Goal: Task Accomplishment & Management: Complete application form

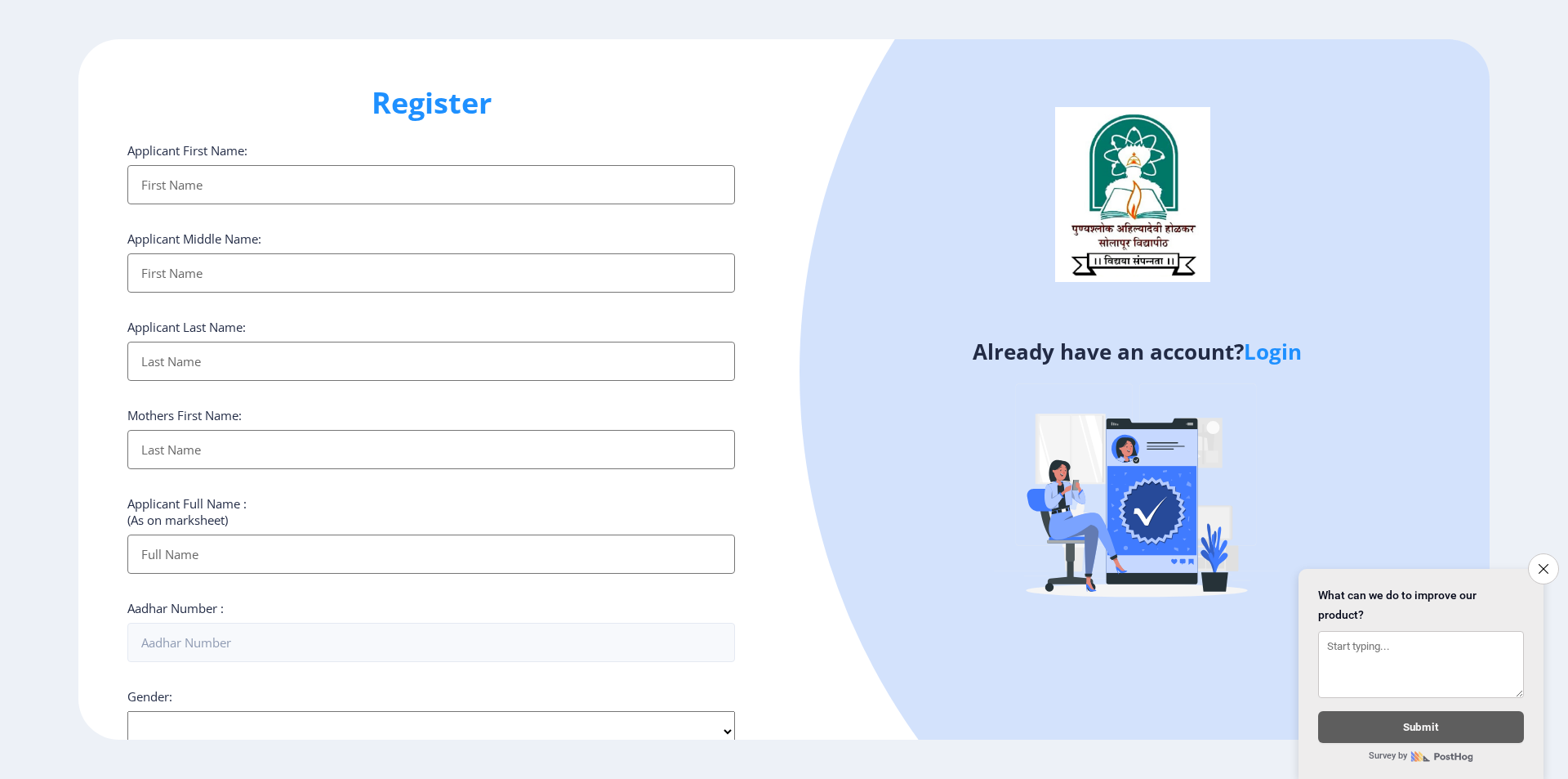
click at [235, 182] on input "Applicant First Name:" at bounding box center [431, 185] width 608 height 40
drag, startPoint x: 117, startPoint y: 156, endPoint x: 213, endPoint y: 188, distance: 101.2
click at [284, 158] on div "Register Applicant First Name: Applicant Middle Name: Applicant Last Name: Moth…" at bounding box center [431, 390] width 705 height 701
click at [213, 188] on input "Applicant First Name:" at bounding box center [431, 185] width 608 height 40
drag, startPoint x: 280, startPoint y: 238, endPoint x: 175, endPoint y: 286, distance: 115.5
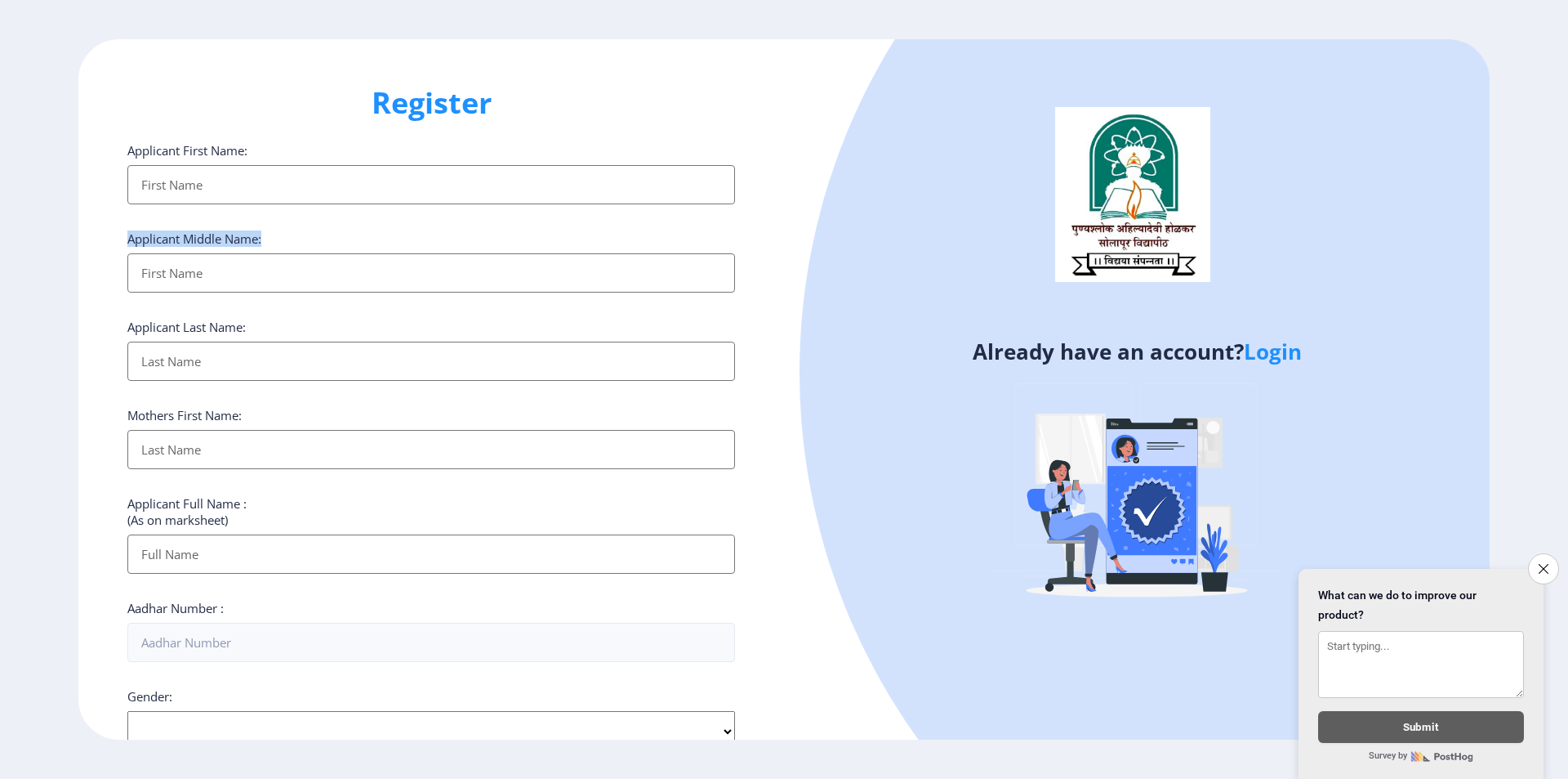
click at [281, 239] on div "Applicant Middle Name:" at bounding box center [431, 261] width 608 height 62
click at [172, 282] on input "Applicant First Name:" at bounding box center [431, 273] width 608 height 40
click at [241, 162] on div "Applicant First Name:" at bounding box center [431, 173] width 608 height 62
click at [237, 210] on div "Applicant First Name: Applicant Middle Name: Applicant Last Name: Mothers First…" at bounding box center [431, 634] width 608 height 984
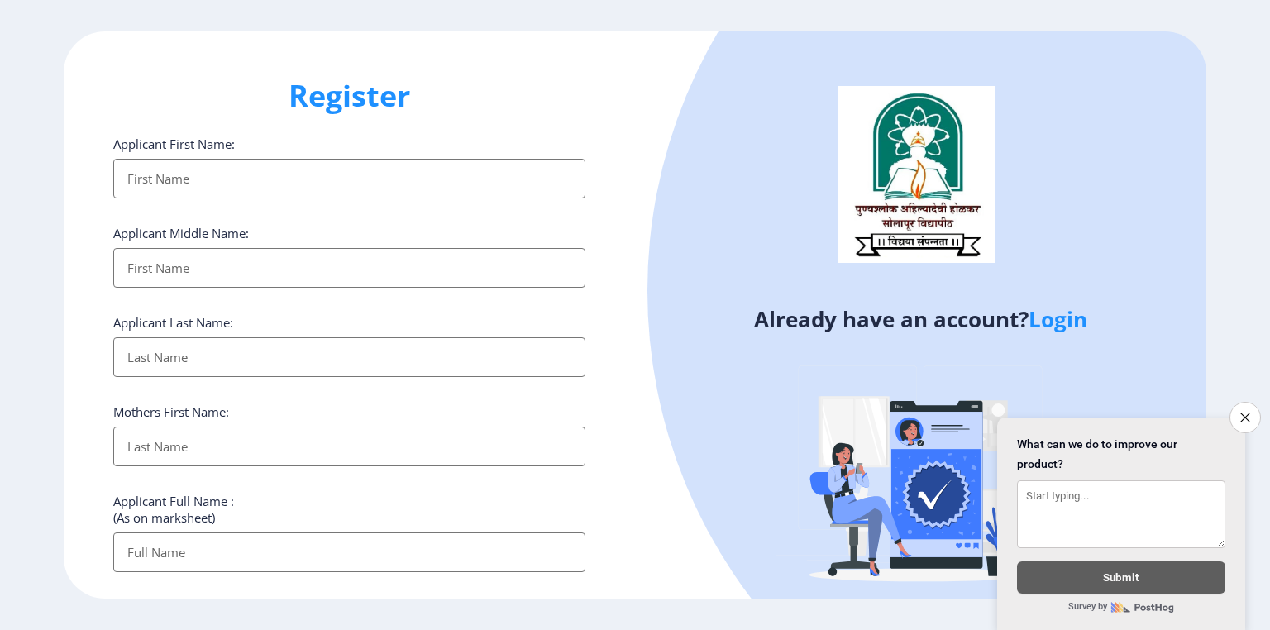
click at [189, 188] on input "Applicant First Name:" at bounding box center [349, 179] width 472 height 40
click at [132, 142] on label "Applicant First Name:" at bounding box center [174, 144] width 122 height 17
click at [132, 159] on input "Applicant First Name:" at bounding box center [349, 179] width 472 height 40
click at [132, 142] on label "Applicant First Name:" at bounding box center [174, 144] width 122 height 17
click at [132, 159] on input "Applicant First Name:" at bounding box center [349, 179] width 472 height 40
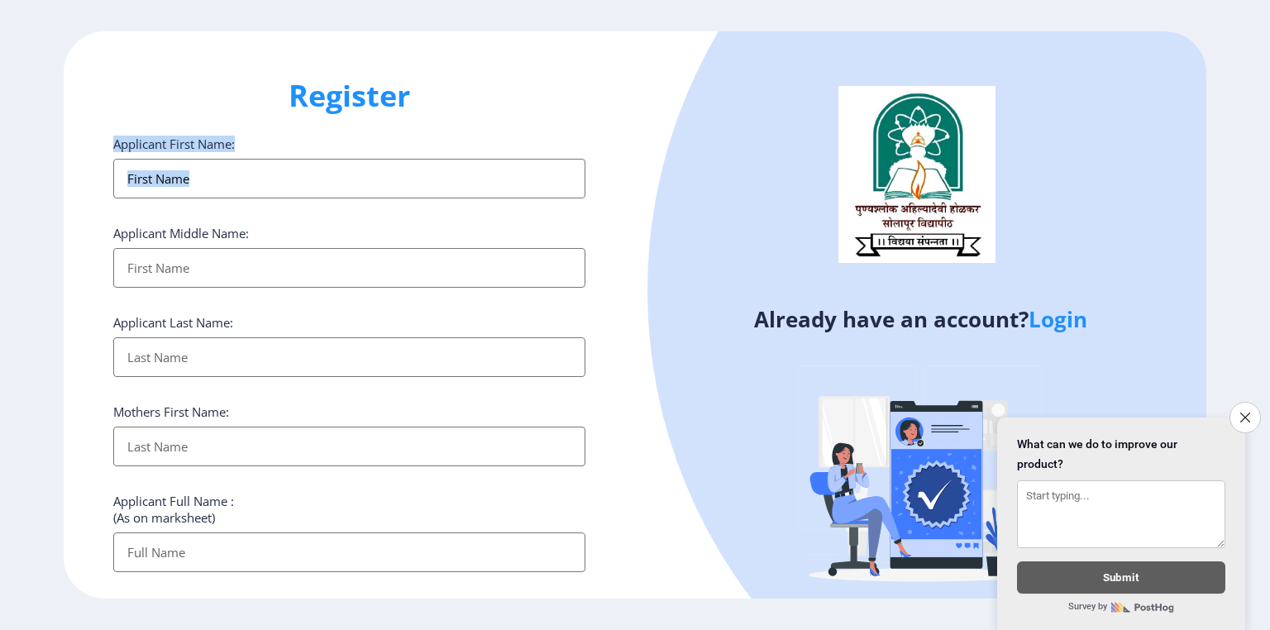
click at [132, 142] on label "Applicant First Name:" at bounding box center [174, 144] width 122 height 17
click at [132, 159] on input "Applicant First Name:" at bounding box center [349, 179] width 472 height 40
click at [129, 178] on input "Applicant First Name:" at bounding box center [349, 179] width 472 height 40
click at [146, 227] on label "Applicant Middle Name:" at bounding box center [181, 233] width 136 height 17
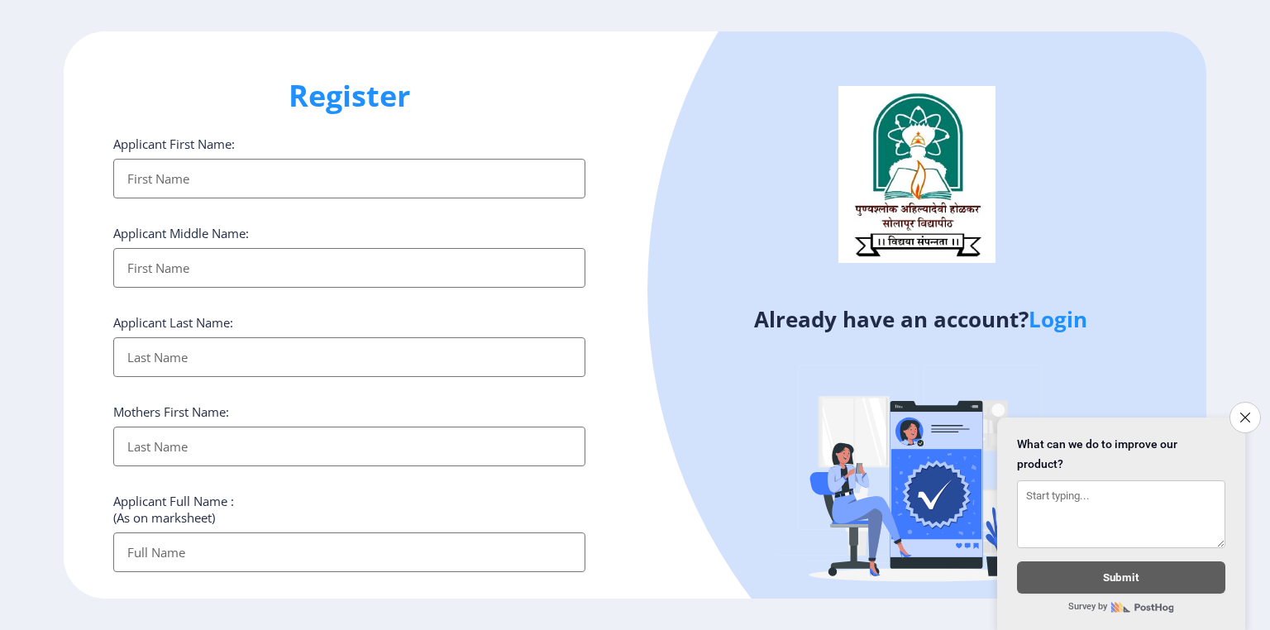
click at [146, 198] on input "Applicant First Name:" at bounding box center [349, 179] width 472 height 40
click at [146, 227] on label "Applicant Middle Name:" at bounding box center [181, 233] width 136 height 17
click at [146, 198] on input "Applicant First Name:" at bounding box center [349, 179] width 472 height 40
click at [144, 289] on div "Applicant First Name: Applicant Middle Name: Applicant Last Name: Mothers First…" at bounding box center [349, 633] width 472 height 995
click at [157, 274] on input "Applicant First Name:" at bounding box center [349, 268] width 472 height 40
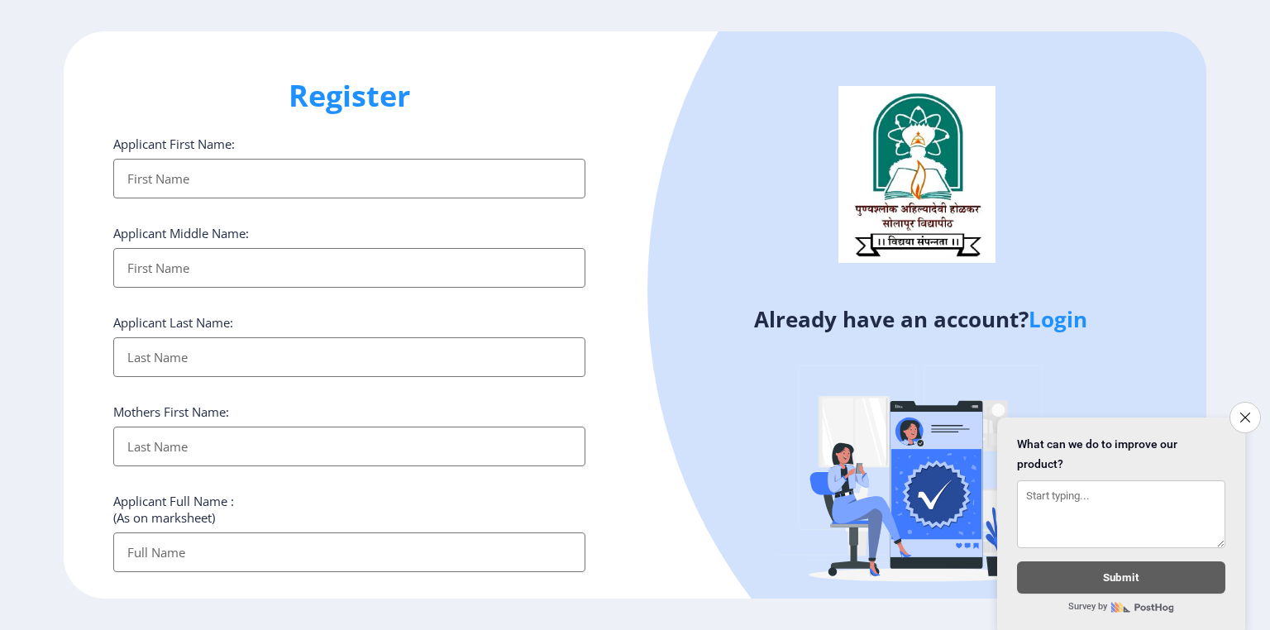
click at [165, 179] on input "Applicant First Name:" at bounding box center [349, 179] width 472 height 40
click at [207, 269] on input "Applicant First Name:" at bounding box center [349, 268] width 472 height 40
click at [197, 370] on input "Applicant First Name:" at bounding box center [349, 357] width 472 height 40
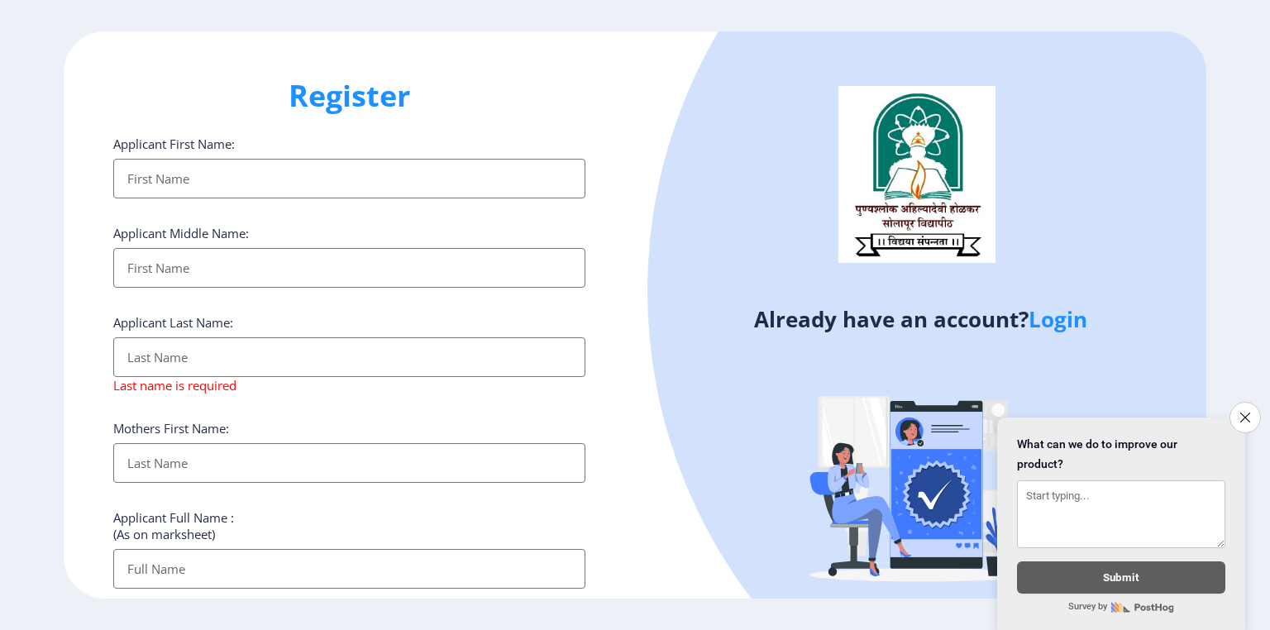
click at [172, 440] on div "Mothers First Name:" at bounding box center [349, 451] width 472 height 63
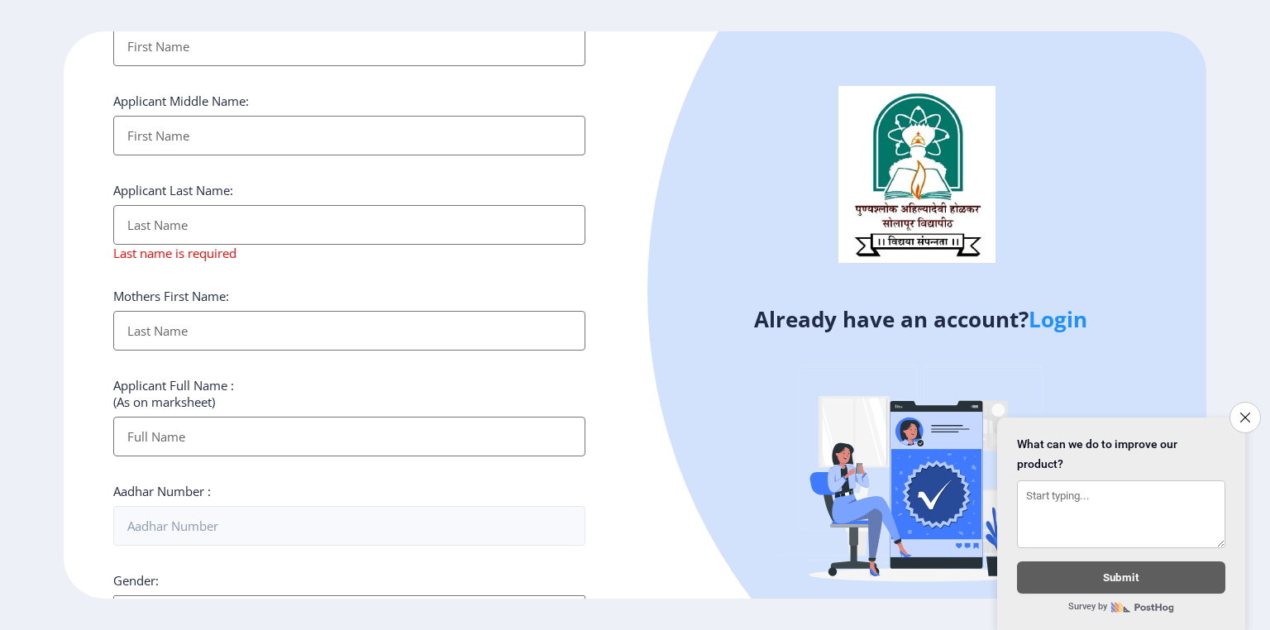
click at [208, 419] on div "Applicant Full Name : (As on marksheet)" at bounding box center [349, 416] width 472 height 79
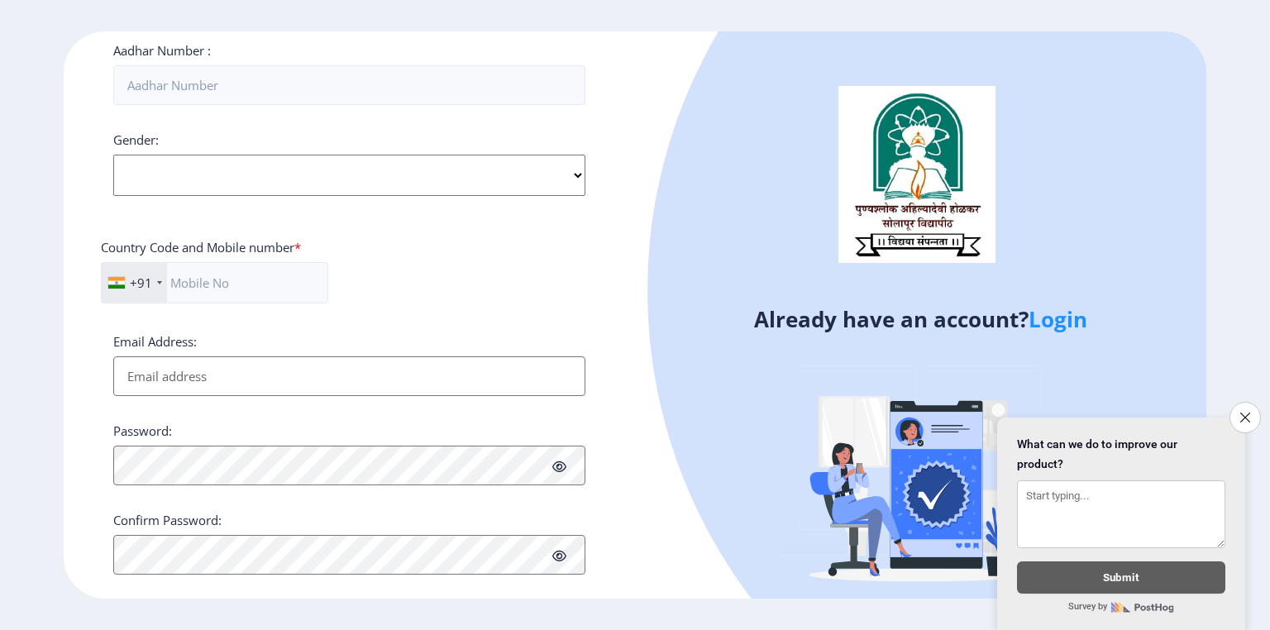
scroll to position [595, 0]
click at [295, 175] on select "Select Gender Male Female Other" at bounding box center [349, 169] width 472 height 41
select select "[DEMOGRAPHIC_DATA]"
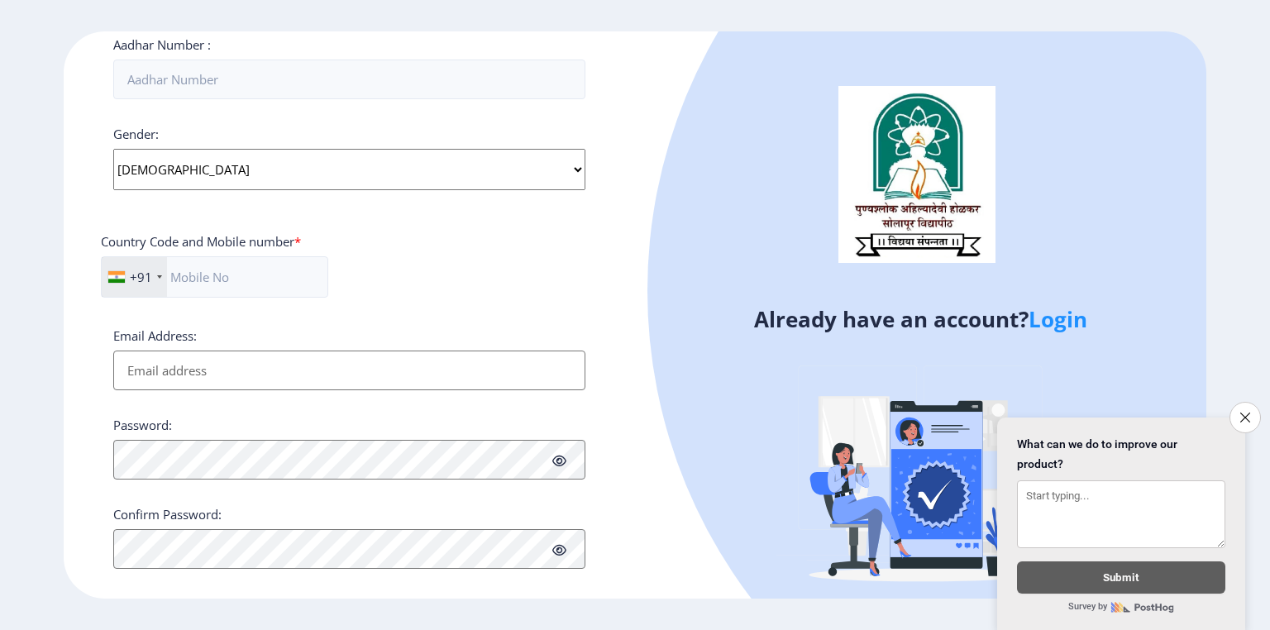
click at [113, 149] on select "Select Gender Male Female Other" at bounding box center [349, 169] width 472 height 41
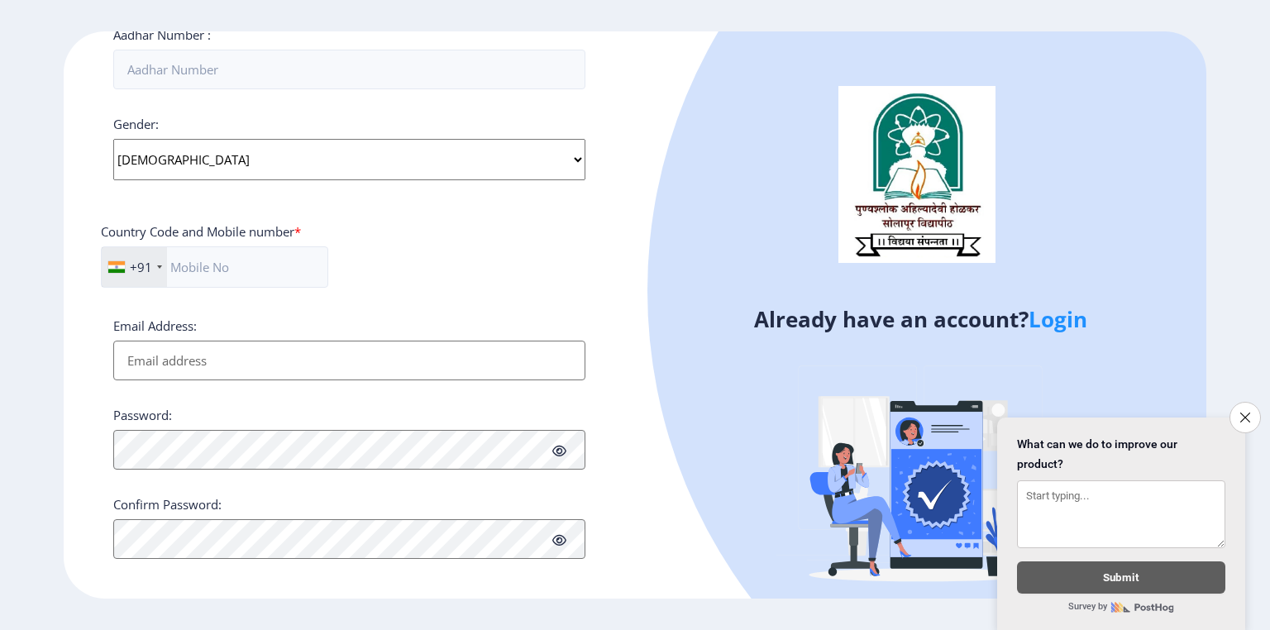
scroll to position [614, 0]
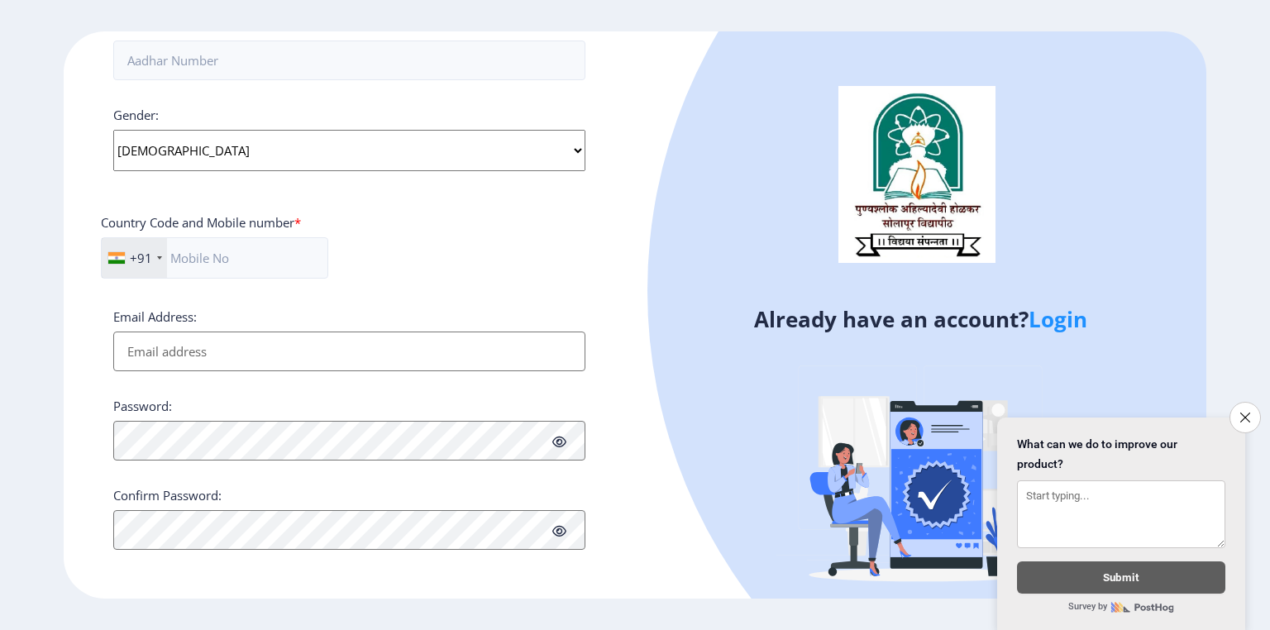
click at [174, 334] on input "Email Address:" at bounding box center [349, 352] width 472 height 40
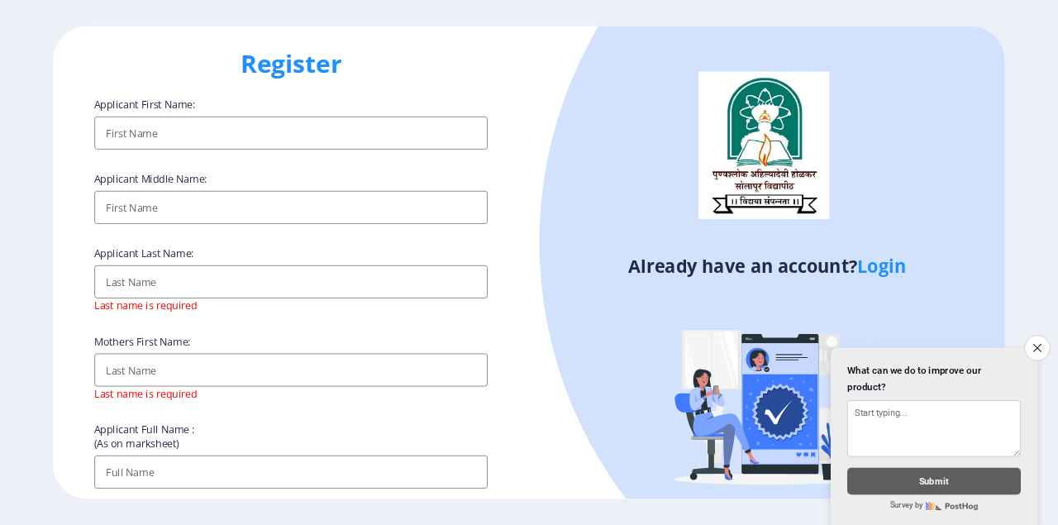
scroll to position [0, 0]
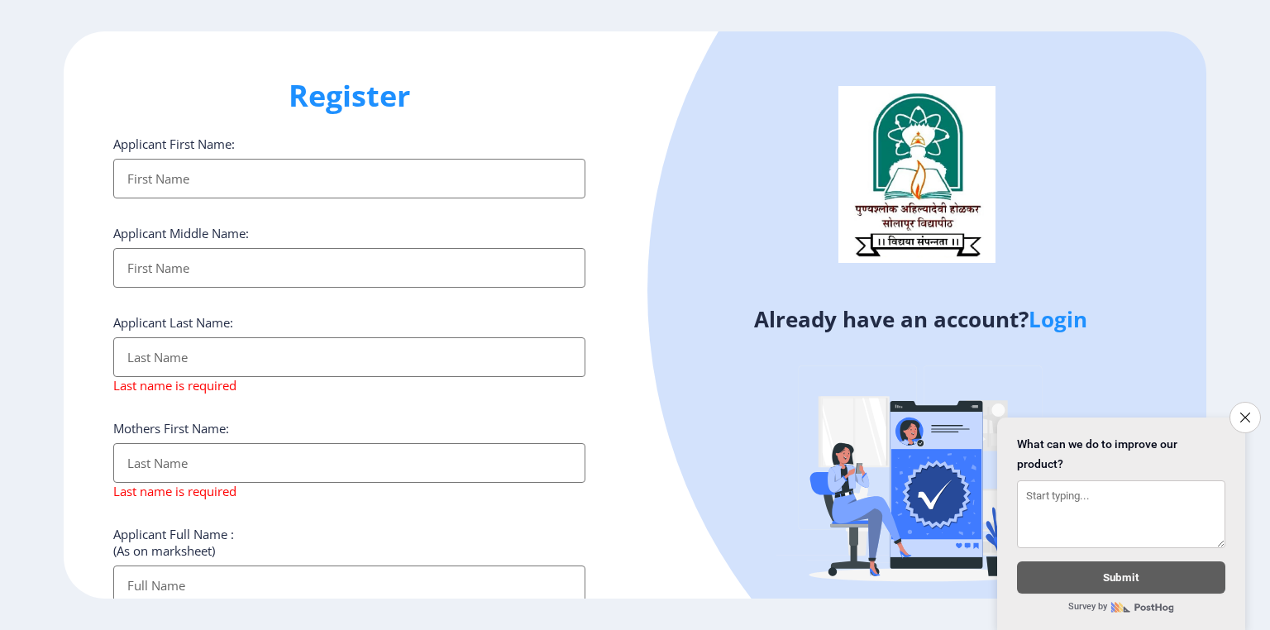
click at [176, 178] on input "Applicant First Name:" at bounding box center [349, 179] width 472 height 40
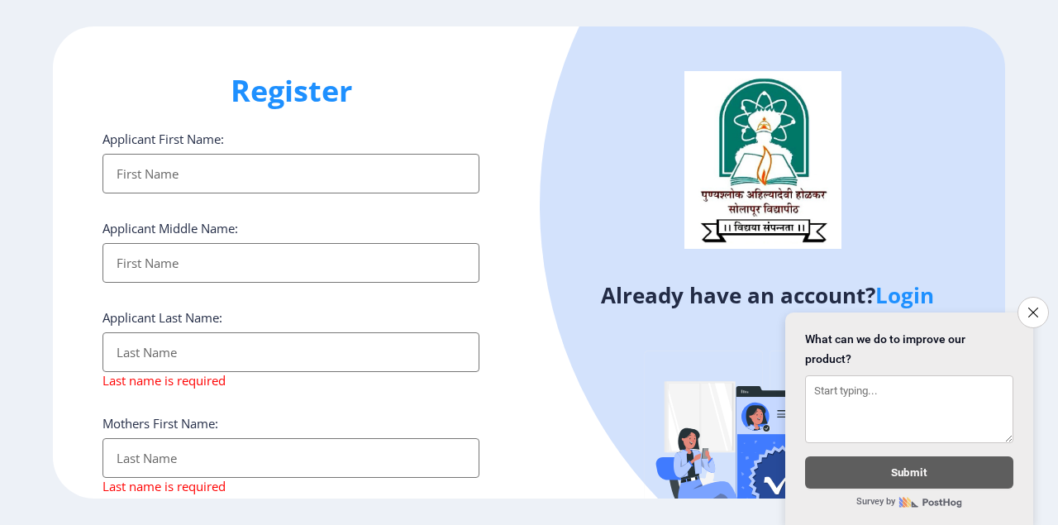
click at [197, 180] on input "Applicant First Name:" at bounding box center [291, 174] width 377 height 40
drag, startPoint x: 214, startPoint y: 182, endPoint x: 205, endPoint y: 169, distance: 16.1
click at [215, 182] on input "Applicant First Name:" at bounding box center [291, 174] width 377 height 40
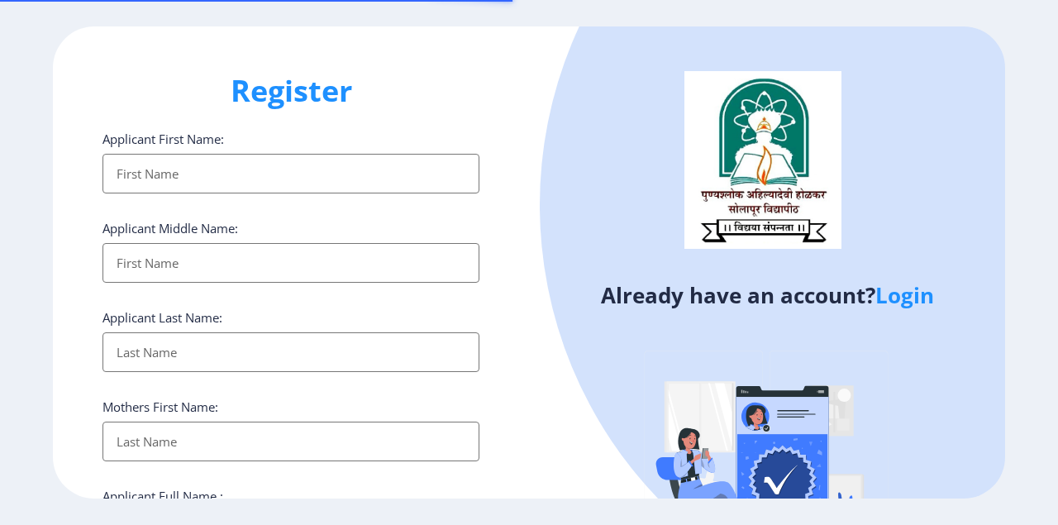
select select
click at [202, 176] on input "Applicant First Name:" at bounding box center [291, 174] width 377 height 40
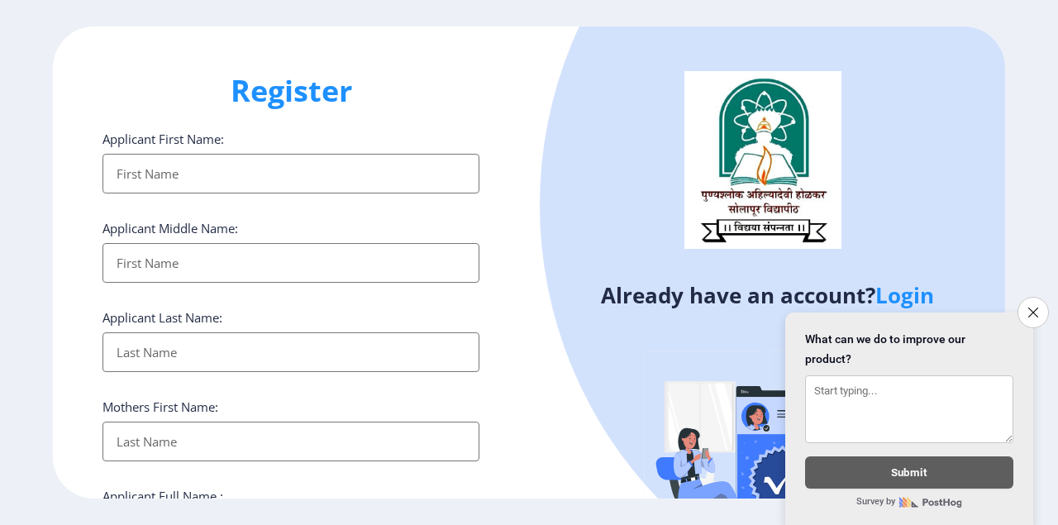
click at [209, 171] on input "Applicant First Name:" at bounding box center [291, 174] width 377 height 40
click at [265, 179] on input "Applicant First Name:" at bounding box center [291, 174] width 377 height 40
click at [165, 169] on input "Applicant First Name:" at bounding box center [291, 174] width 377 height 40
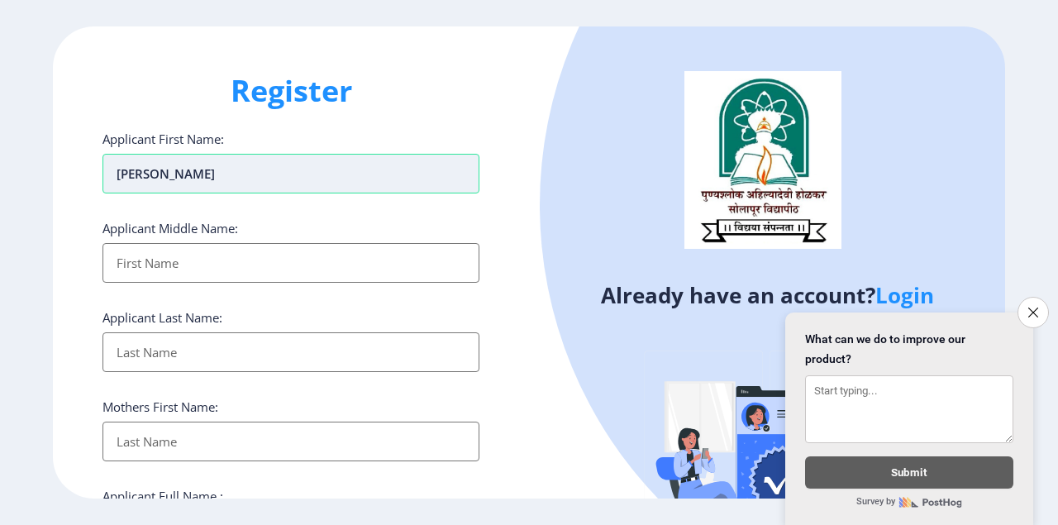
type input "[PERSON_NAME]"
type input "ASHOK"
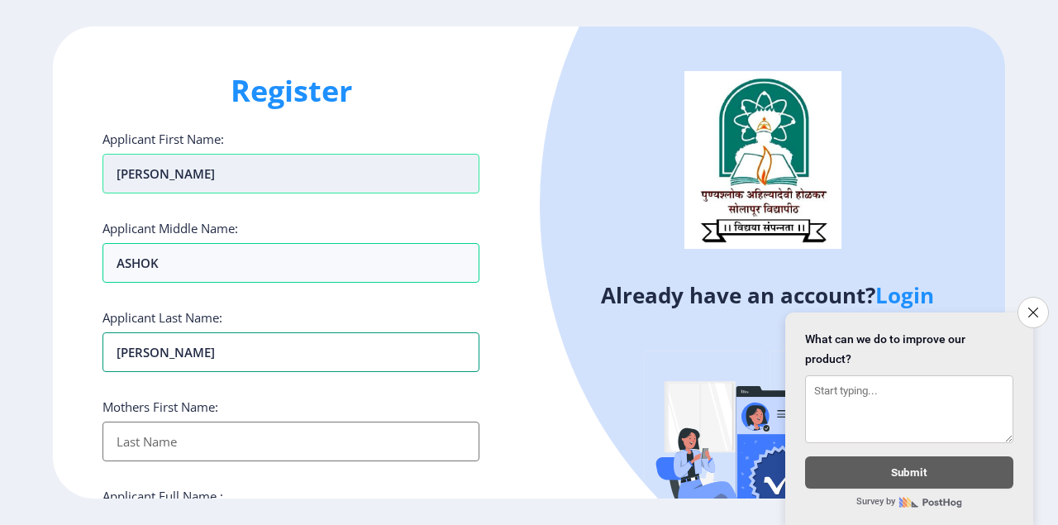
type input "[PERSON_NAME]"
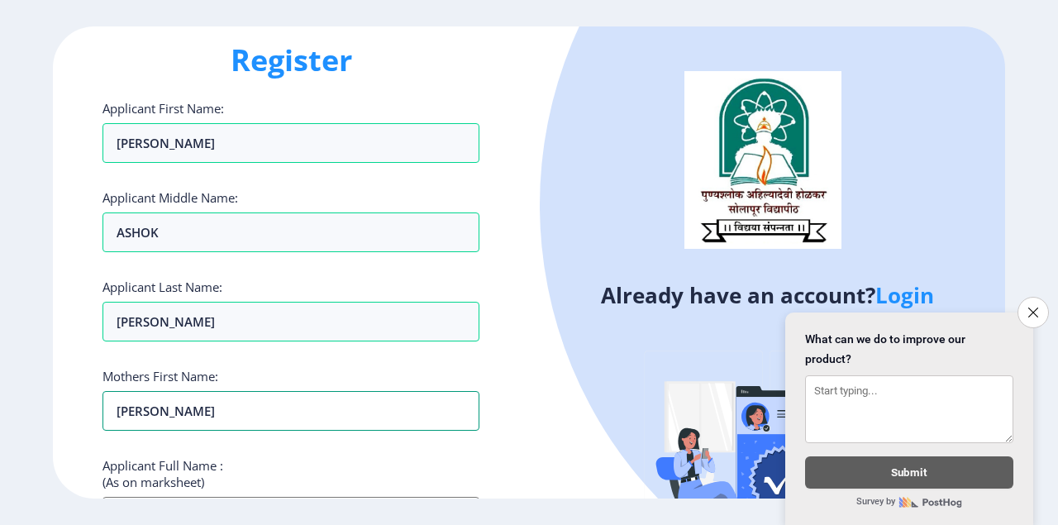
scroll to position [55, 0]
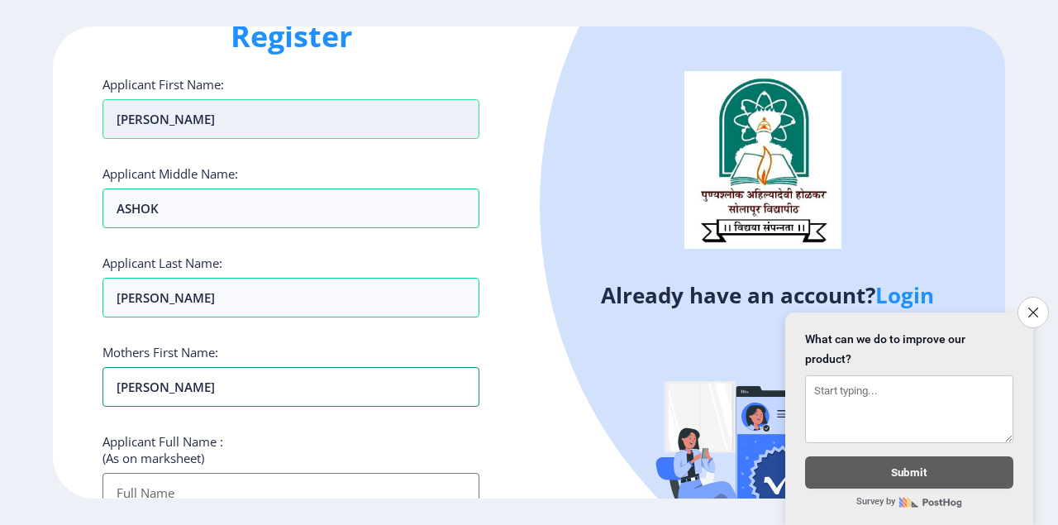
type input "LALITA"
click at [265, 110] on input "[PERSON_NAME]" at bounding box center [291, 119] width 377 height 40
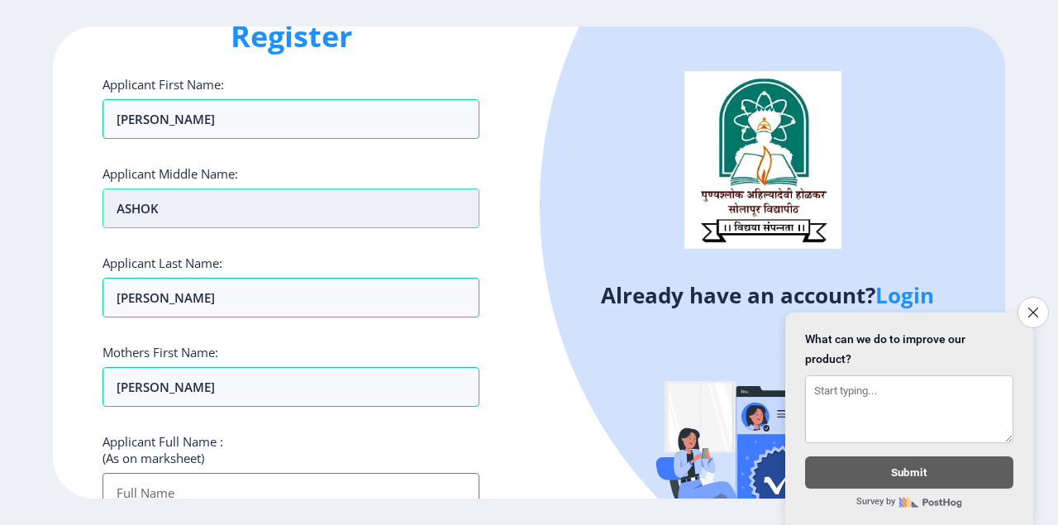
click at [265, 206] on input "ASHOK" at bounding box center [291, 209] width 377 height 40
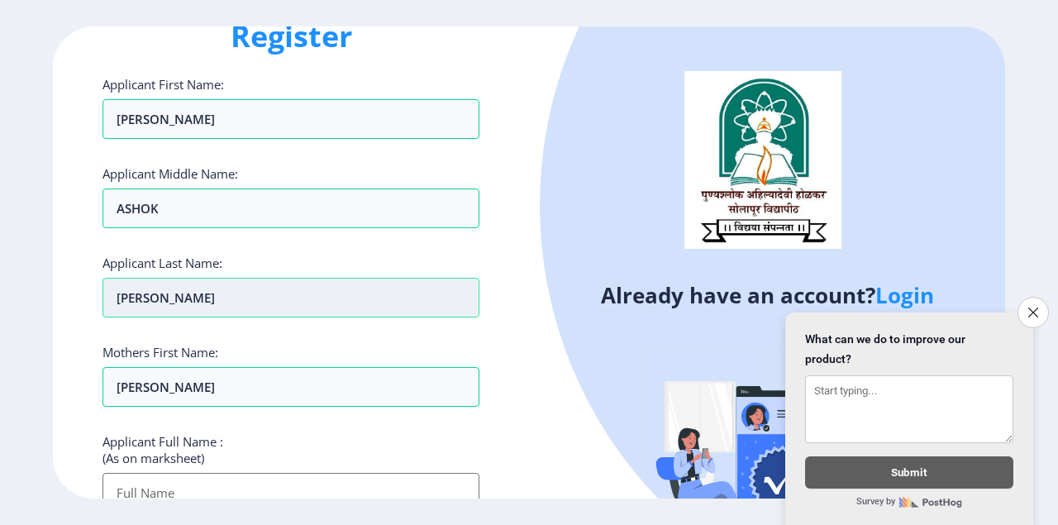
click at [254, 292] on input "[PERSON_NAME]" at bounding box center [291, 298] width 377 height 40
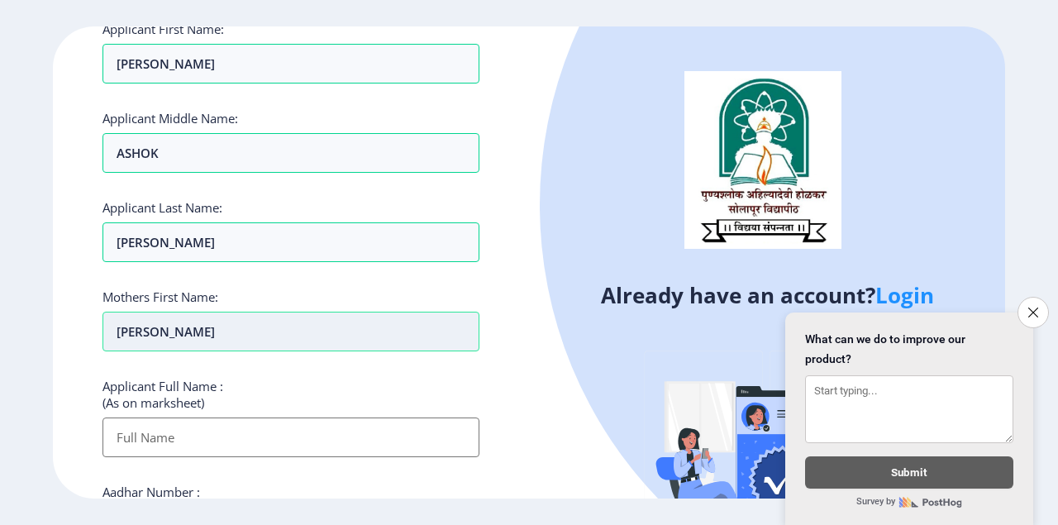
click at [190, 320] on input "LALITA" at bounding box center [291, 332] width 377 height 40
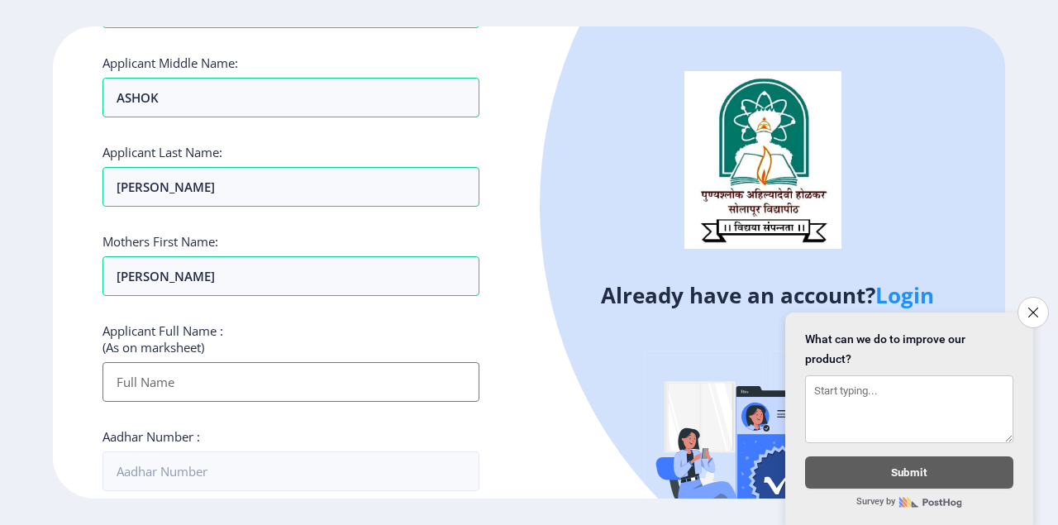
click at [141, 363] on input "Applicant First Name:" at bounding box center [291, 382] width 377 height 40
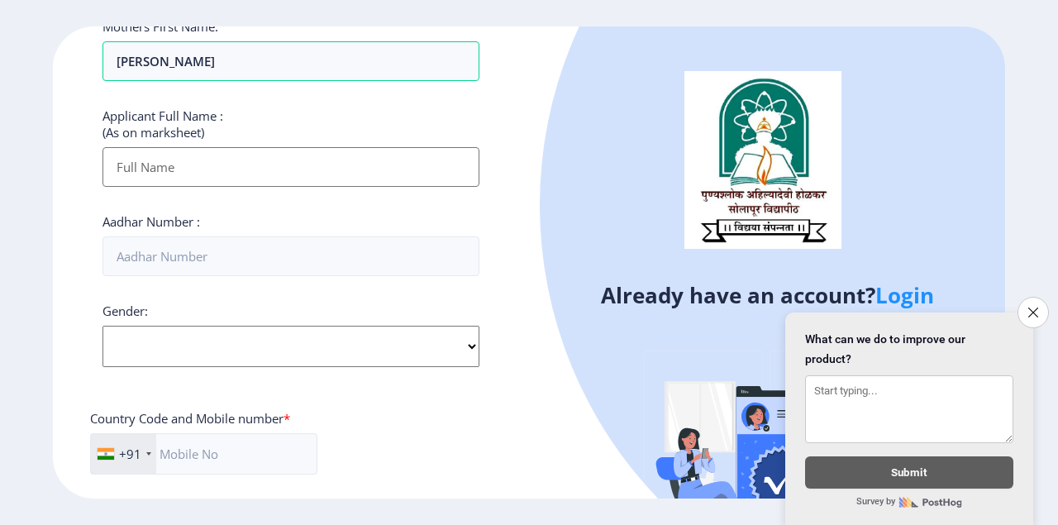
scroll to position [385, 0]
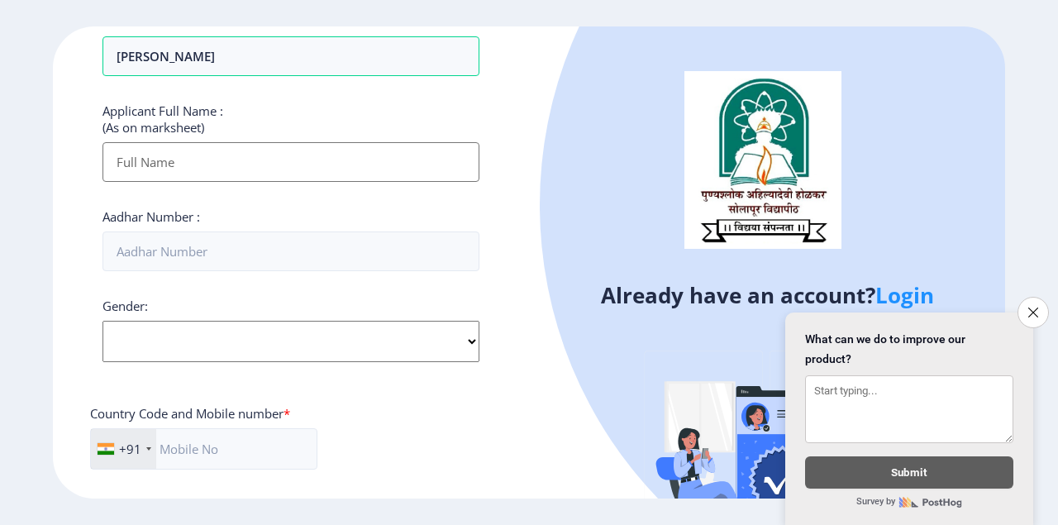
click at [312, 204] on div "Applicant First Name: SANGITA Applicant Middle Name: ASHOK Applicant Last Name:…" at bounding box center [291, 242] width 377 height 995
click at [193, 323] on select "Select Gender Male Female Other" at bounding box center [291, 341] width 377 height 41
select select "[DEMOGRAPHIC_DATA]"
click at [103, 321] on select "Select Gender Male Female Other" at bounding box center [291, 341] width 377 height 41
click at [276, 175] on input "Applicant First Name:" at bounding box center [291, 162] width 377 height 40
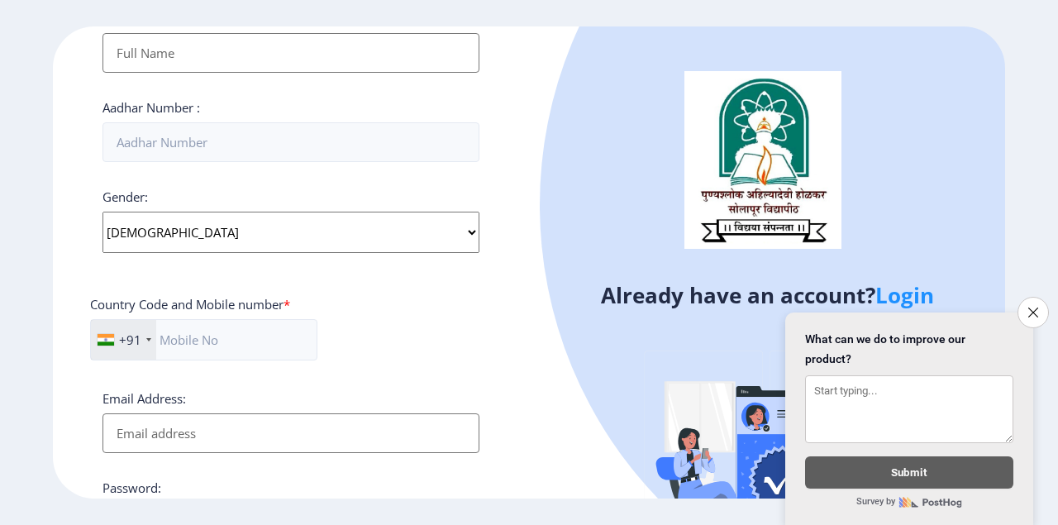
scroll to position [496, 0]
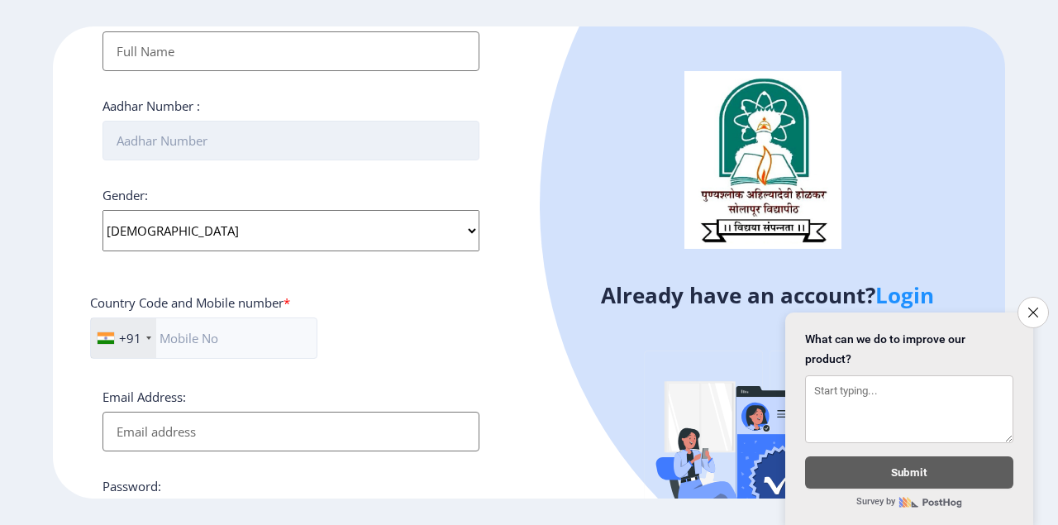
click at [234, 141] on input "Aadhar Number :" at bounding box center [291, 141] width 377 height 40
click at [184, 145] on input "Aadhar Number :" at bounding box center [291, 141] width 377 height 40
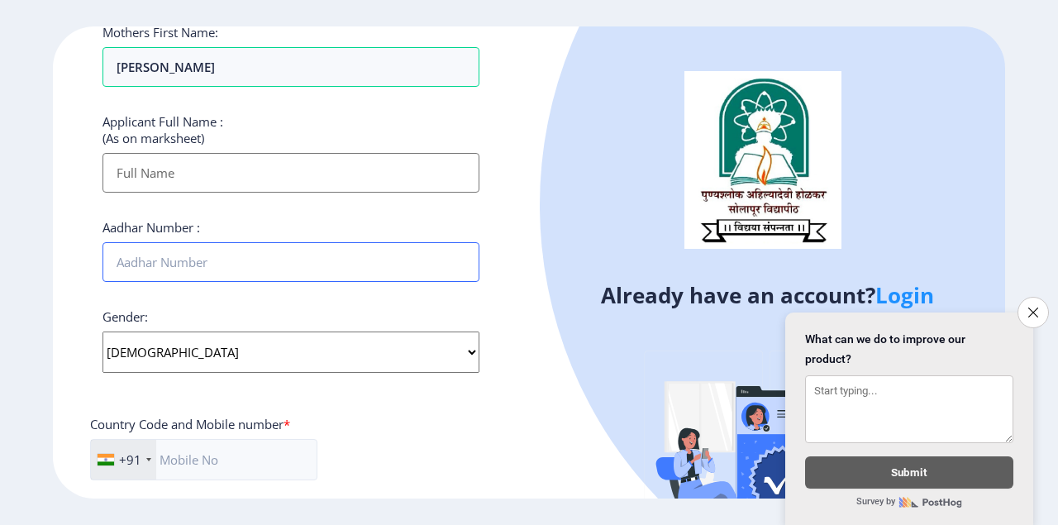
scroll to position [220, 0]
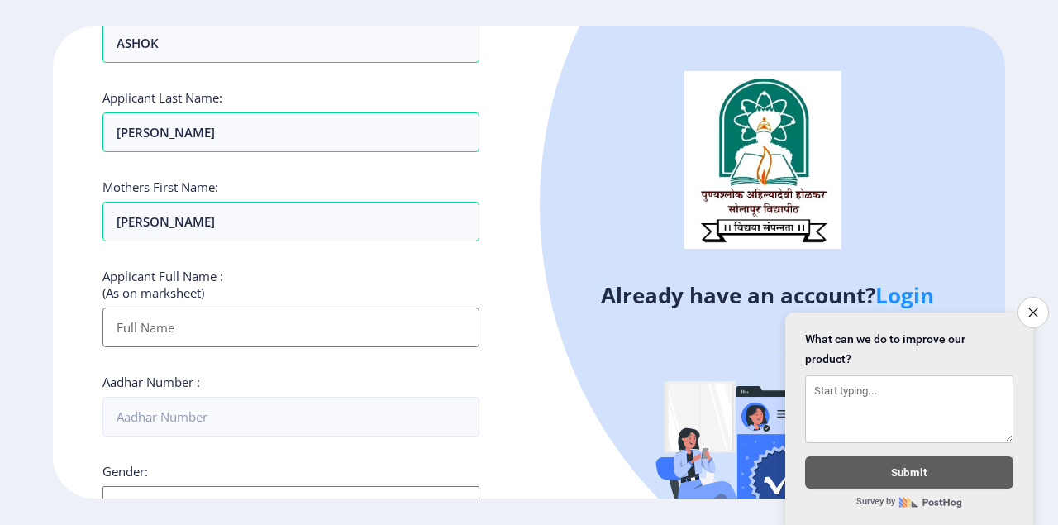
click at [165, 341] on input "Applicant First Name:" at bounding box center [291, 328] width 377 height 40
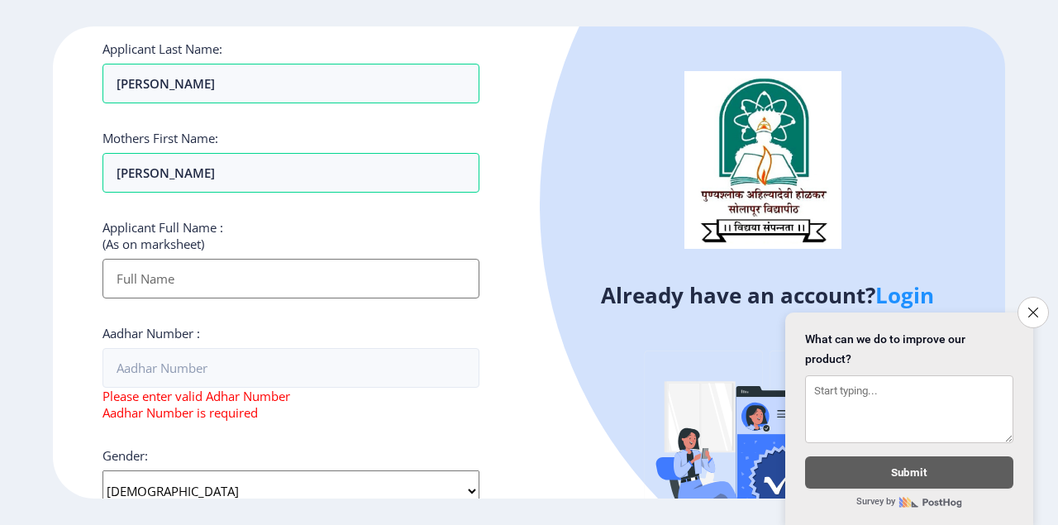
scroll to position [331, 0]
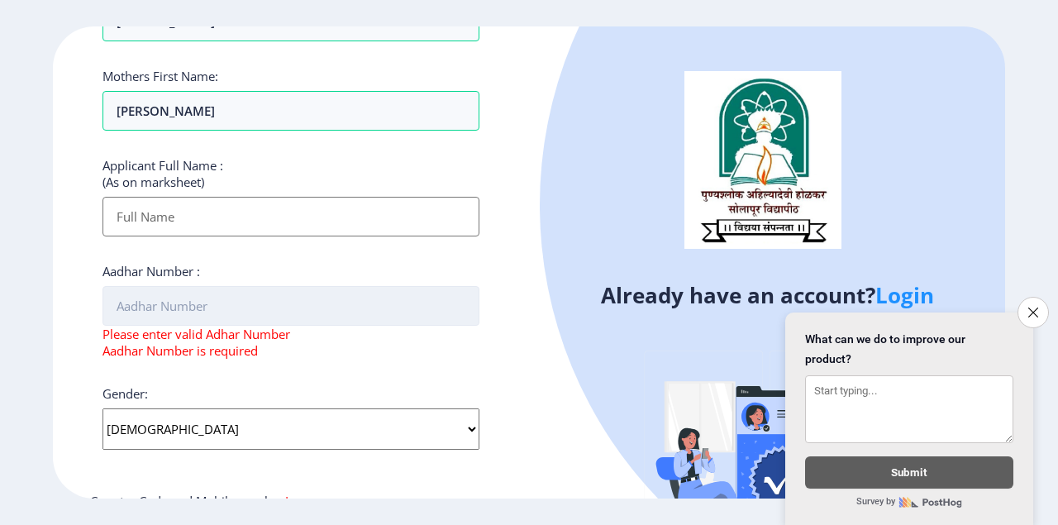
click at [181, 304] on input "Aadhar Number :" at bounding box center [291, 306] width 377 height 40
click at [1027, 295] on button "Close survey" at bounding box center [1033, 312] width 35 height 35
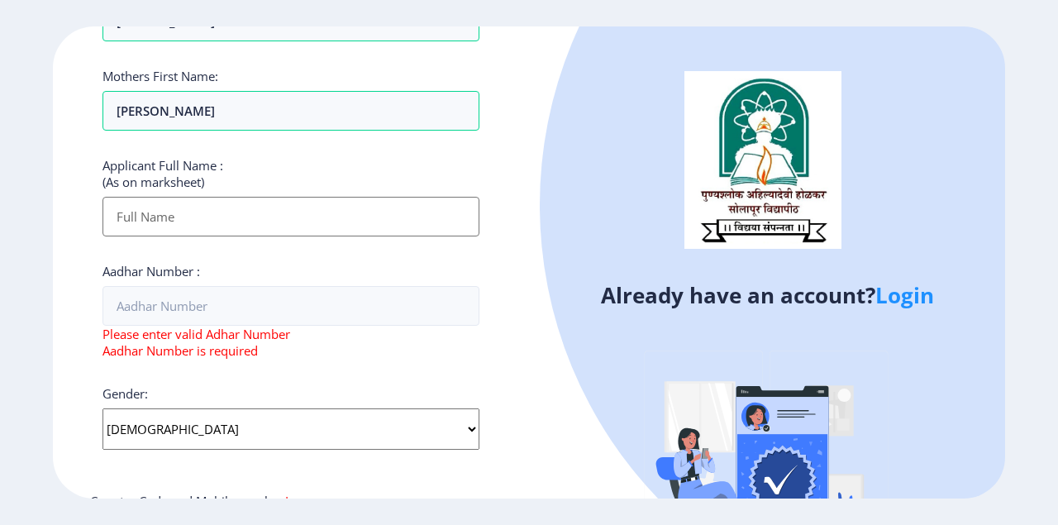
click at [229, 217] on input "Applicant First Name:" at bounding box center [291, 217] width 377 height 40
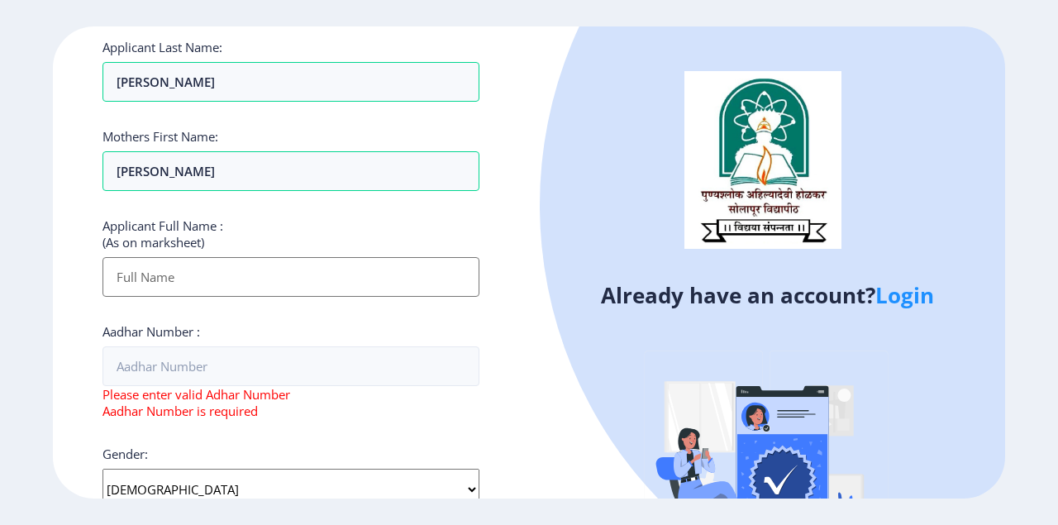
scroll to position [275, 0]
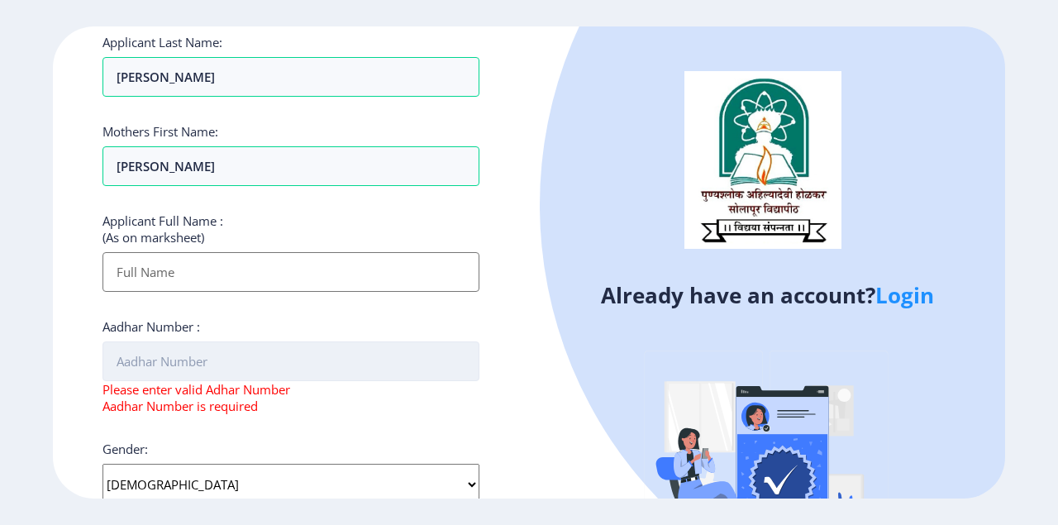
click at [212, 357] on input "Aadhar Number :" at bounding box center [291, 361] width 377 height 40
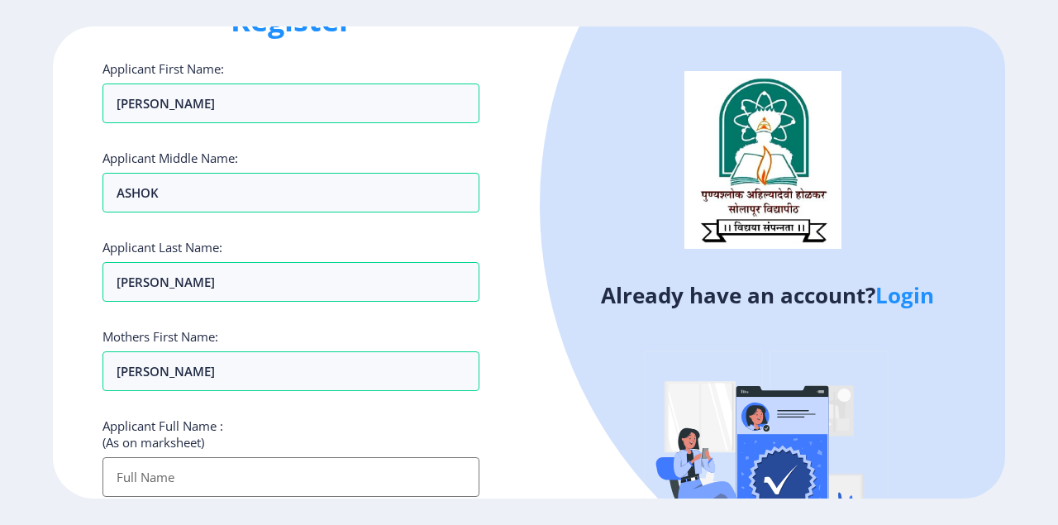
scroll to position [55, 0]
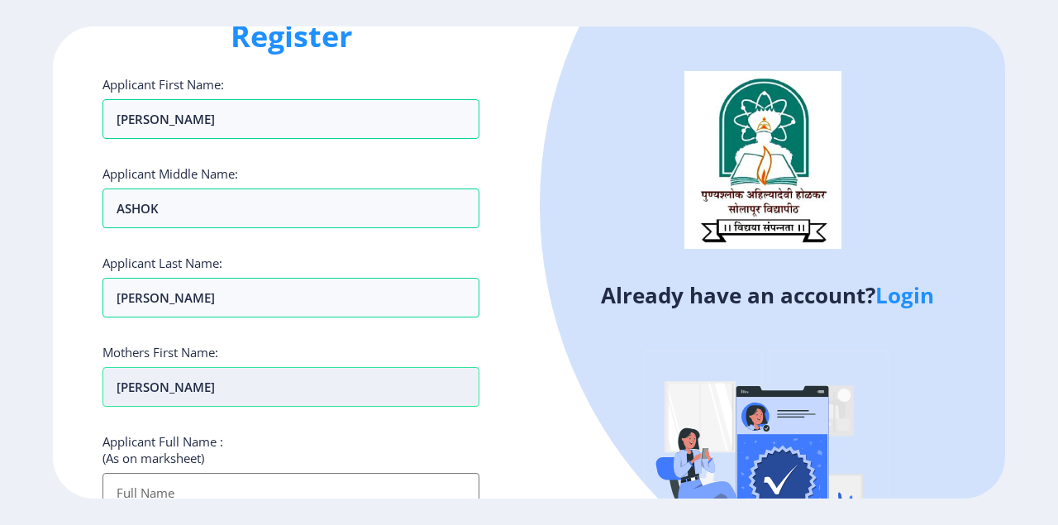
type input "711755226843"
click at [180, 389] on input "LALITA" at bounding box center [291, 387] width 377 height 40
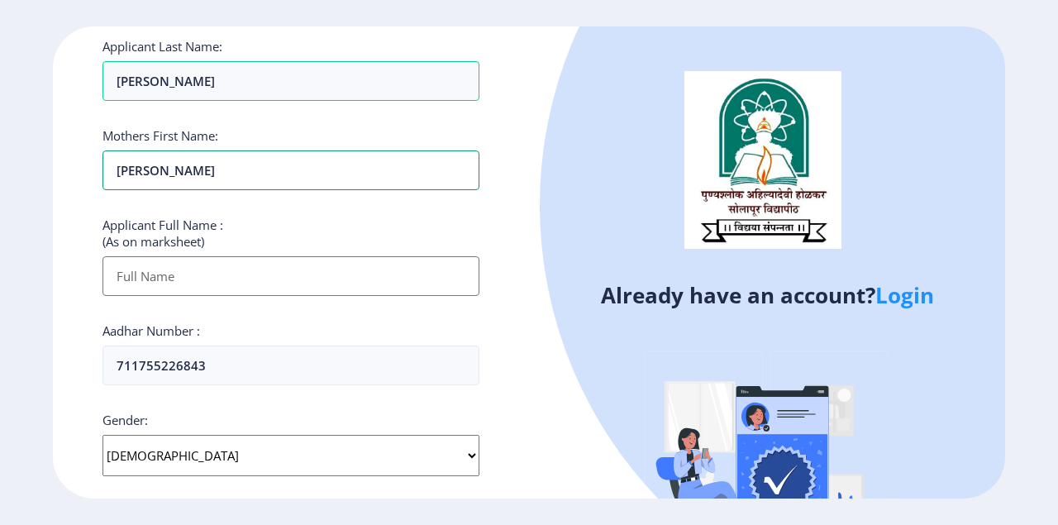
scroll to position [275, 0]
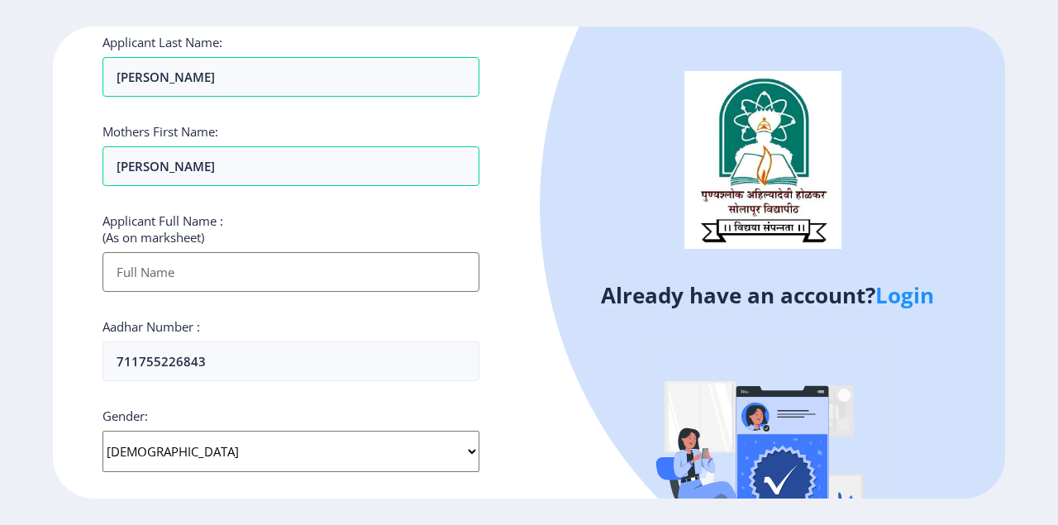
click at [182, 276] on input "Applicant First Name:" at bounding box center [291, 272] width 377 height 40
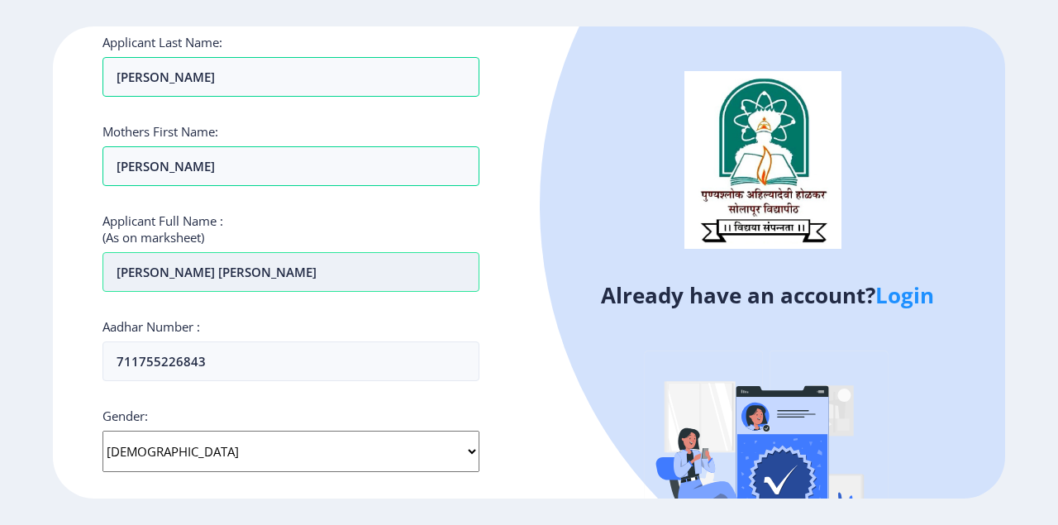
type input "[PERSON_NAME] [PERSON_NAME]"
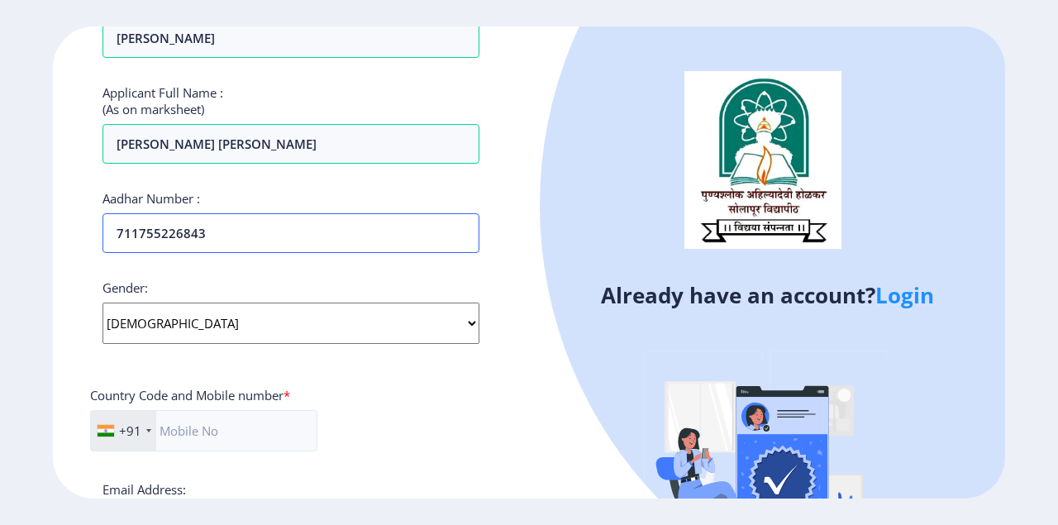
scroll to position [551, 0]
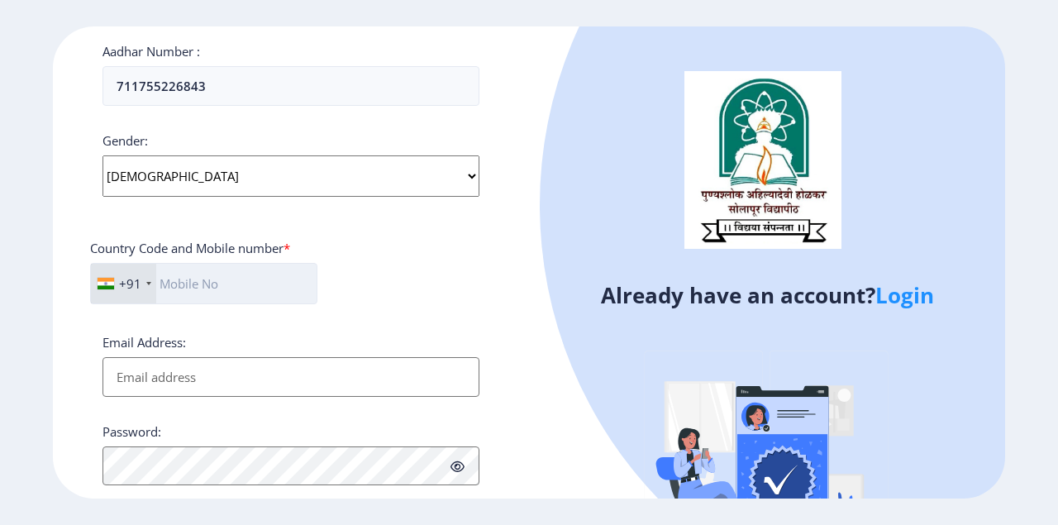
click at [241, 289] on input "text" at bounding box center [203, 283] width 227 height 41
type input "9850331555"
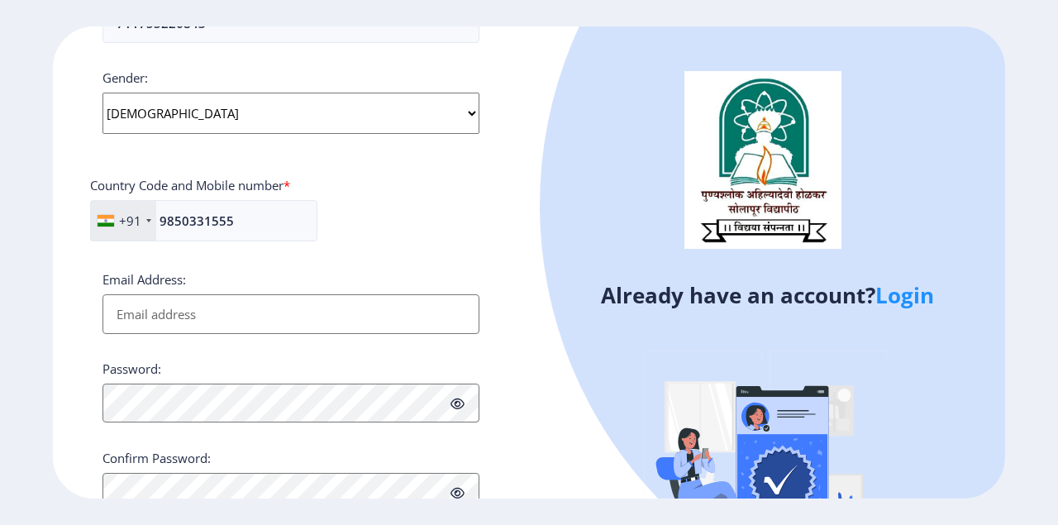
scroll to position [674, 0]
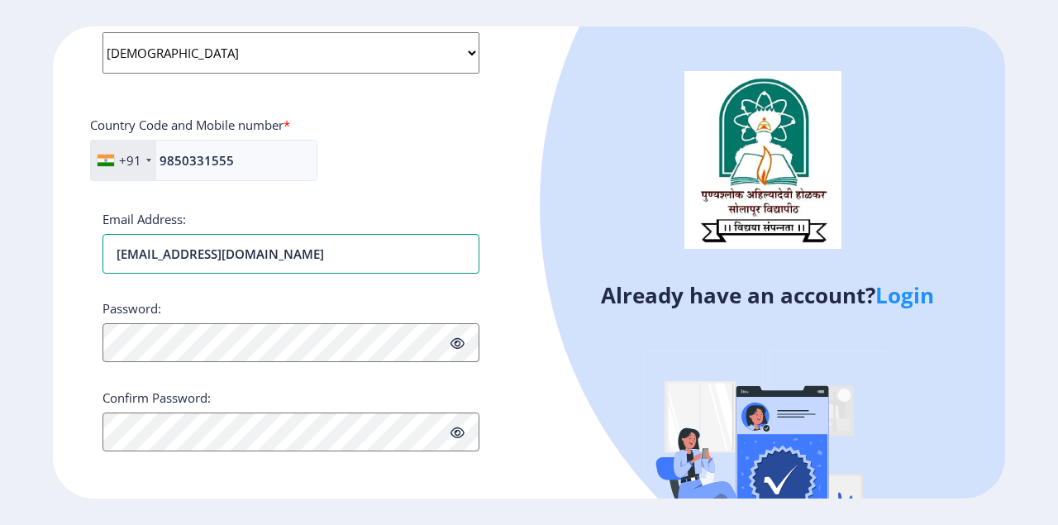
type input "[EMAIL_ADDRESS][DOMAIN_NAME]"
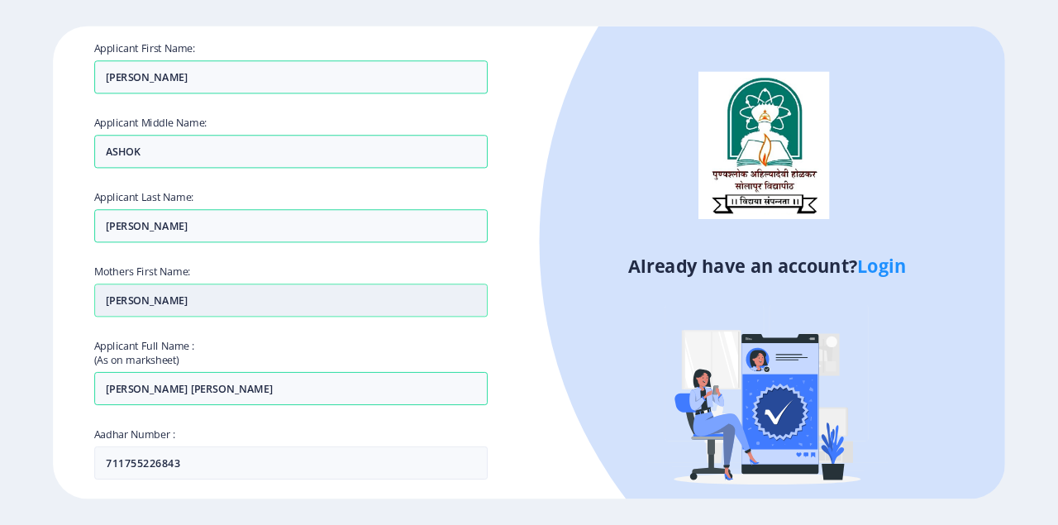
scroll to position [0, 0]
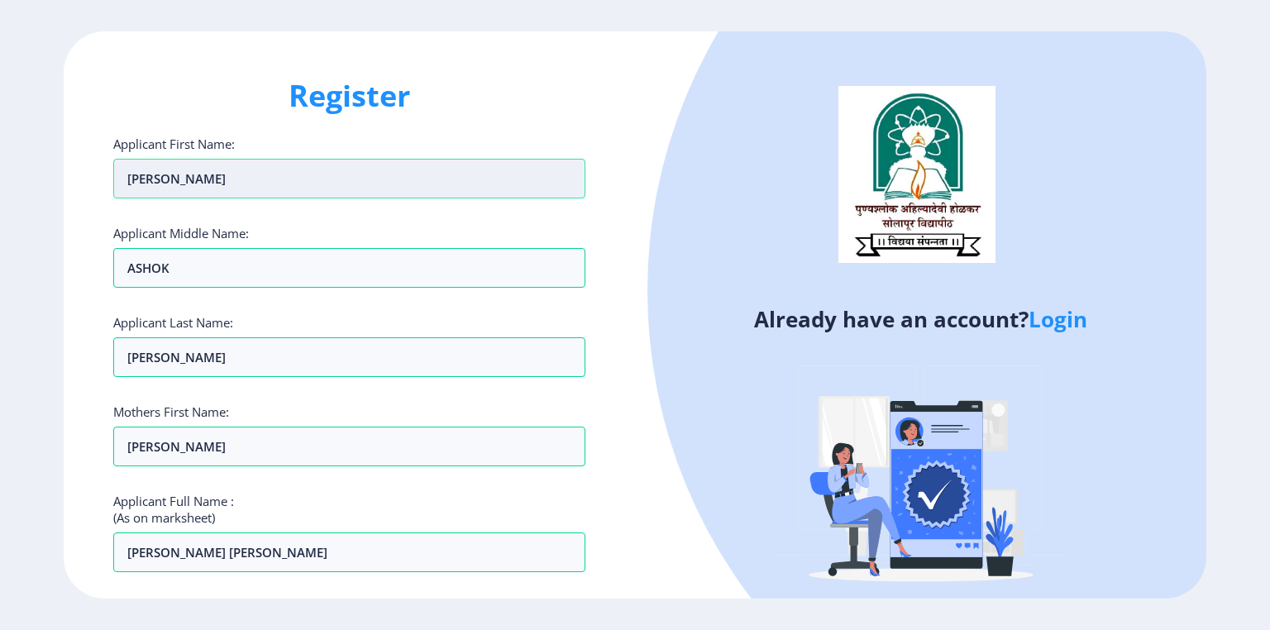
click at [270, 179] on input "[PERSON_NAME]" at bounding box center [349, 179] width 472 height 40
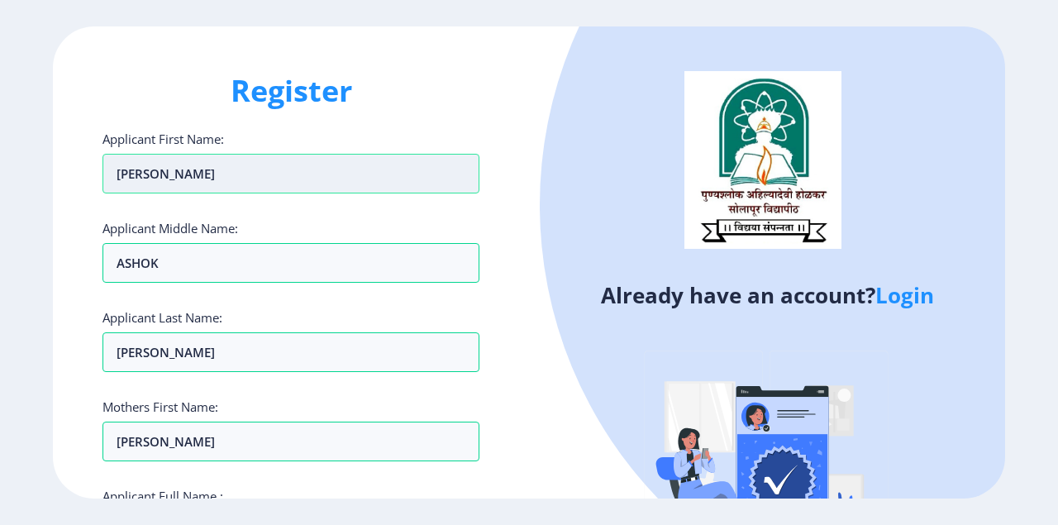
click at [301, 174] on input "[PERSON_NAME]" at bounding box center [291, 174] width 377 height 40
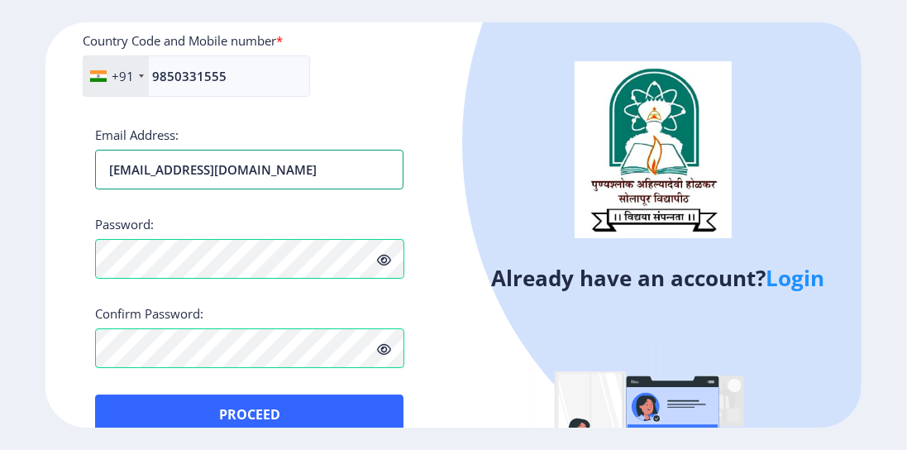
scroll to position [756, 0]
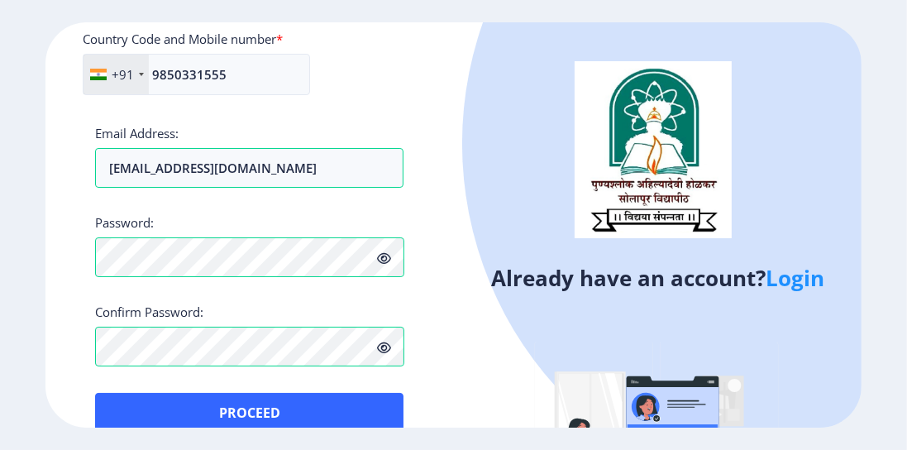
click at [384, 252] on icon at bounding box center [385, 258] width 14 height 12
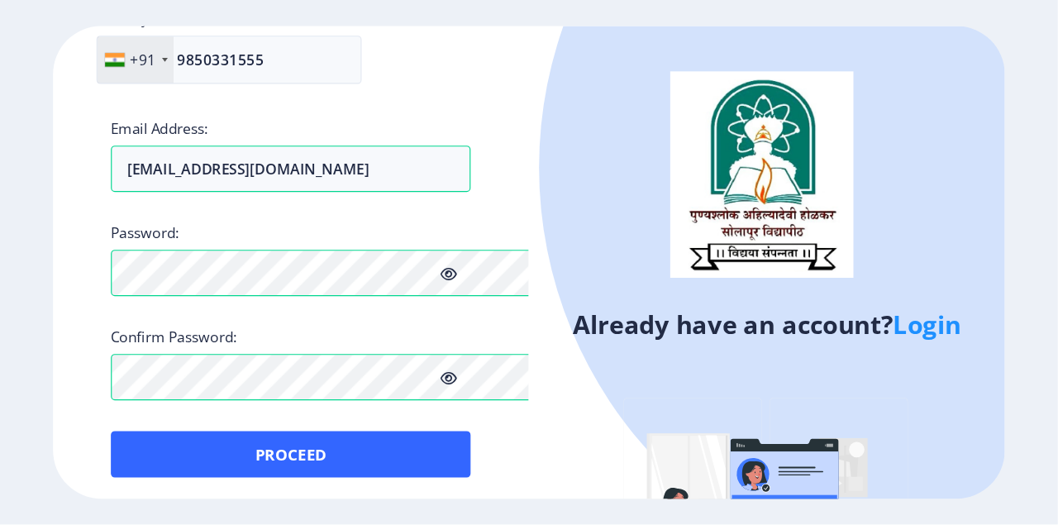
scroll to position [713, 0]
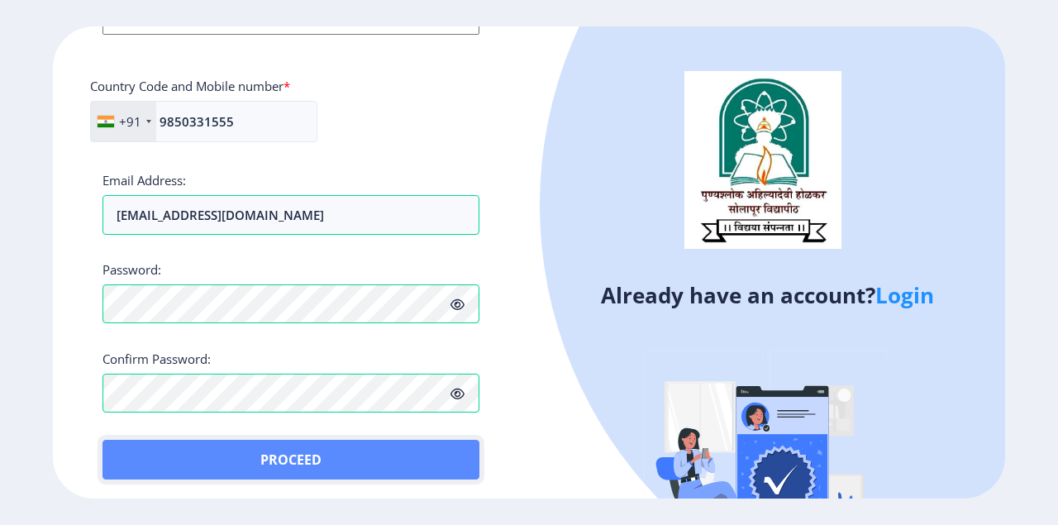
click at [306, 459] on button "Proceed" at bounding box center [291, 460] width 377 height 40
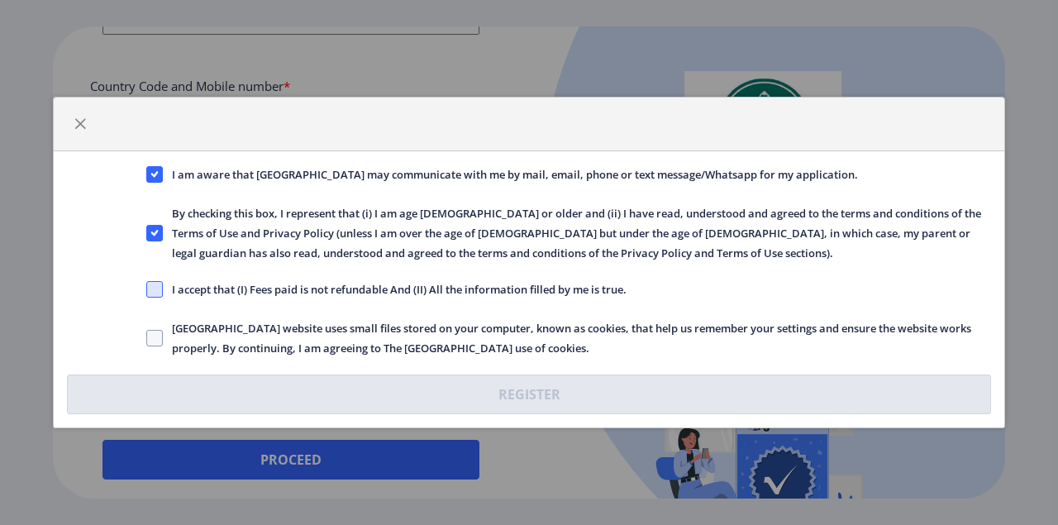
click at [153, 286] on span at bounding box center [154, 289] width 17 height 17
click at [147, 289] on input "I accept that (I) Fees paid is not refundable And (II) All the information fill…" at bounding box center [146, 289] width 1 height 1
checkbox input "true"
drag, startPoint x: 155, startPoint y: 336, endPoint x: 203, endPoint y: 348, distance: 49.5
click at [154, 336] on span at bounding box center [154, 338] width 17 height 17
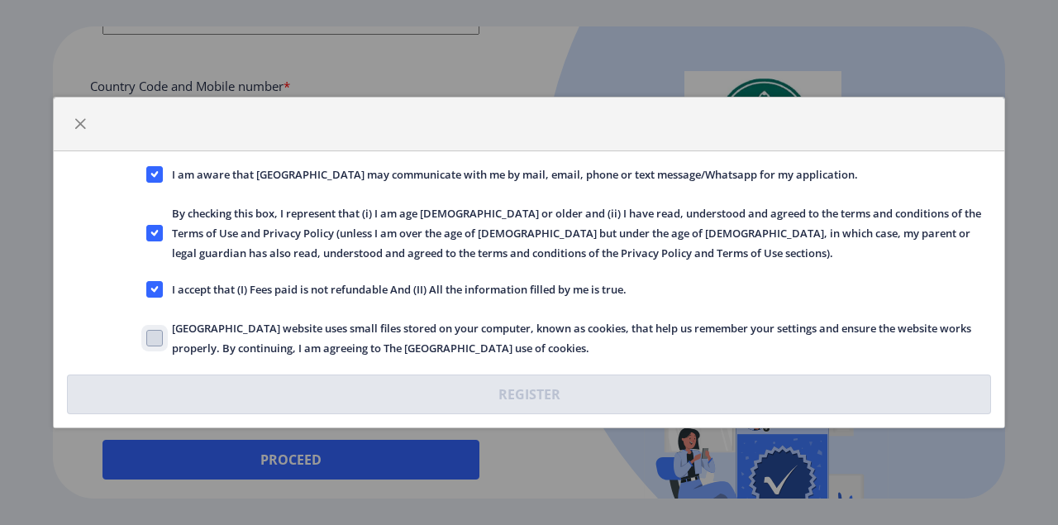
click at [147, 338] on input "Solapur University website uses small files stored on your computer, known as c…" at bounding box center [146, 338] width 1 height 1
checkbox input "true"
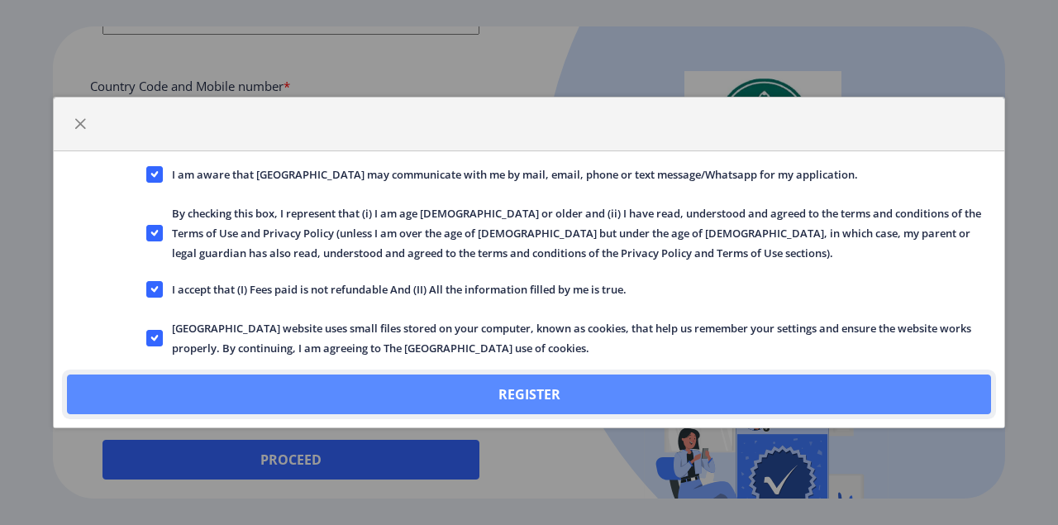
click at [506, 386] on button "Register" at bounding box center [529, 395] width 924 height 40
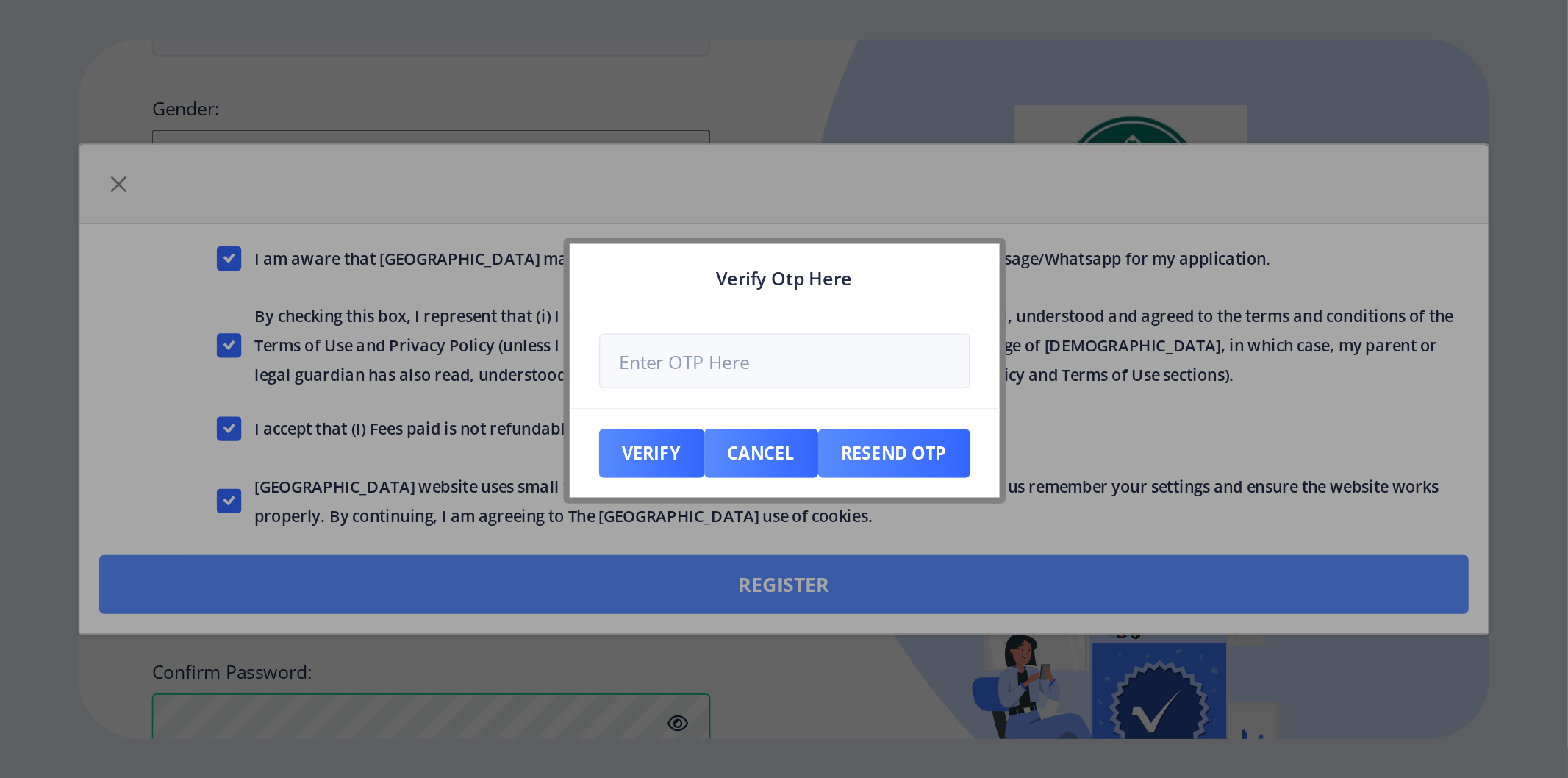
scroll to position [718, 0]
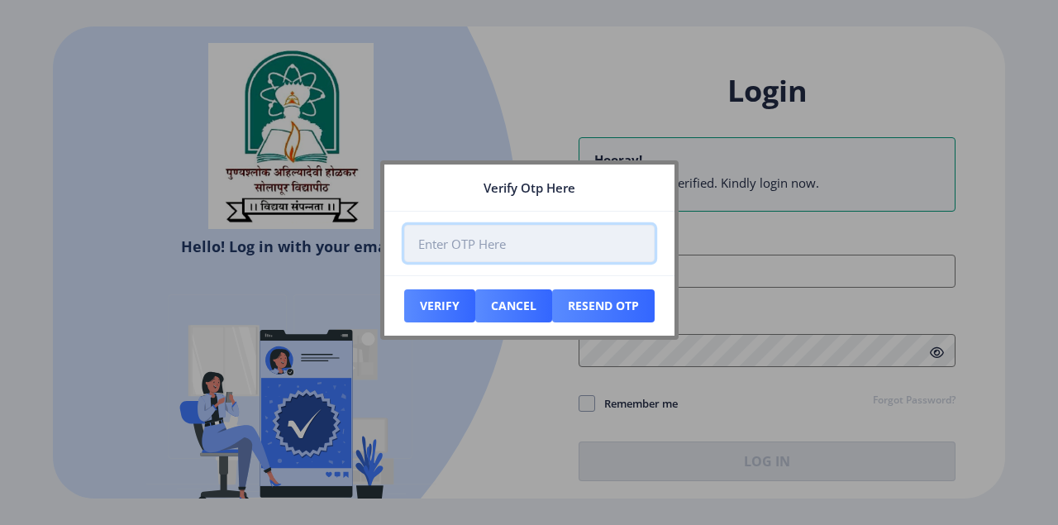
click at [529, 245] on input "number" at bounding box center [529, 243] width 251 height 37
type input "871406"
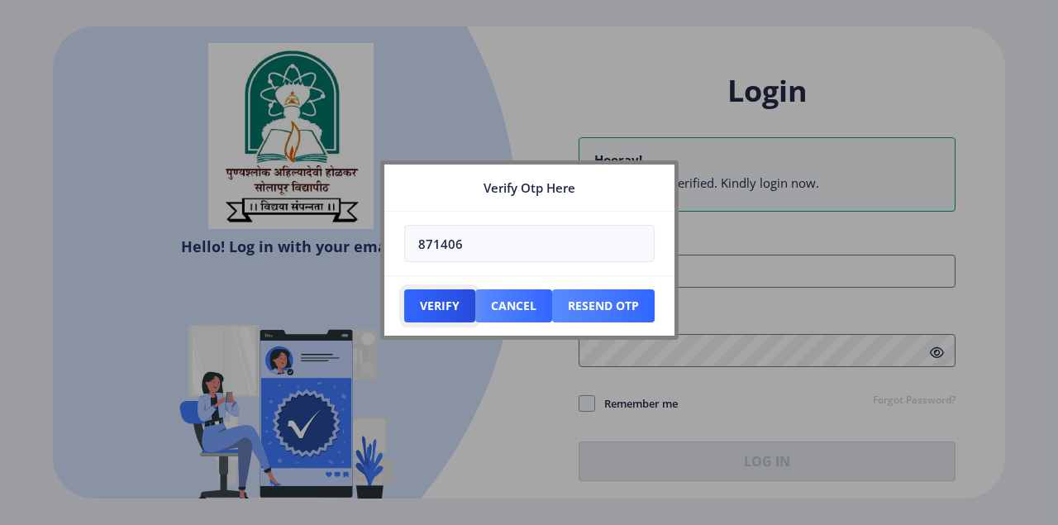
click at [440, 301] on button "Verify" at bounding box center [439, 305] width 71 height 33
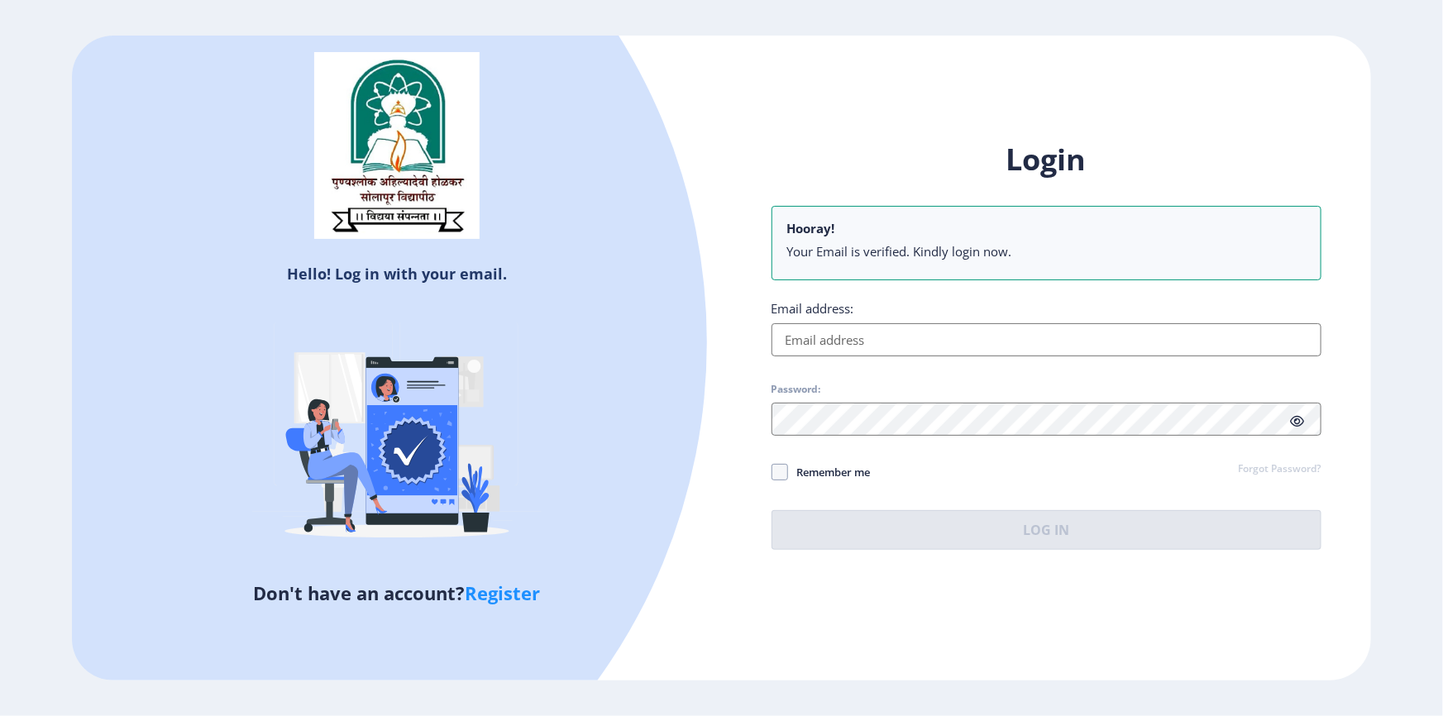
click at [866, 353] on input "Email address:" at bounding box center [1046, 339] width 550 height 33
click at [943, 270] on nb-alert "Hooray! Your Email is verified. Kindly login now." at bounding box center [1046, 243] width 550 height 74
click at [877, 331] on input "Email address:" at bounding box center [1046, 339] width 550 height 33
click at [914, 336] on input "Email address:" at bounding box center [1046, 339] width 550 height 33
paste input "[EMAIL_ADDRESS][DOMAIN_NAME]"
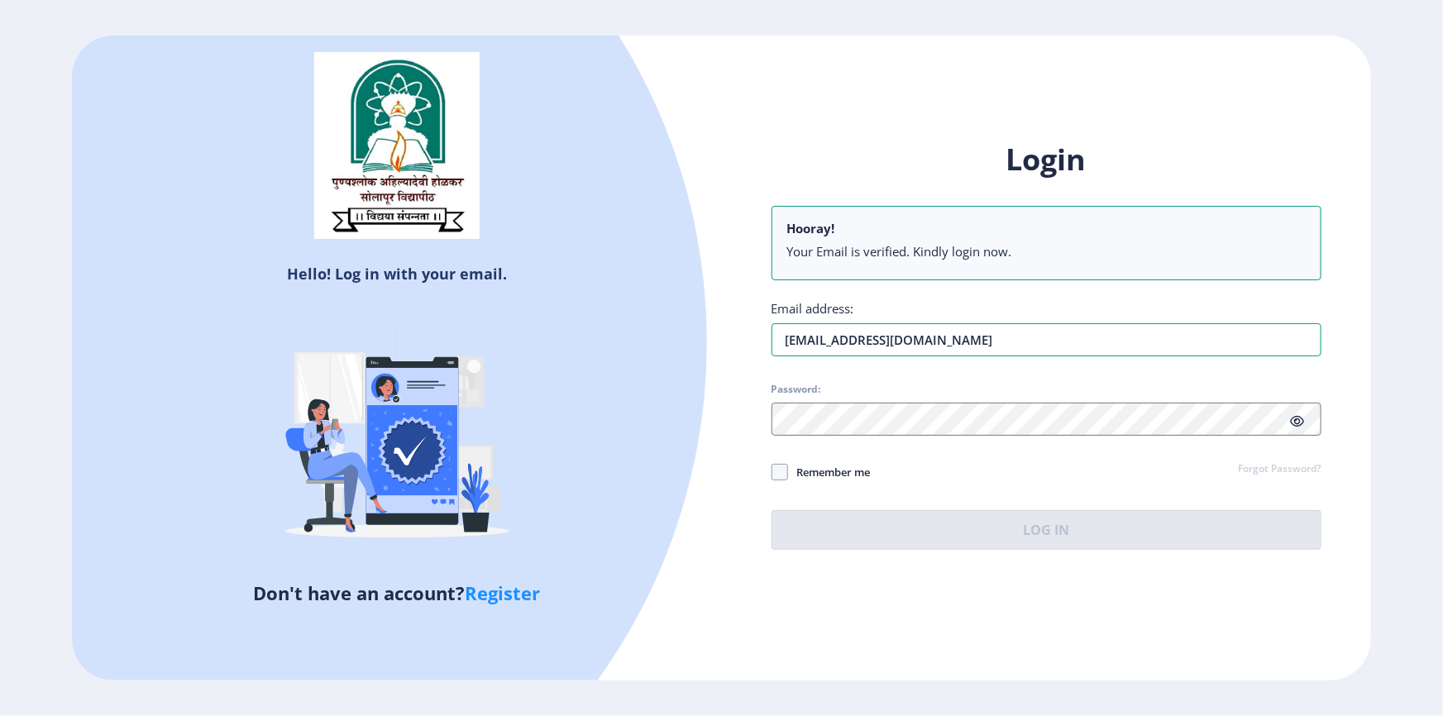
type input "[EMAIL_ADDRESS][DOMAIN_NAME]"
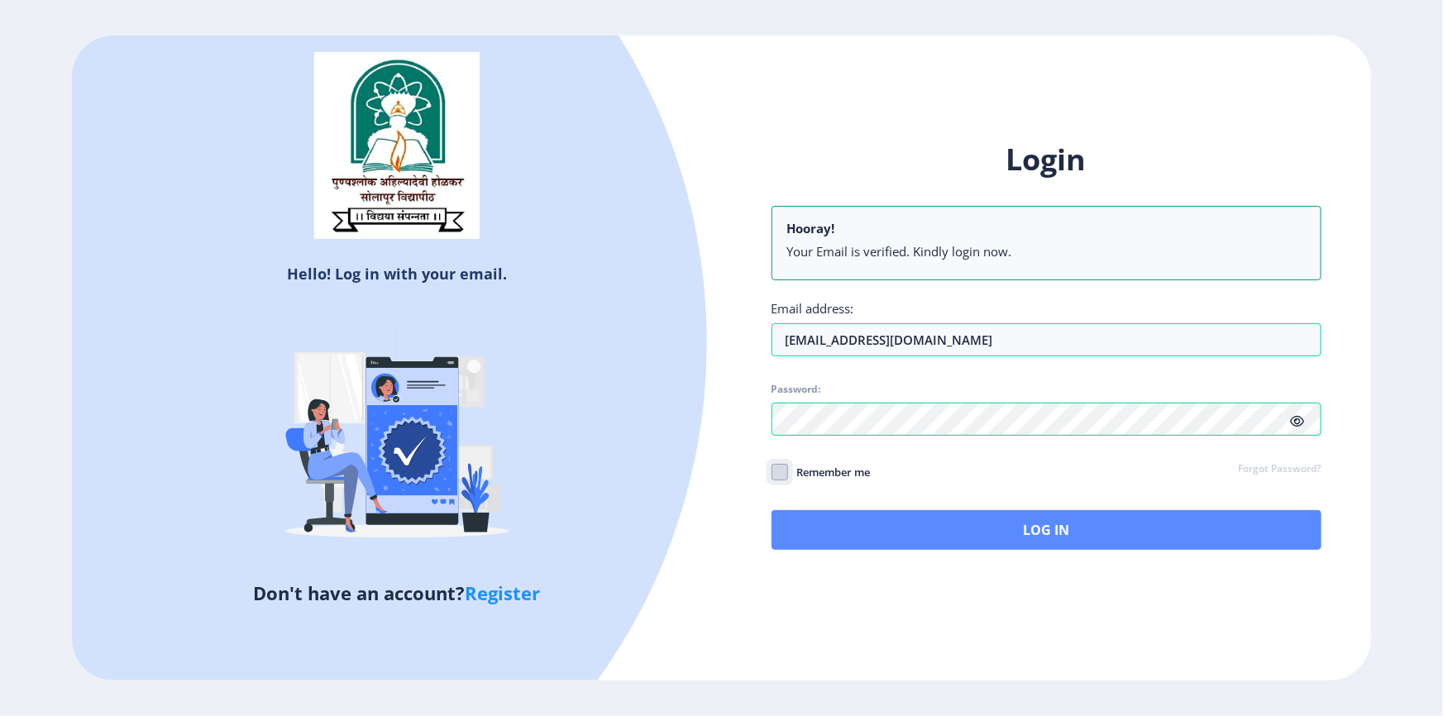
click at [771, 471] on input "Remember me" at bounding box center [771, 471] width 1 height 1
checkbox input "true"
click at [1033, 524] on button "Log In" at bounding box center [1046, 530] width 550 height 40
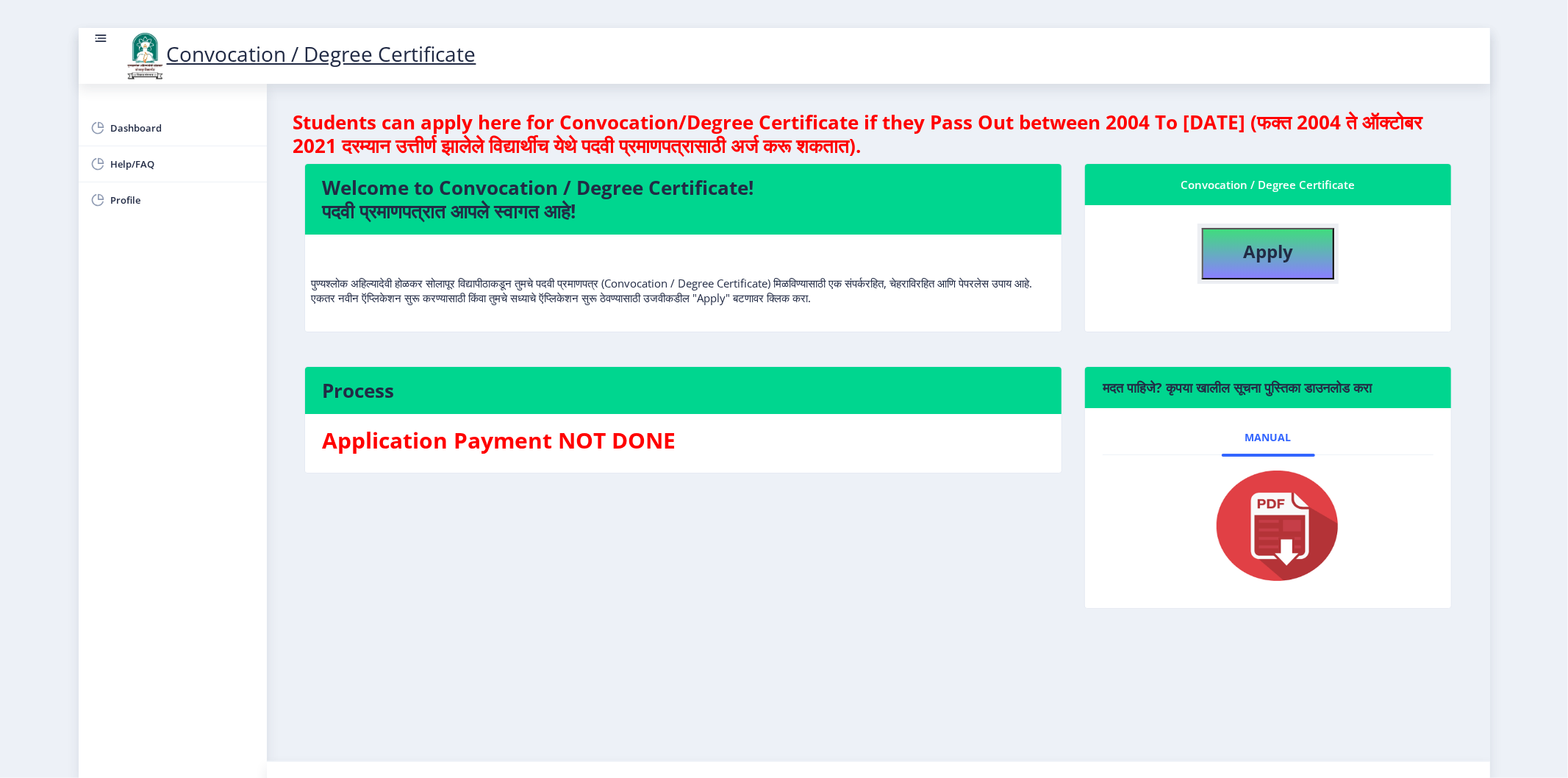
click at [940, 251] on b "Apply" at bounding box center [1268, 251] width 50 height 24
select select
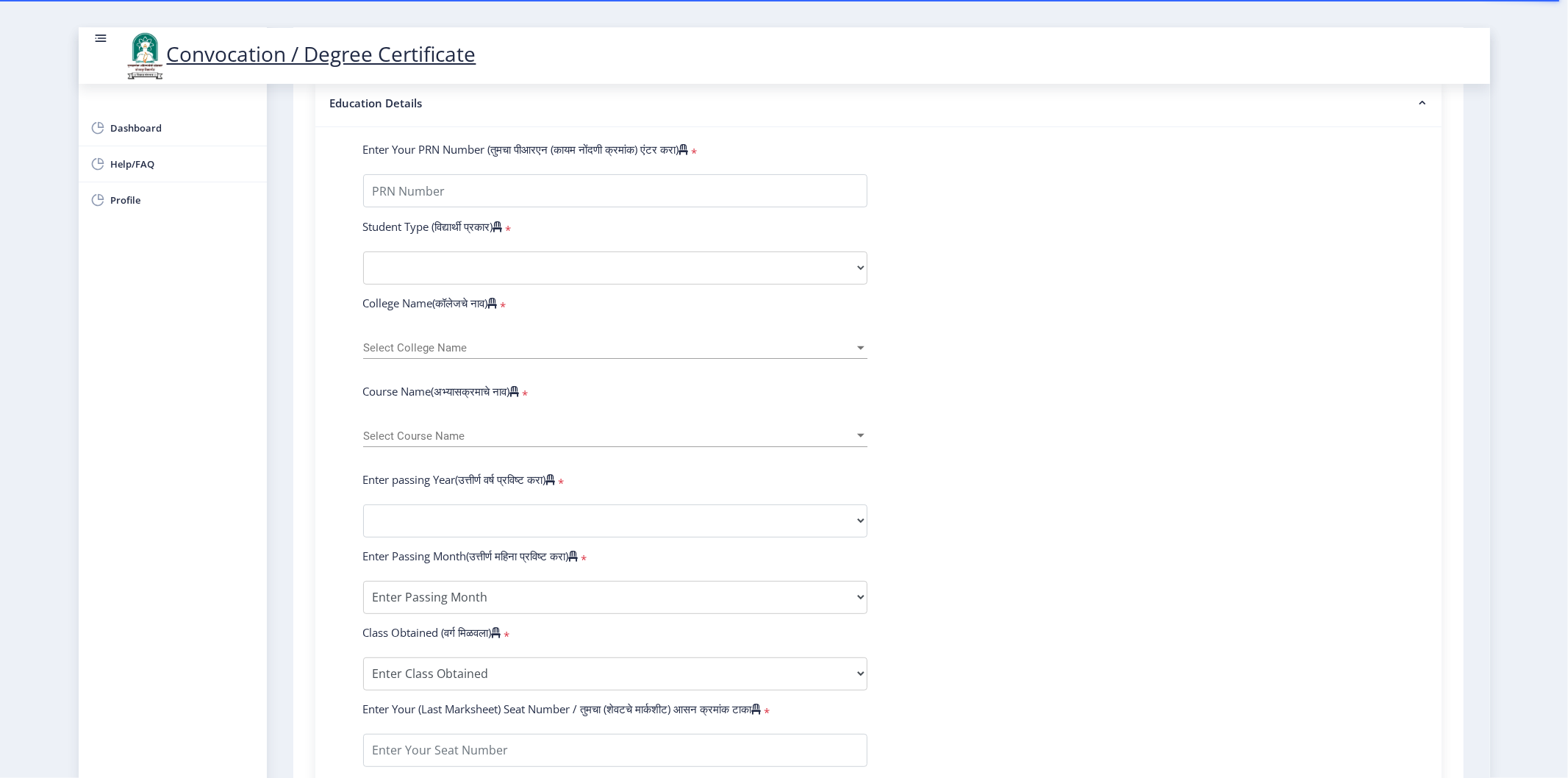
scroll to position [326, 0]
click at [603, 198] on input "Enter Your PRN Number (तुमचा पीआरएन (कायम नोंदणी क्रमांक) एंटर करा)" at bounding box center [615, 189] width 504 height 33
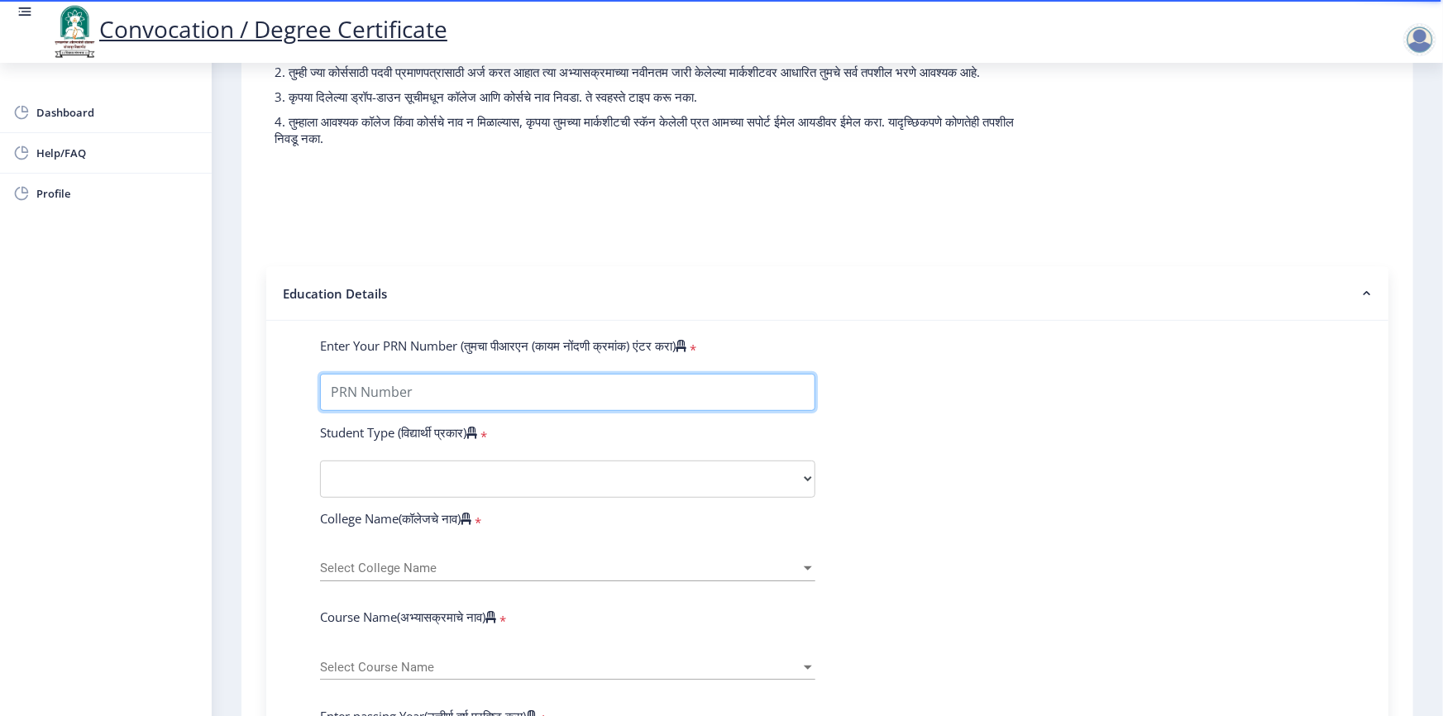
scroll to position [166, 0]
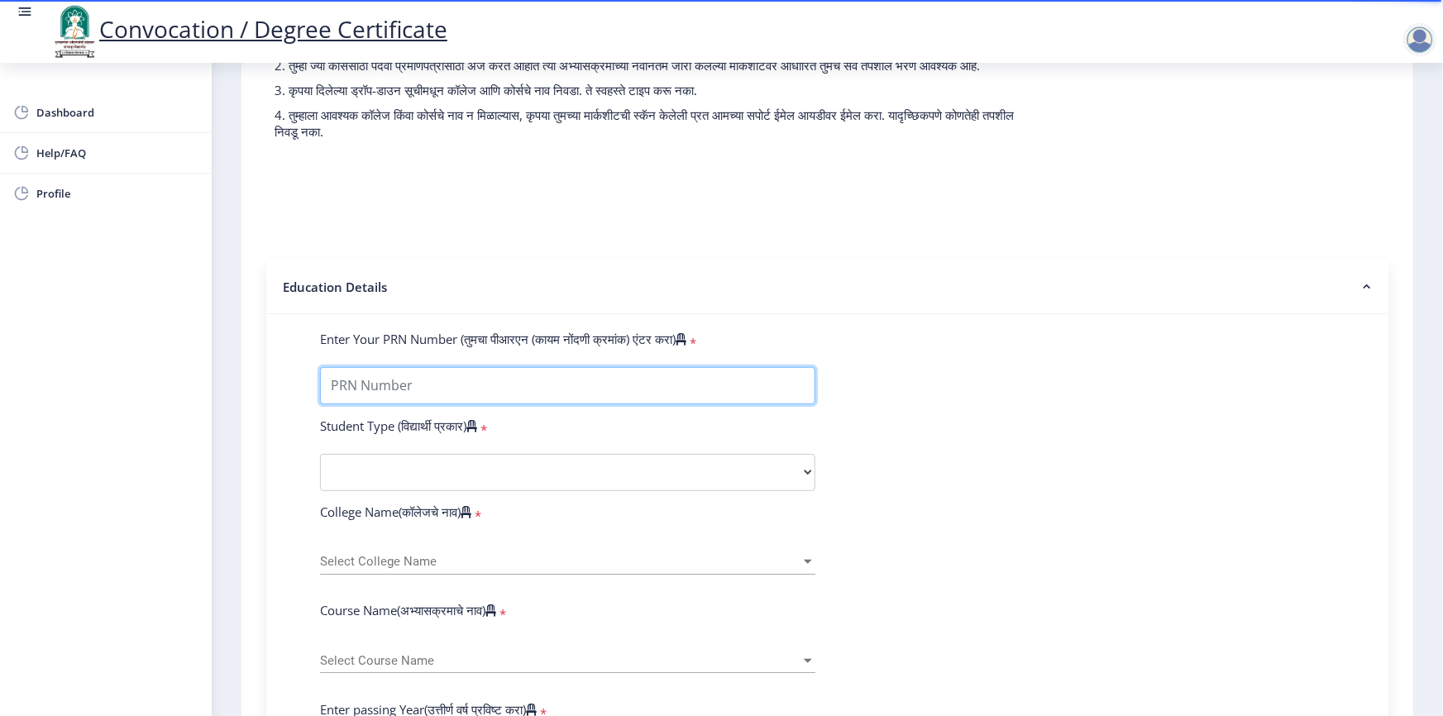
click at [693, 403] on input "Enter Your PRN Number (तुमचा पीआरएन (कायम नोंदणी क्रमांक) एंटर करा)" at bounding box center [567, 385] width 495 height 37
type input "1000003454"
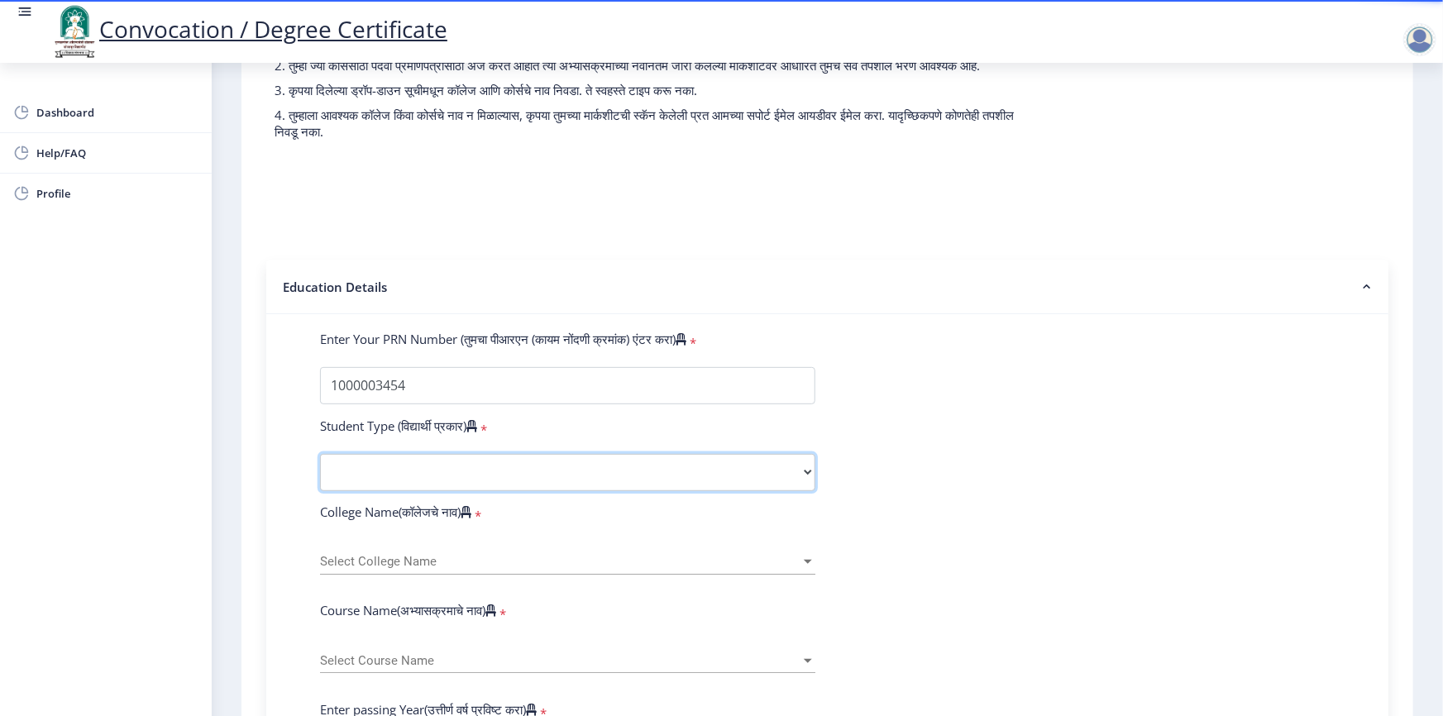
click at [723, 486] on select "Select Student Type Regular External" at bounding box center [567, 472] width 495 height 37
select select "Regular"
click at [320, 469] on select "Select Student Type Regular External" at bounding box center [567, 472] width 495 height 37
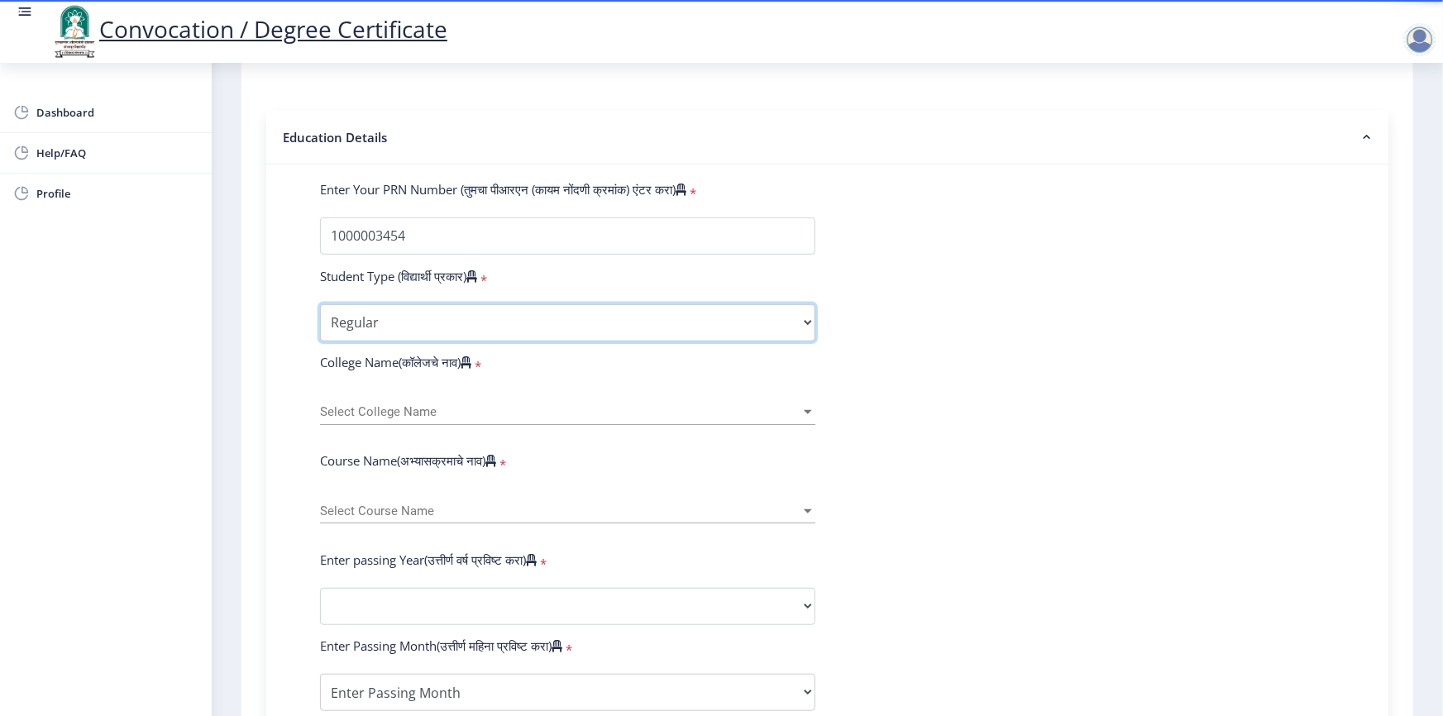
scroll to position [317, 0]
click at [568, 418] on span "Select College Name" at bounding box center [560, 411] width 480 height 14
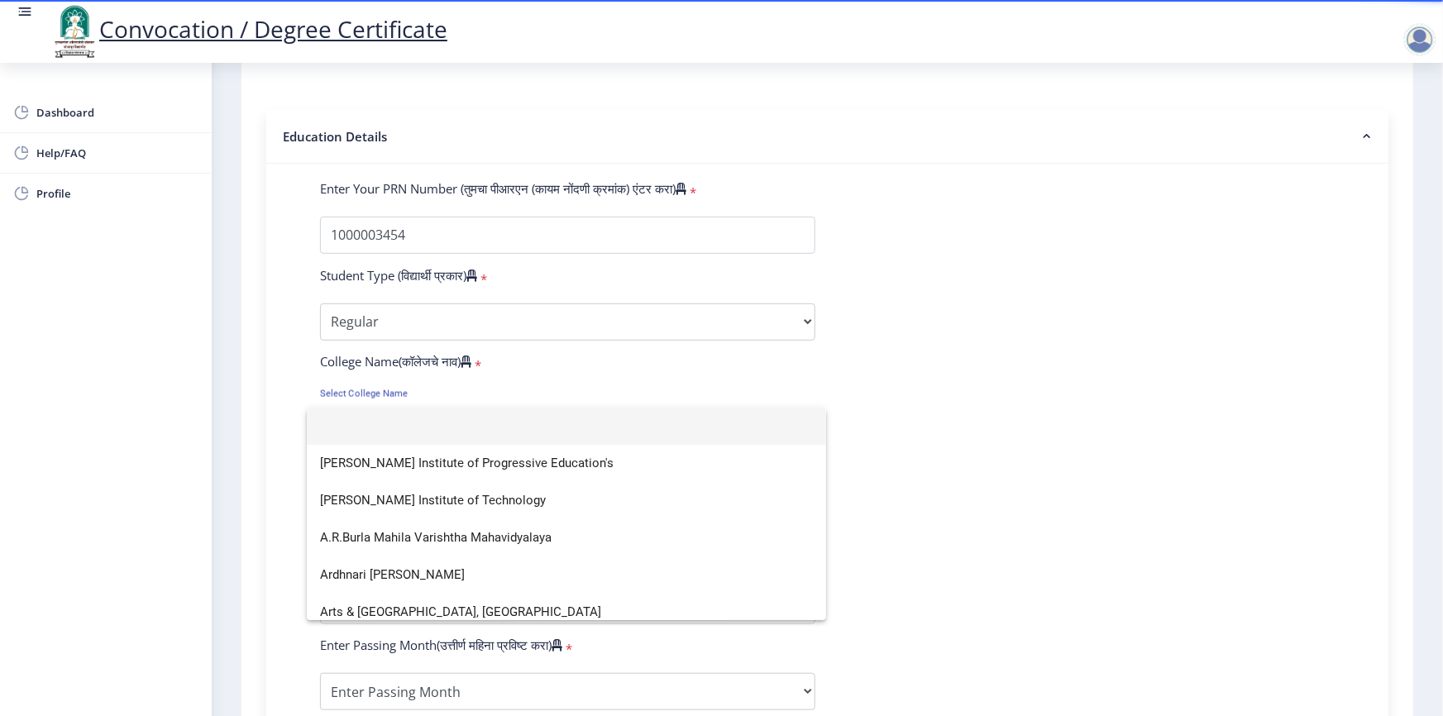
scroll to position [0, 0]
click at [441, 497] on span "A.G.Patil Institute of Technology" at bounding box center [566, 501] width 493 height 37
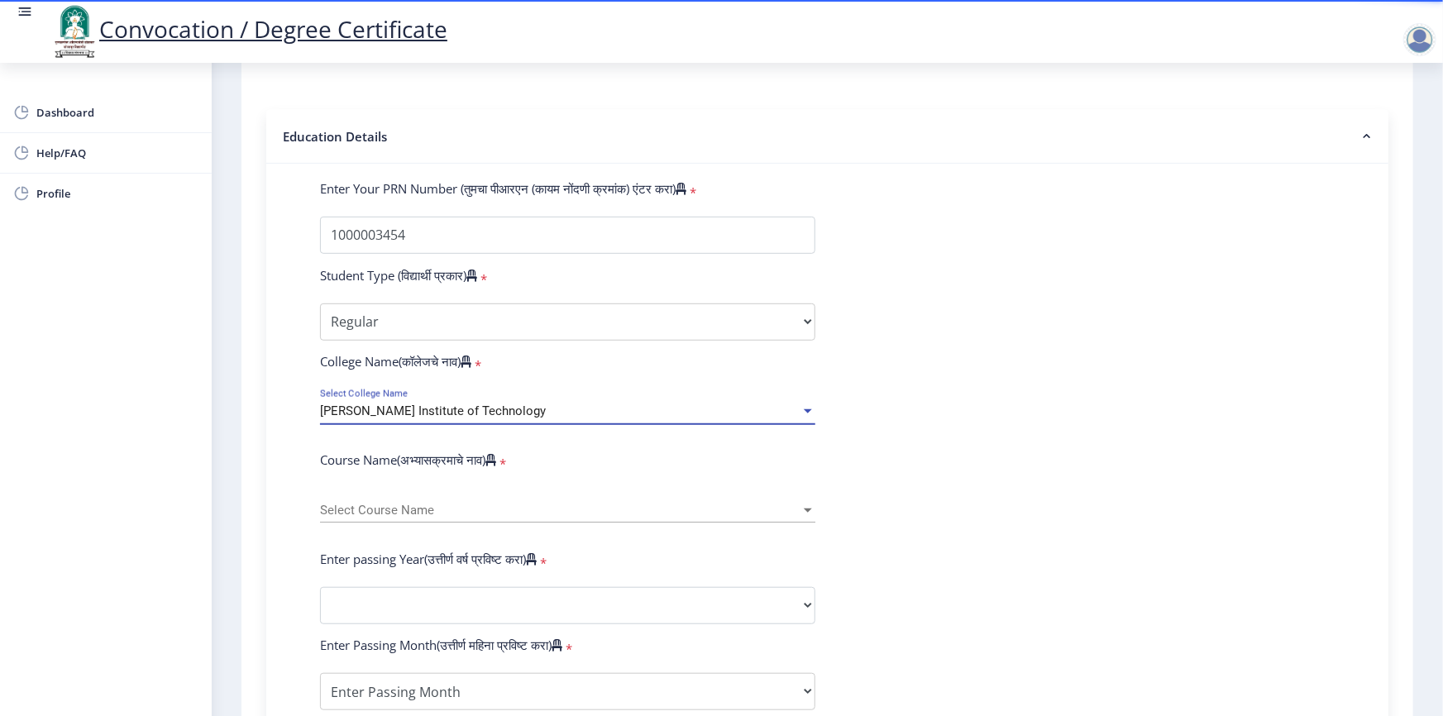
click at [434, 518] on span "Select Course Name" at bounding box center [560, 510] width 480 height 14
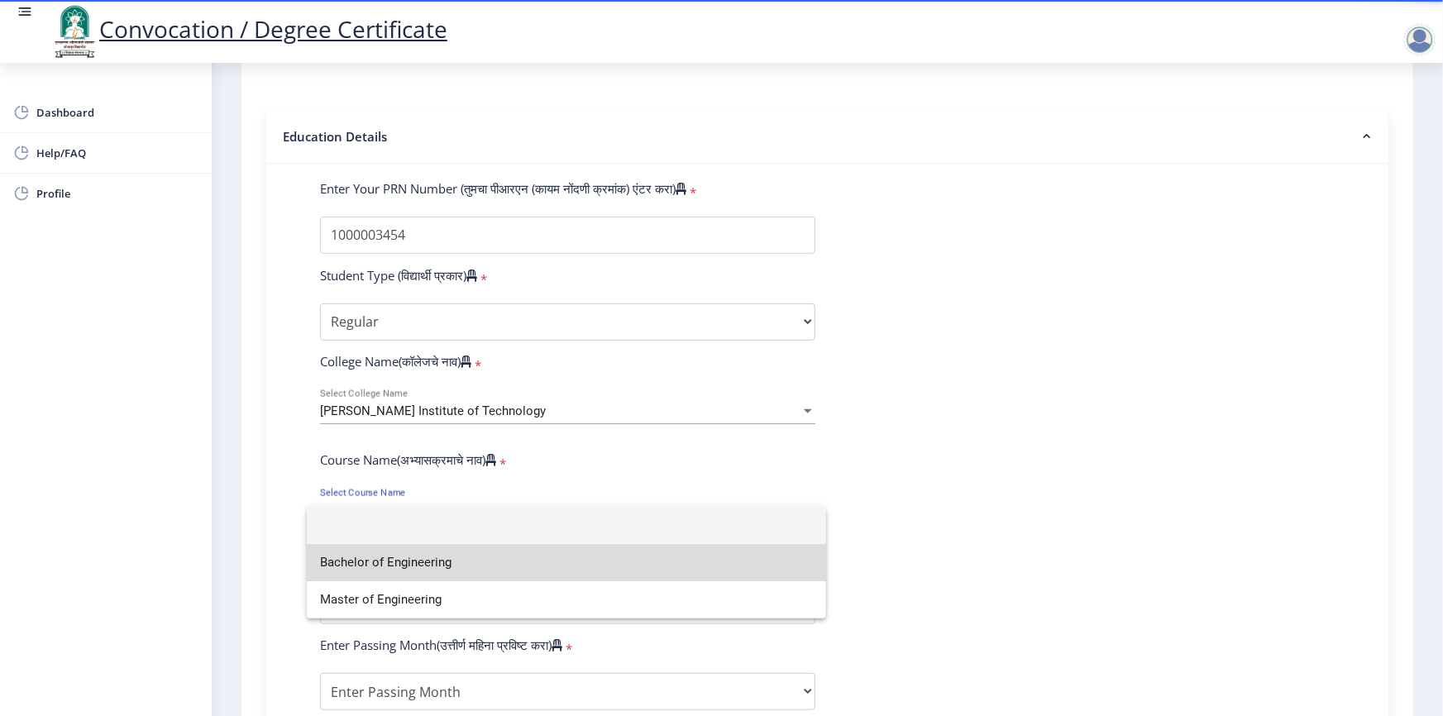
click at [442, 524] on span "Bachelor of Engineering" at bounding box center [566, 562] width 493 height 37
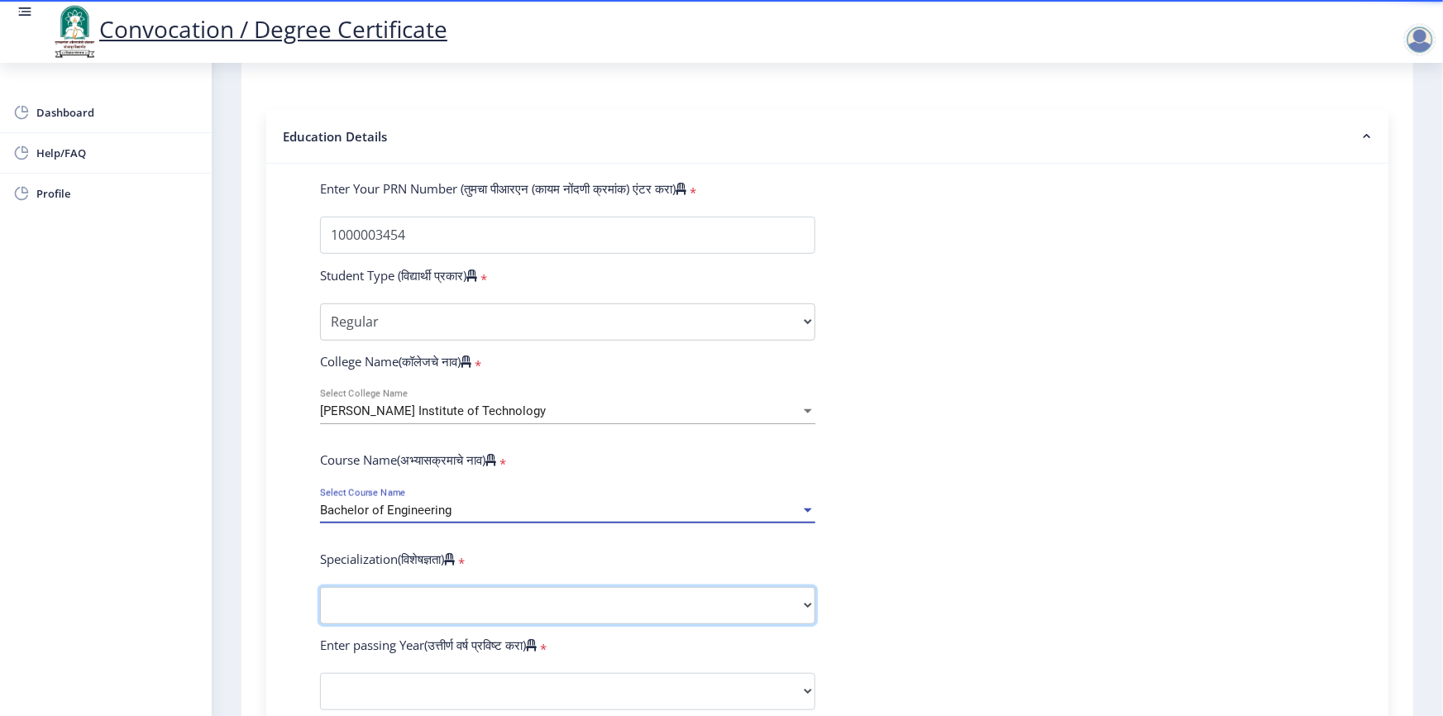
click at [416, 524] on select "Specialization Bio-Medical Engineering Civil Engineering Computer Science & Eng…" at bounding box center [567, 605] width 495 height 37
select select "Electronics & Telecommunication Engineering"
click at [320, 524] on select "Specialization Bio-Medical Engineering Civil Engineering Computer Science & Eng…" at bounding box center [567, 605] width 495 height 37
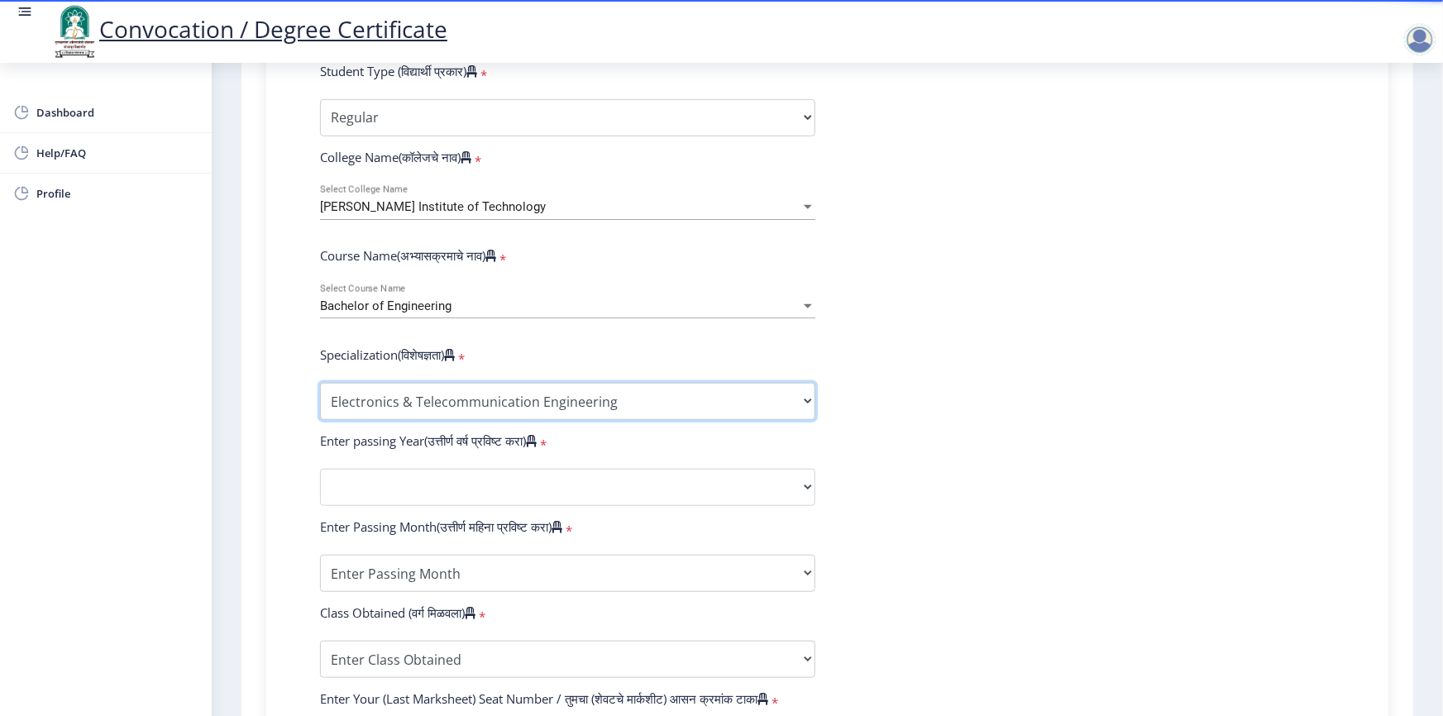
scroll to position [542, 0]
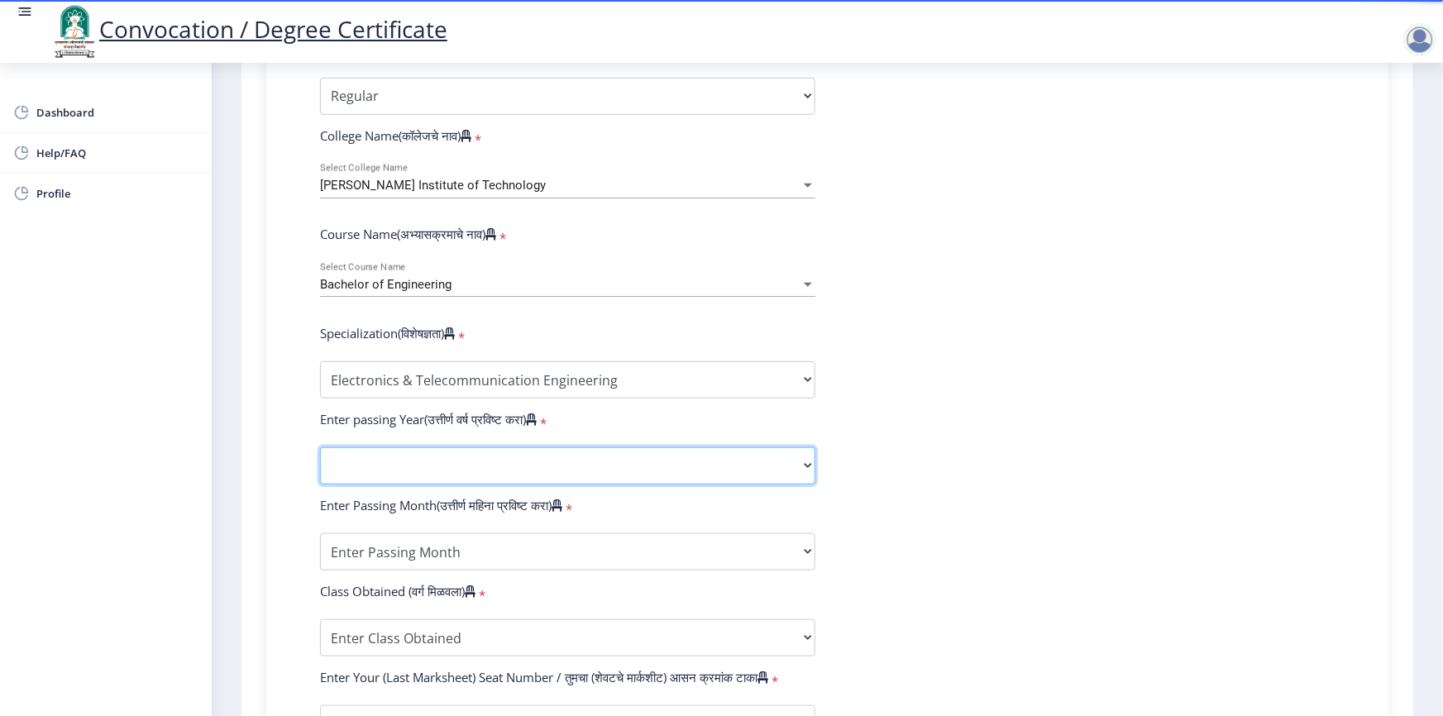
click at [380, 484] on select "2025 2024 2023 2022 2021 2020 2019 2018 2017 2016 2015 2014 2013 2012 2011 2010…" at bounding box center [567, 465] width 495 height 37
click at [394, 484] on select "2025 2024 2023 2022 2021 2020 2019 2018 2017 2016 2015 2014 2013 2012 2011 2010…" at bounding box center [567, 465] width 495 height 37
click at [432, 481] on select "2025 2024 2023 2022 2021 2020 2019 2018 2017 2016 2015 2014 2013 2012 2011 2010…" at bounding box center [567, 465] width 495 height 37
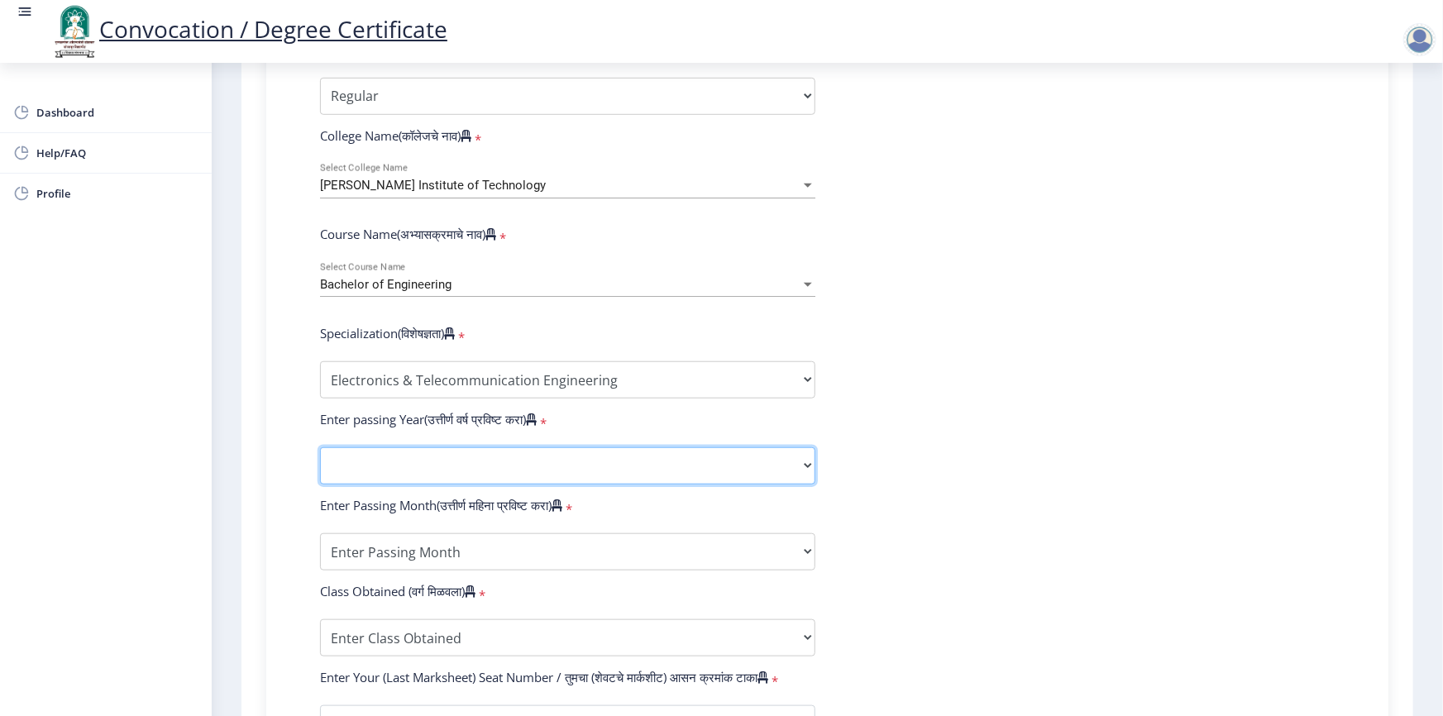
select select "2013"
click at [320, 462] on select "2025 2024 2023 2022 2021 2020 2019 2018 2017 2016 2015 2014 2013 2012 2011 2010…" at bounding box center [567, 465] width 495 height 37
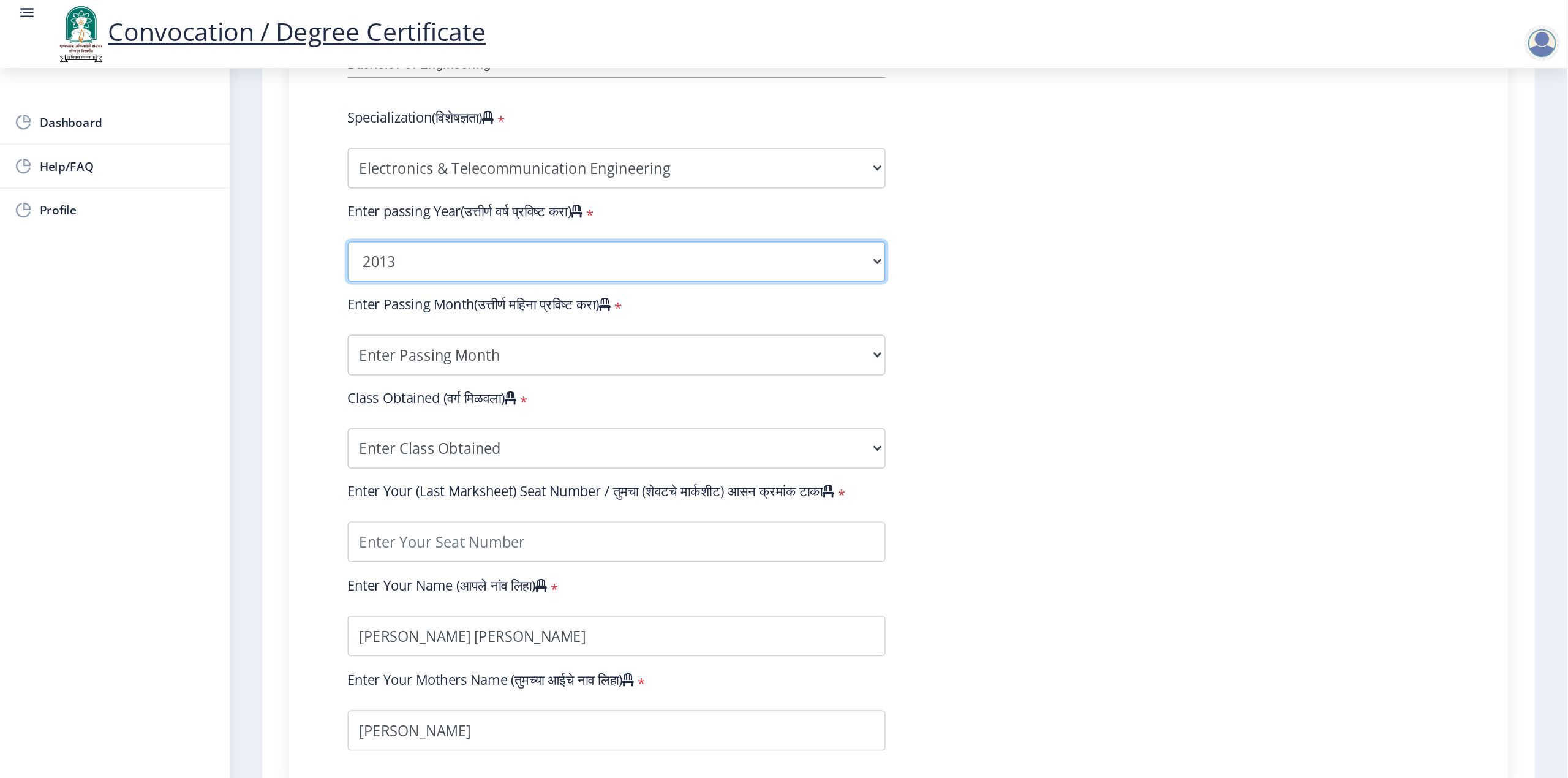
scroll to position [569, 0]
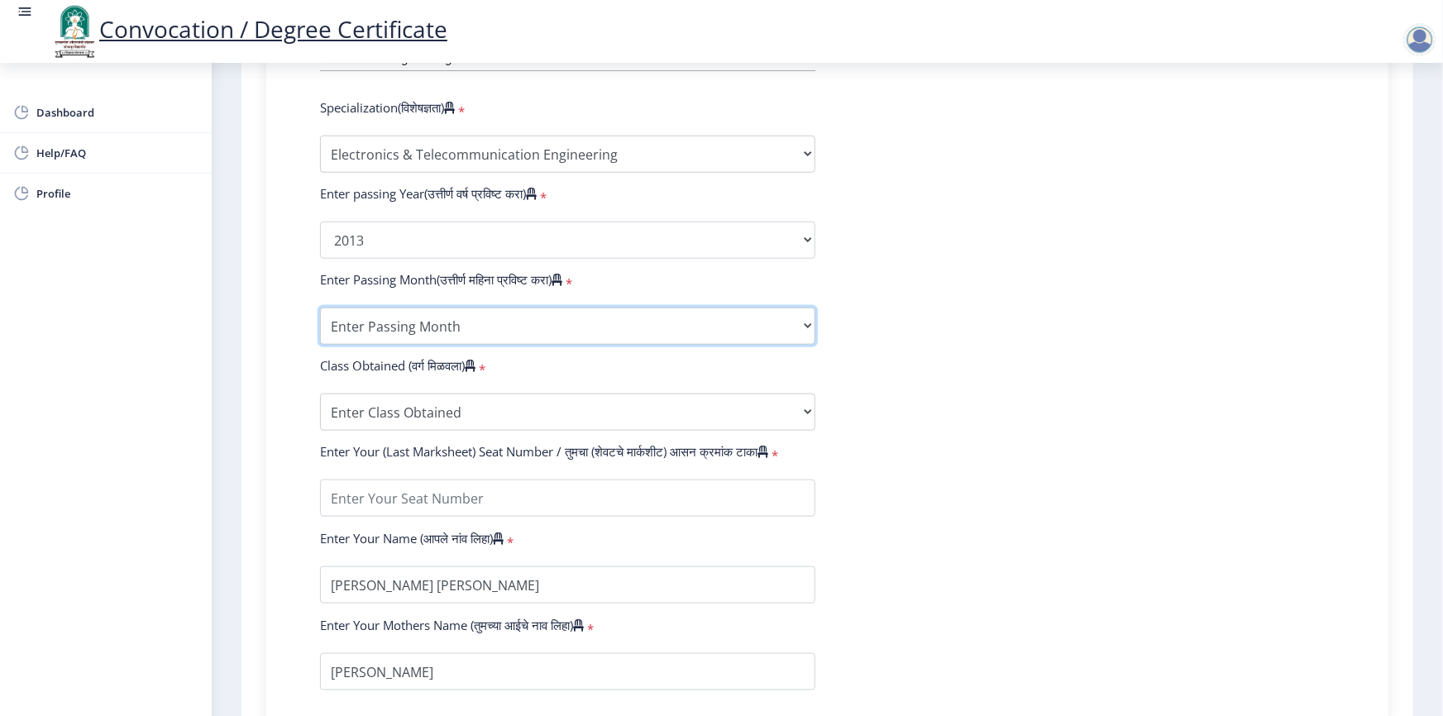
click at [513, 334] on select "Enter Passing Month March April May October November December" at bounding box center [567, 326] width 495 height 37
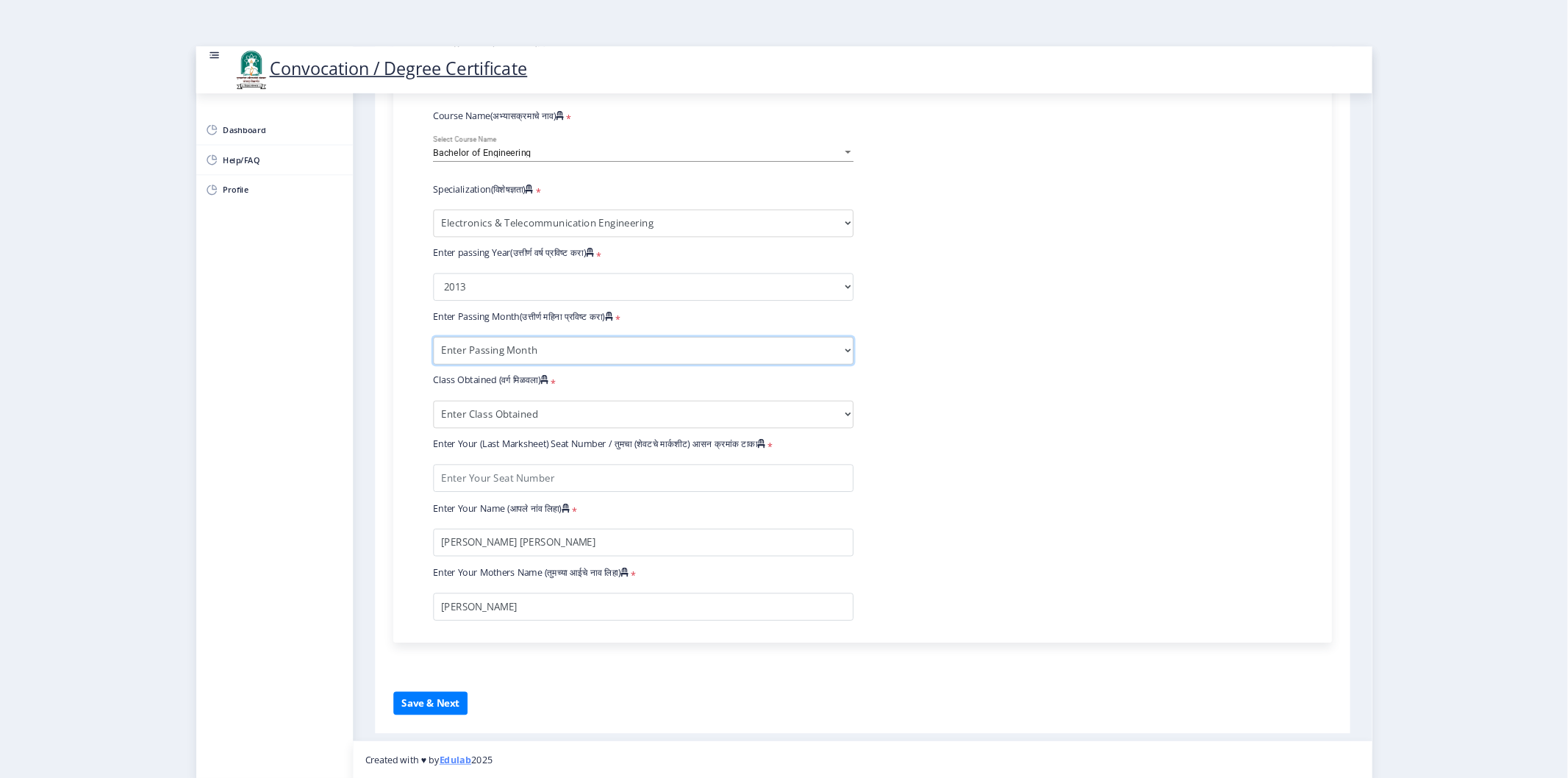
scroll to position [622, 0]
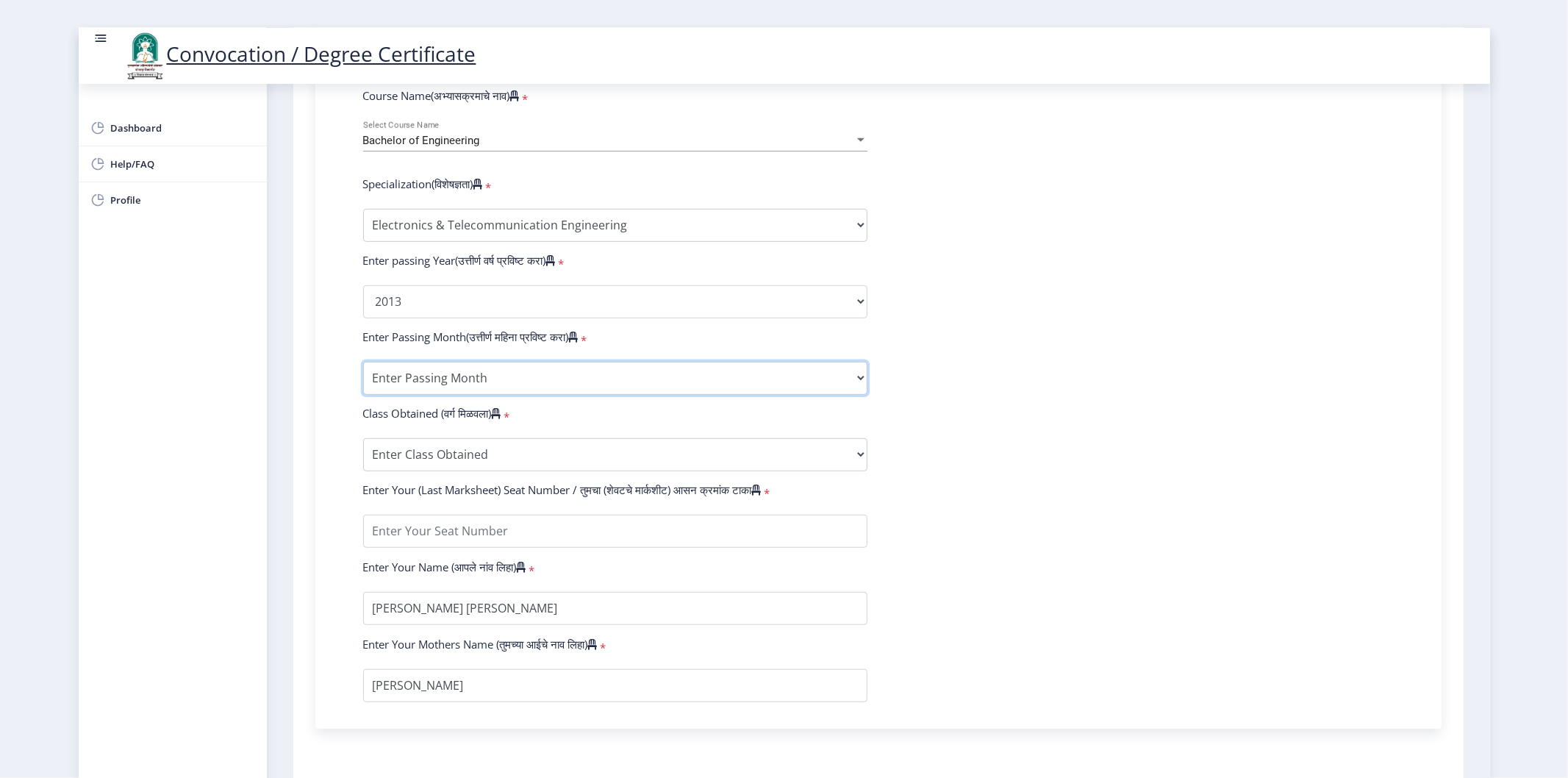
select select "March"
click at [363, 375] on select "Enter Passing Month March April May October November December" at bounding box center [615, 378] width 504 height 33
click at [511, 389] on select "Enter Passing Month March April May October November December" at bounding box center [615, 378] width 504 height 33
click at [363, 375] on select "Enter Passing Month March April May October November December" at bounding box center [615, 378] width 504 height 33
drag, startPoint x: 405, startPoint y: 473, endPoint x: 427, endPoint y: 473, distance: 22.0
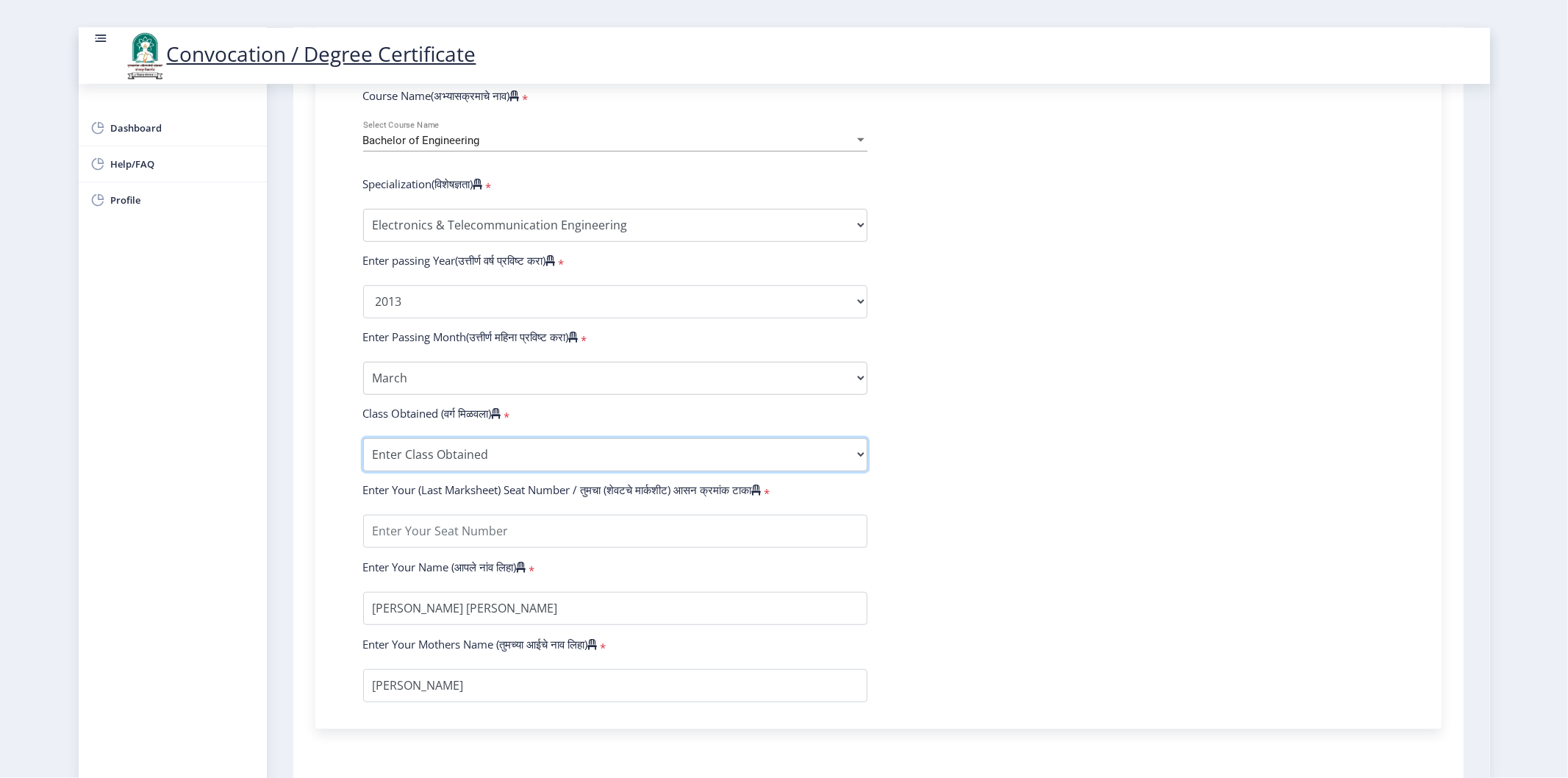
click at [406, 466] on select "Enter Class Obtained FIRST CLASS WITH DISTINCTION FIRST CLASS HIGHER SECOND CLA…" at bounding box center [615, 454] width 504 height 33
click at [291, 410] on nb-layout-column "1 First step 2 Second step 3 Third step Instructions (सूचना) 1. पदवी प्रमाणपत्र…" at bounding box center [879, 155] width 1224 height 1384
click at [403, 461] on select "Enter Class Obtained FIRST CLASS WITH DISTINCTION FIRST CLASS HIGHER SECOND CLA…" at bounding box center [615, 454] width 504 height 33
select select "SECOND CLASS"
click at [363, 452] on select "Enter Class Obtained FIRST CLASS WITH DISTINCTION FIRST CLASS HIGHER SECOND CLA…" at bounding box center [615, 454] width 504 height 33
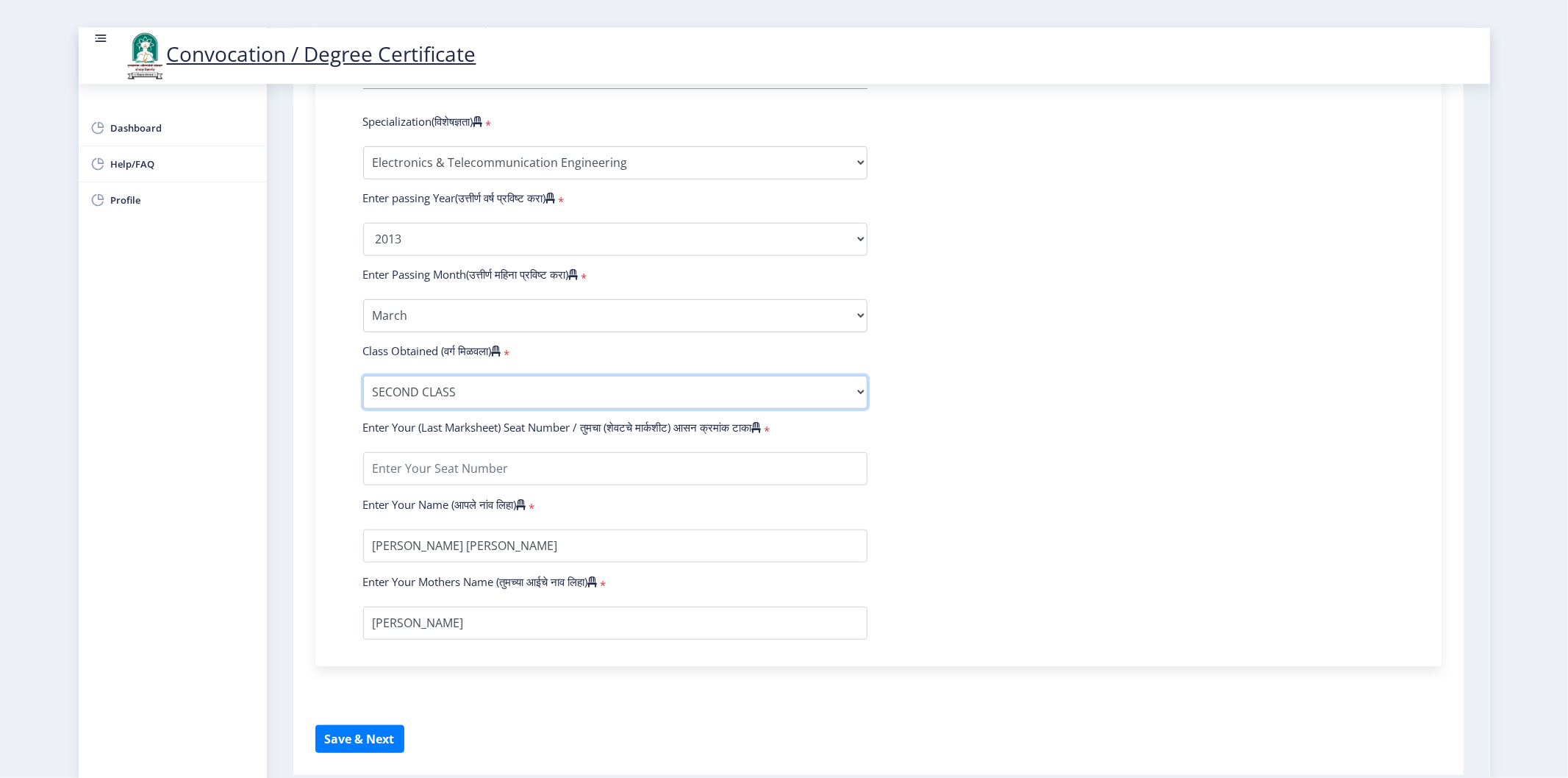
scroll to position [748, 0]
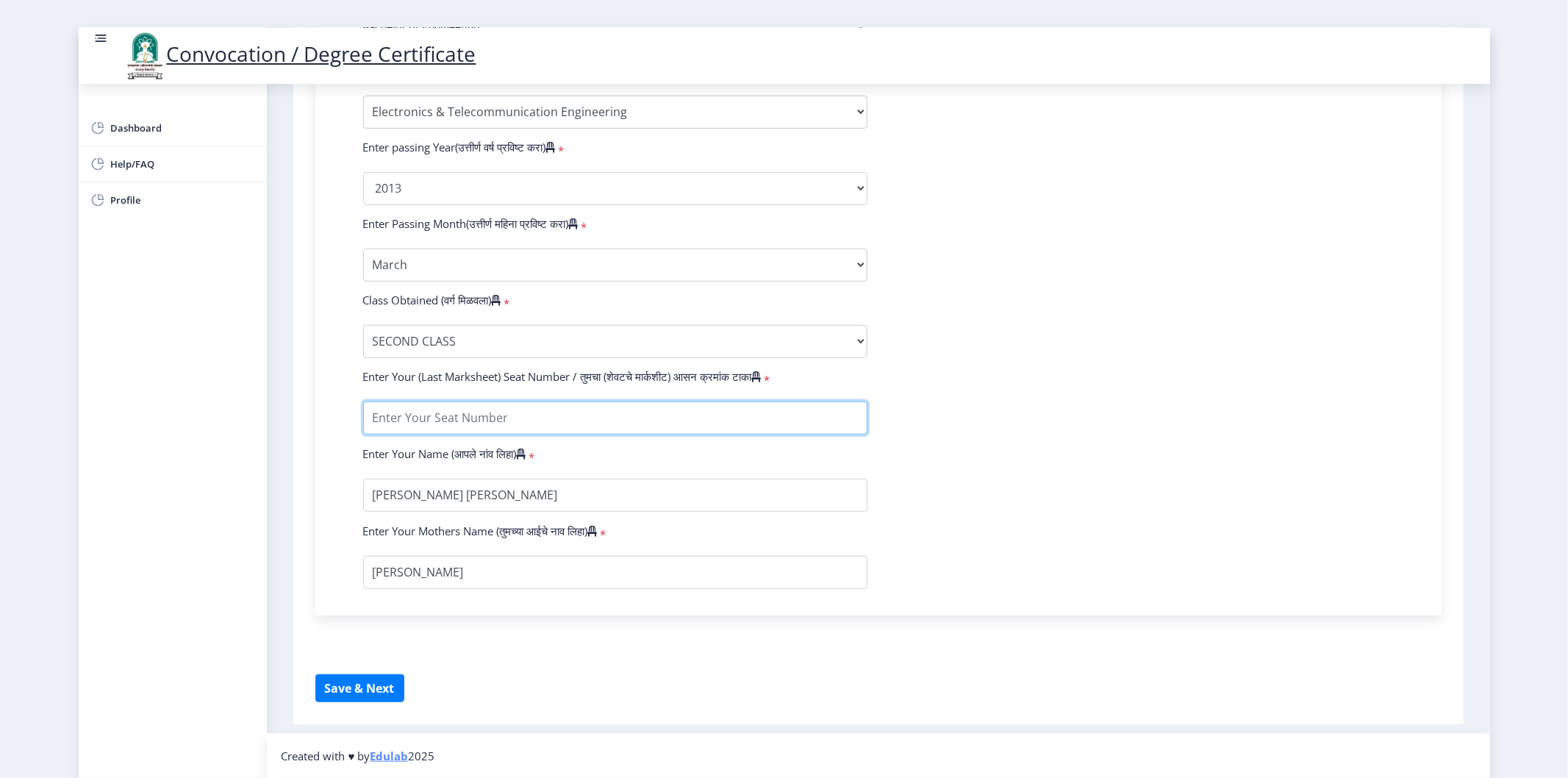
click at [445, 417] on input "textarea" at bounding box center [615, 417] width 504 height 33
type input "17878"
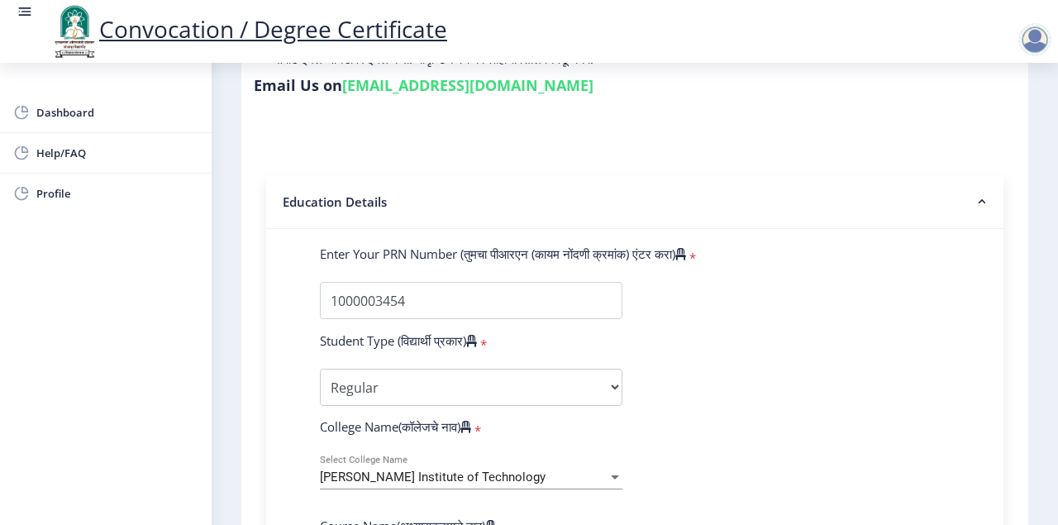
scroll to position [331, 0]
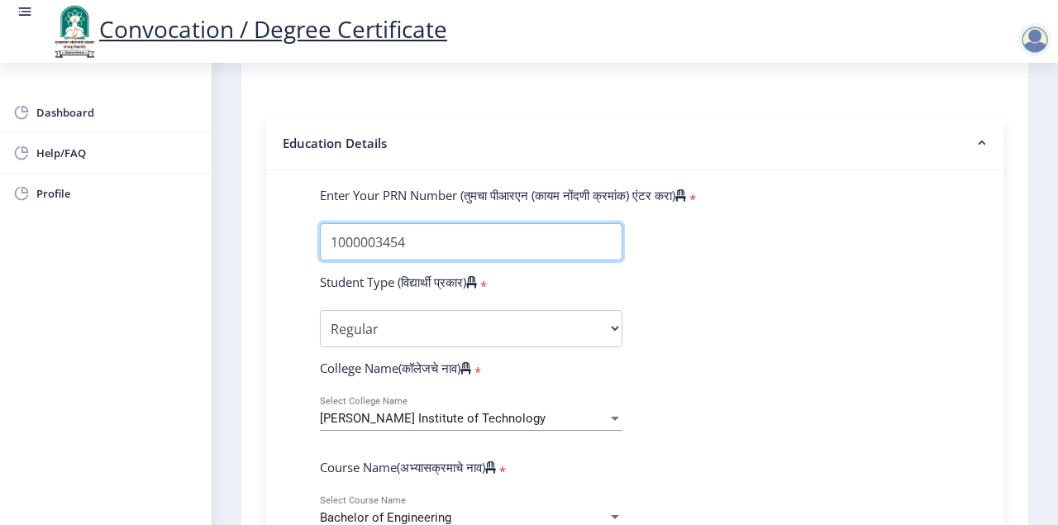
click at [516, 246] on input "Enter Your PRN Number (तुमचा पीआरएन (कायम नोंदणी क्रमांक) एंटर करा)" at bounding box center [471, 241] width 303 height 37
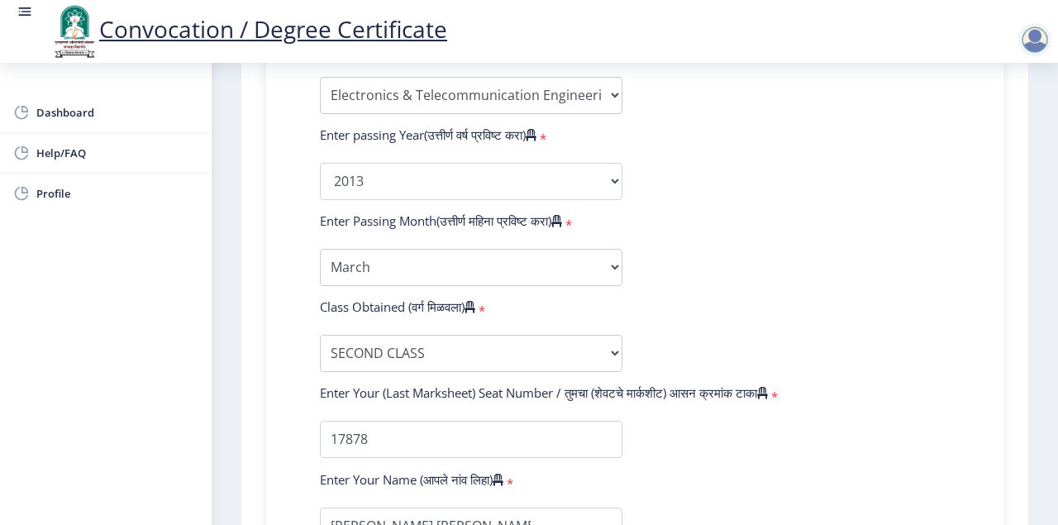
scroll to position [881, 0]
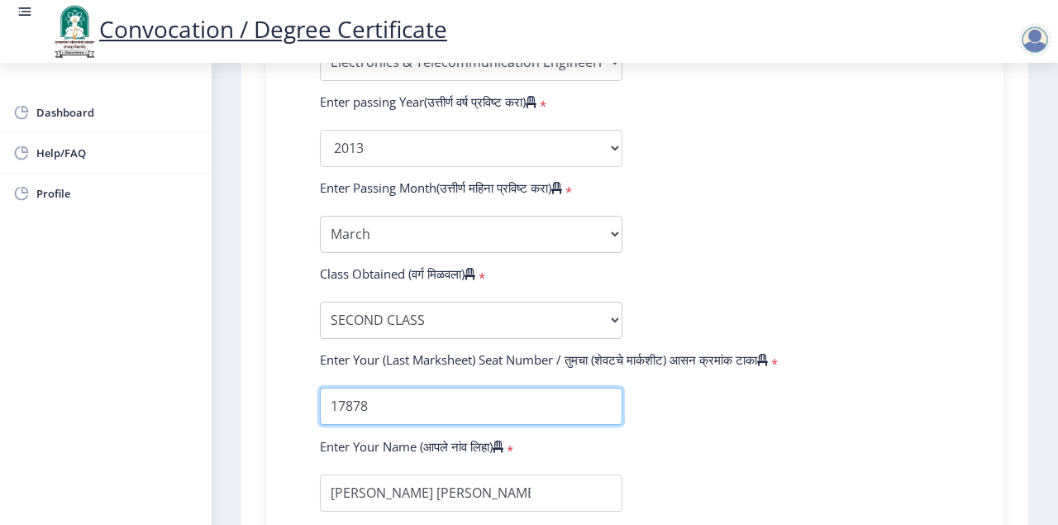
click at [418, 408] on input "textarea" at bounding box center [471, 406] width 303 height 37
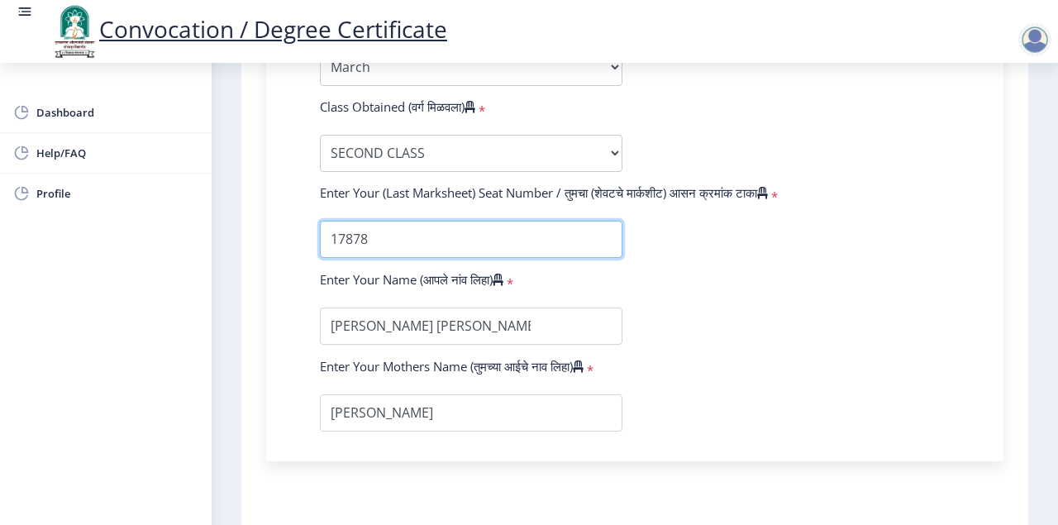
scroll to position [1102, 0]
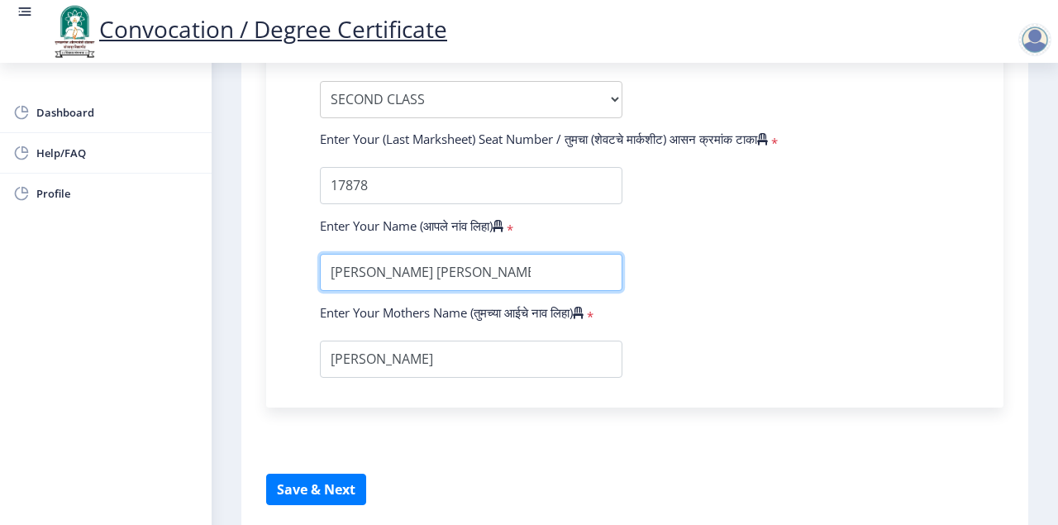
click at [518, 273] on input "textarea" at bounding box center [471, 272] width 303 height 37
click at [524, 273] on input "textarea" at bounding box center [471, 272] width 303 height 37
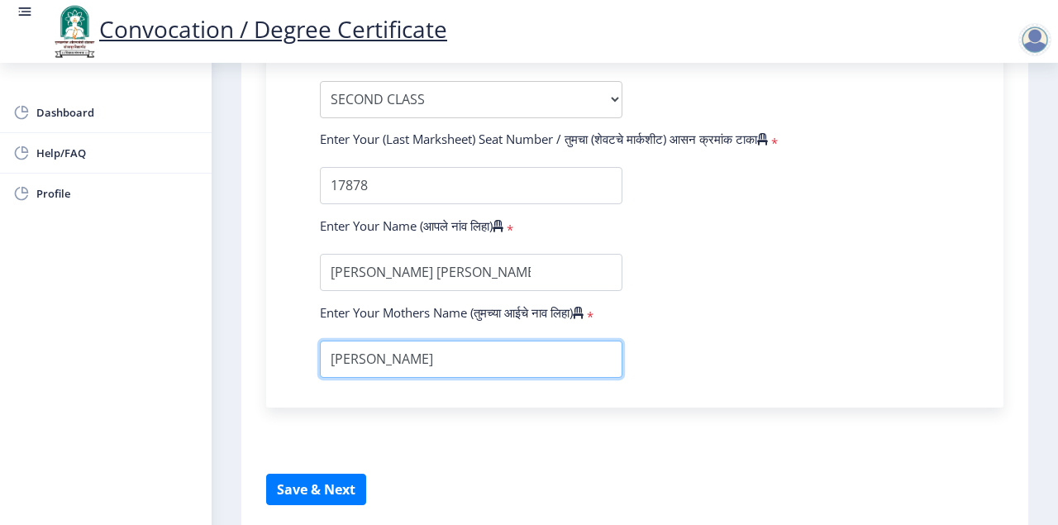
click at [440, 361] on input "textarea" at bounding box center [471, 359] width 303 height 37
click at [440, 360] on input "textarea" at bounding box center [471, 359] width 303 height 37
click at [443, 357] on input "textarea" at bounding box center [471, 359] width 303 height 37
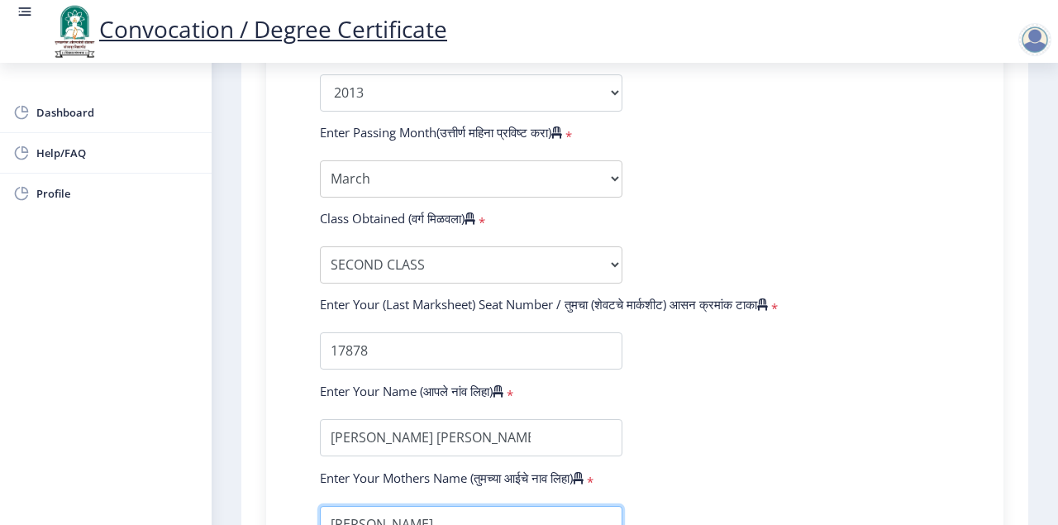
scroll to position [1165, 0]
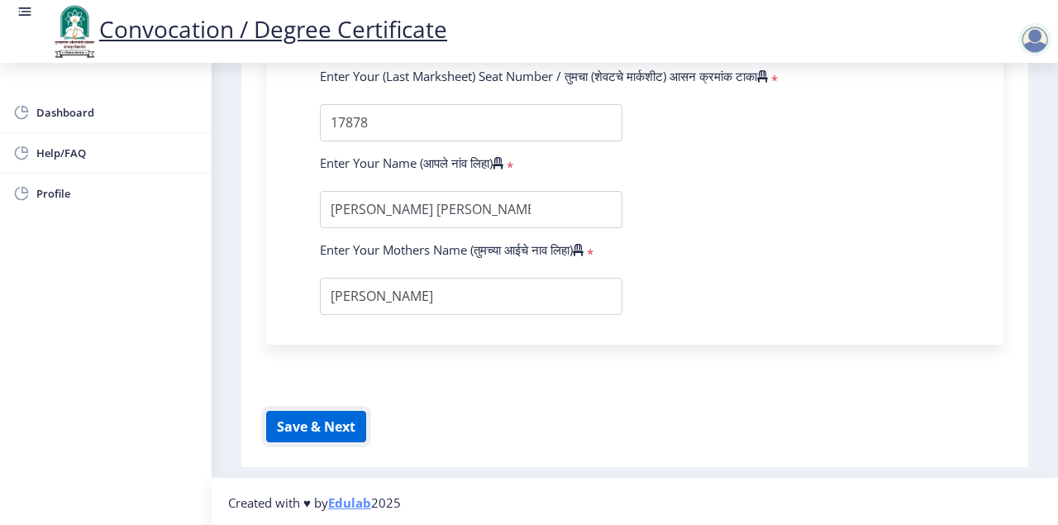
click at [319, 429] on button "Save & Next" at bounding box center [316, 426] width 100 height 31
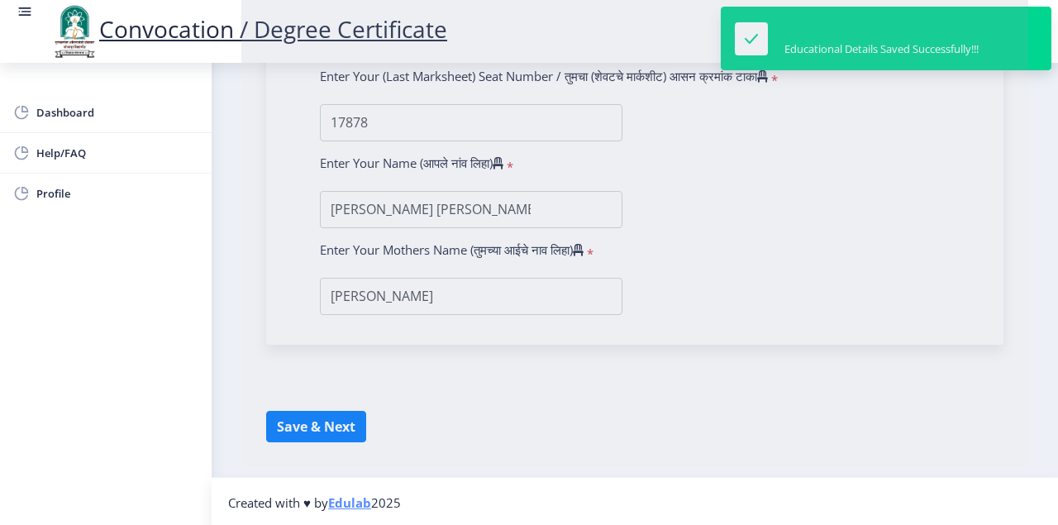
select select
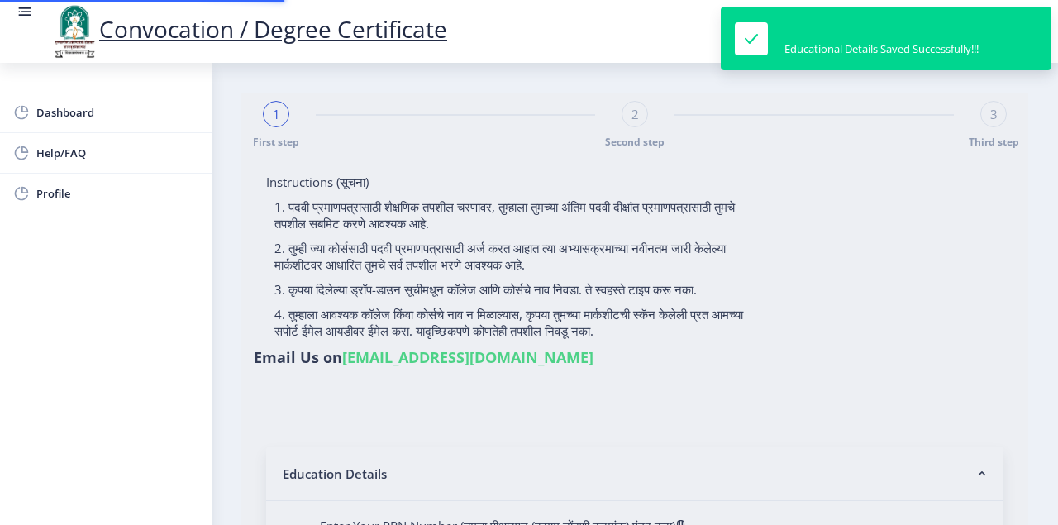
type input "1000003454"
select select "Regular"
select select "2013"
select select "March"
select select "SECOND CLASS"
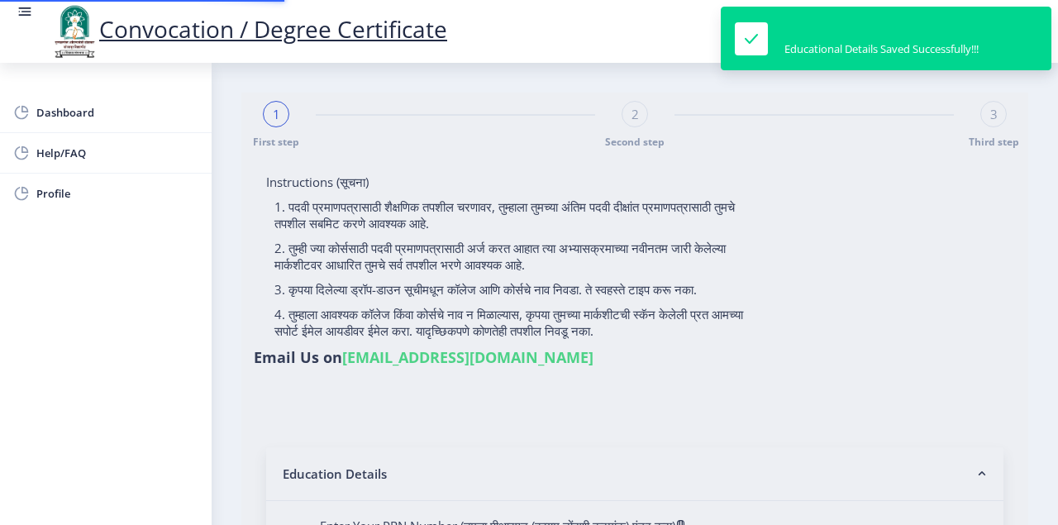
type input "17878"
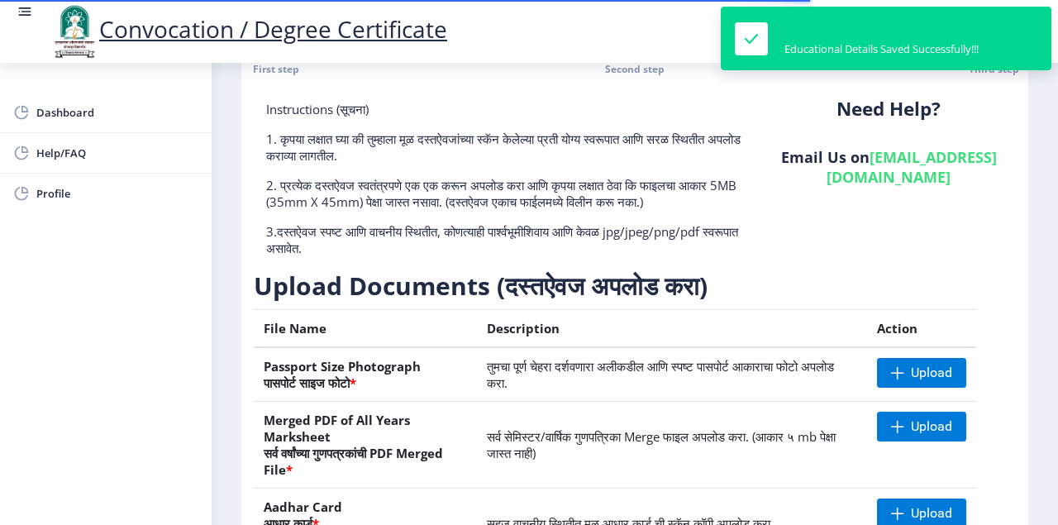
scroll to position [220, 0]
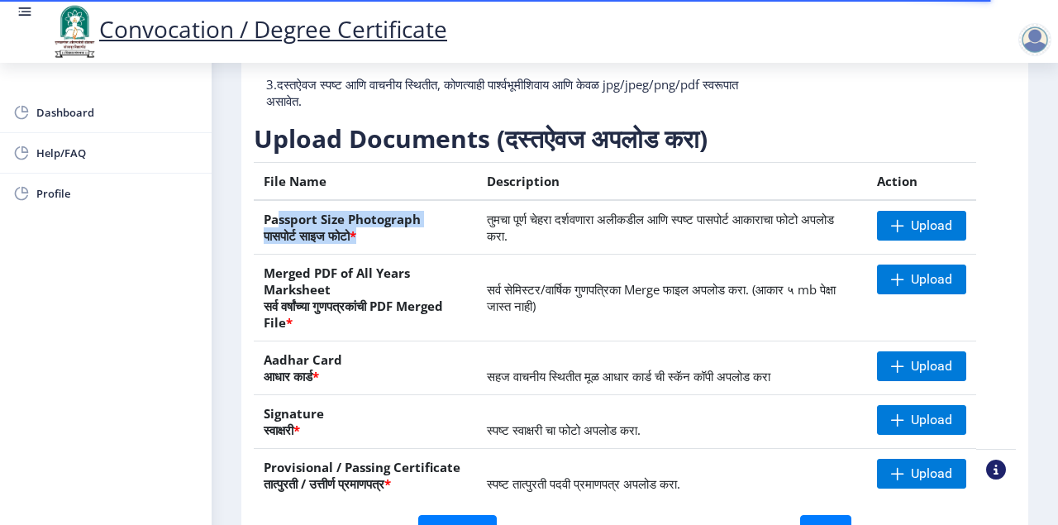
drag, startPoint x: 369, startPoint y: 224, endPoint x: 356, endPoint y: 269, distance: 46.3
click at [383, 227] on th "Passport Size Photograph पासपोर्ट साइज फोटो *" at bounding box center [365, 227] width 223 height 55
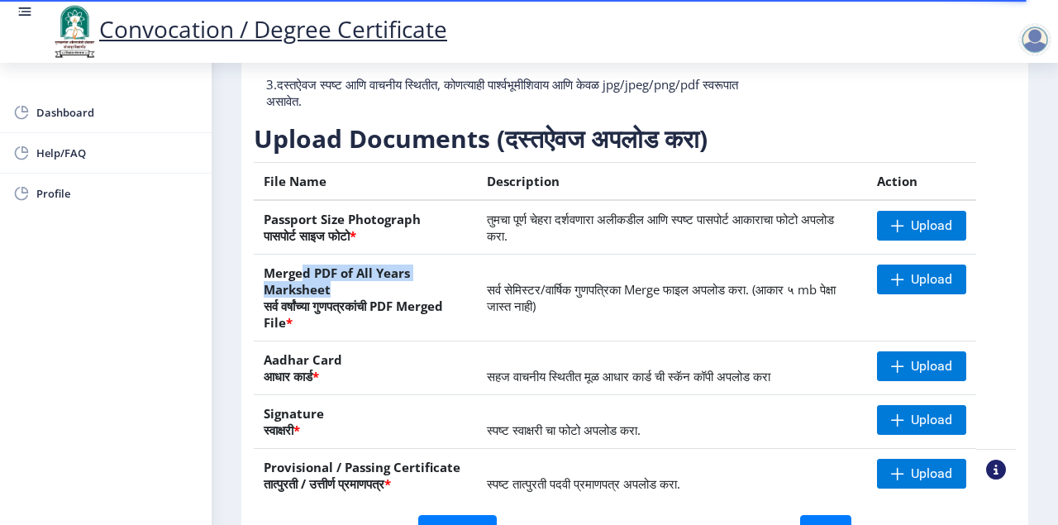
drag, startPoint x: 301, startPoint y: 270, endPoint x: 367, endPoint y: 291, distance: 69.3
click at [370, 284] on th "Merged PDF of All Years Marksheet सर्व वर्षांच्या गुणपत्रकांची PDF Merged File *" at bounding box center [365, 298] width 223 height 87
click at [359, 303] on th "Merged PDF of All Years Marksheet सर्व वर्षांच्या गुणपत्रकांची PDF Merged File *" at bounding box center [365, 298] width 223 height 87
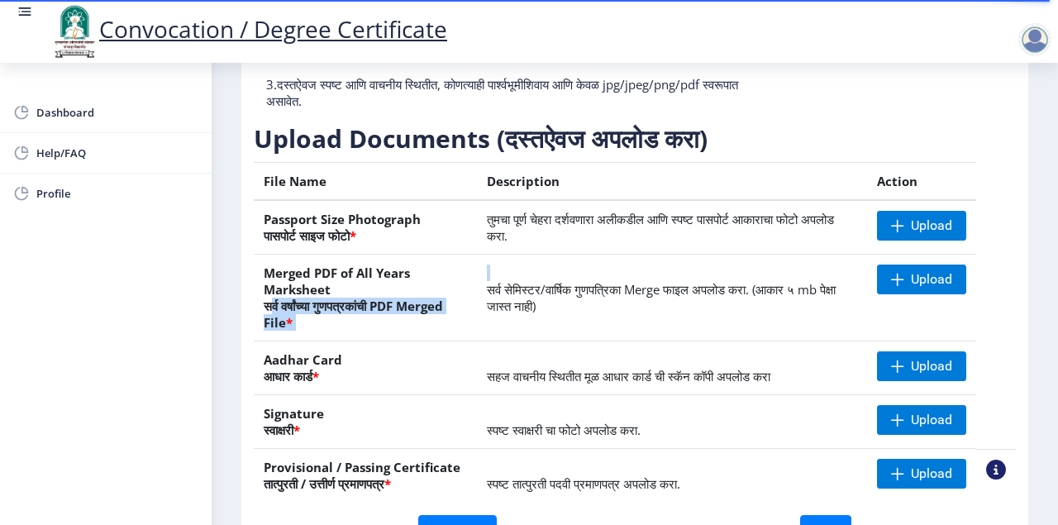
click at [359, 303] on th "Merged PDF of All Years Marksheet सर्व वर्षांच्या गुणपत्रकांची PDF Merged File *" at bounding box center [365, 298] width 223 height 87
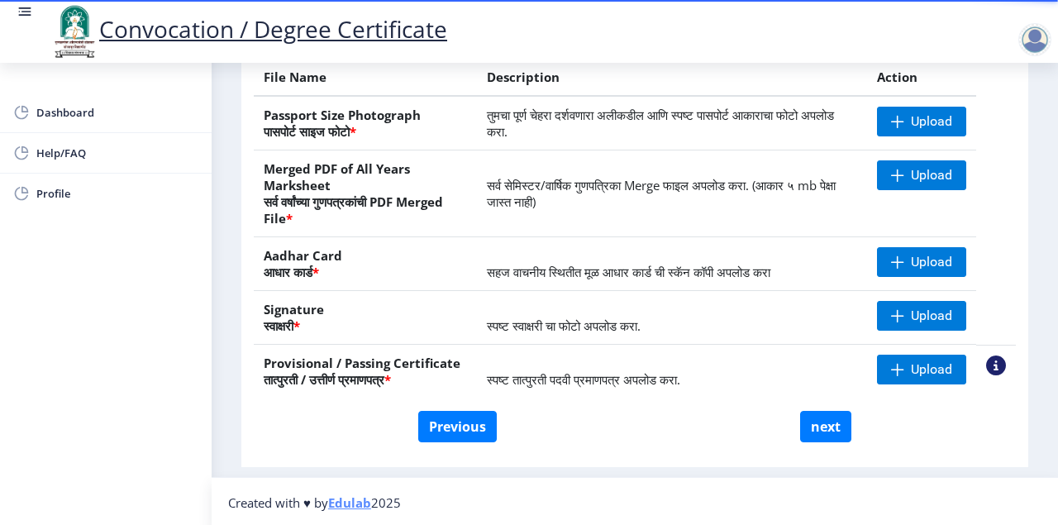
click at [389, 279] on th "Aadhar Card आधार कार्ड *" at bounding box center [365, 264] width 223 height 54
drag, startPoint x: 261, startPoint y: 256, endPoint x: 290, endPoint y: 304, distance: 56.0
click at [349, 279] on th "Aadhar Card आधार कार्ड *" at bounding box center [365, 264] width 223 height 54
drag, startPoint x: 273, startPoint y: 308, endPoint x: 315, endPoint y: 341, distance: 54.1
click at [314, 334] on th "Signature स्वाक्षरी *" at bounding box center [365, 318] width 223 height 54
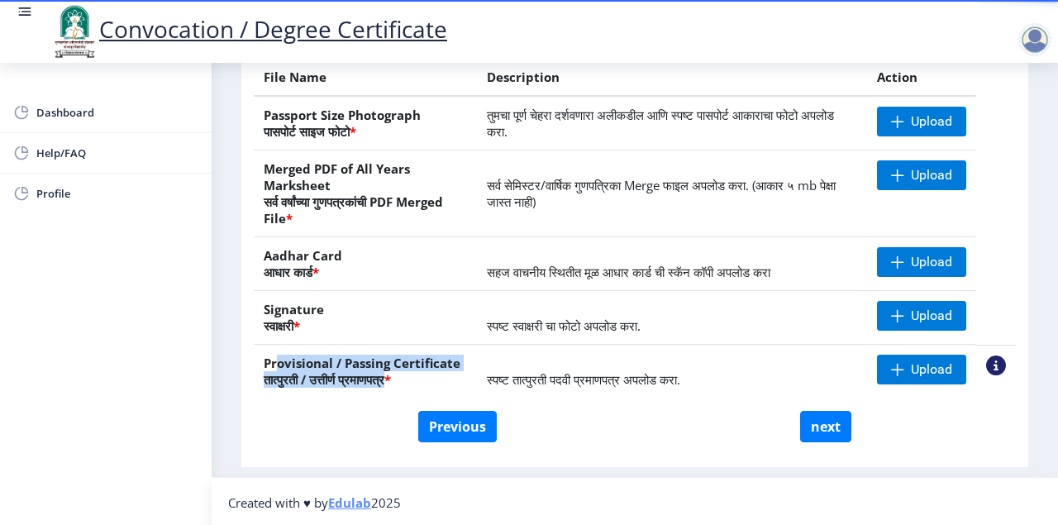
drag, startPoint x: 276, startPoint y: 364, endPoint x: 395, endPoint y: 382, distance: 120.4
click at [395, 382] on th "Provisional / Passing Certificate तात्पुरती / उत्तीर्ण प्रमाणपत्र *" at bounding box center [365, 372] width 223 height 54
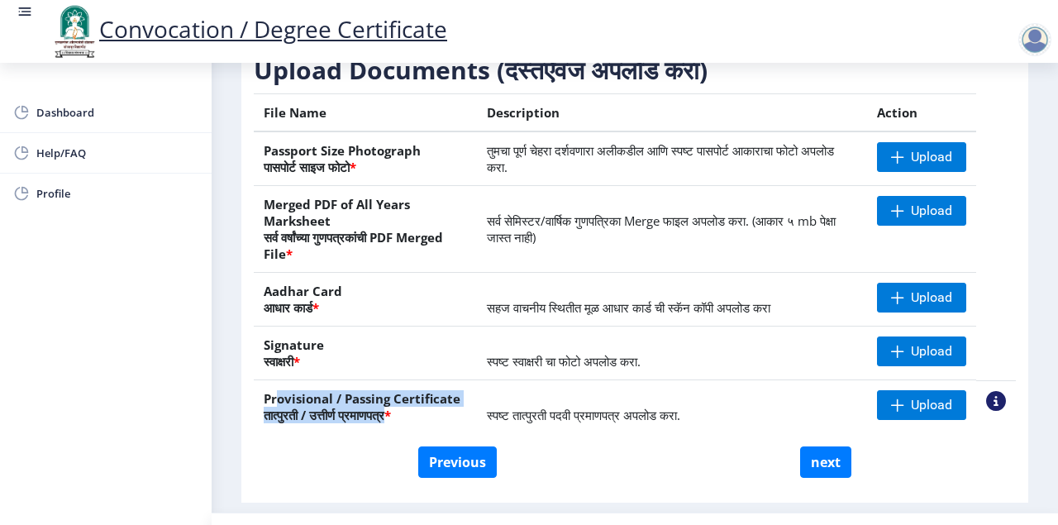
scroll to position [269, 0]
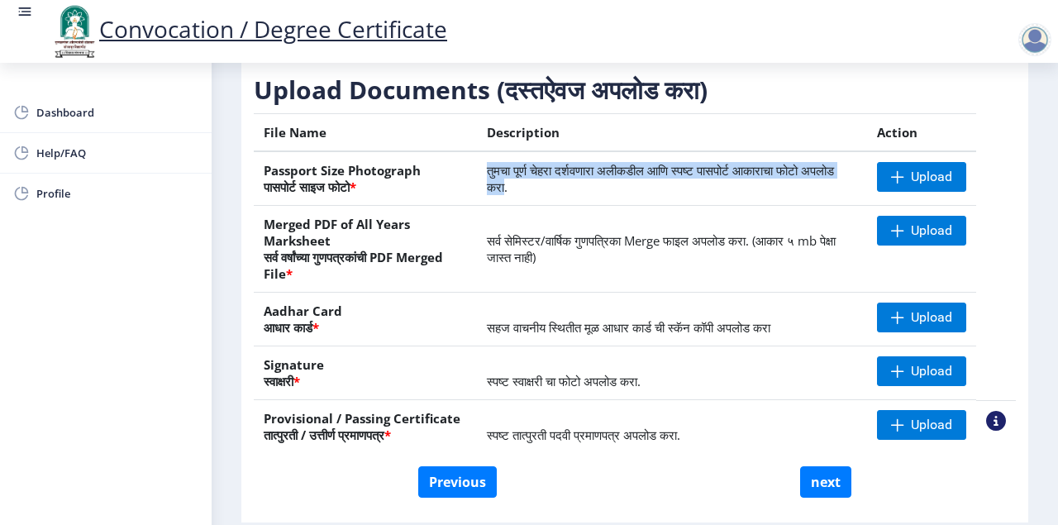
drag, startPoint x: 546, startPoint y: 186, endPoint x: 476, endPoint y: 172, distance: 70.9
click at [477, 172] on td "तुमचा पूर्ण चेहरा दर्शवणारा अलीकडील आणि स्पष्ट पासपोर्ट आकाराचा फोटो अपलोड करा." at bounding box center [672, 178] width 390 height 55
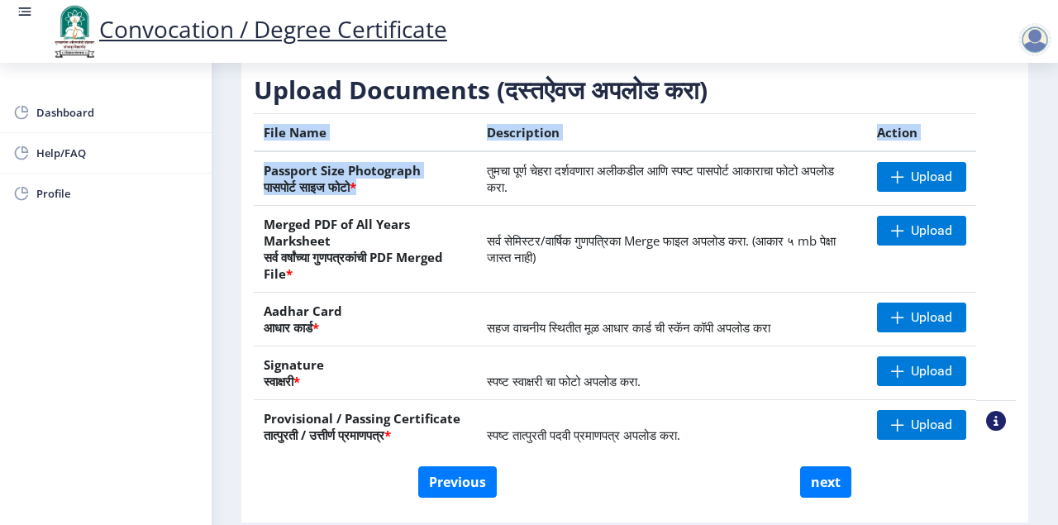
drag, startPoint x: 365, startPoint y: 189, endPoint x: 252, endPoint y: 167, distance: 114.5
click at [252, 167] on div "Instructions (सूचना) 1. कृपया लक्षात घ्या की तुम्हाला मूळ दस्तऐवजांच्या स्कॅन क…" at bounding box center [635, 201] width 771 height 626
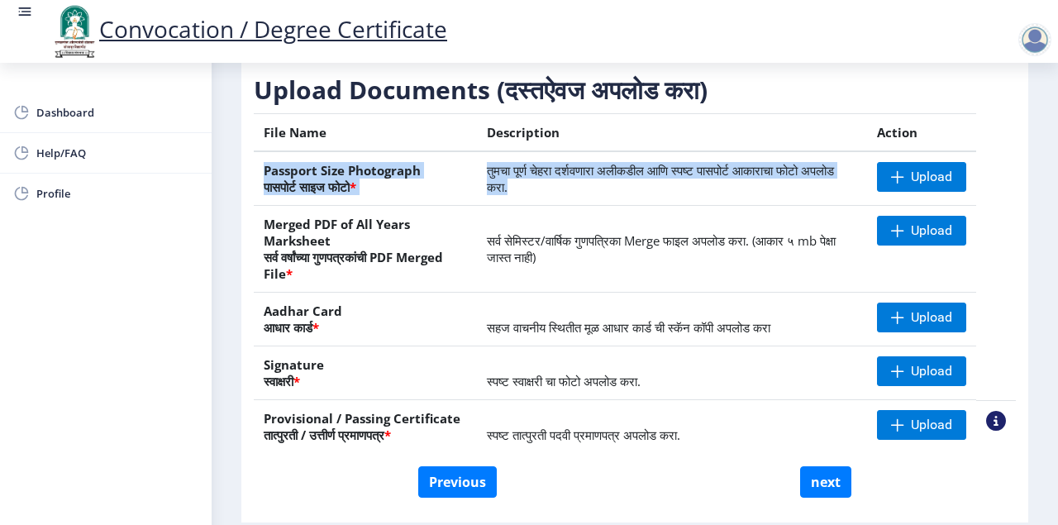
drag, startPoint x: 561, startPoint y: 197, endPoint x: 232, endPoint y: 165, distance: 329.7
click at [256, 166] on tr "Passport Size Photograph पासपोर्ट साइज फोटो * तुमचा पूर्ण चेहरा दर्शवणारा अलीकड…" at bounding box center [635, 178] width 762 height 55
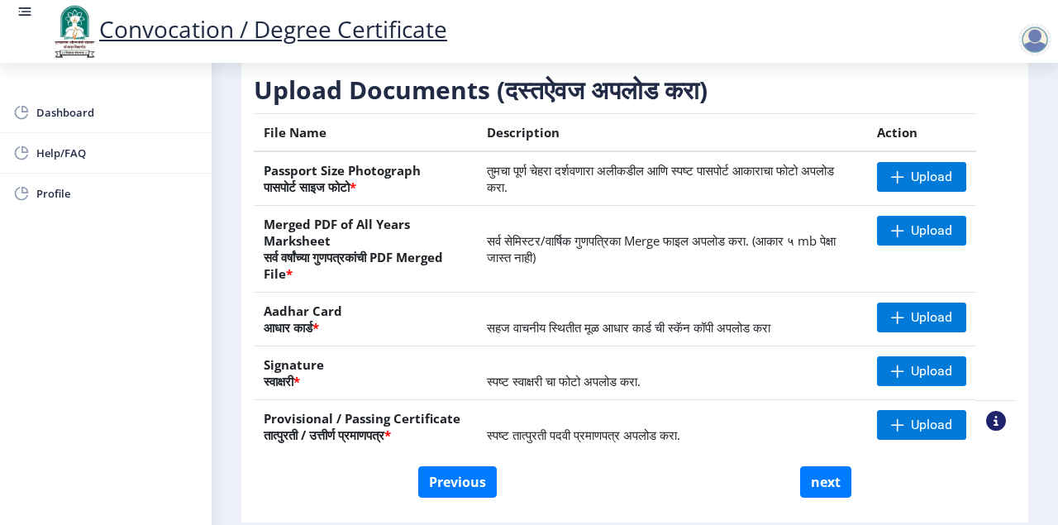
click at [231, 165] on nb-layout-column "First step 2 Second step 3 Third step Instructions (सूचना) 1. कृपया लक्षात घ्या…" at bounding box center [635, 163] width 847 height 738
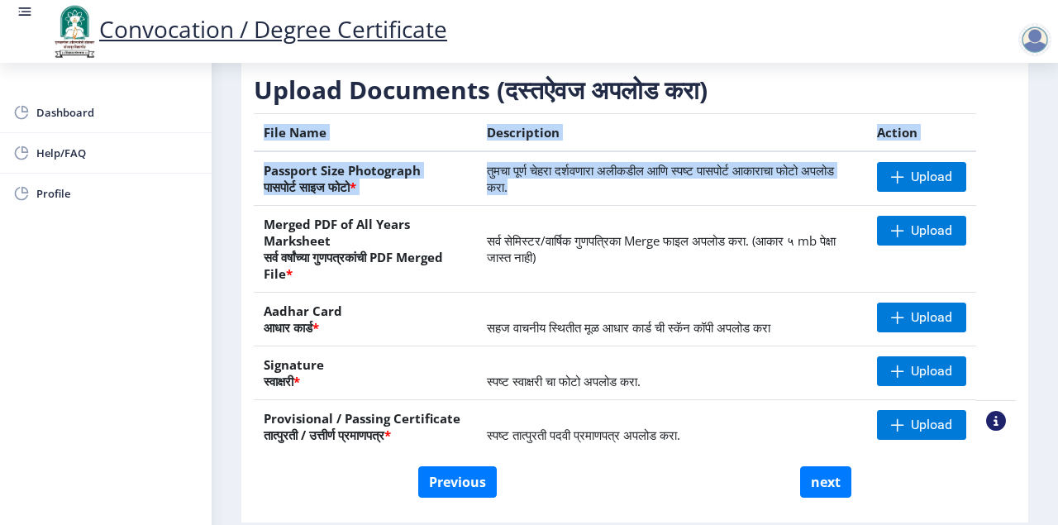
drag, startPoint x: 253, startPoint y: 166, endPoint x: 556, endPoint y: 184, distance: 303.9
click at [556, 184] on div "Instructions (सूचना) 1. कृपया लक्षात घ्या की तुम्हाला मूळ दस्तऐवजांच्या स्कॅन क…" at bounding box center [635, 201] width 771 height 626
click at [564, 185] on td "तुमचा पूर्ण चेहरा दर्शवणारा अलीकडील आणि स्पष्ट पासपोर्ट आकाराचा फोटो अपलोड करा." at bounding box center [672, 178] width 390 height 55
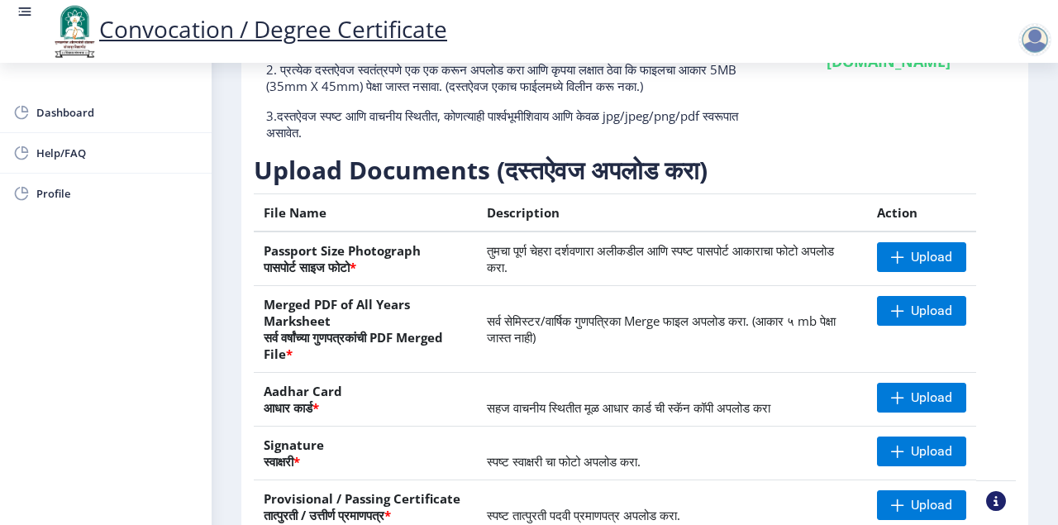
scroll to position [213, 0]
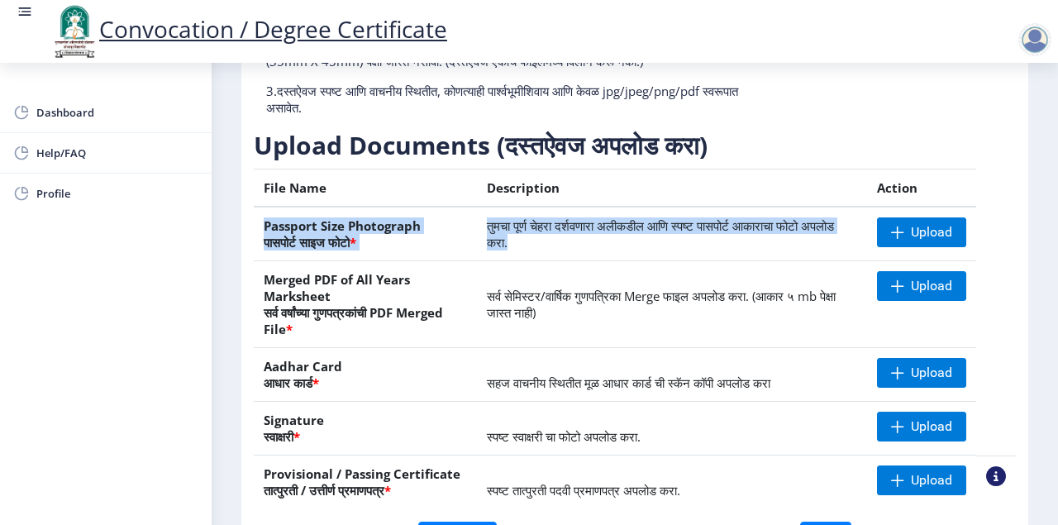
drag, startPoint x: 556, startPoint y: 240, endPoint x: 253, endPoint y: 222, distance: 304.0
click at [254, 222] on tr "Passport Size Photograph पासपोर्ट साइज फोटो * तुमचा पूर्ण चेहरा दर्शवणारा अलीकड…" at bounding box center [635, 234] width 762 height 55
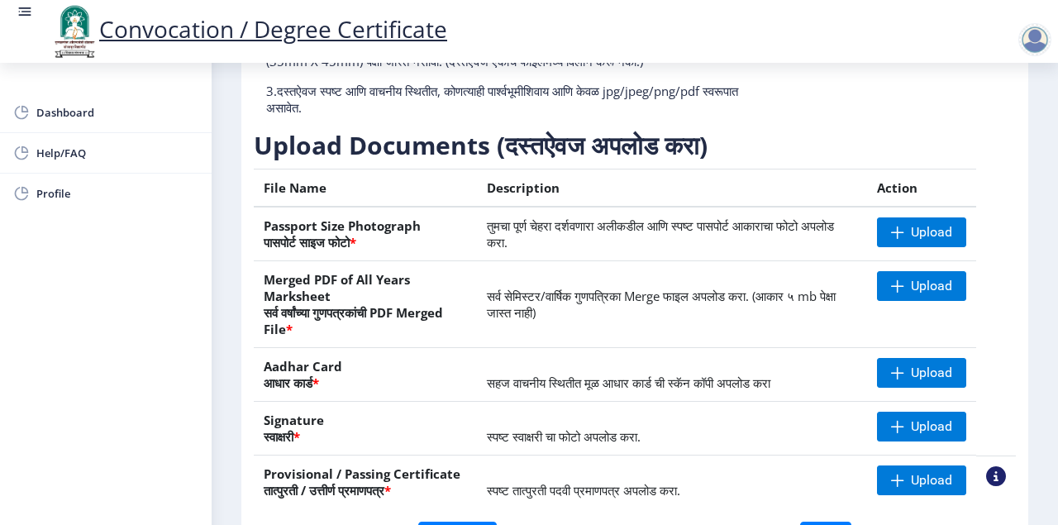
click at [244, 212] on div "First step 2 Second step 3 Third step Instructions (सूचना) 1. कृपया लक्षात घ्या…" at bounding box center [634, 228] width 787 height 699
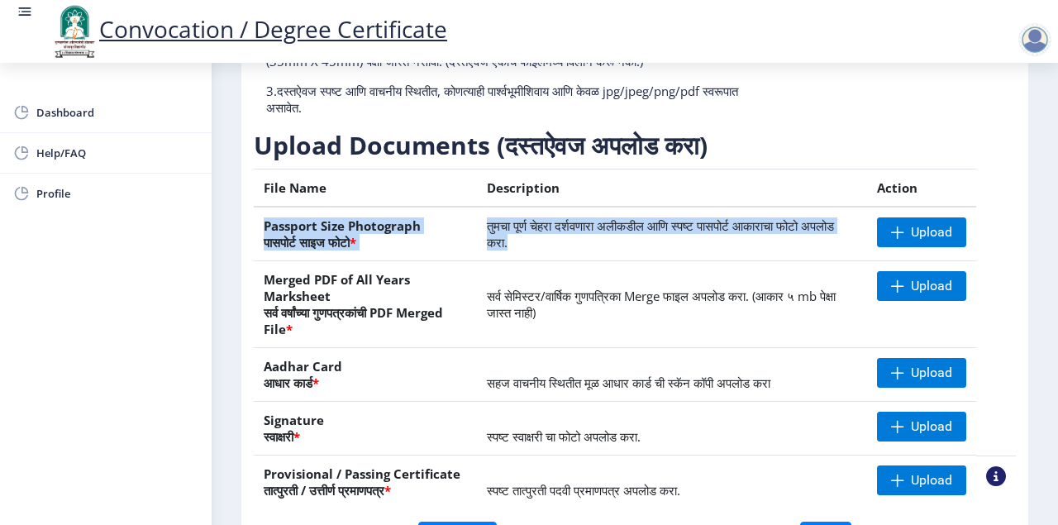
drag, startPoint x: 254, startPoint y: 224, endPoint x: 547, endPoint y: 251, distance: 294.7
click at [557, 239] on tr "Passport Size Photograph पासपोर्ट साइज फोटो * तुमचा पूर्ण चेहरा दर्शवणारा अलीकड…" at bounding box center [635, 234] width 762 height 55
click at [547, 251] on td "तुमचा पूर्ण चेहरा दर्शवणारा अलीकडील आणि स्पष्ट पासपोर्ट आकाराचा फोटो अपलोड करा." at bounding box center [672, 234] width 390 height 55
drag, startPoint x: 552, startPoint y: 244, endPoint x: 250, endPoint y: 225, distance: 303.2
click at [251, 225] on div "Instructions (सूचना) 1. कृपया लक्षात घ्या की तुम्हाला मूळ दस्तऐवजांच्या स्कॅन क…" at bounding box center [635, 257] width 771 height 626
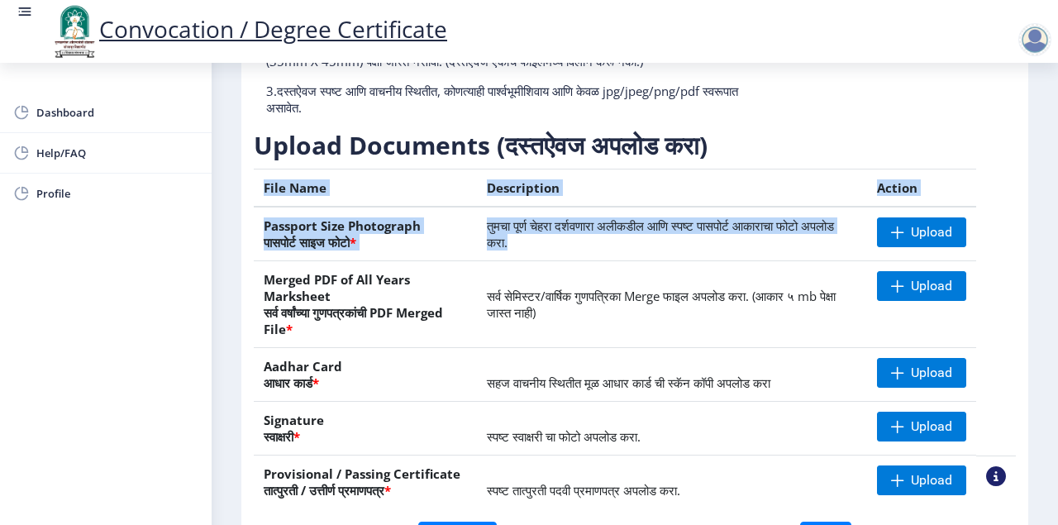
click at [246, 220] on div "First step 2 Second step 3 Third step Instructions (सूचना) 1. कृपया लक्षात घ्या…" at bounding box center [634, 228] width 787 height 699
drag, startPoint x: 257, startPoint y: 223, endPoint x: 569, endPoint y: 241, distance: 312.2
click at [569, 240] on tr "Passport Size Photograph पासपोर्ट साइज फोटो * तुमचा पूर्ण चेहरा दर्शवणारा अलीकड…" at bounding box center [635, 234] width 762 height 55
click at [551, 258] on td "तुमचा पूर्ण चेहरा दर्शवणारा अलीकडील आणि स्पष्ट पासपोर्ट आकाराचा फोटो अपलोड करा." at bounding box center [672, 234] width 390 height 55
click at [585, 242] on td "तुमचा पूर्ण चेहरा दर्शवणारा अलीकडील आणि स्पष्ट पासपोर्ट आकाराचा फोटो अपलोड करा." at bounding box center [672, 234] width 390 height 55
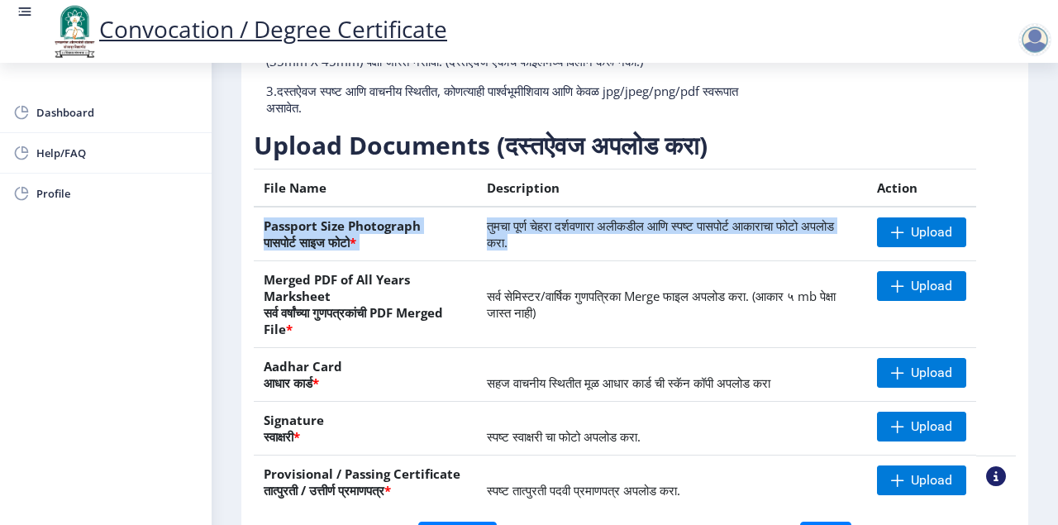
drag, startPoint x: 483, startPoint y: 236, endPoint x: 255, endPoint y: 228, distance: 227.5
click at [255, 228] on tr "Passport Size Photograph पासपोर्ट साइज फोटो * तुमचा पूर्ण चेहरा दर्शवणारा अलीकड…" at bounding box center [635, 234] width 762 height 55
click at [370, 251] on th "Passport Size Photograph पासपोर्ट साइज फोटो *" at bounding box center [365, 234] width 223 height 55
drag, startPoint x: 561, startPoint y: 240, endPoint x: 258, endPoint y: 223, distance: 303.9
click at [259, 223] on tr "Passport Size Photograph पासपोर्ट साइज फोटो * तुमचा पूर्ण चेहरा दर्शवणारा अलीकड…" at bounding box center [635, 234] width 762 height 55
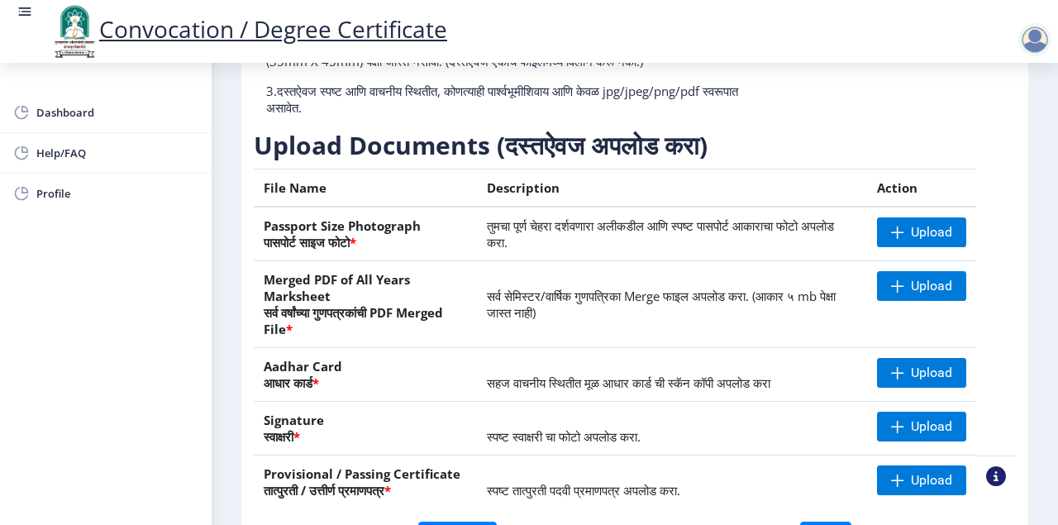
click at [252, 220] on div "Instructions (सूचना) 1. कृपया लक्षात घ्या की तुम्हाला मूळ दस्तऐवजांच्या स्कॅन क…" at bounding box center [635, 257] width 771 height 626
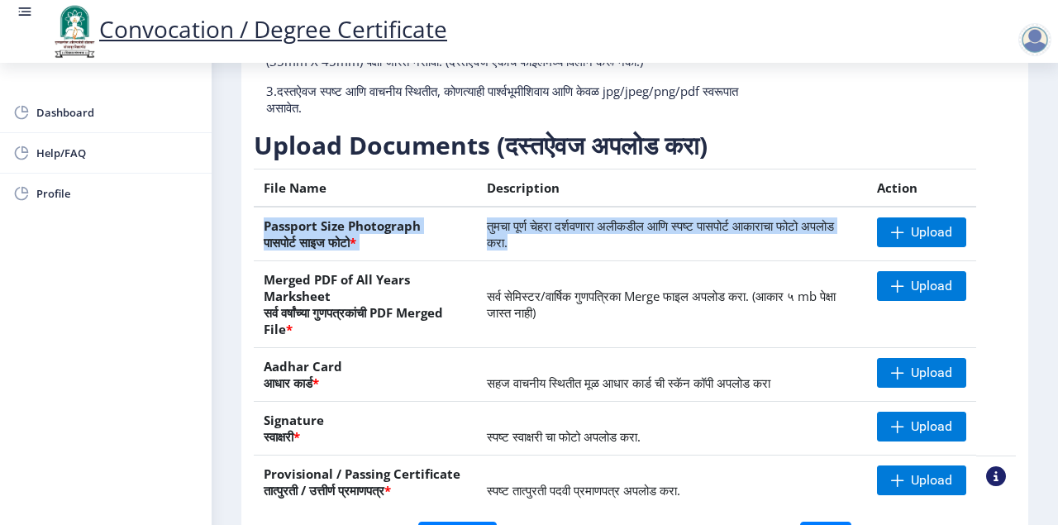
drag, startPoint x: 260, startPoint y: 227, endPoint x: 578, endPoint y: 255, distance: 319.5
click at [617, 236] on tr "Passport Size Photograph पासपोर्ट साइज फोटो * तुमचा पूर्ण चेहरा दर्शवणारा अलीकड…" at bounding box center [635, 234] width 762 height 55
click at [578, 255] on td "तुमचा पूर्ण चेहरा दर्शवणारा अलीकडील आणि स्पष्ट पासपोर्ट आकाराचा फोटो अपलोड करा." at bounding box center [672, 234] width 390 height 55
drag, startPoint x: 503, startPoint y: 241, endPoint x: 260, endPoint y: 222, distance: 243.8
click at [260, 222] on tr "Passport Size Photograph पासपोर्ट साइज फोटो * तुमचा पूर्ण चेहरा दर्शवणारा अलीकड…" at bounding box center [635, 234] width 762 height 55
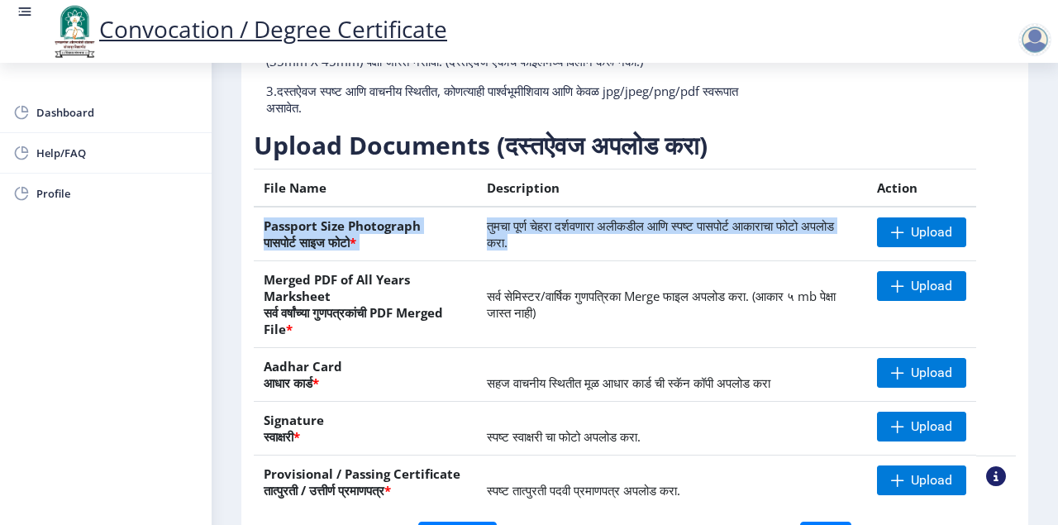
click at [255, 223] on th "Passport Size Photograph पासपोर्ट साइज फोटो *" at bounding box center [365, 234] width 223 height 55
drag, startPoint x: 584, startPoint y: 241, endPoint x: 254, endPoint y: 228, distance: 330.1
click at [255, 228] on tr "Passport Size Photograph पासपोर्ट साइज फोटो * तुमचा पूर्ण चेहरा दर्शवणारा अलीकड…" at bounding box center [635, 234] width 762 height 55
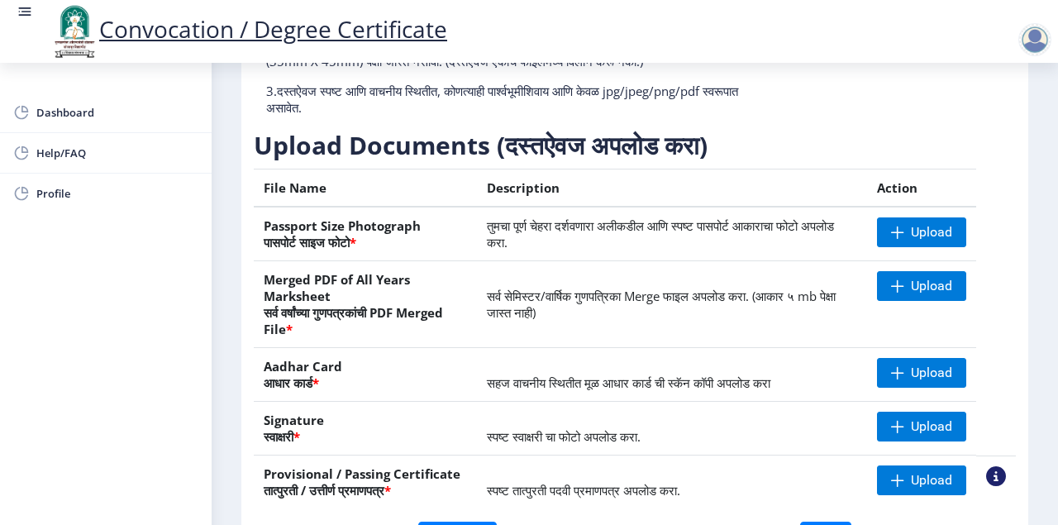
click at [332, 265] on th "Merged PDF of All Years Marksheet सर्व वर्षांच्या गुणपत्रकांची PDF Merged File *" at bounding box center [365, 304] width 223 height 87
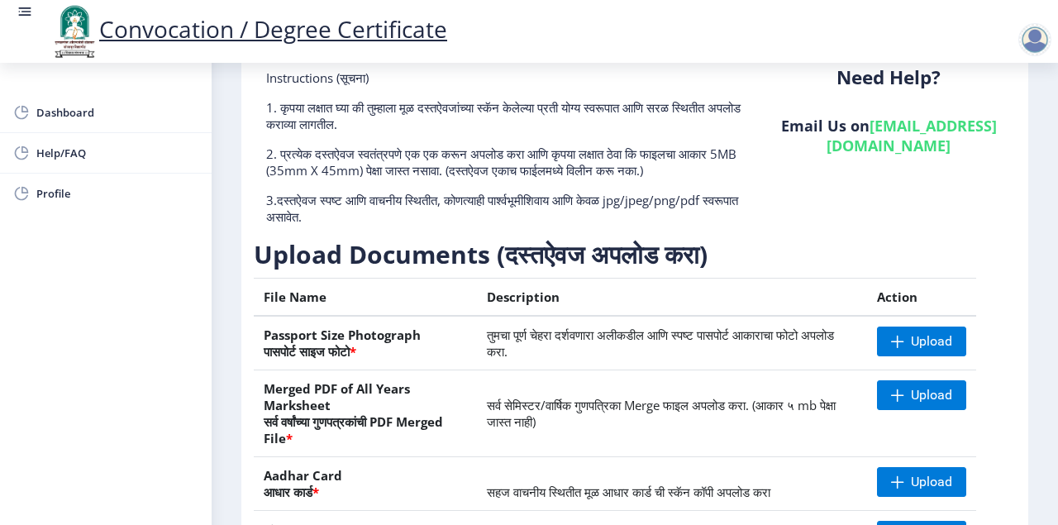
scroll to position [165, 0]
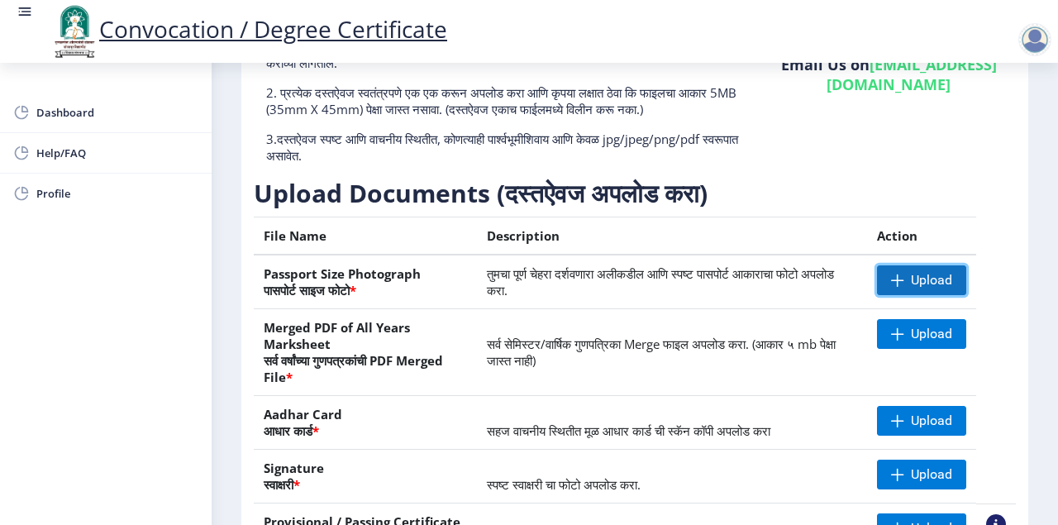
click at [895, 280] on span at bounding box center [897, 280] width 13 height 13
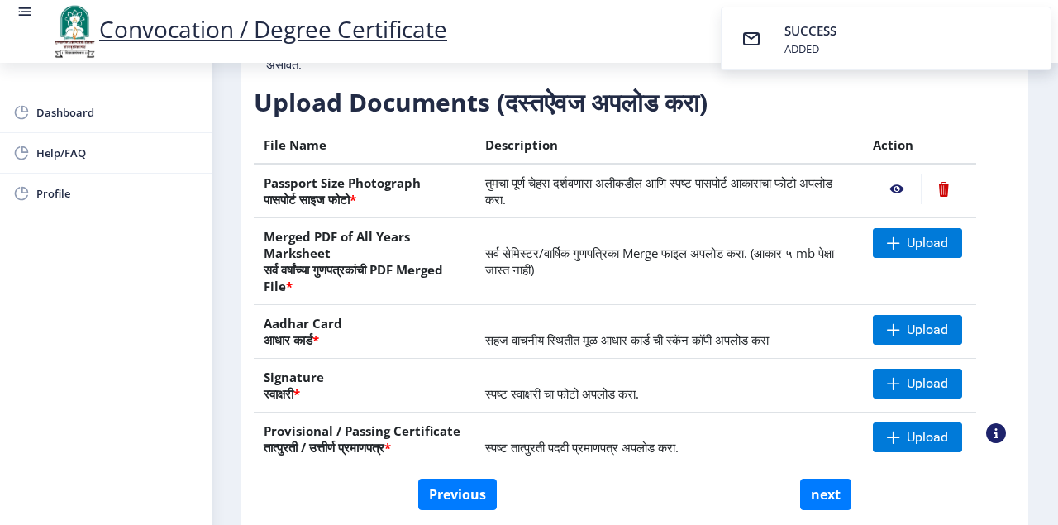
scroll to position [275, 0]
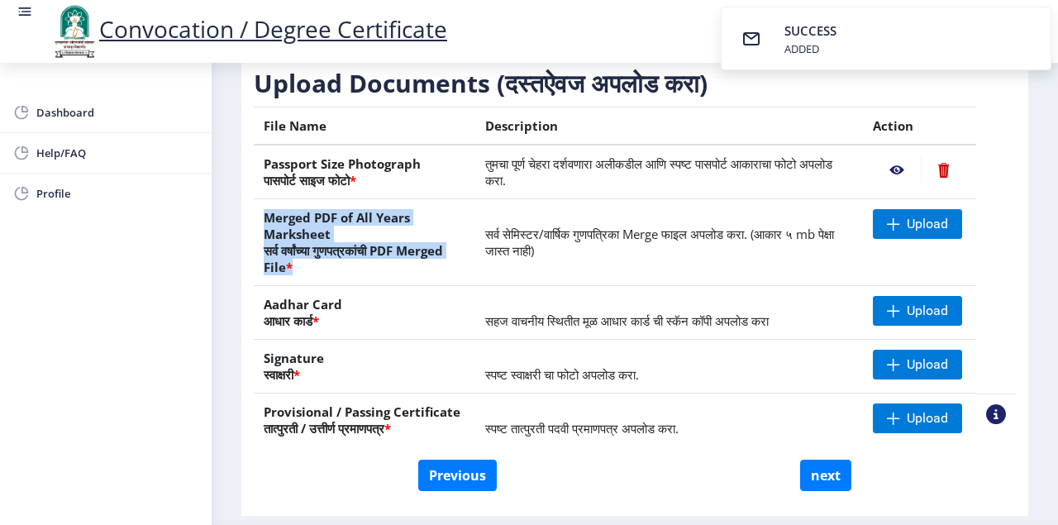
drag, startPoint x: 260, startPoint y: 209, endPoint x: 359, endPoint y: 260, distance: 110.6
click at [359, 260] on th "Merged PDF of All Years Marksheet सर्व वर्षांच्या गुणपत्रकांची PDF Merged File *" at bounding box center [365, 242] width 222 height 87
drag, startPoint x: 323, startPoint y: 306, endPoint x: 327, endPoint y: 319, distance: 13.9
click at [327, 319] on th "Aadhar Card आधार कार्ड *" at bounding box center [365, 313] width 222 height 54
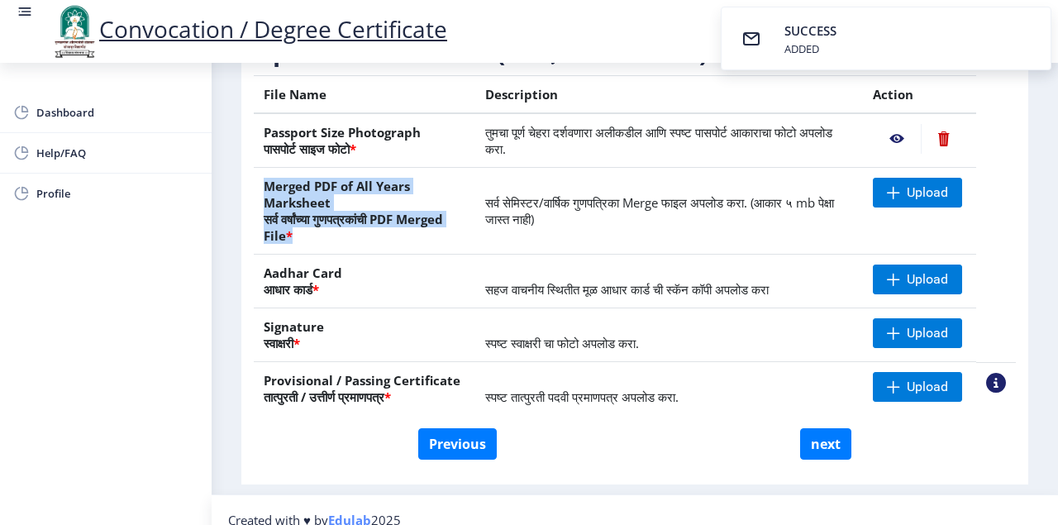
scroll to position [324, 0]
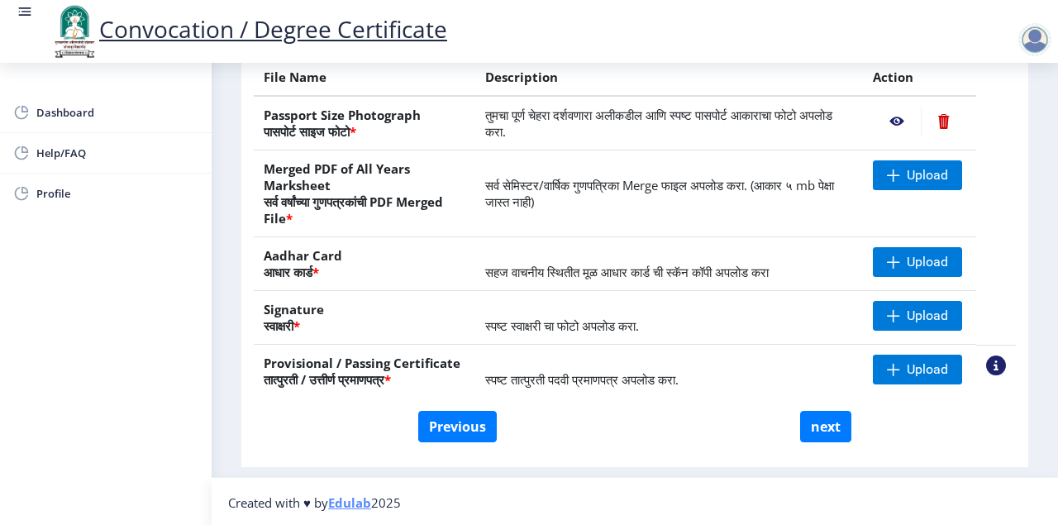
click at [119, 466] on div "Dashboard Help/FAQ Profile" at bounding box center [106, 294] width 212 height 462
click at [903, 259] on span "Upload" at bounding box center [917, 262] width 89 height 30
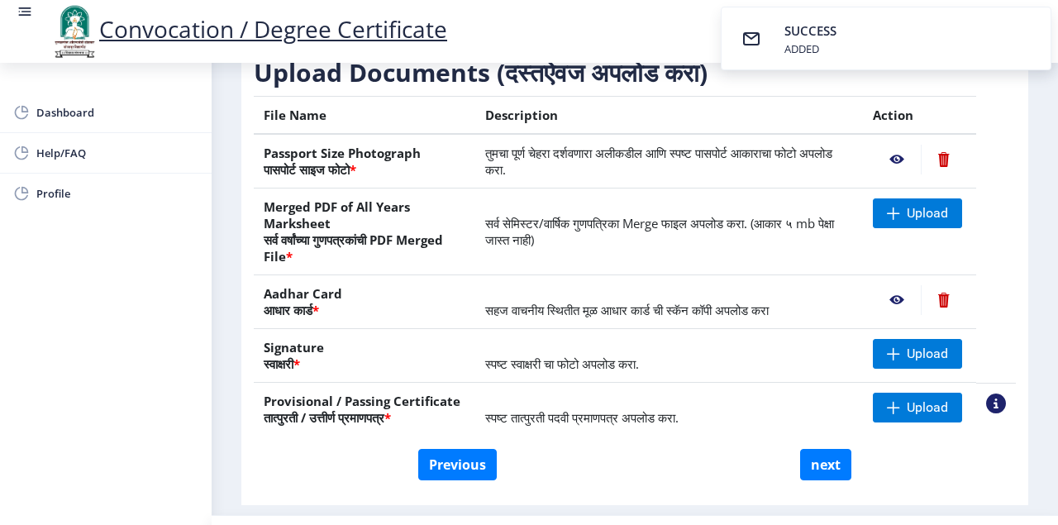
scroll to position [213, 0]
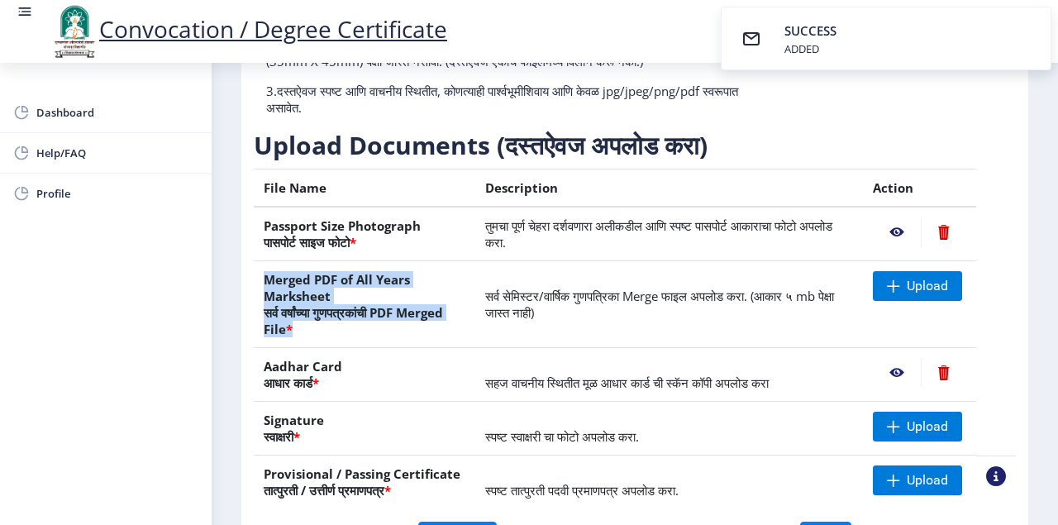
drag, startPoint x: 256, startPoint y: 274, endPoint x: 349, endPoint y: 327, distance: 106.2
click at [349, 327] on th "Merged PDF of All Years Marksheet सर्व वर्षांच्या गुणपत्रकांची PDF Merged File *" at bounding box center [365, 304] width 222 height 87
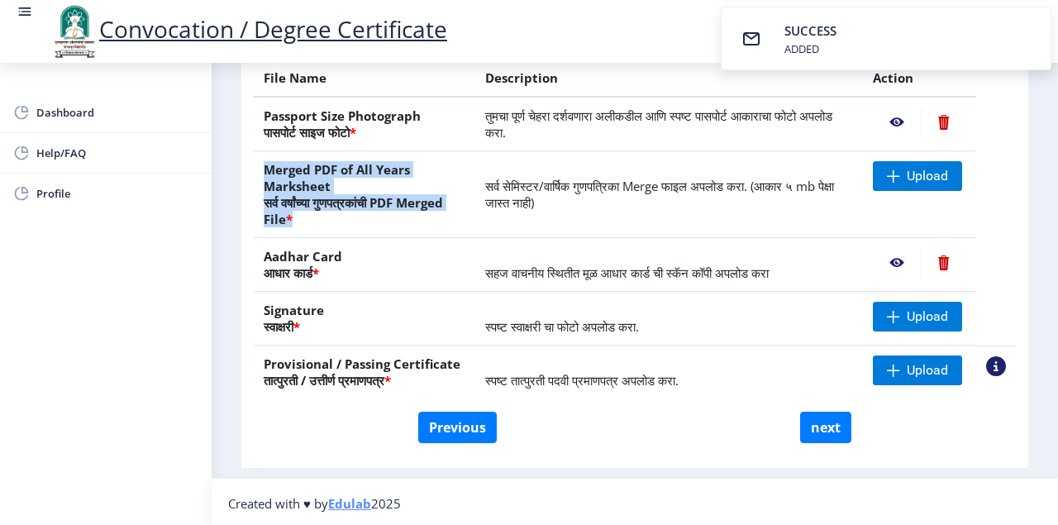
scroll to position [324, 0]
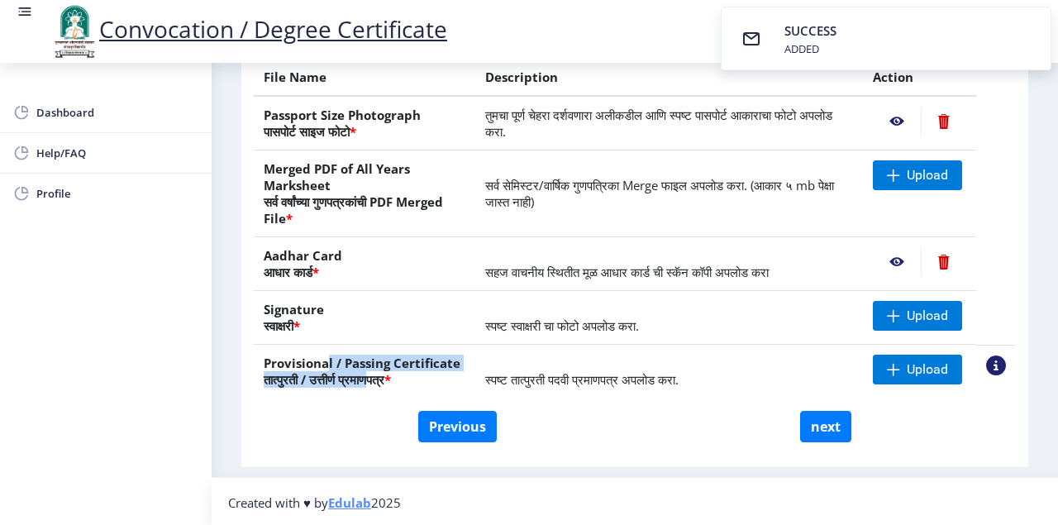
drag, startPoint x: 383, startPoint y: 372, endPoint x: 384, endPoint y: 380, distance: 8.3
click at [384, 380] on th "Provisional / Passing Certificate तात्पुरती / उत्तीर्ण प्रमाणपत्र *" at bounding box center [365, 372] width 222 height 54
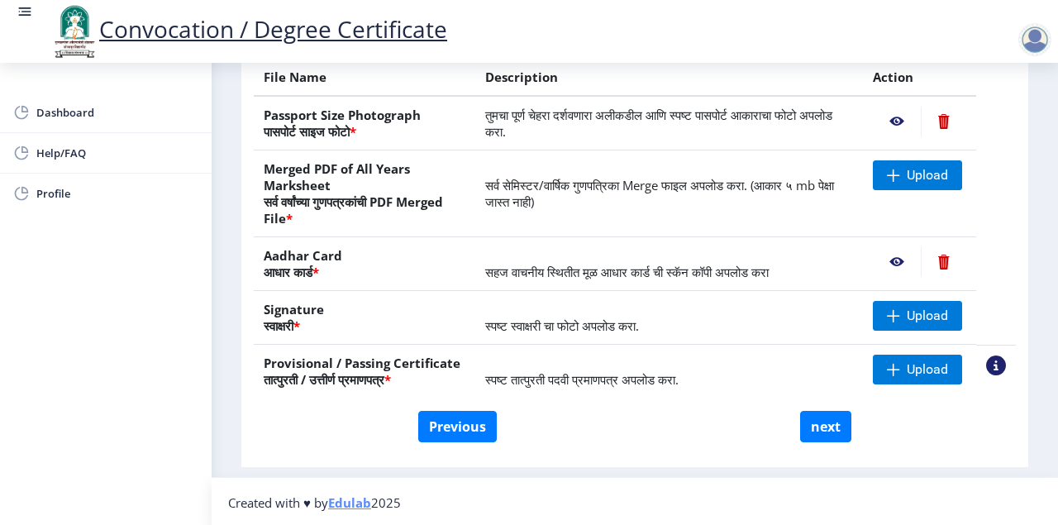
click at [583, 452] on div "Instructions (सूचना) 1. कृपया लक्षात घ्या की तुम्हाला मूळ दस्तऐवजांच्या स्कॅन क…" at bounding box center [635, 146] width 771 height 626
click at [909, 366] on span "Upload" at bounding box center [927, 369] width 41 height 17
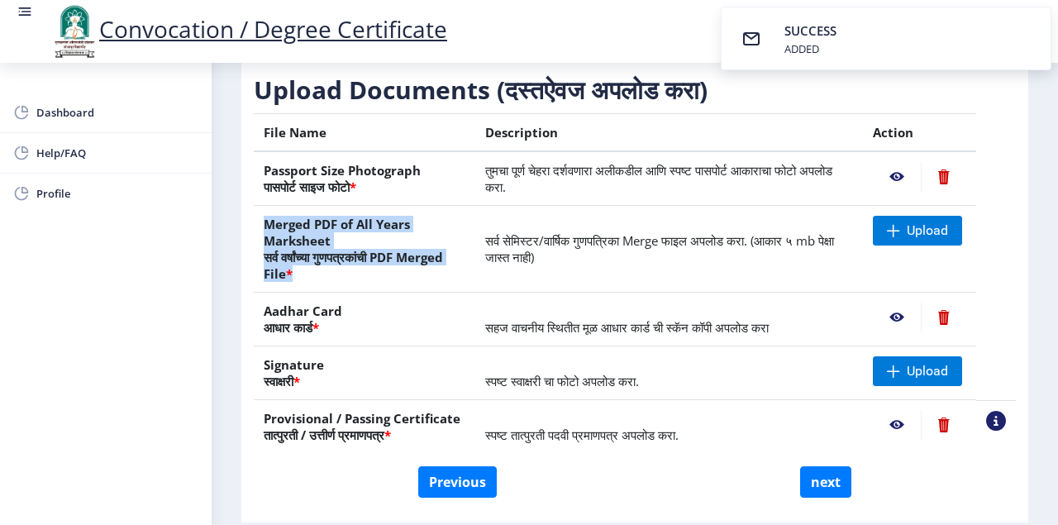
drag, startPoint x: 327, startPoint y: 230, endPoint x: 356, endPoint y: 269, distance: 48.4
click at [356, 268] on th "Merged PDF of All Years Marksheet सर्व वर्षांच्या गुणपत्रकांची PDF Merged File *" at bounding box center [365, 249] width 222 height 87
click at [918, 233] on span "Upload" at bounding box center [927, 230] width 41 height 17
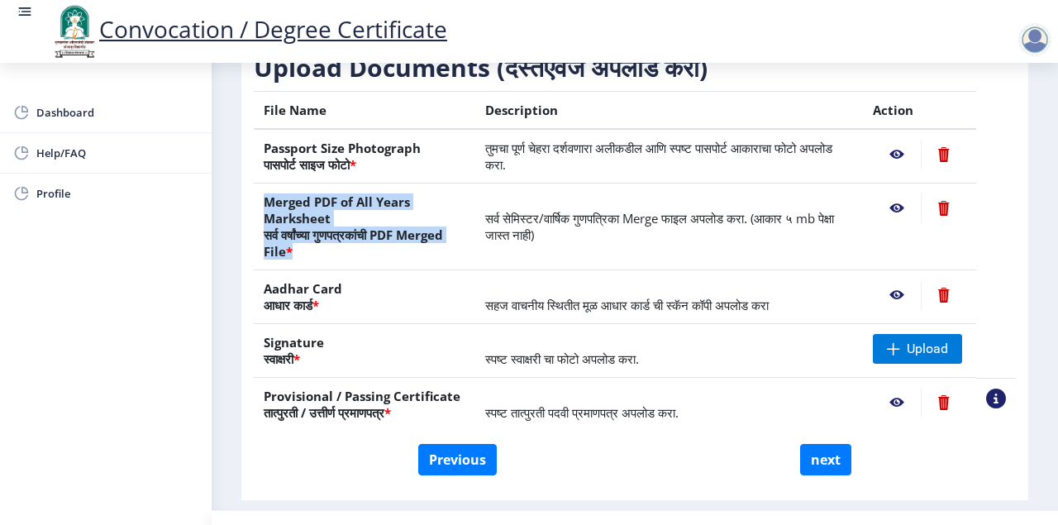
scroll to position [324, 0]
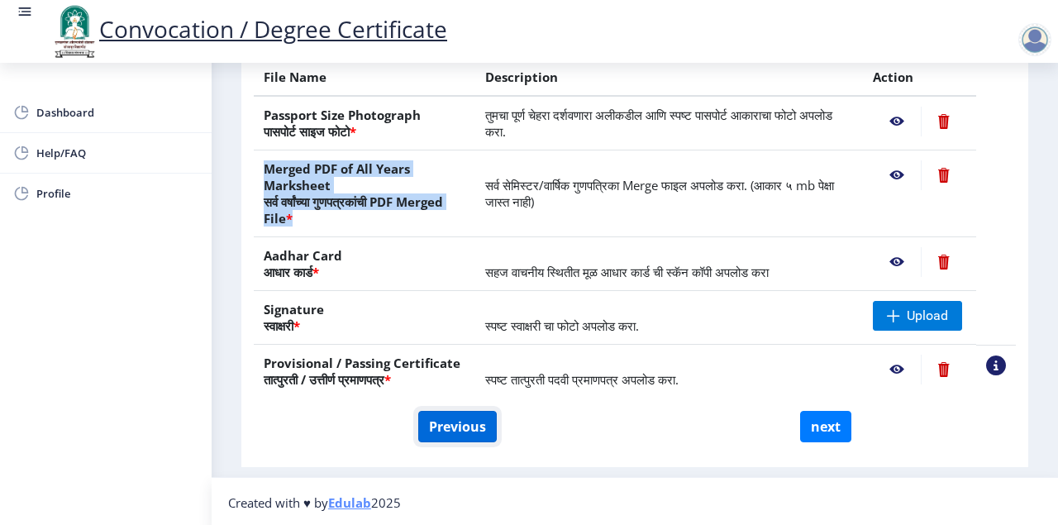
click at [433, 427] on button "Previous" at bounding box center [457, 426] width 79 height 31
select select "Regular"
select select "2013"
select select "March"
select select "SECOND CLASS"
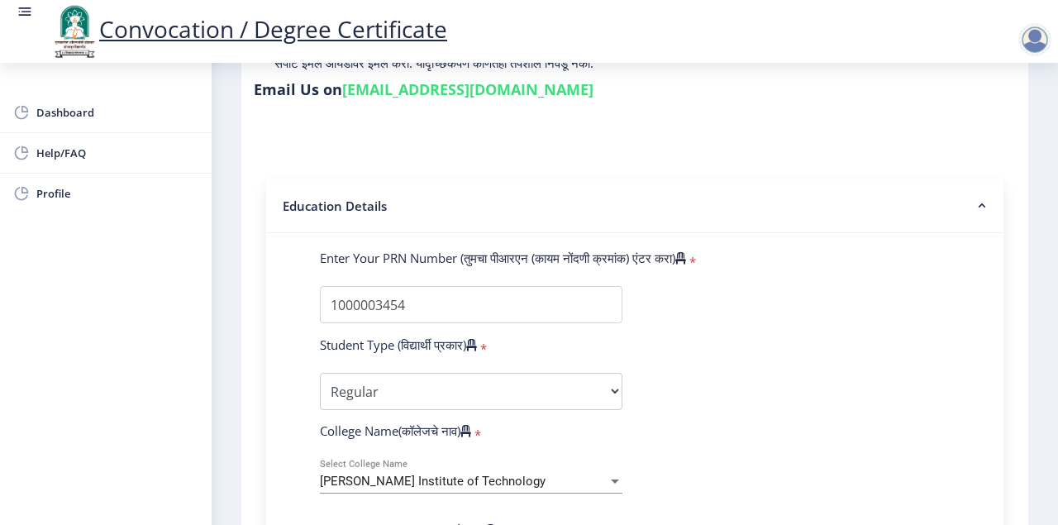
scroll to position [434, 0]
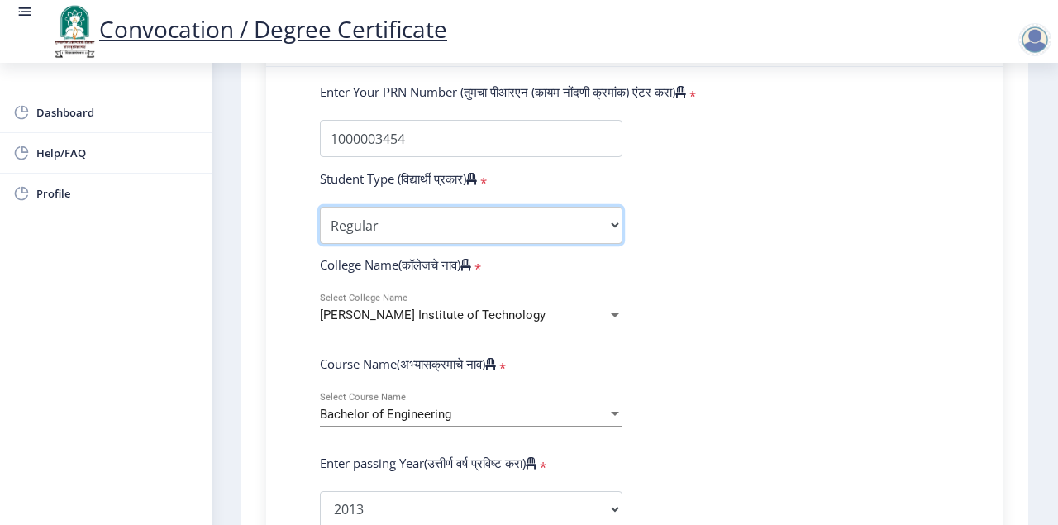
click at [524, 222] on select "Select Student Type Regular External" at bounding box center [471, 225] width 303 height 37
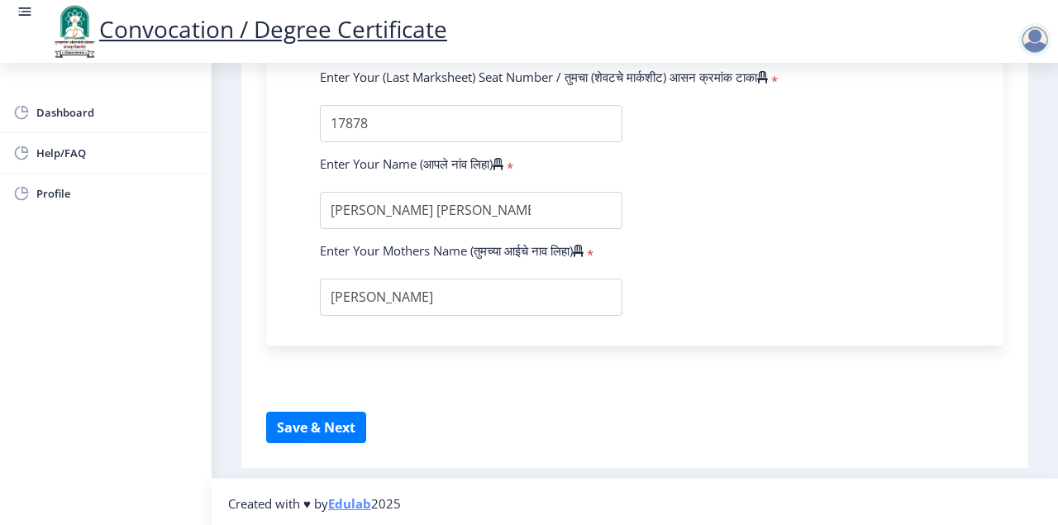
scroll to position [1079, 0]
click at [344, 423] on button "Save & Next" at bounding box center [316, 426] width 100 height 31
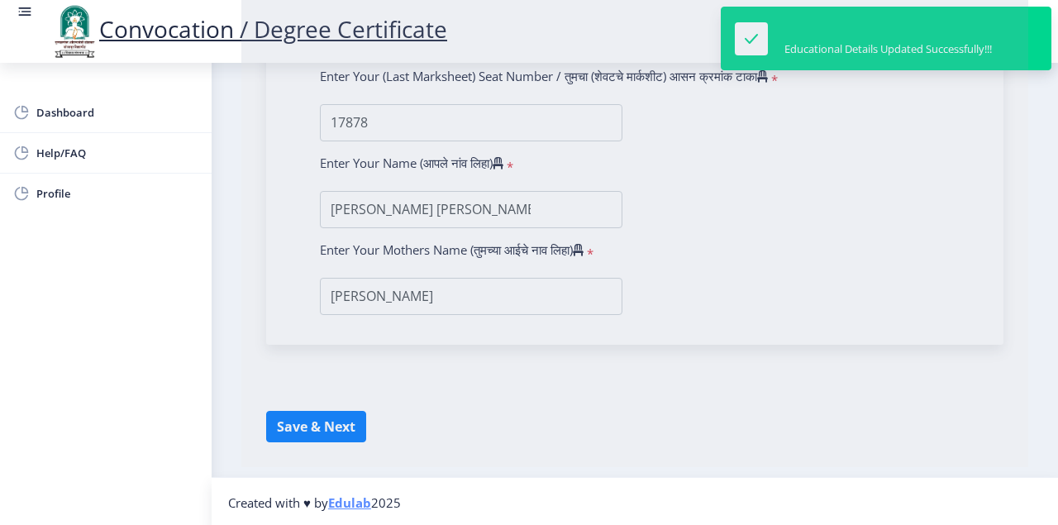
select select
type input "[PERSON_NAME] [PERSON_NAME]"
type input "LALITA"
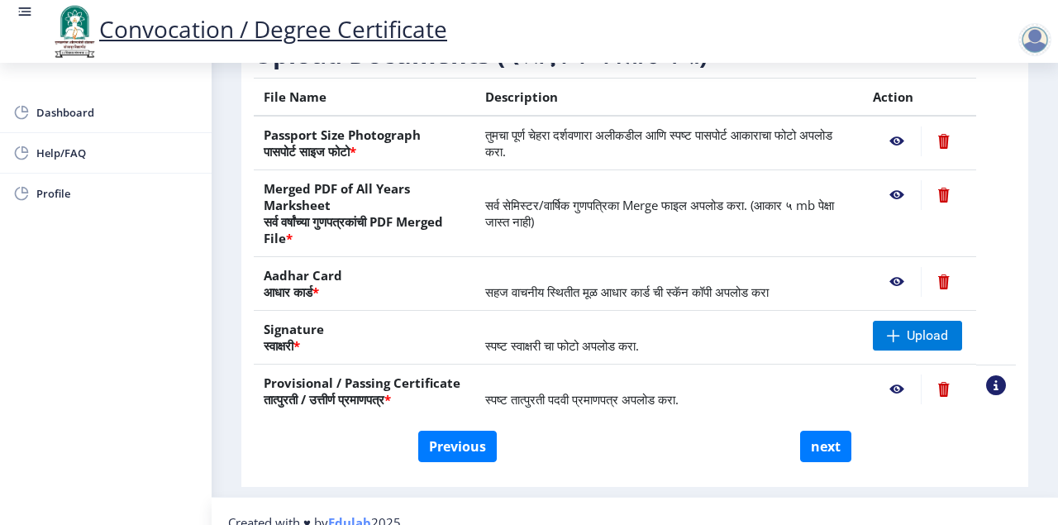
scroll to position [324, 0]
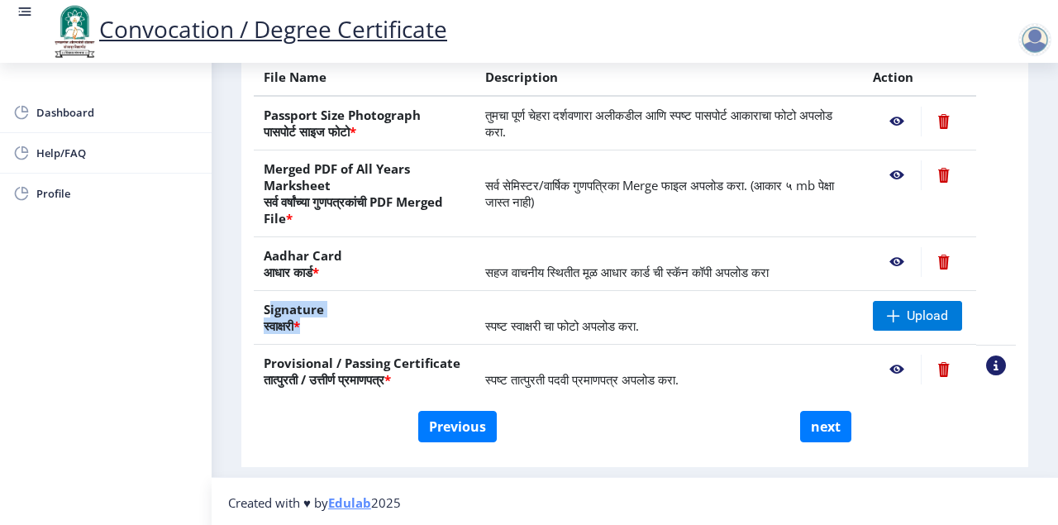
drag, startPoint x: 281, startPoint y: 306, endPoint x: 332, endPoint y: 321, distance: 53.4
click at [332, 321] on th "Signature स्वाक्षरी *" at bounding box center [365, 318] width 222 height 54
click at [888, 313] on span at bounding box center [893, 315] width 13 height 13
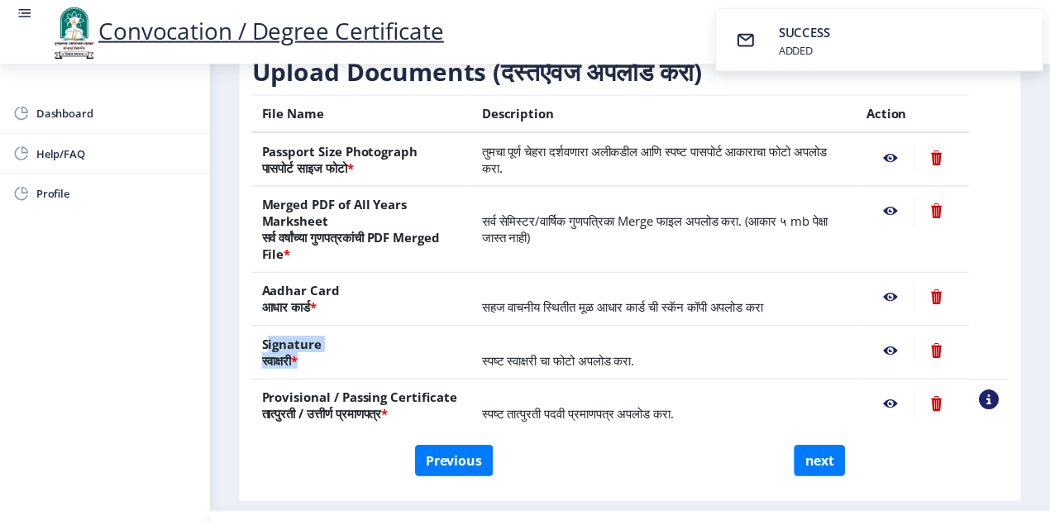
scroll to position [269, 0]
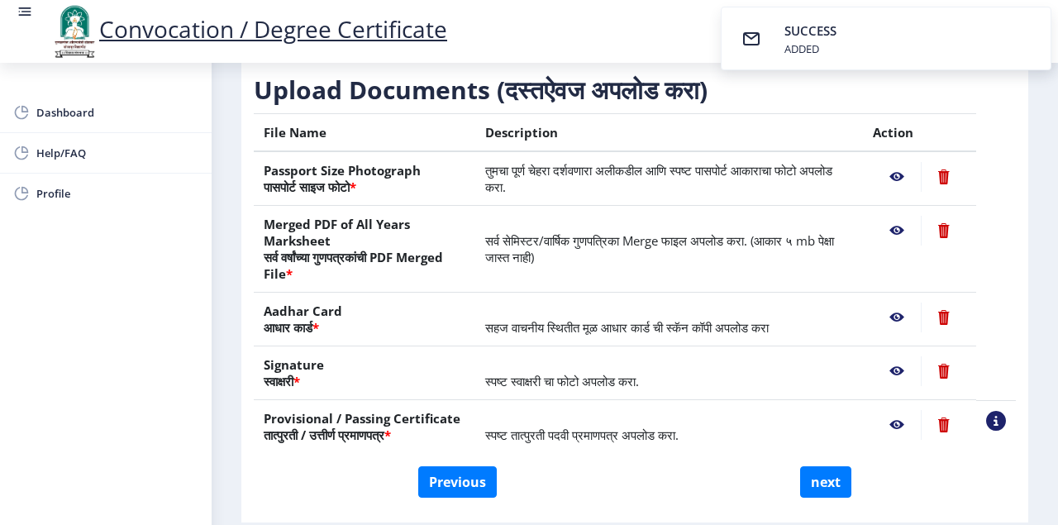
click at [897, 175] on nb-action at bounding box center [897, 177] width 48 height 30
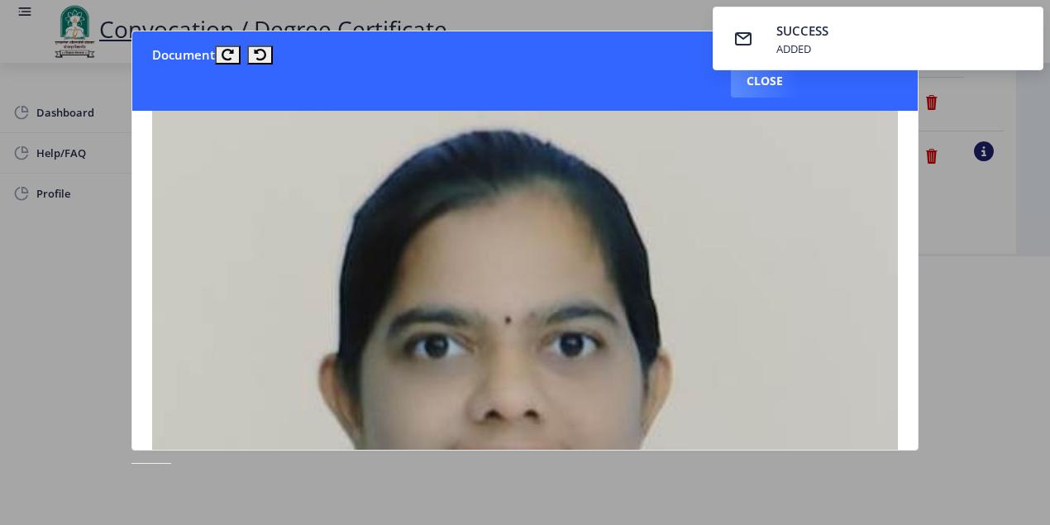
scroll to position [165, 0]
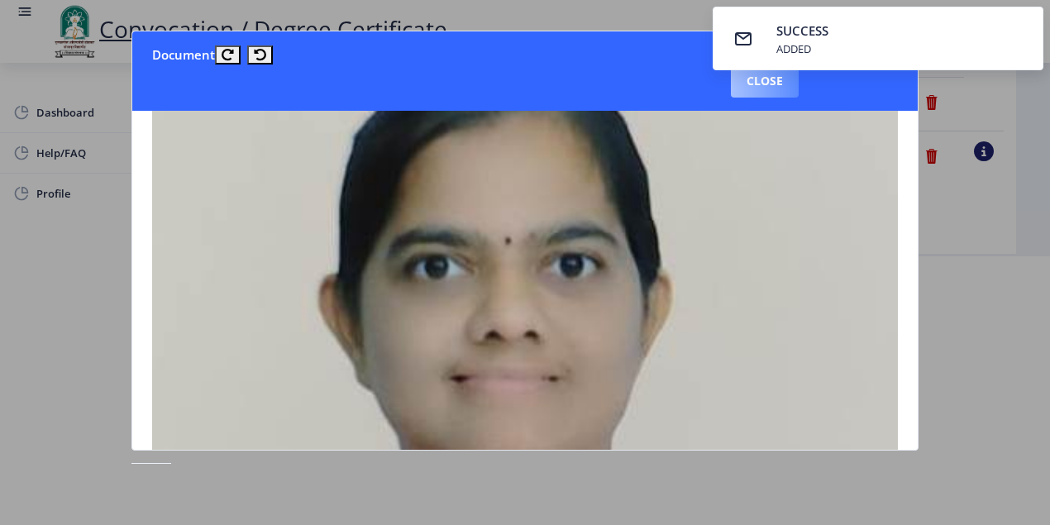
click at [762, 78] on button "Close" at bounding box center [765, 80] width 68 height 33
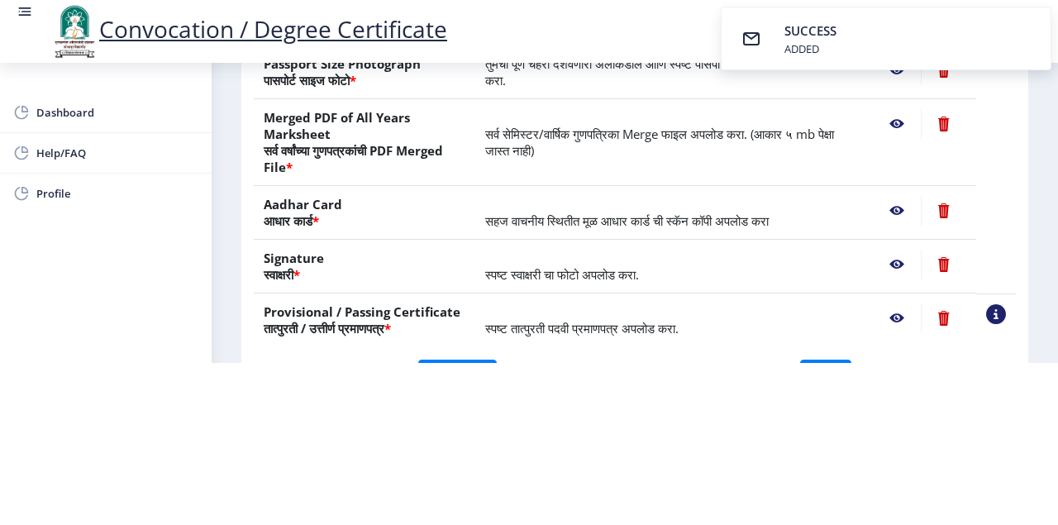
scroll to position [103, 0]
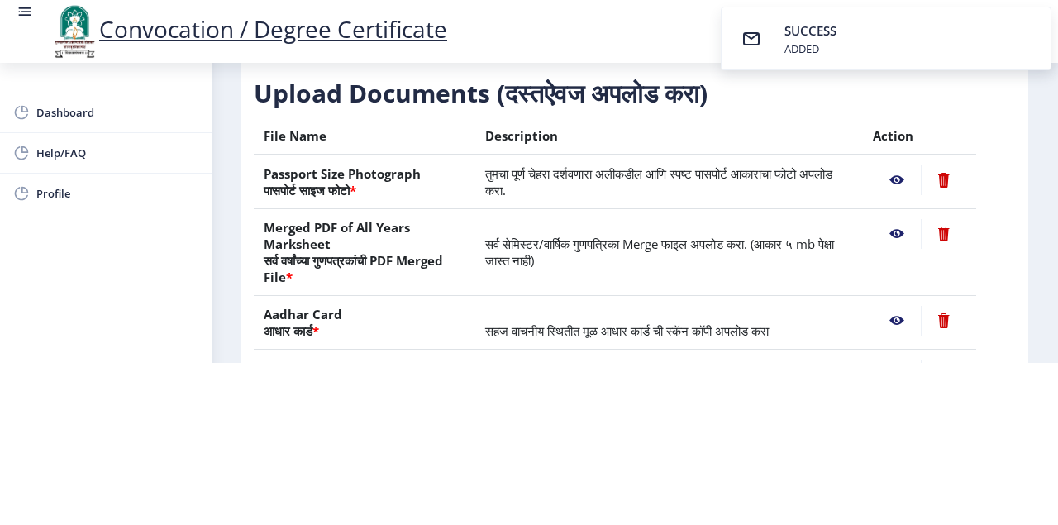
click at [903, 227] on nb-action at bounding box center [897, 234] width 48 height 30
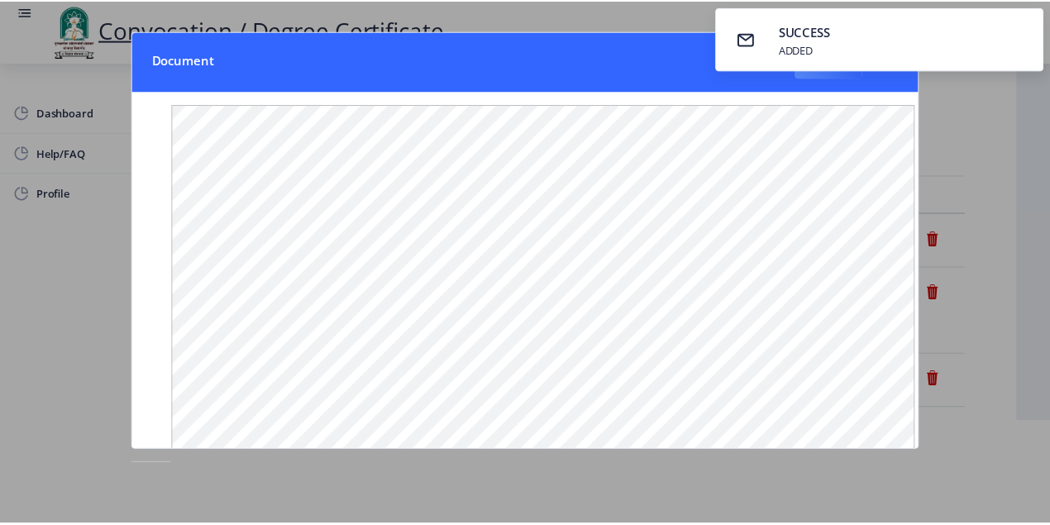
scroll to position [0, 0]
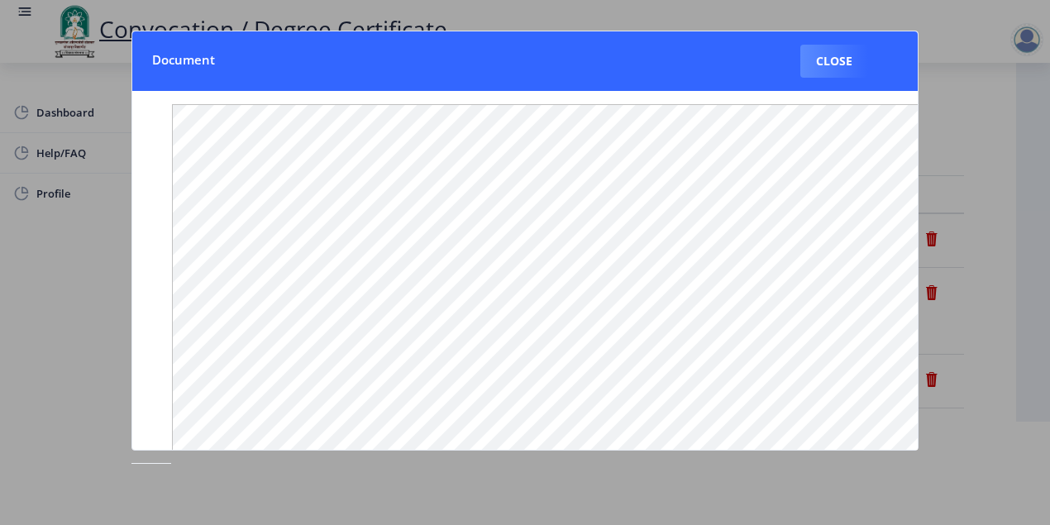
drag, startPoint x: 835, startPoint y: 64, endPoint x: 826, endPoint y: 76, distance: 15.4
click at [835, 64] on button "Close" at bounding box center [834, 61] width 68 height 33
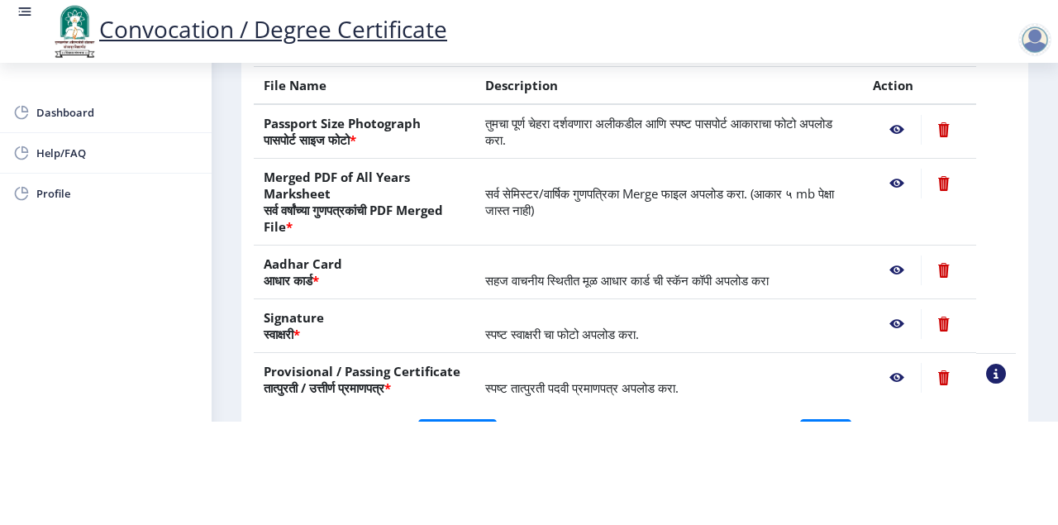
scroll to position [213, 0]
click at [890, 266] on nb-action at bounding box center [897, 270] width 48 height 30
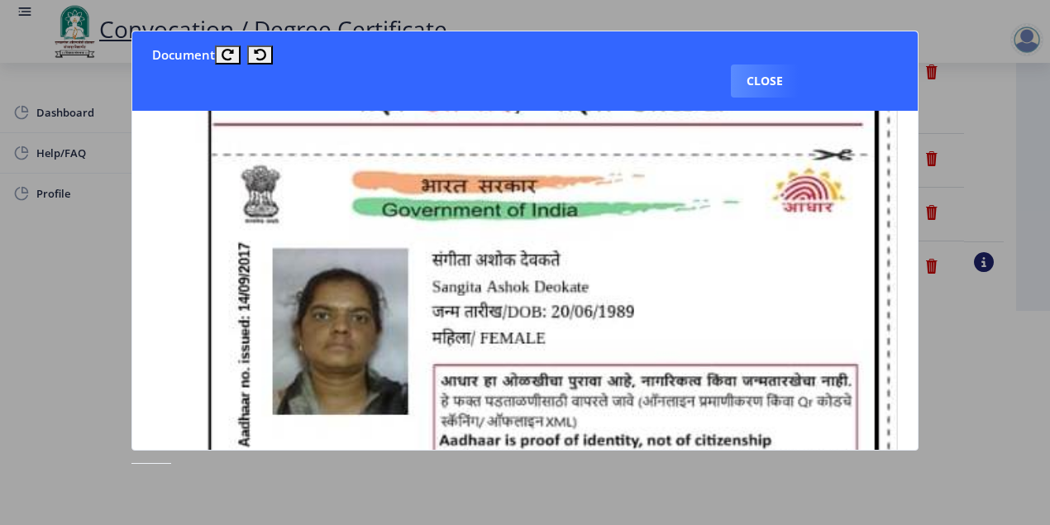
scroll to position [1212, 0]
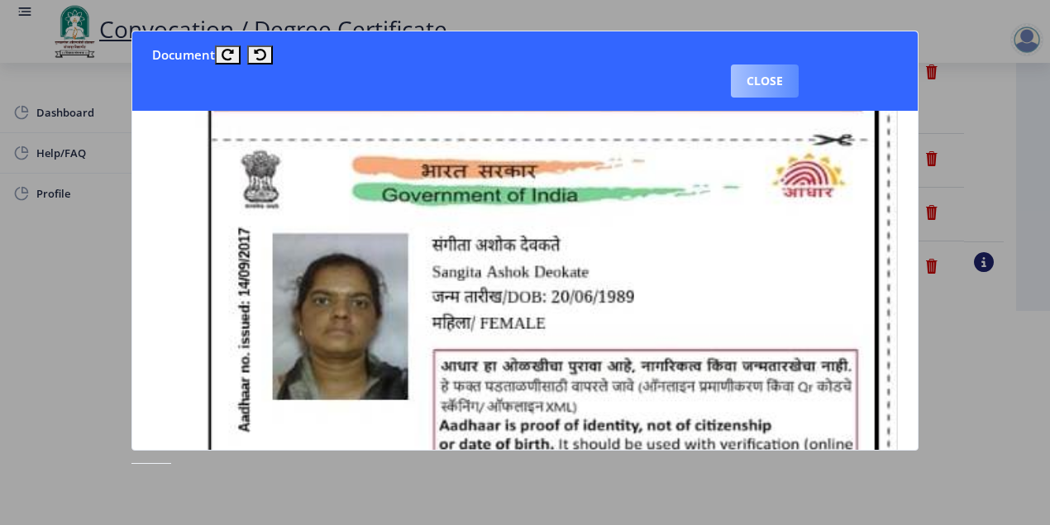
click at [753, 78] on button "Close" at bounding box center [765, 80] width 68 height 33
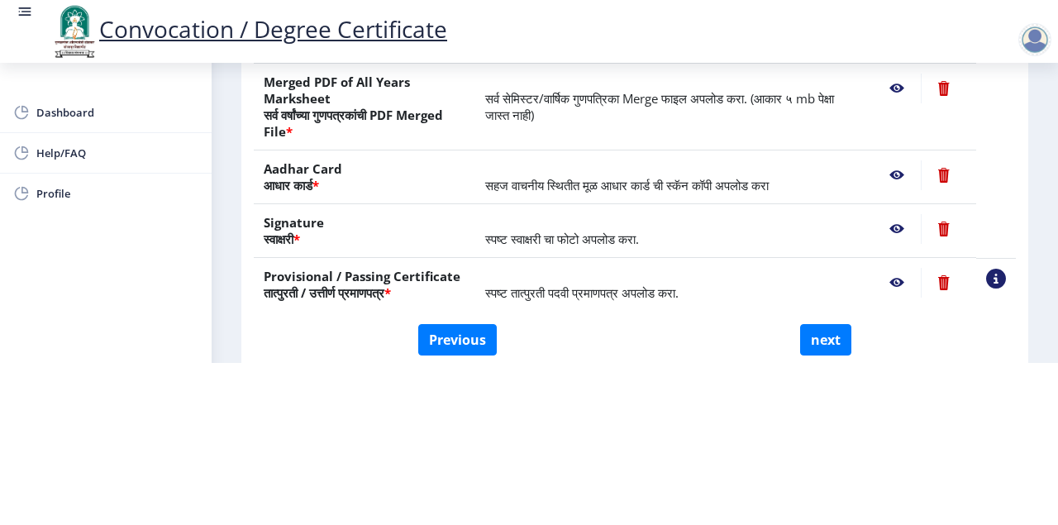
scroll to position [269, 0]
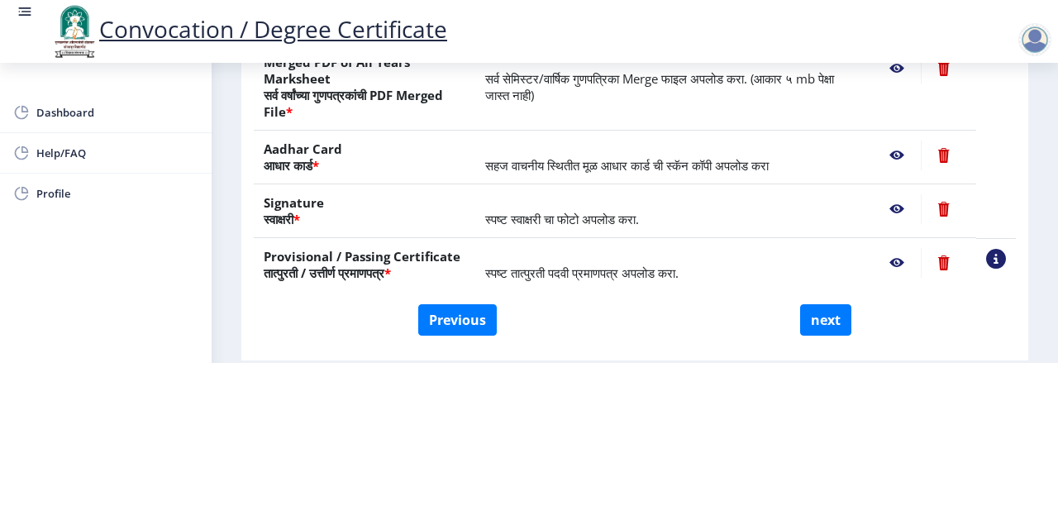
click at [892, 205] on nb-action at bounding box center [897, 209] width 48 height 30
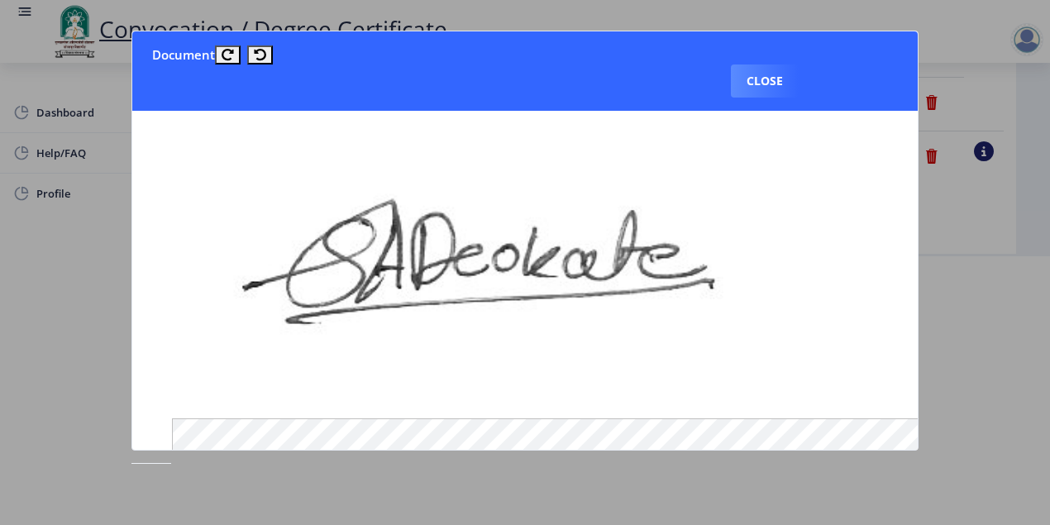
scroll to position [220, 0]
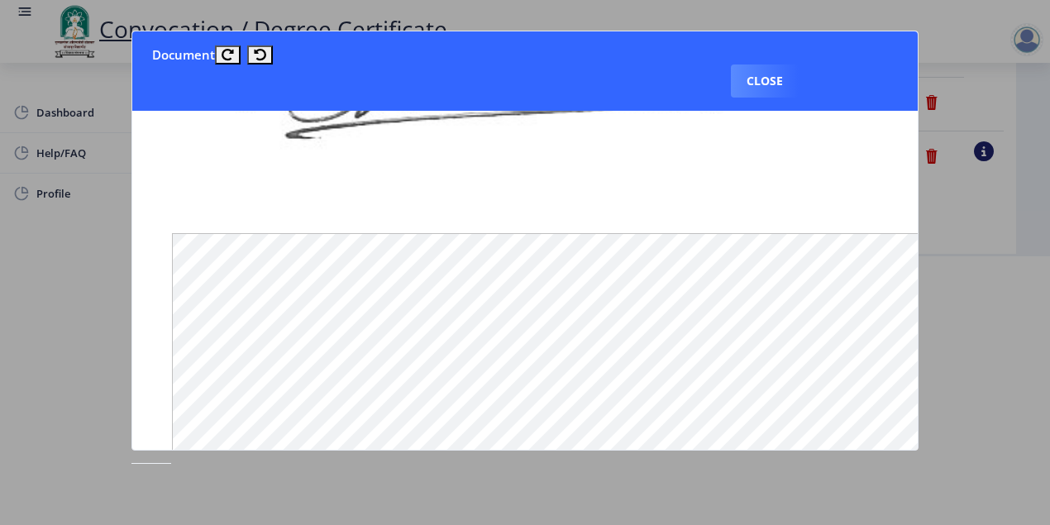
drag, startPoint x: 756, startPoint y: 77, endPoint x: 753, endPoint y: 89, distance: 12.6
click at [756, 77] on button "Close" at bounding box center [765, 80] width 68 height 33
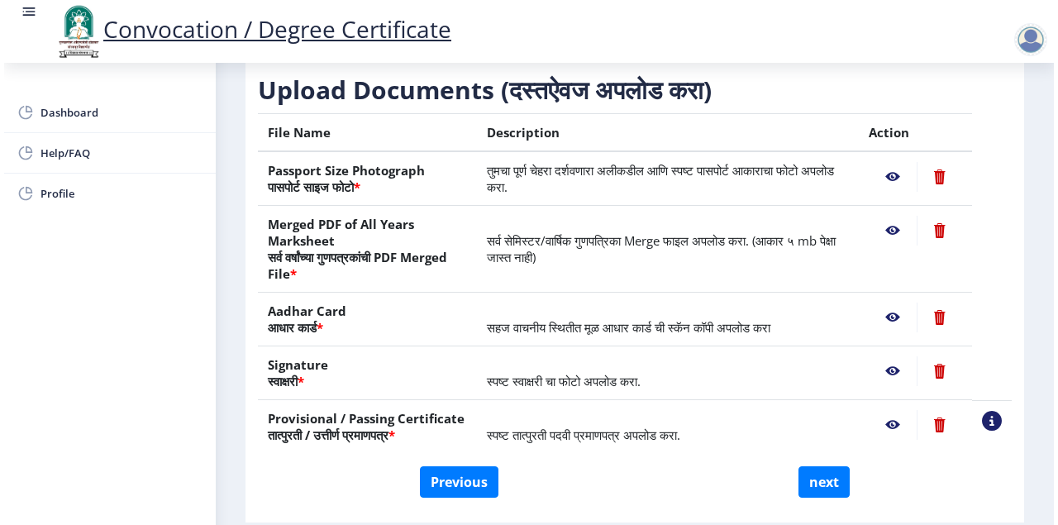
scroll to position [162, 0]
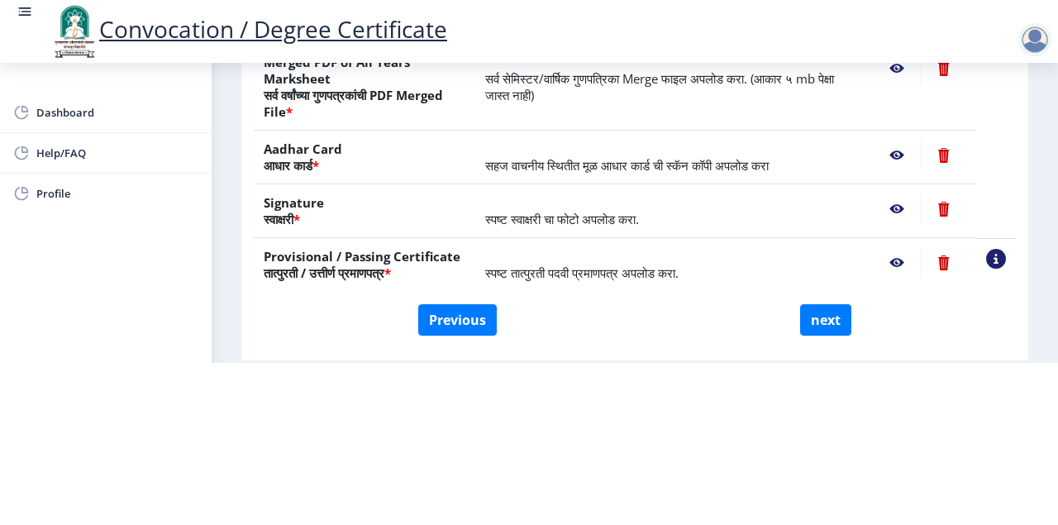
click at [895, 261] on nb-action at bounding box center [897, 263] width 48 height 30
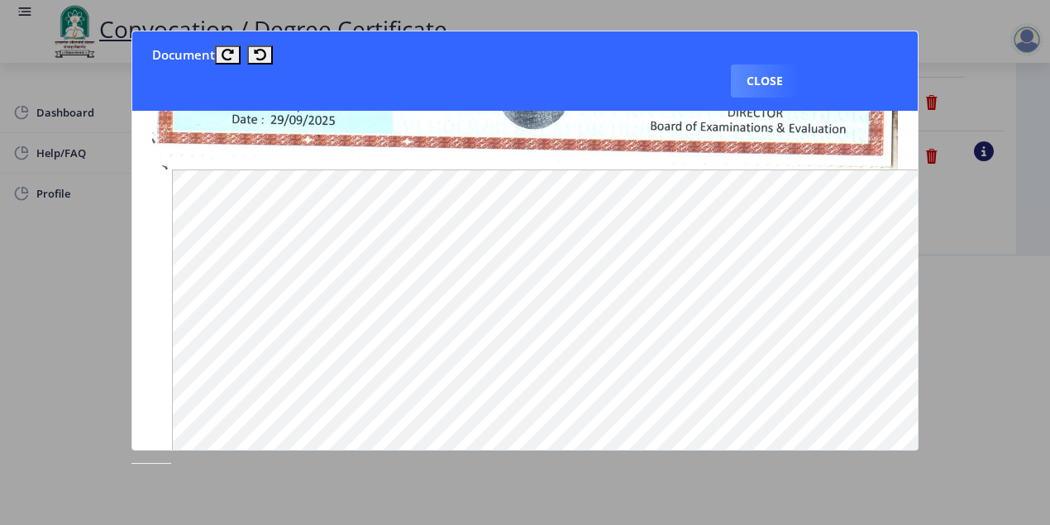
scroll to position [496, 0]
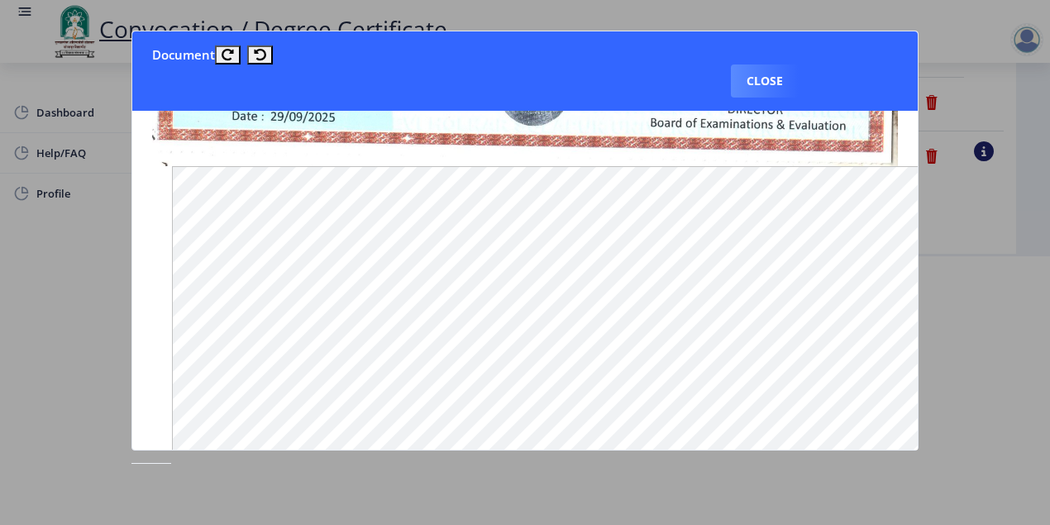
drag, startPoint x: 766, startPoint y: 62, endPoint x: 754, endPoint y: 73, distance: 15.8
click at [766, 63] on nb-card-header "Document Close" at bounding box center [525, 70] width 786 height 79
click at [757, 68] on button "Close" at bounding box center [765, 80] width 68 height 33
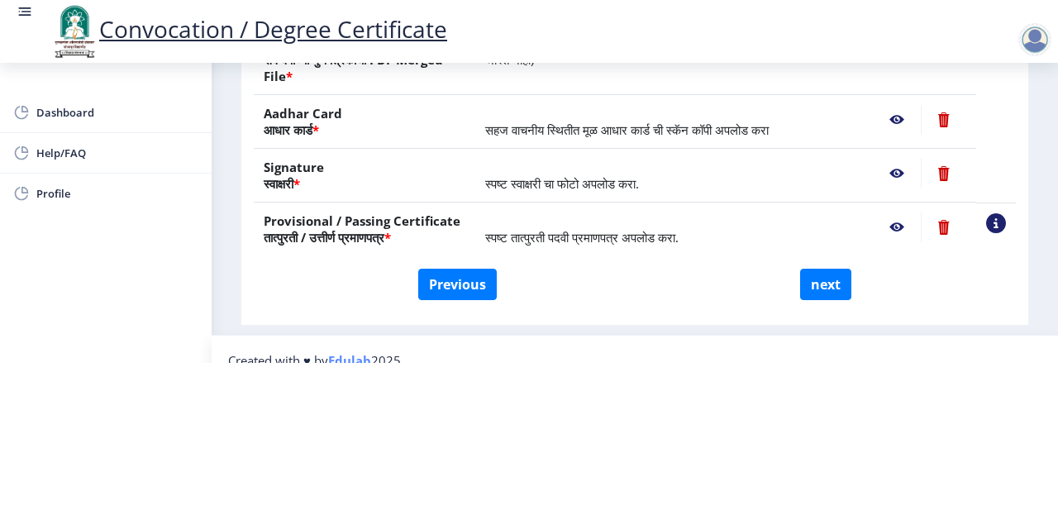
scroll to position [324, 0]
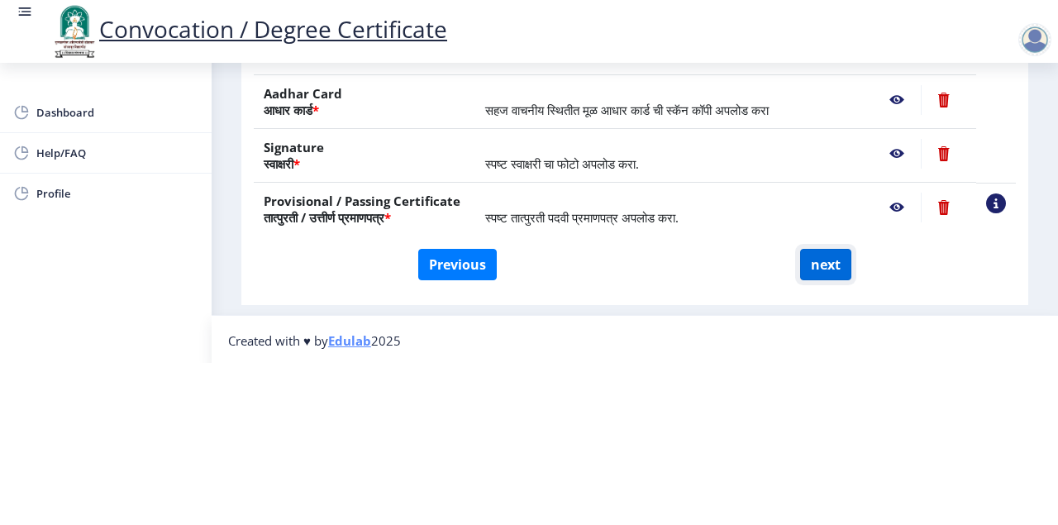
click at [824, 258] on button "next" at bounding box center [825, 264] width 51 height 31
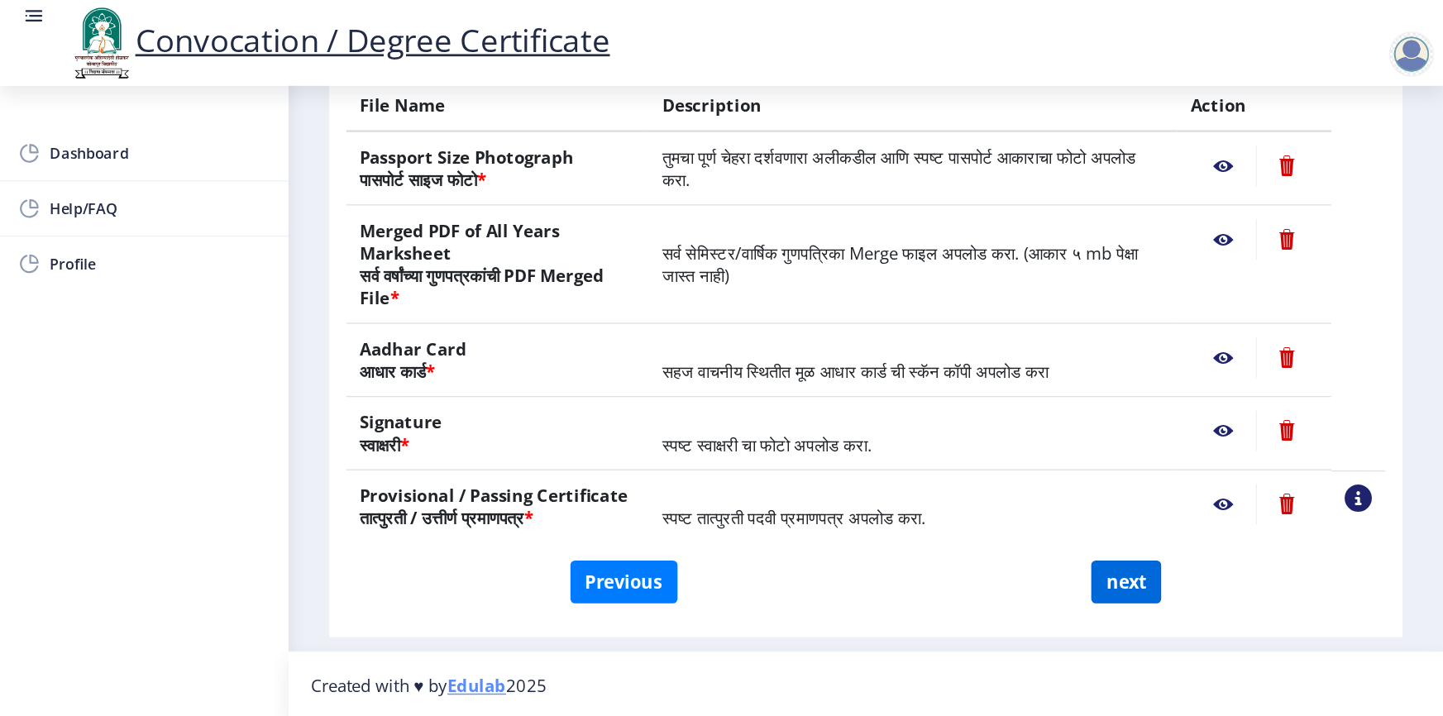
scroll to position [0, 0]
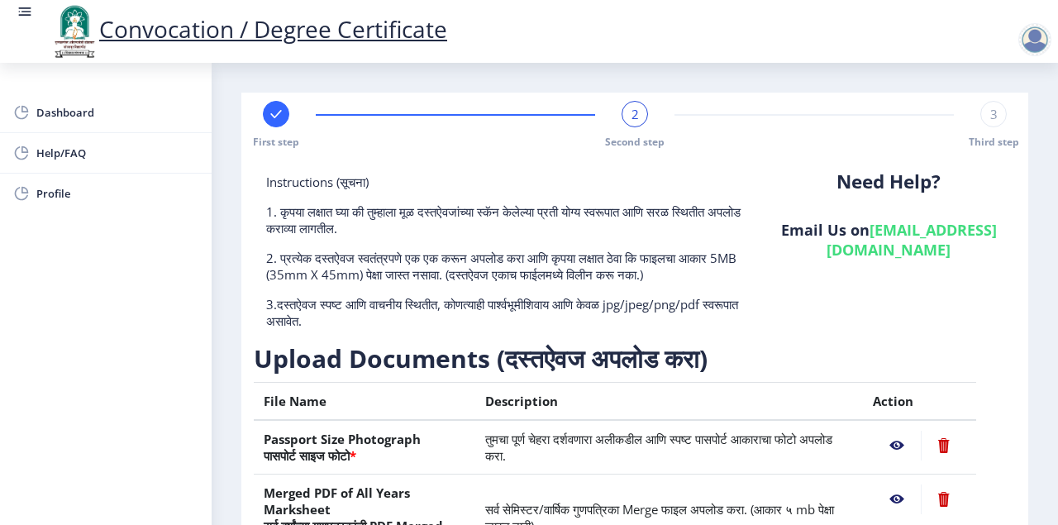
select select
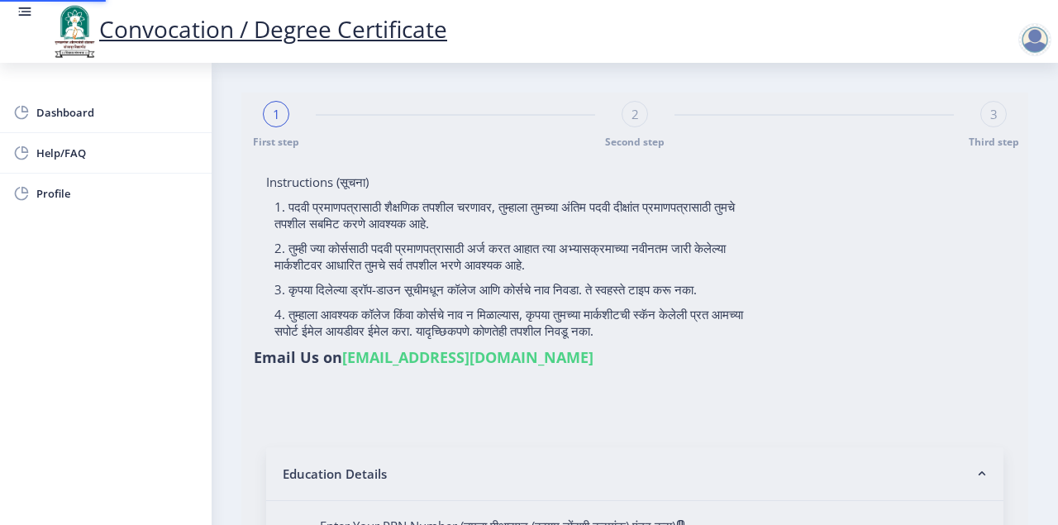
select select
type input "[PERSON_NAME] [PERSON_NAME]"
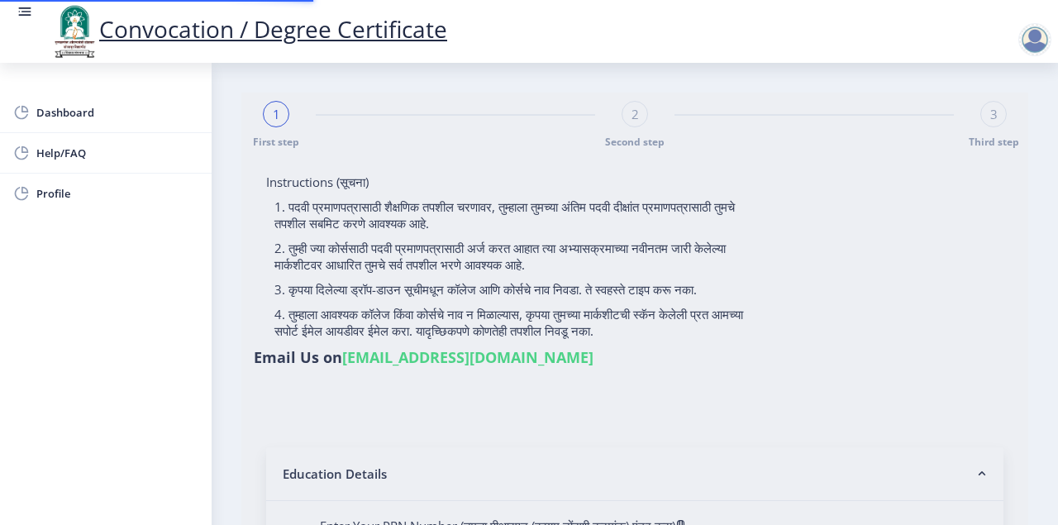
type input "LALITA"
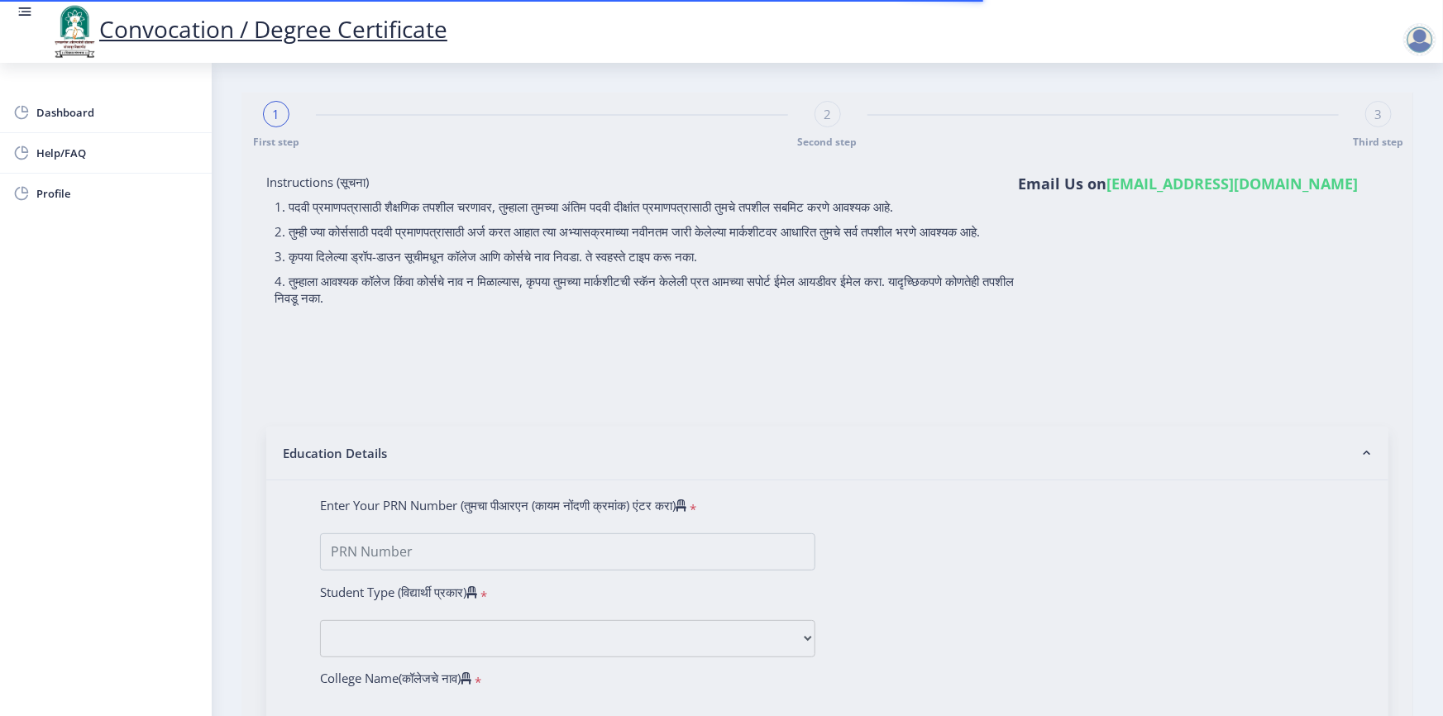
type input "1000003454"
select select "Regular"
select select "2013"
select select "March"
select select "SECOND CLASS"
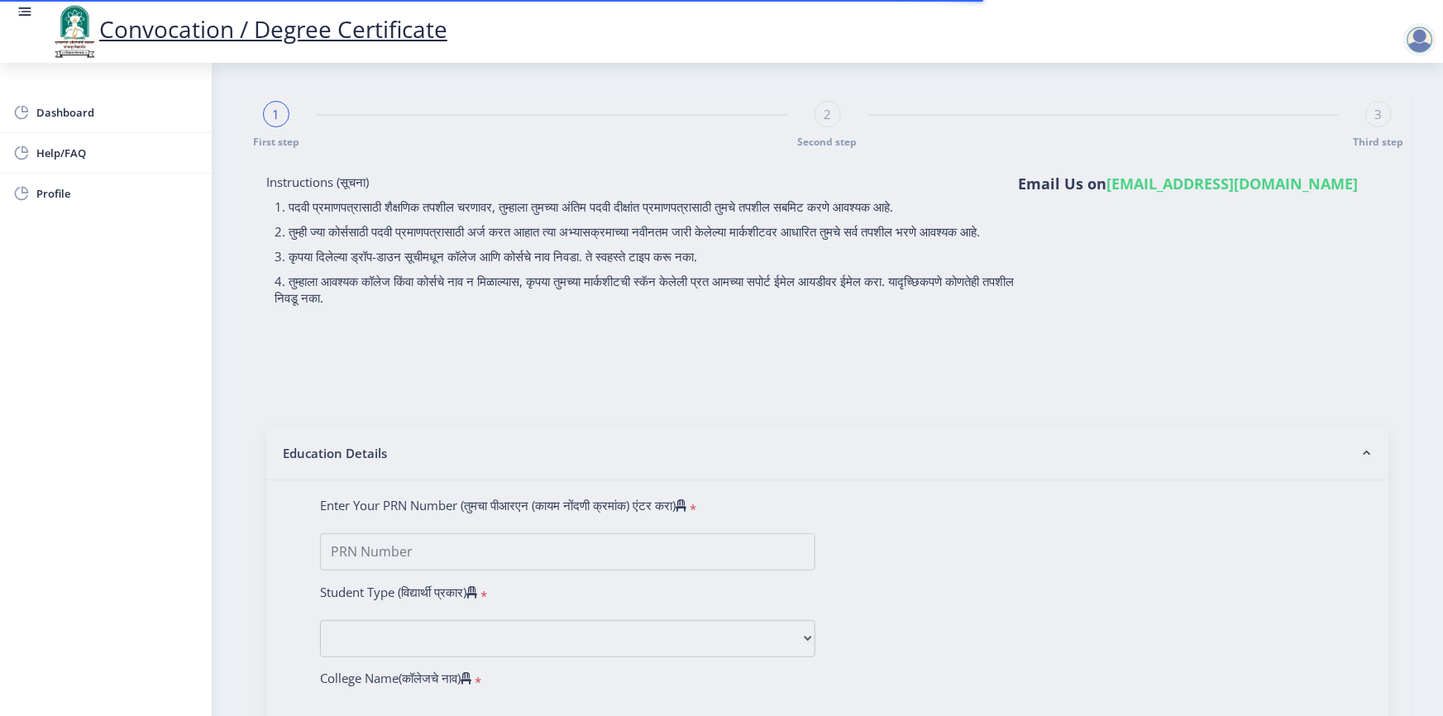
type input "17878"
select select
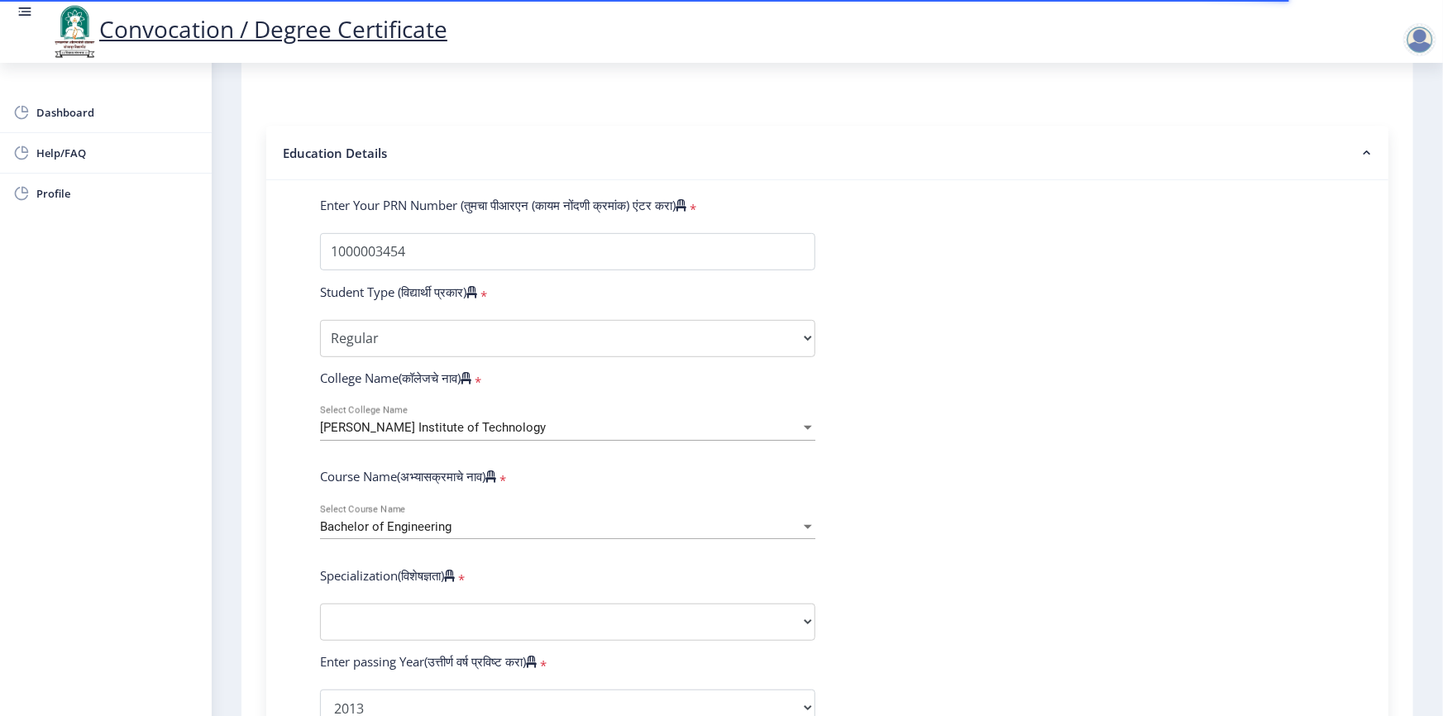
select select
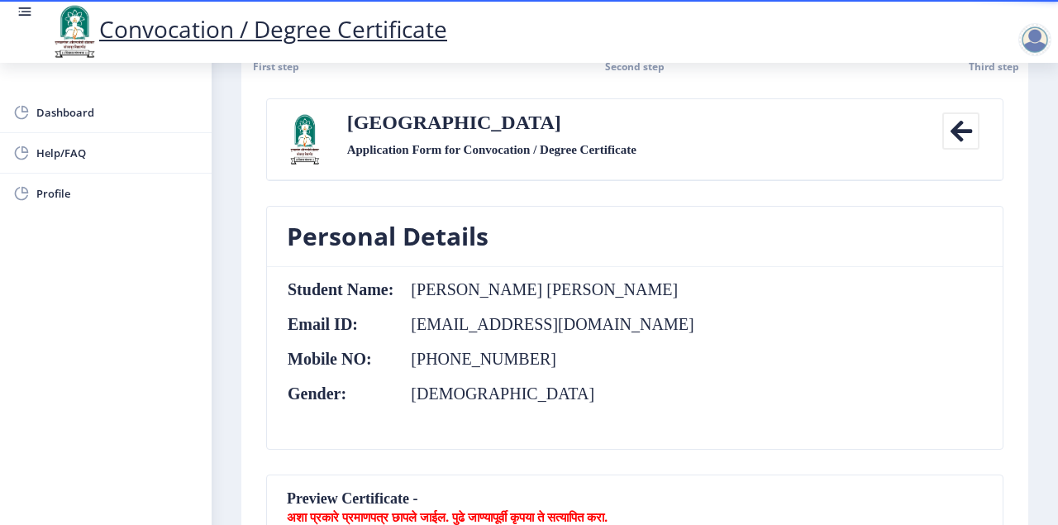
scroll to position [241, 0]
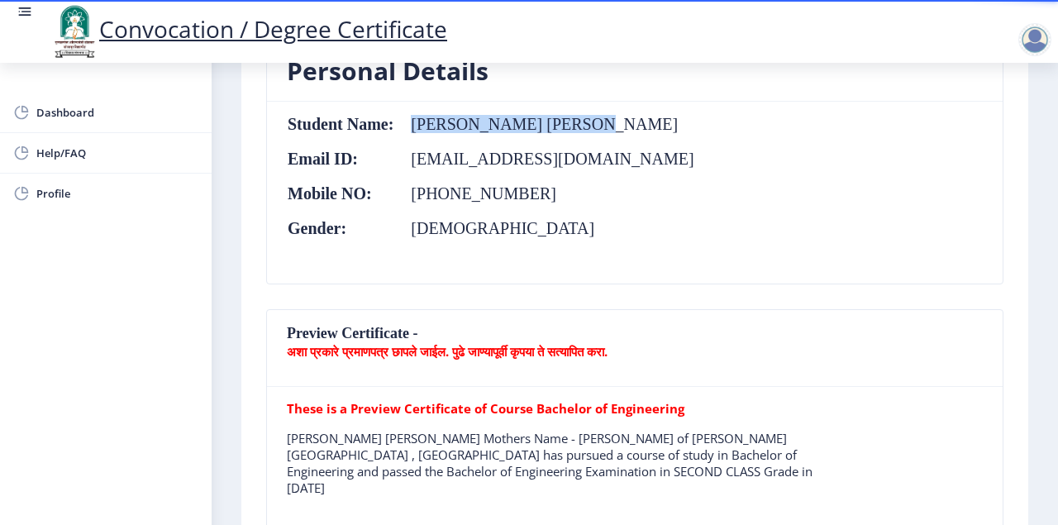
drag, startPoint x: 408, startPoint y: 119, endPoint x: 622, endPoint y: 119, distance: 213.3
click at [622, 119] on td "[PERSON_NAME] [PERSON_NAME]" at bounding box center [544, 124] width 300 height 18
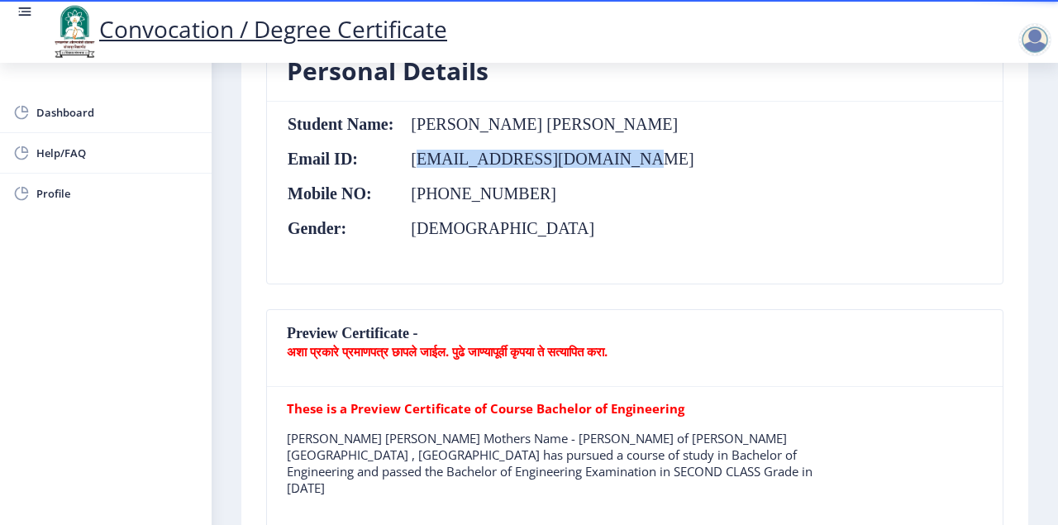
drag, startPoint x: 415, startPoint y: 160, endPoint x: 609, endPoint y: 162, distance: 194.3
click at [609, 162] on td "[EMAIL_ADDRESS][DOMAIN_NAME]" at bounding box center [544, 159] width 300 height 18
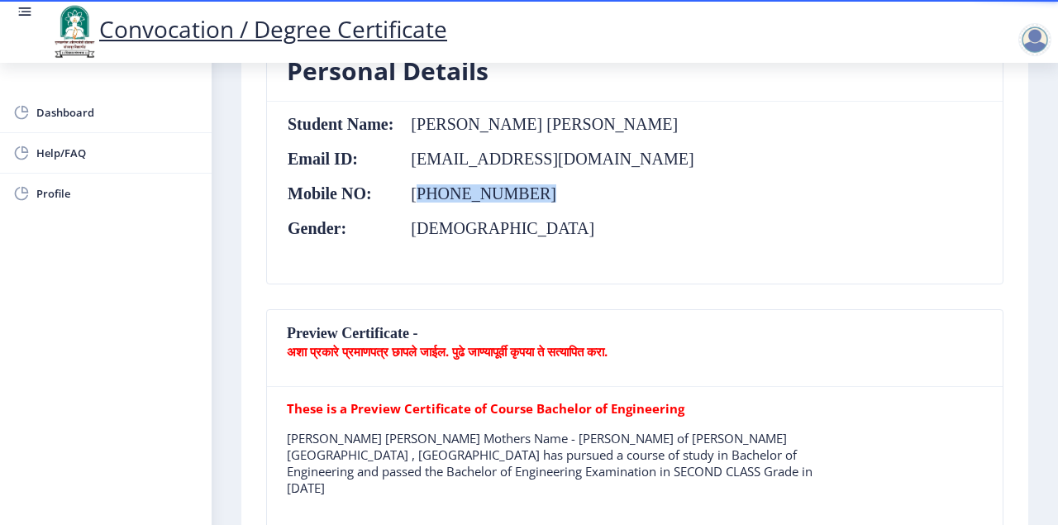
drag, startPoint x: 491, startPoint y: 194, endPoint x: 582, endPoint y: 193, distance: 90.9
click at [582, 194] on td "+91 9850331555" at bounding box center [544, 193] width 300 height 18
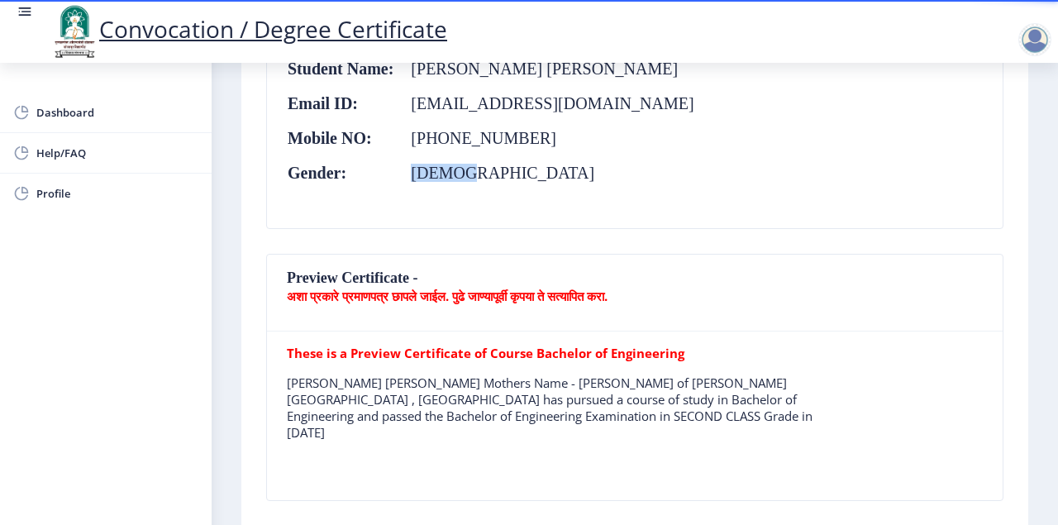
drag, startPoint x: 399, startPoint y: 174, endPoint x: 518, endPoint y: 170, distance: 119.1
click at [518, 170] on td "[DEMOGRAPHIC_DATA]" at bounding box center [544, 173] width 300 height 18
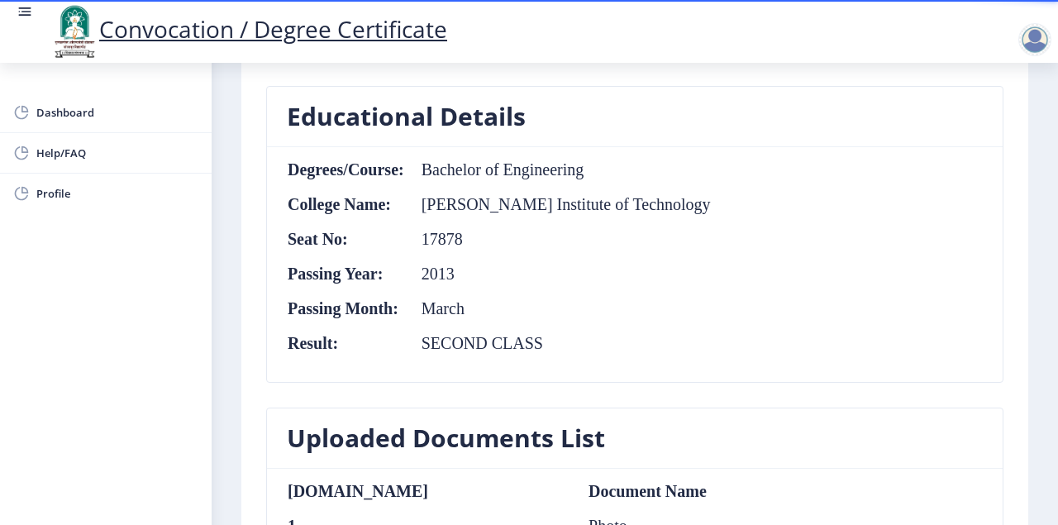
scroll to position [737, 0]
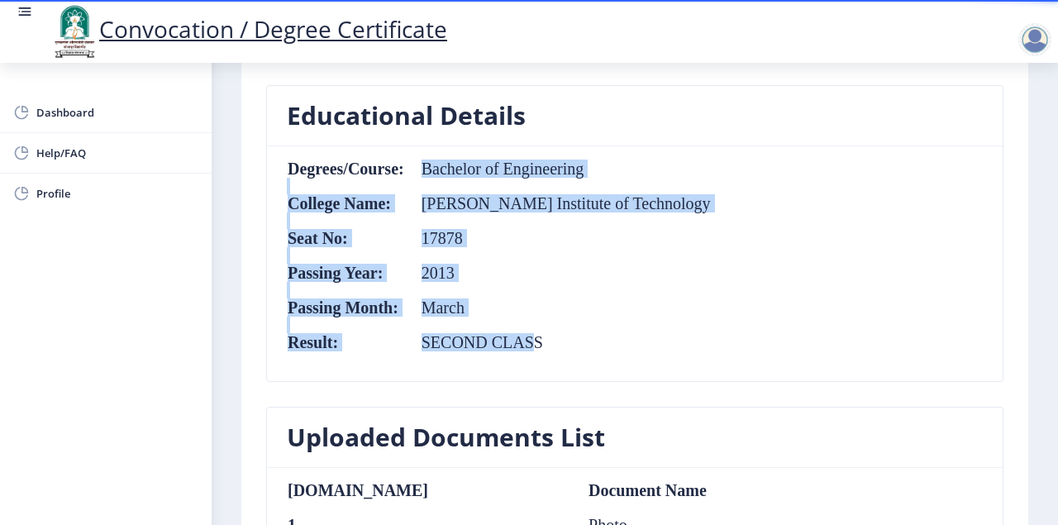
drag, startPoint x: 422, startPoint y: 146, endPoint x: 534, endPoint y: 318, distance: 206.2
click at [534, 318] on table "Degrees/Course: Bachelor of Engineering College Name: A.G.Patil Institute of Te…" at bounding box center [499, 264] width 425 height 208
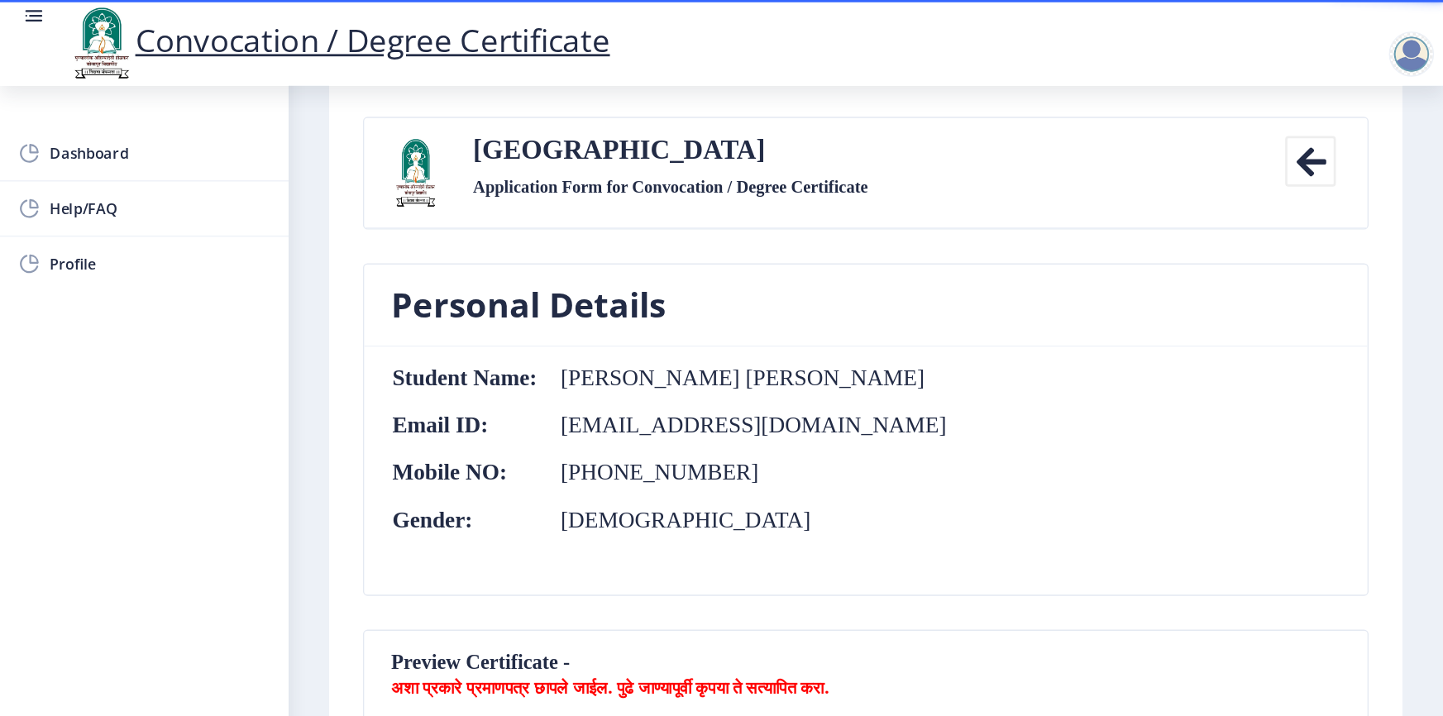
scroll to position [308, 0]
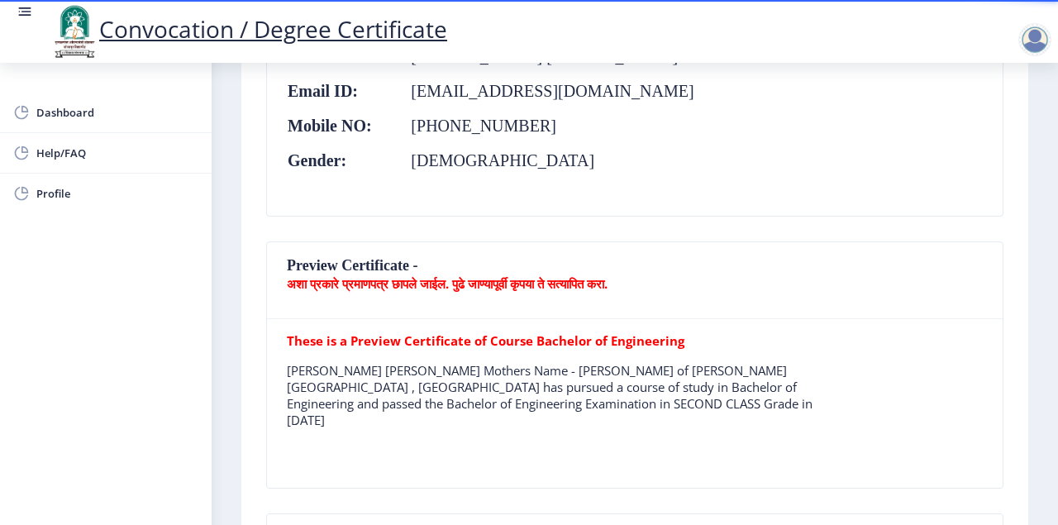
click at [465, 282] on b "अशा प्रकारे प्रमाणपत्र छापले जाईल. पुढे जाण्यापूर्वी कृपया ते सत्यापित करा." at bounding box center [447, 283] width 321 height 17
click at [384, 260] on nb-card-header "Preview Certificate - अशा प्रकारे प्रमाणपत्र छापले जाईल. पुढे जाण्यापूर्वी कृपय…" at bounding box center [635, 280] width 736 height 77
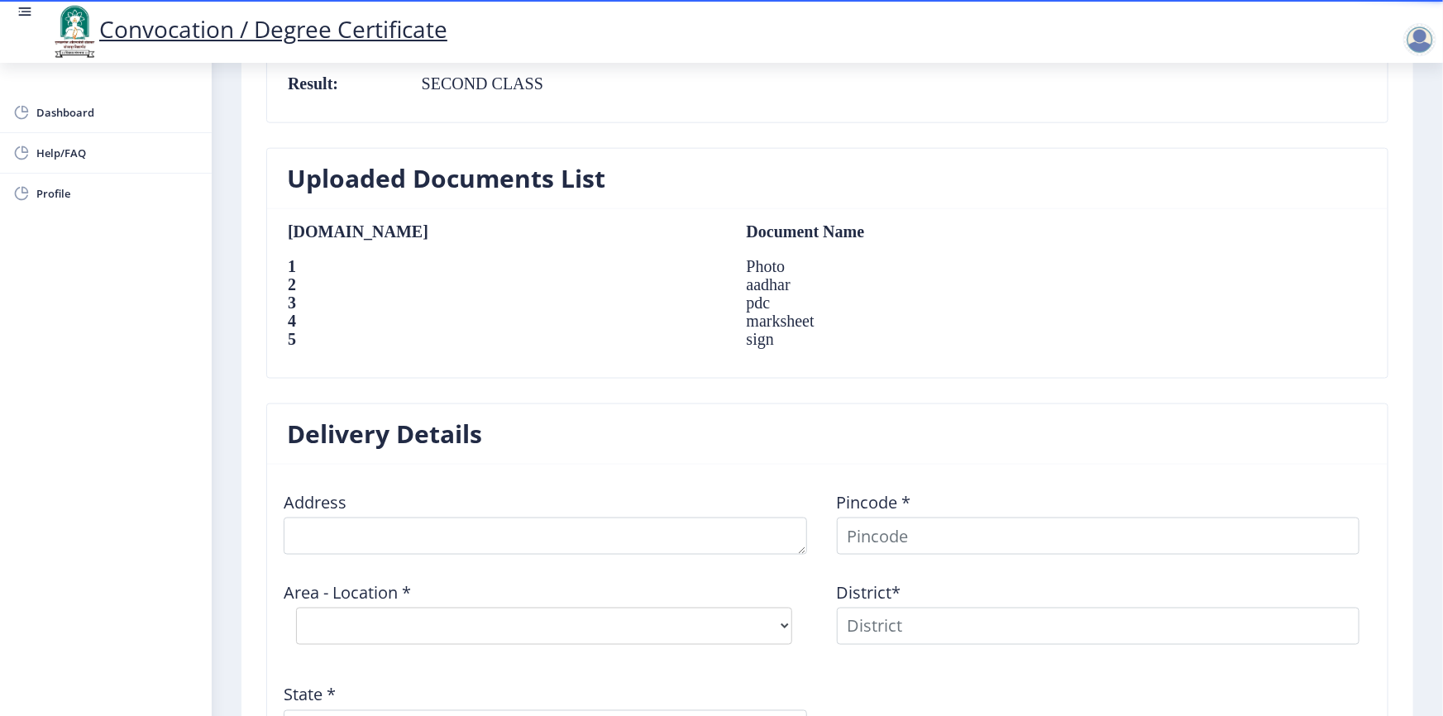
scroll to position [1229, 0]
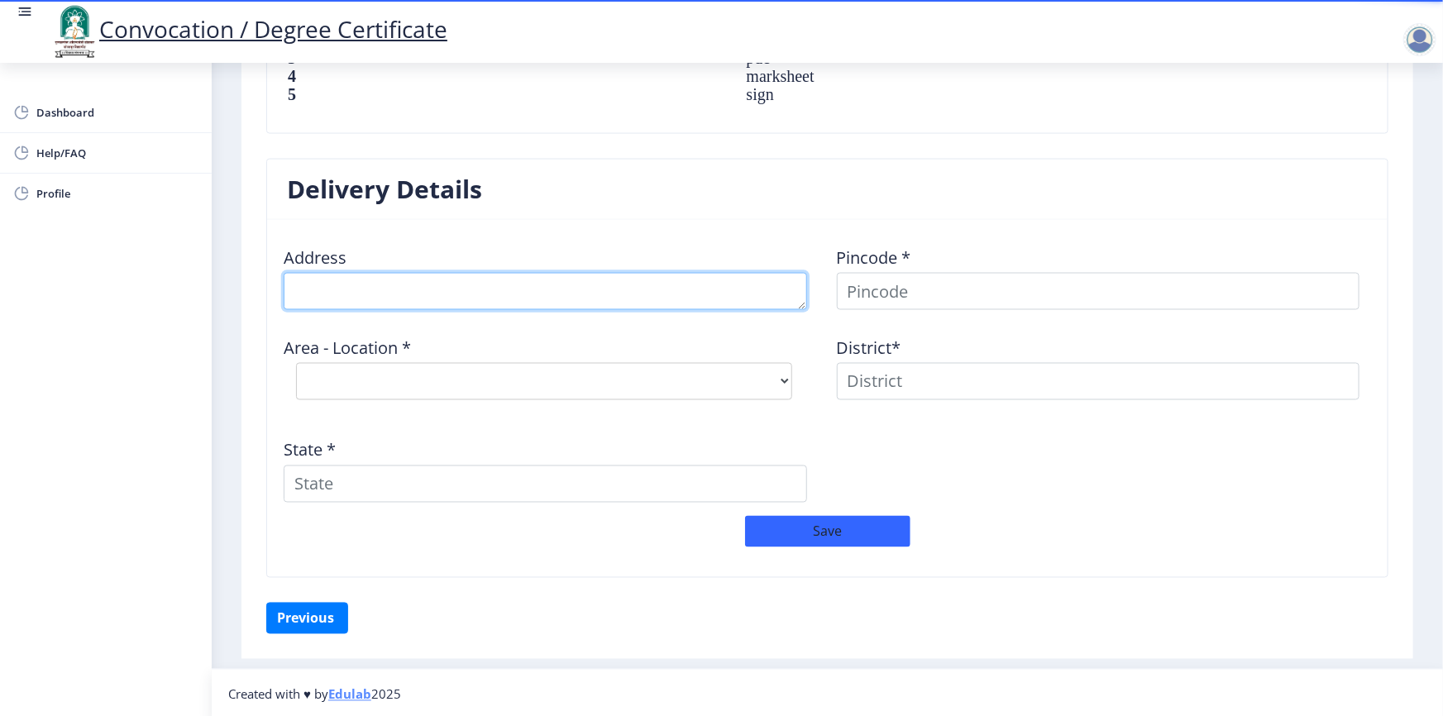
click at [402, 275] on textarea at bounding box center [545, 291] width 523 height 37
type textarea "PLOT NO 46 VASANT VIHAR"
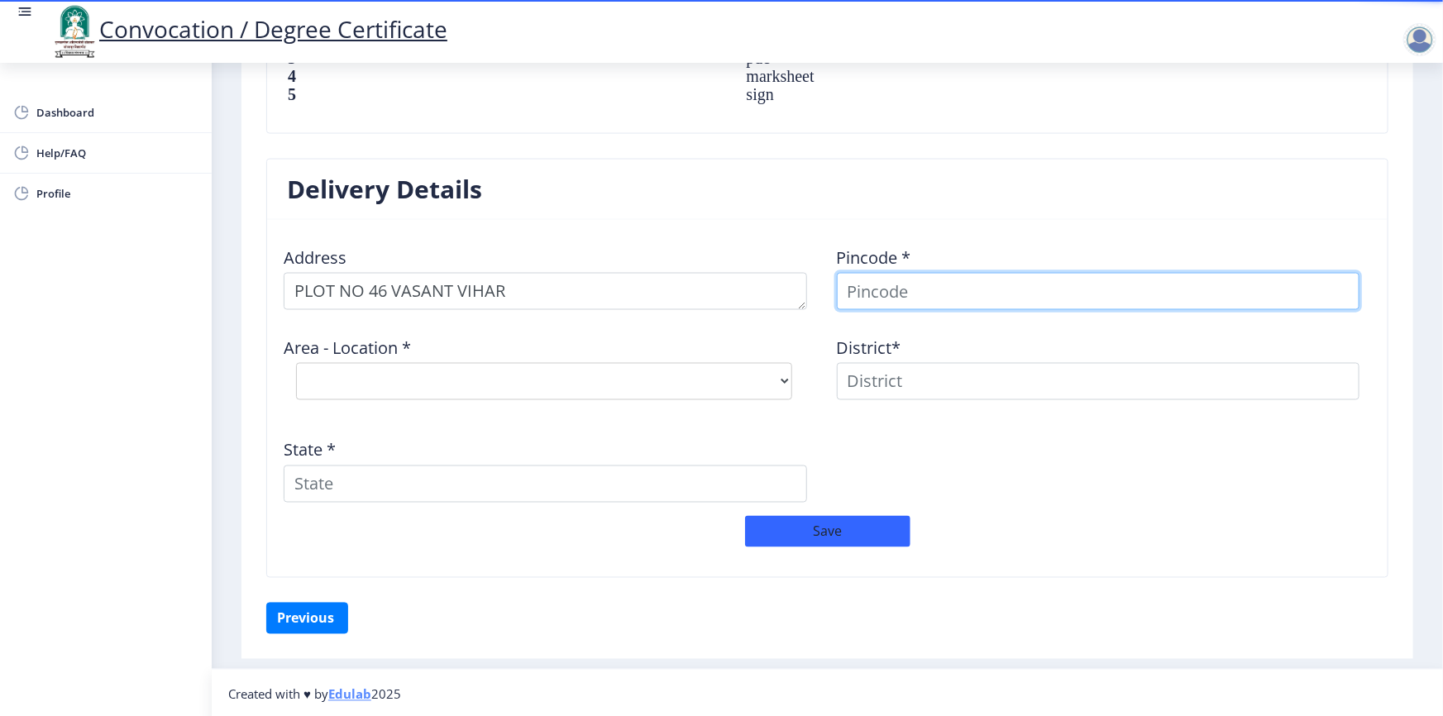
scroll to position [1217, 0]
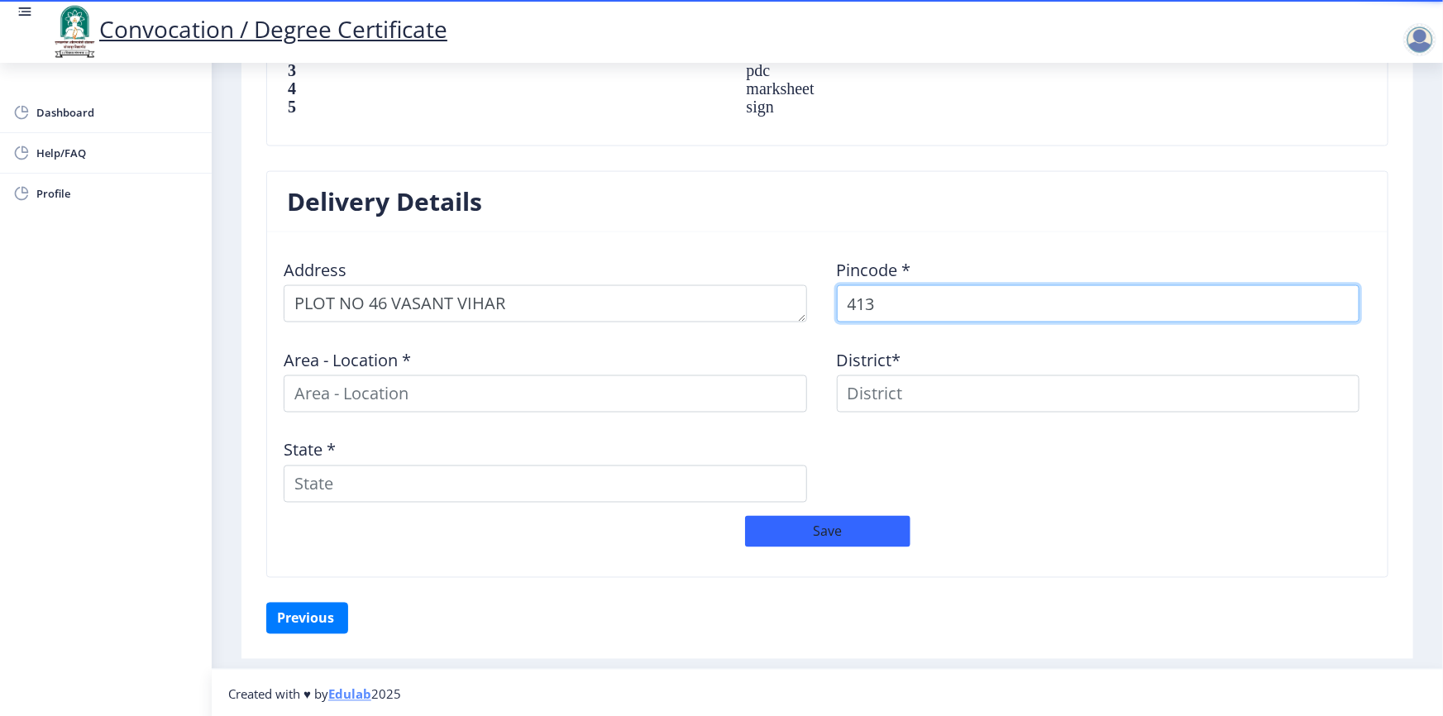
type input "413"
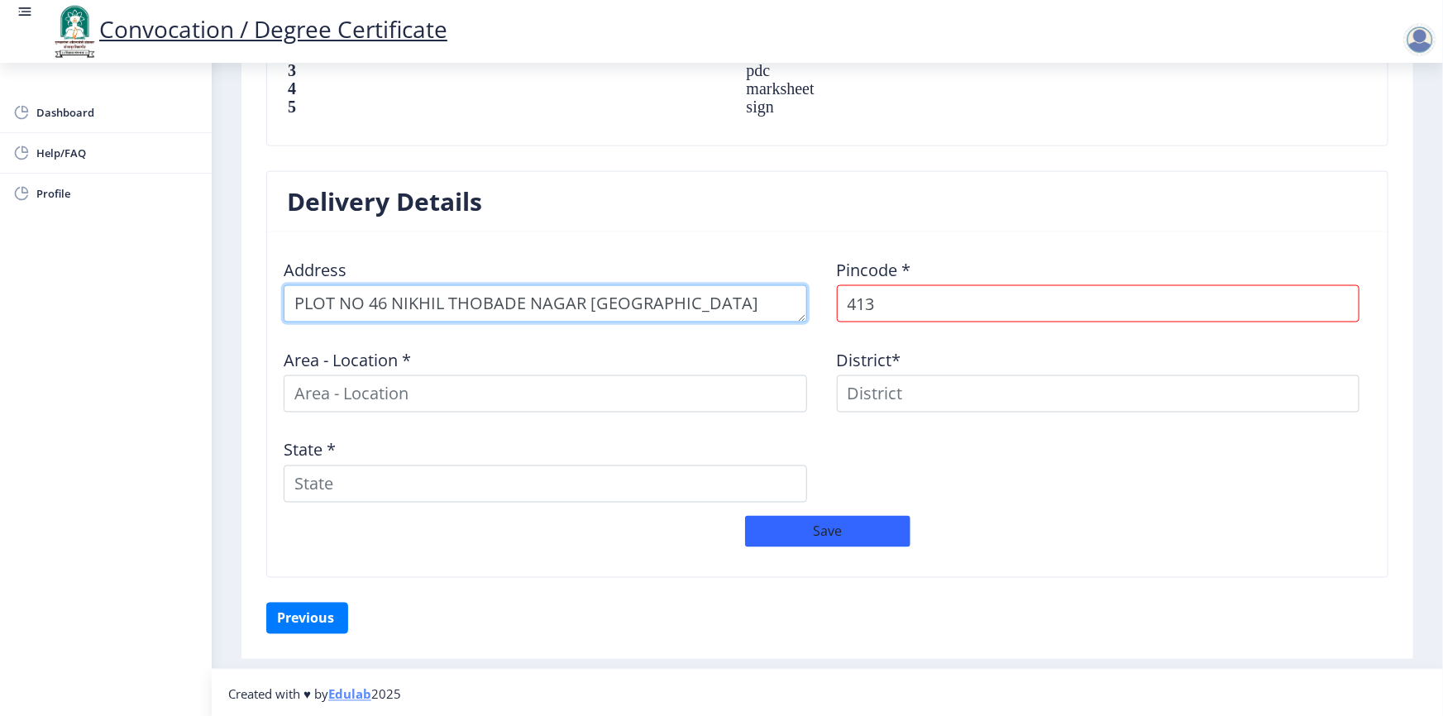
type textarea "PLOT NO 46 NIKHIL THOBADE NAGAR VASANT VIHAR SOLAPUR"
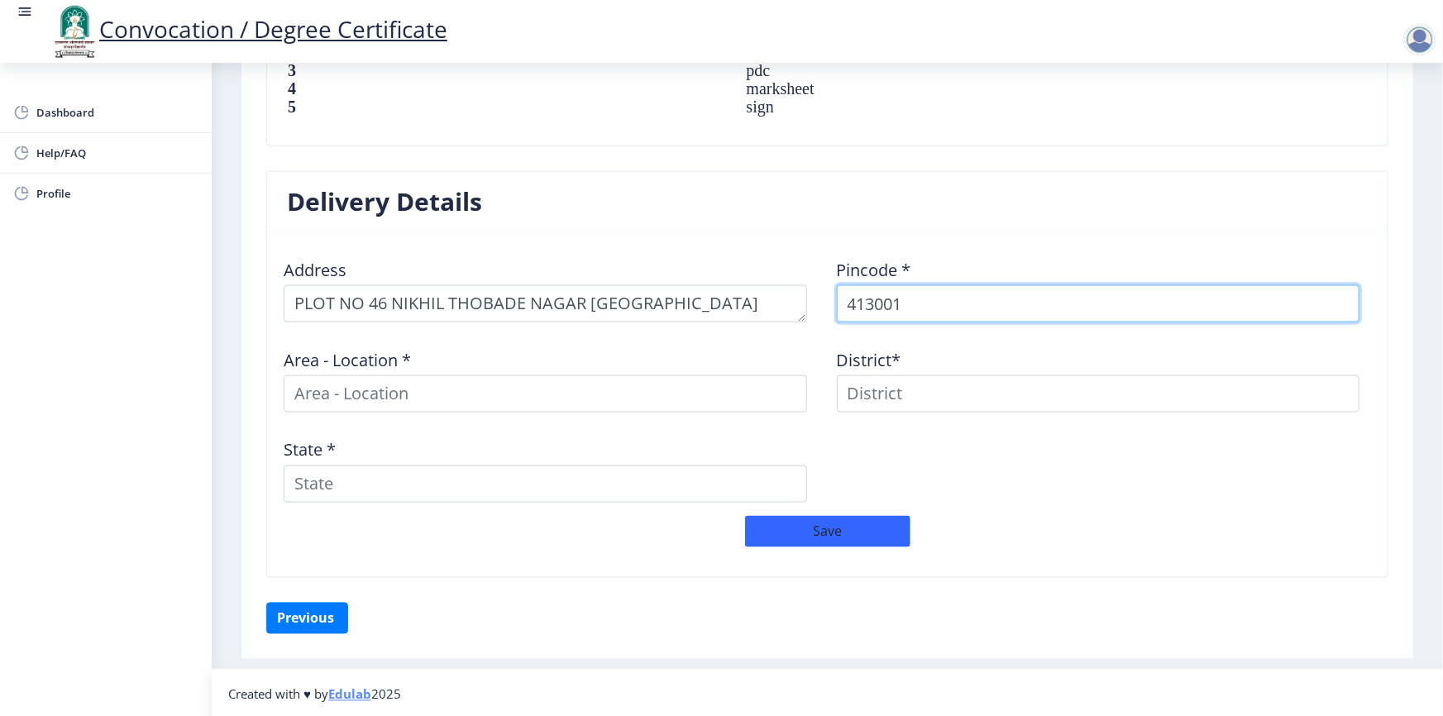
type input "413001"
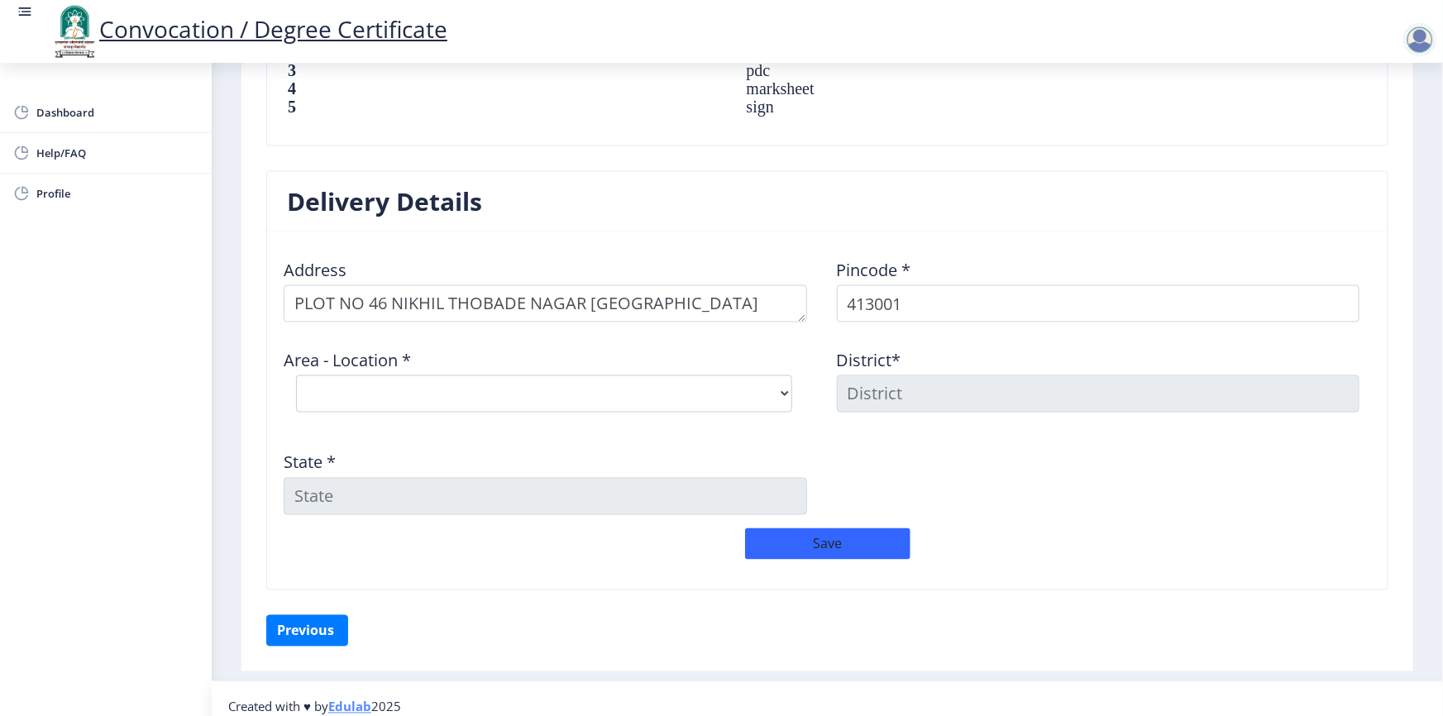
select select "3: Object"
type input "SOLAPUR"
type input "Maharashtra"
select select "4: Object"
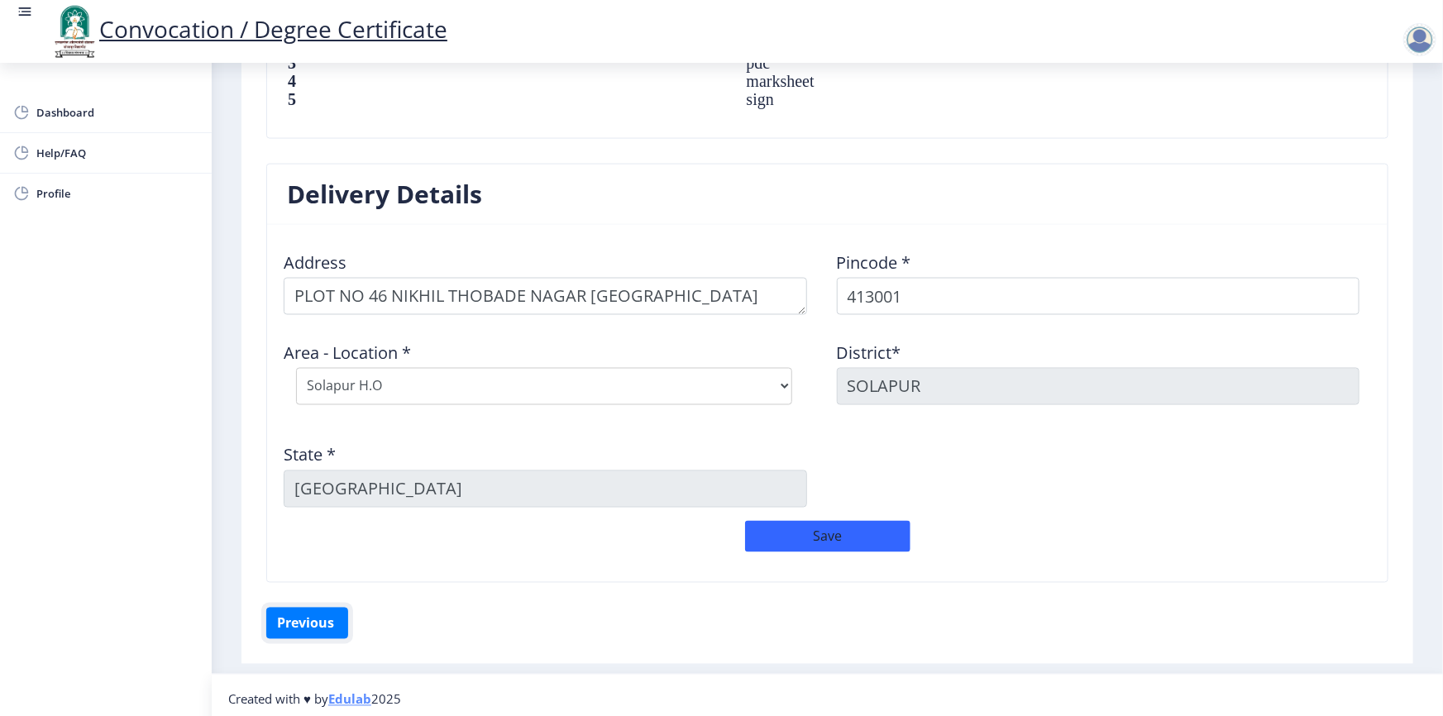
scroll to position [1229, 0]
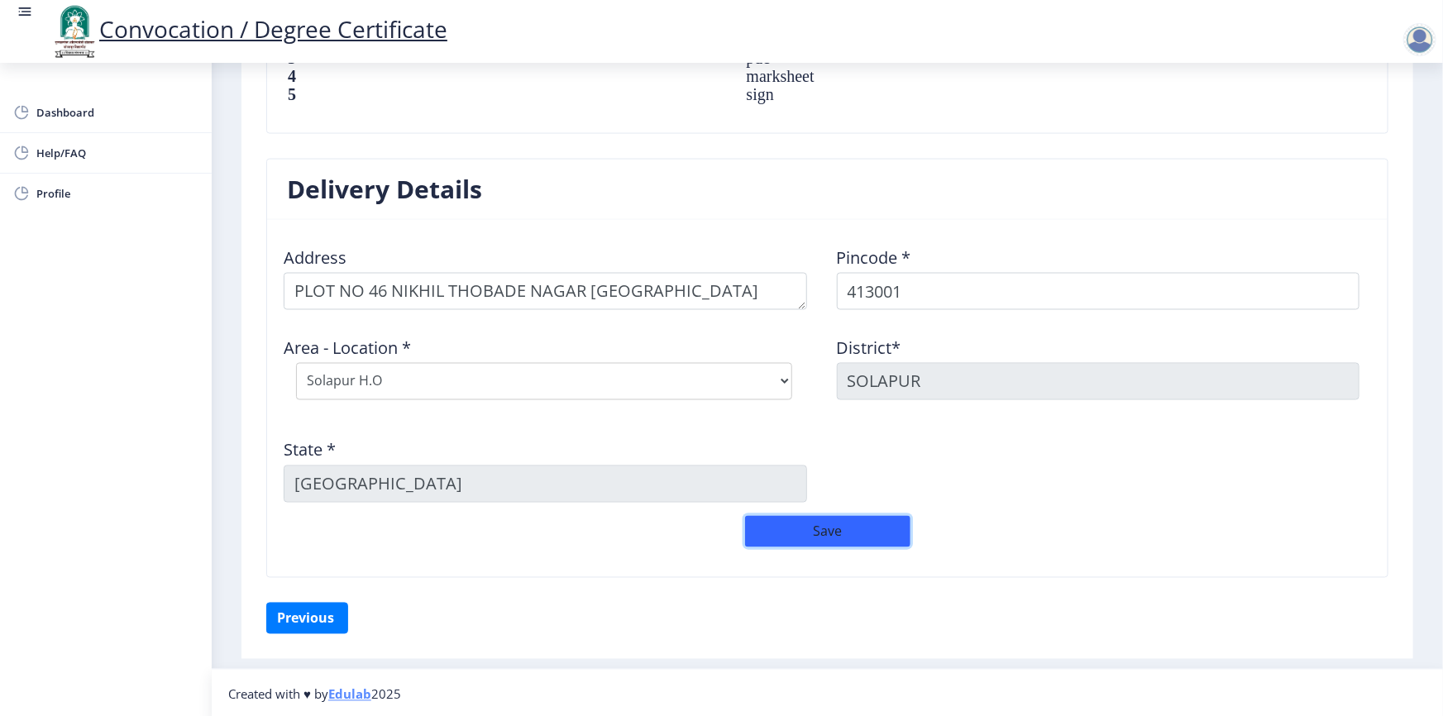
click at [811, 524] on button "Save" at bounding box center [827, 531] width 165 height 31
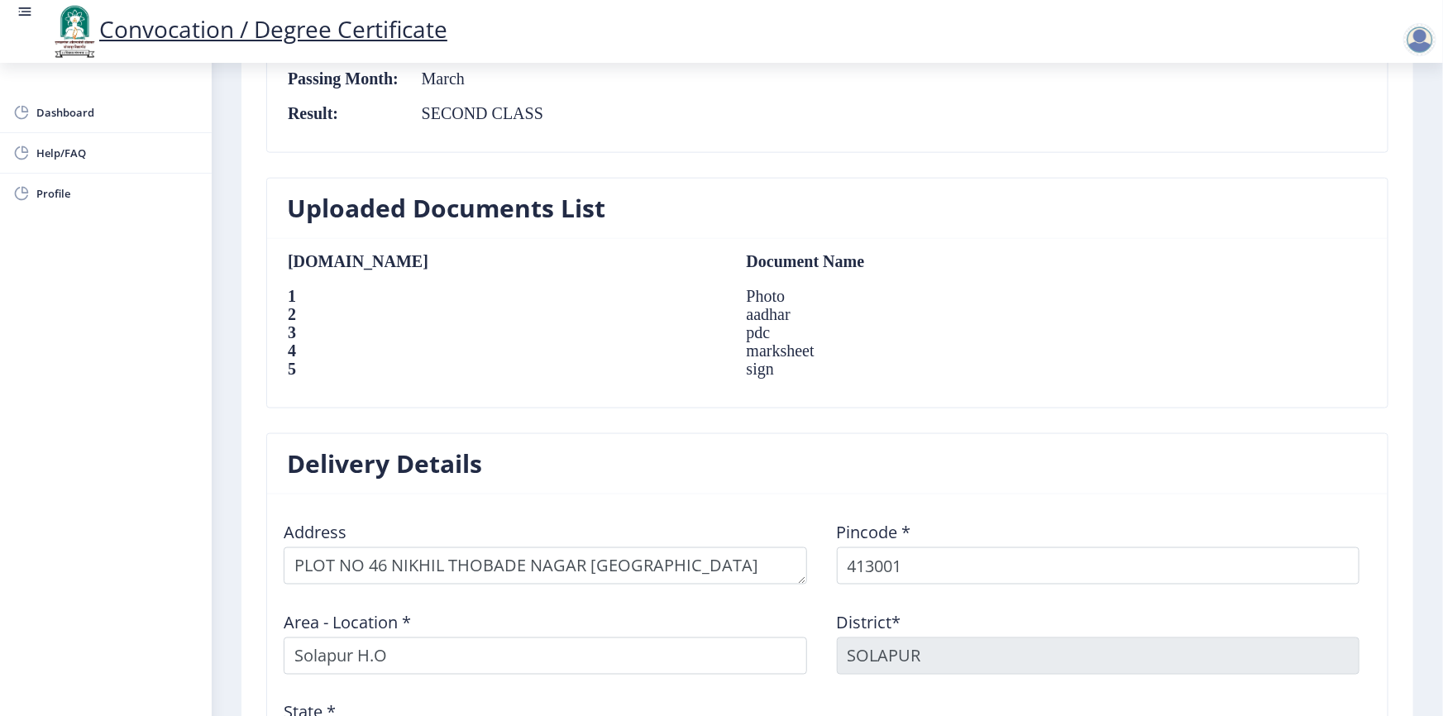
scroll to position [976, 0]
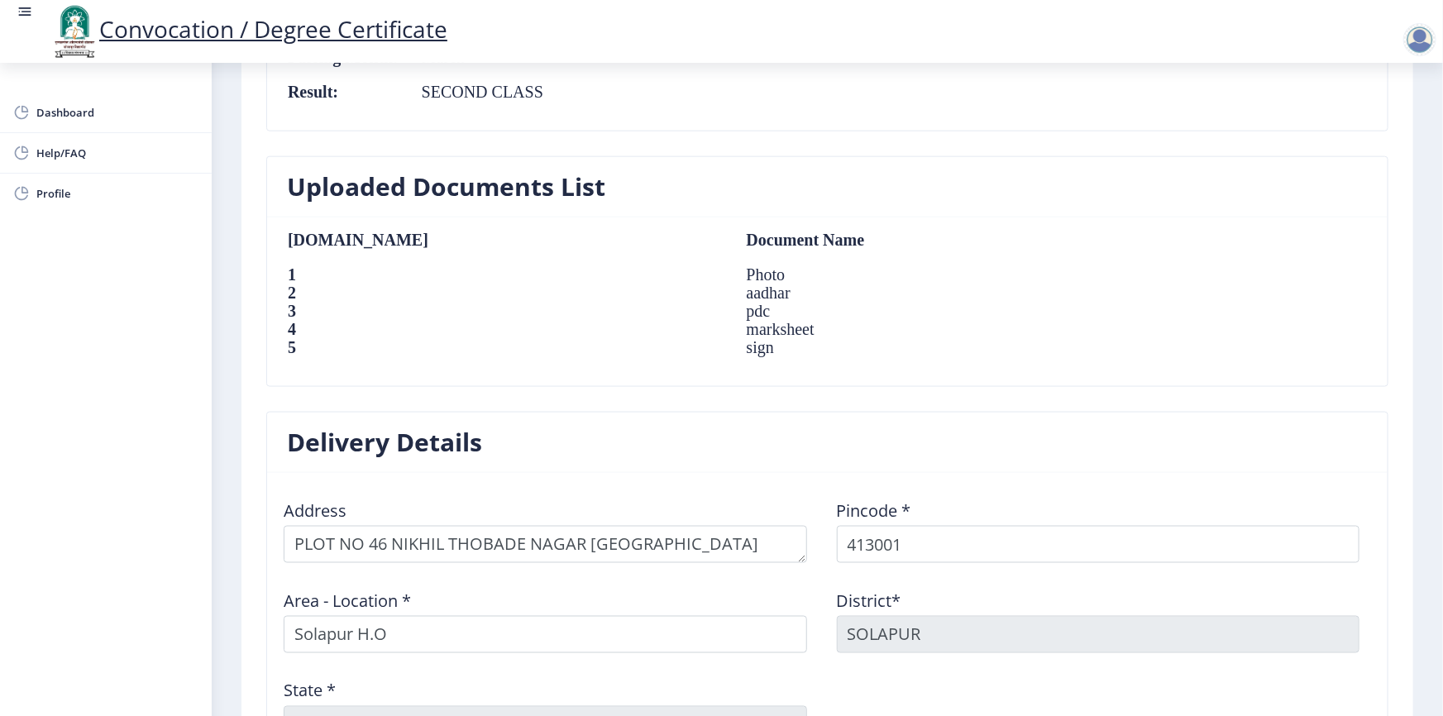
drag, startPoint x: 540, startPoint y: 327, endPoint x: 603, endPoint y: 327, distance: 62.8
click at [730, 327] on td "marksheet" at bounding box center [941, 329] width 422 height 18
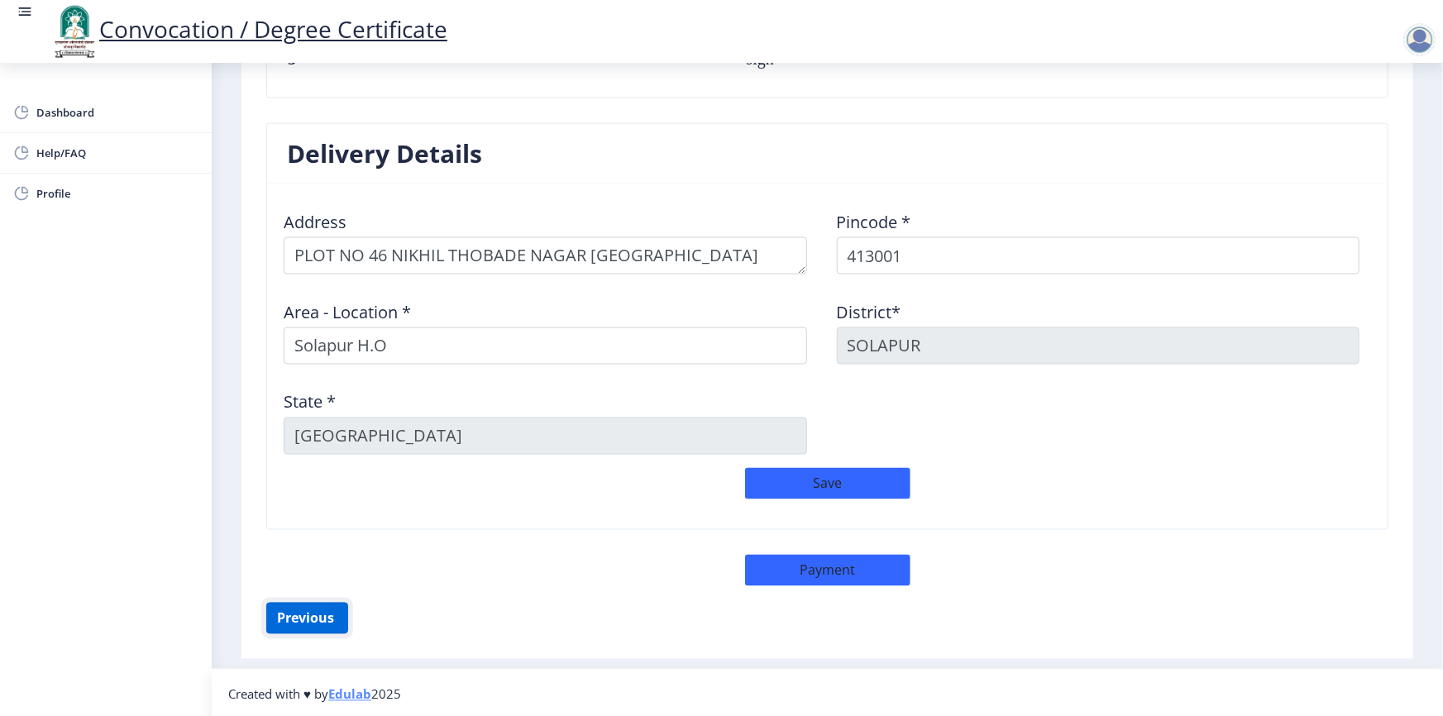
click at [302, 524] on button "Previous ‍" at bounding box center [307, 618] width 82 height 31
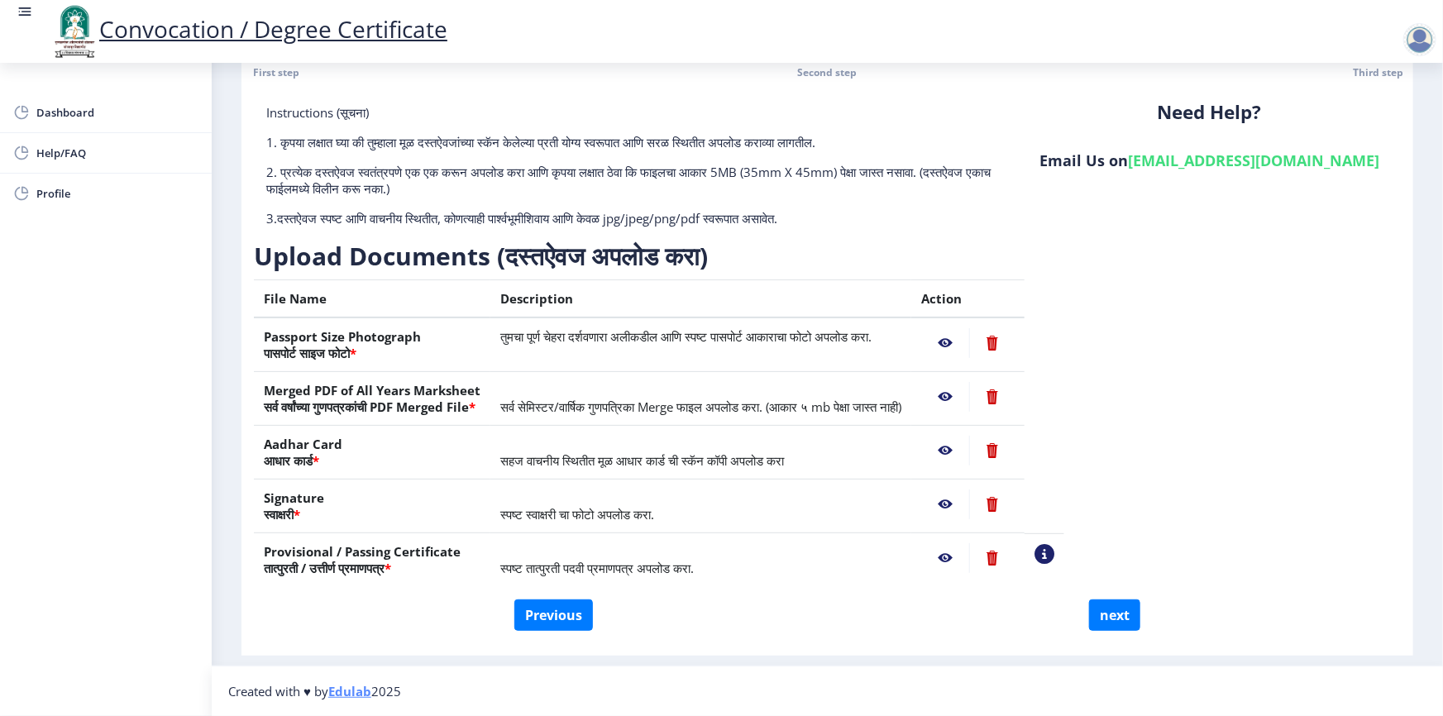
scroll to position [68, 0]
click at [969, 394] on nb-action at bounding box center [945, 399] width 48 height 30
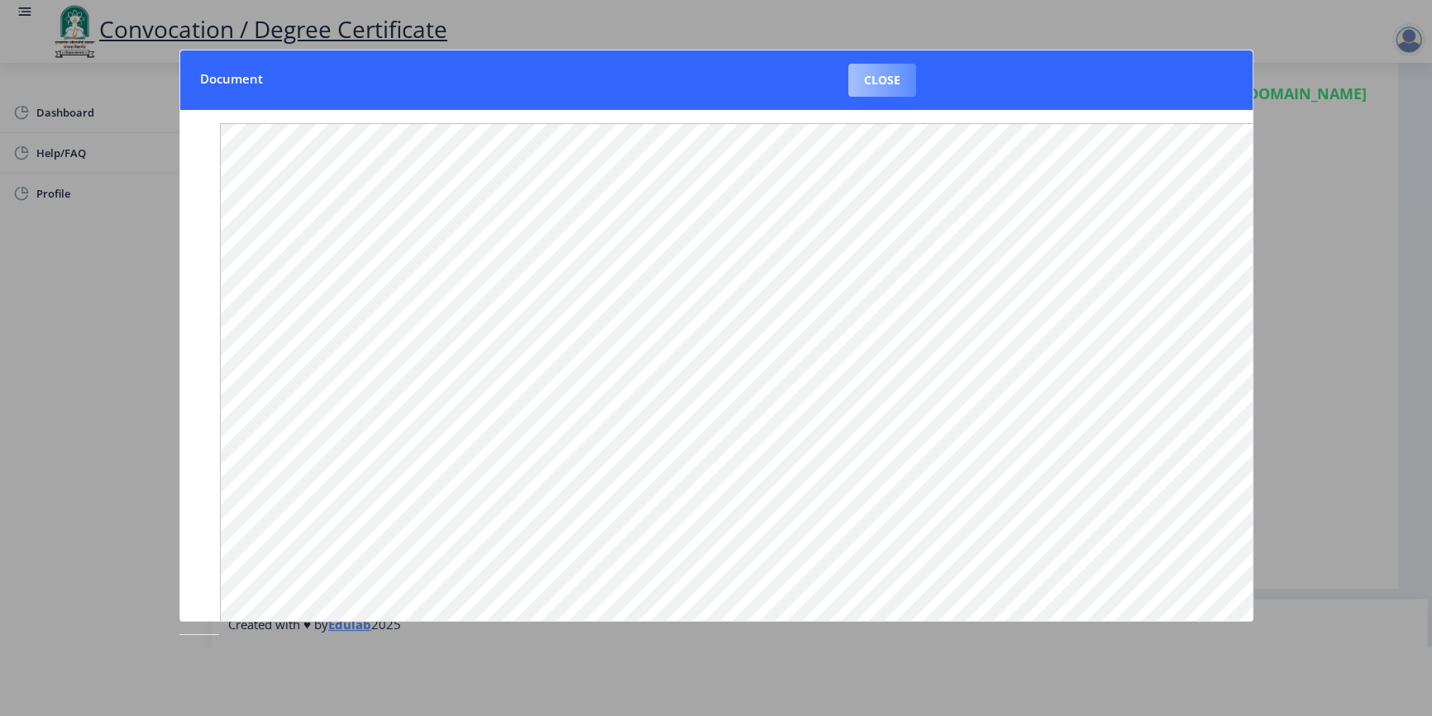
click at [857, 64] on button "Close" at bounding box center [882, 80] width 68 height 33
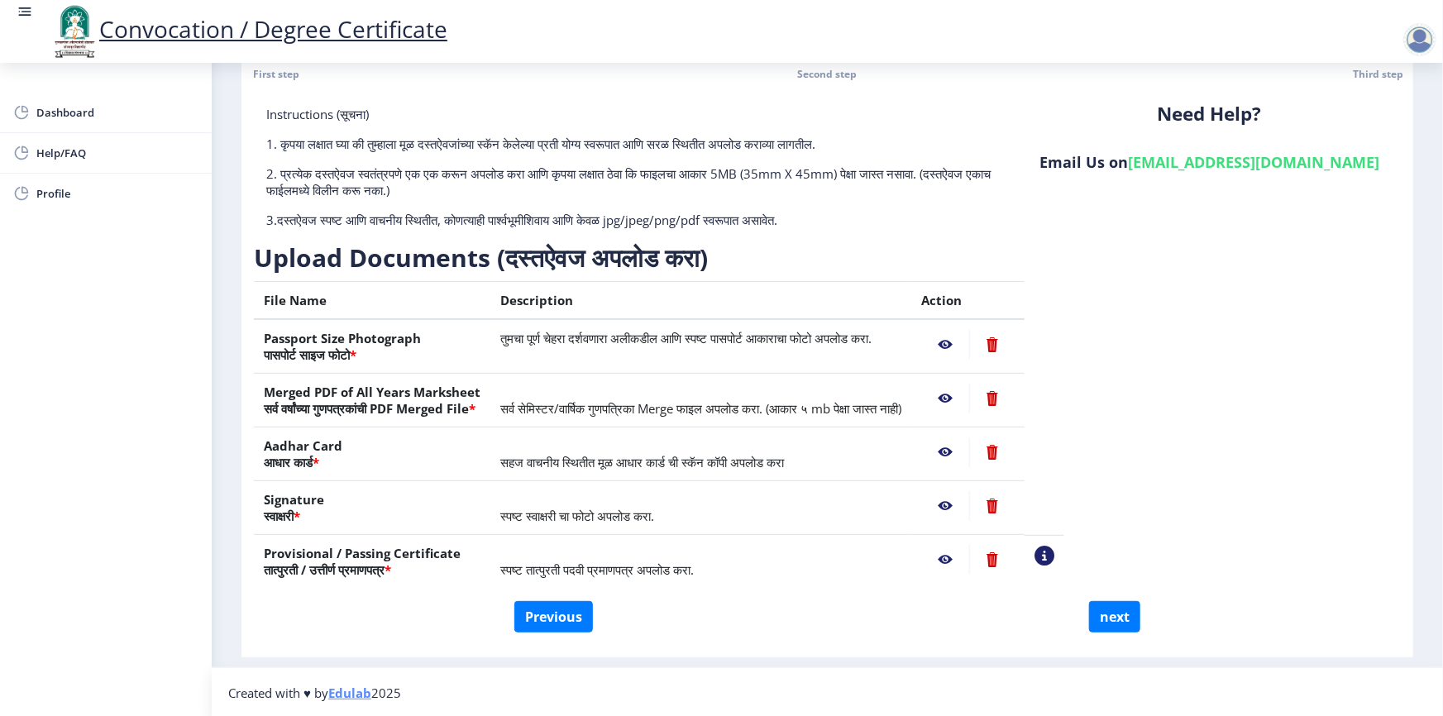
click at [1057, 524] on div "File Name Description Action Passport Size Photograph पासपोर्ट साइज फोटो * तुमच…" at bounding box center [659, 441] width 810 height 320
click at [1057, 524] on button "next" at bounding box center [1114, 616] width 51 height 31
select select
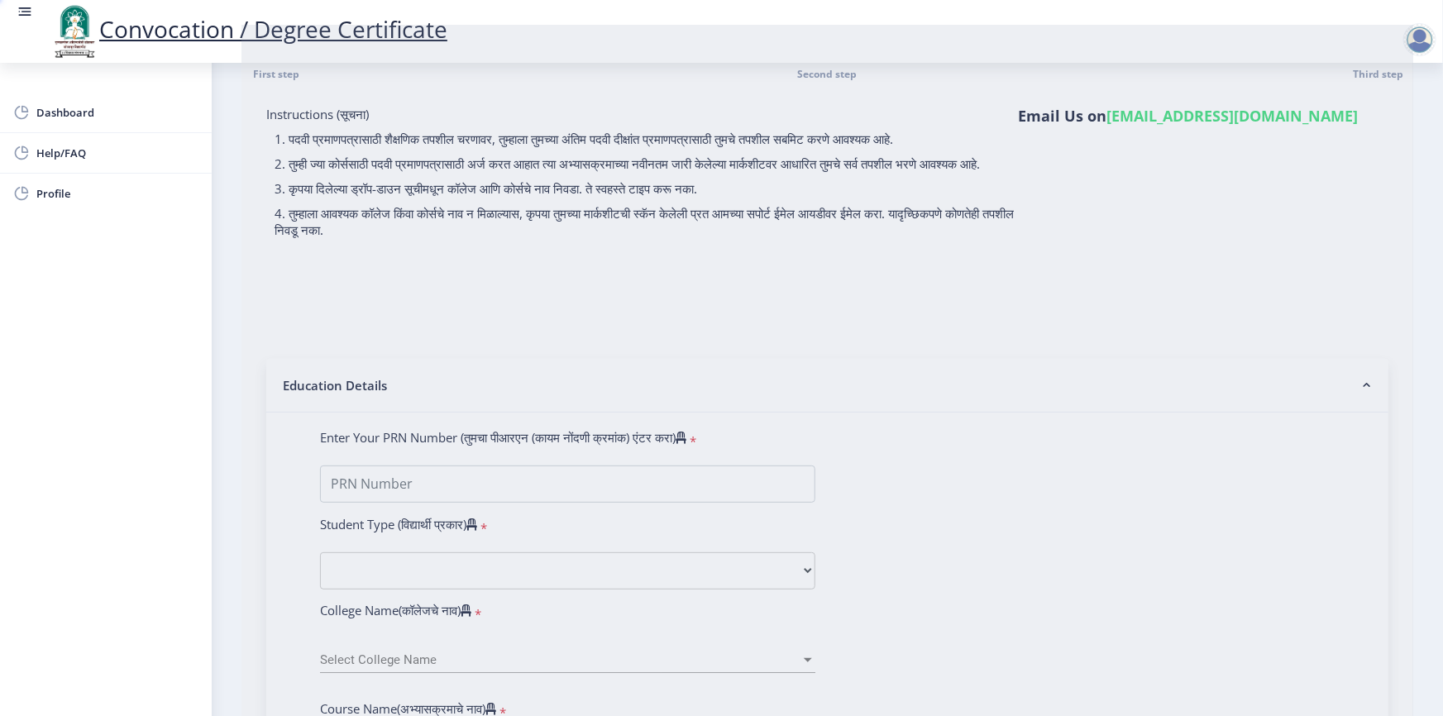
type input "[PERSON_NAME] [PERSON_NAME]"
type input "LALITA"
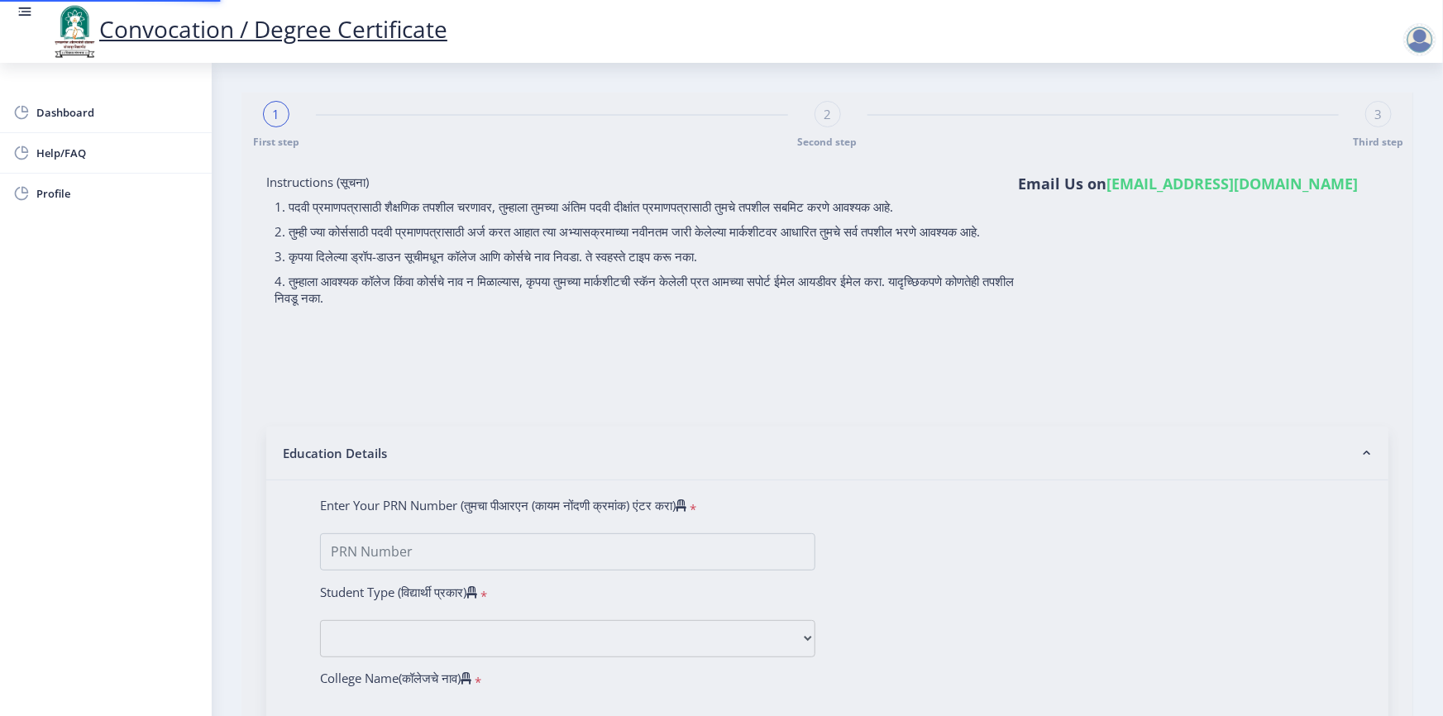
select select
type input "[PERSON_NAME] [PERSON_NAME]"
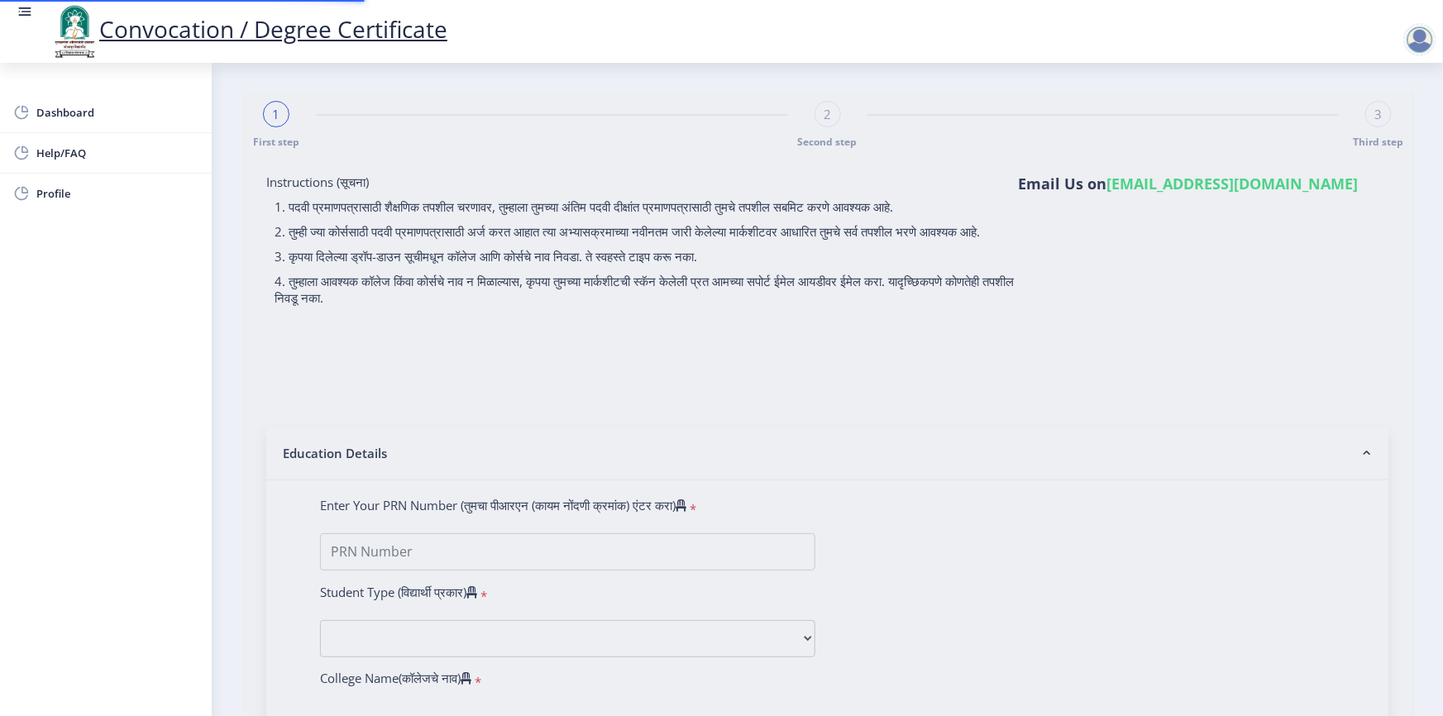
type input "LALITA"
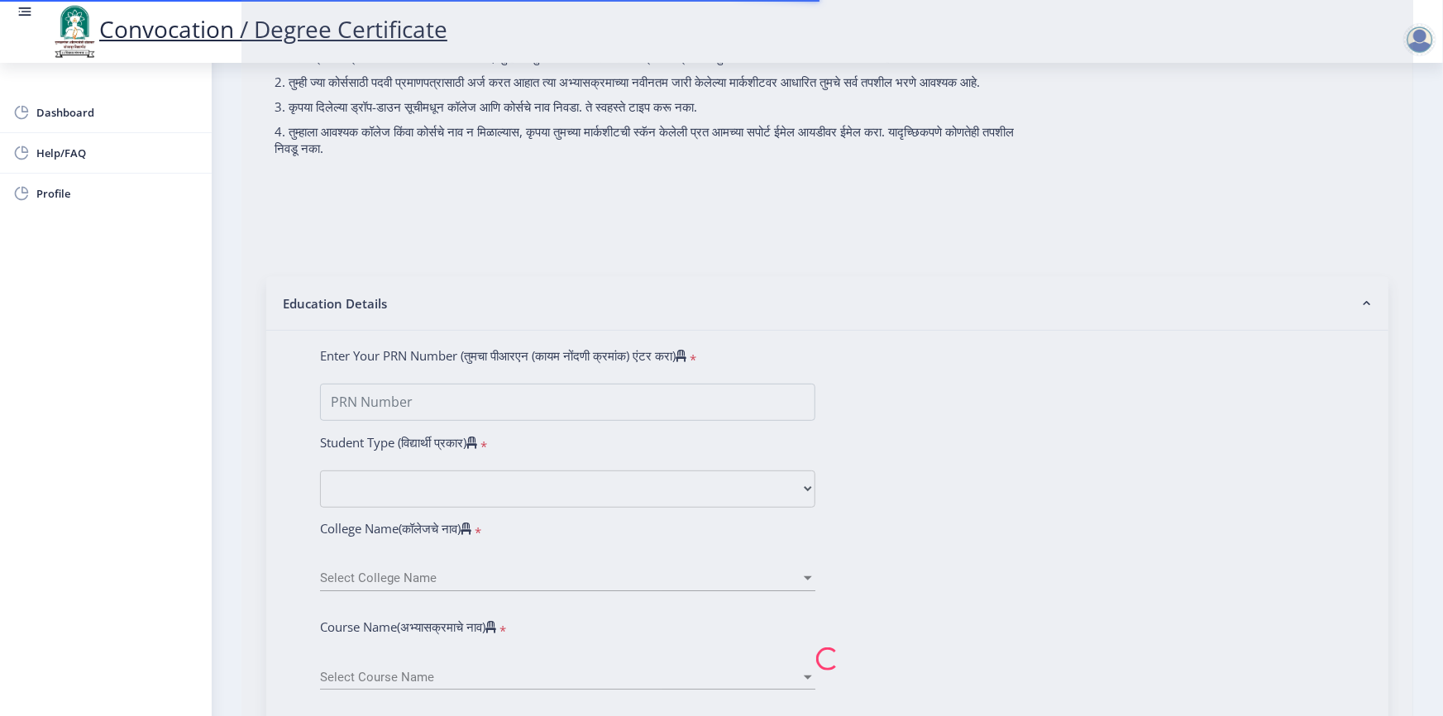
type input "1000003454"
select select "Regular"
select select "2013"
select select "March"
select select "SECOND CLASS"
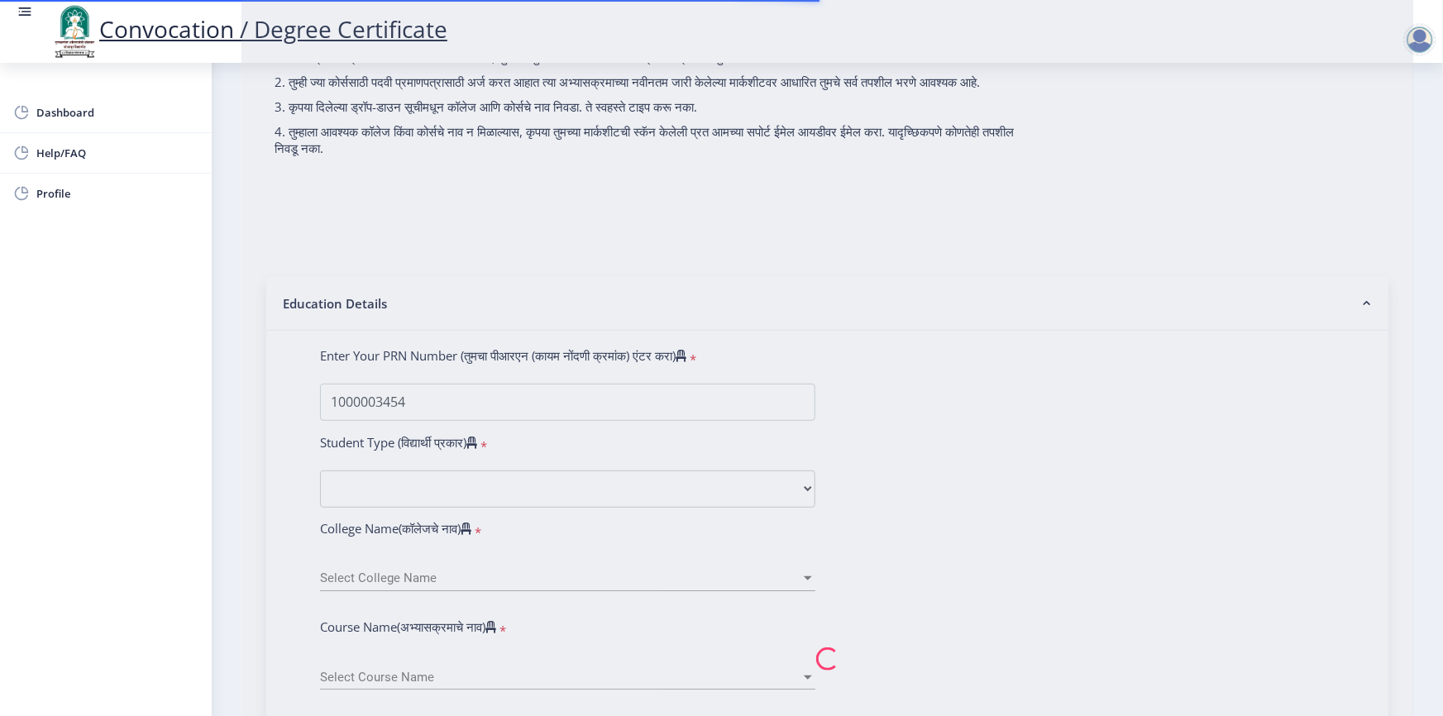
type input "17878"
select select
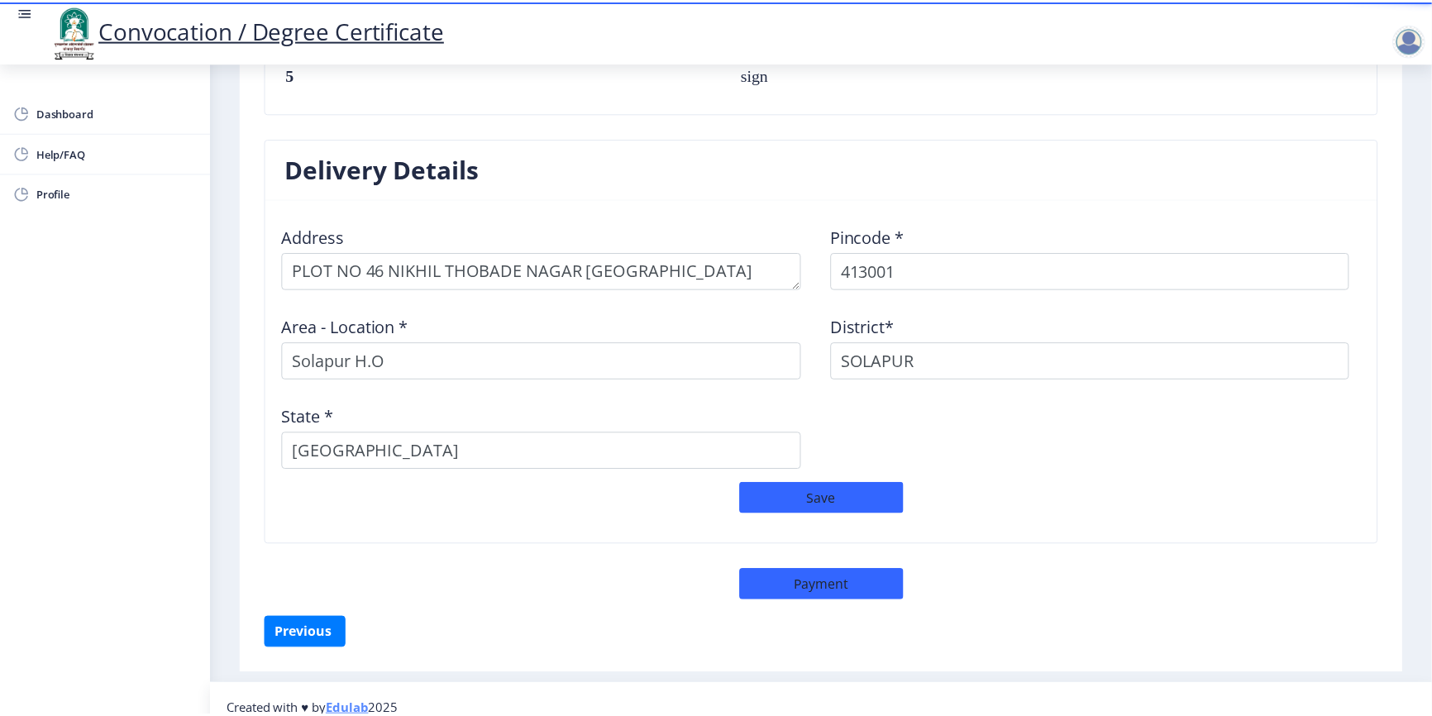
scroll to position [1265, 0]
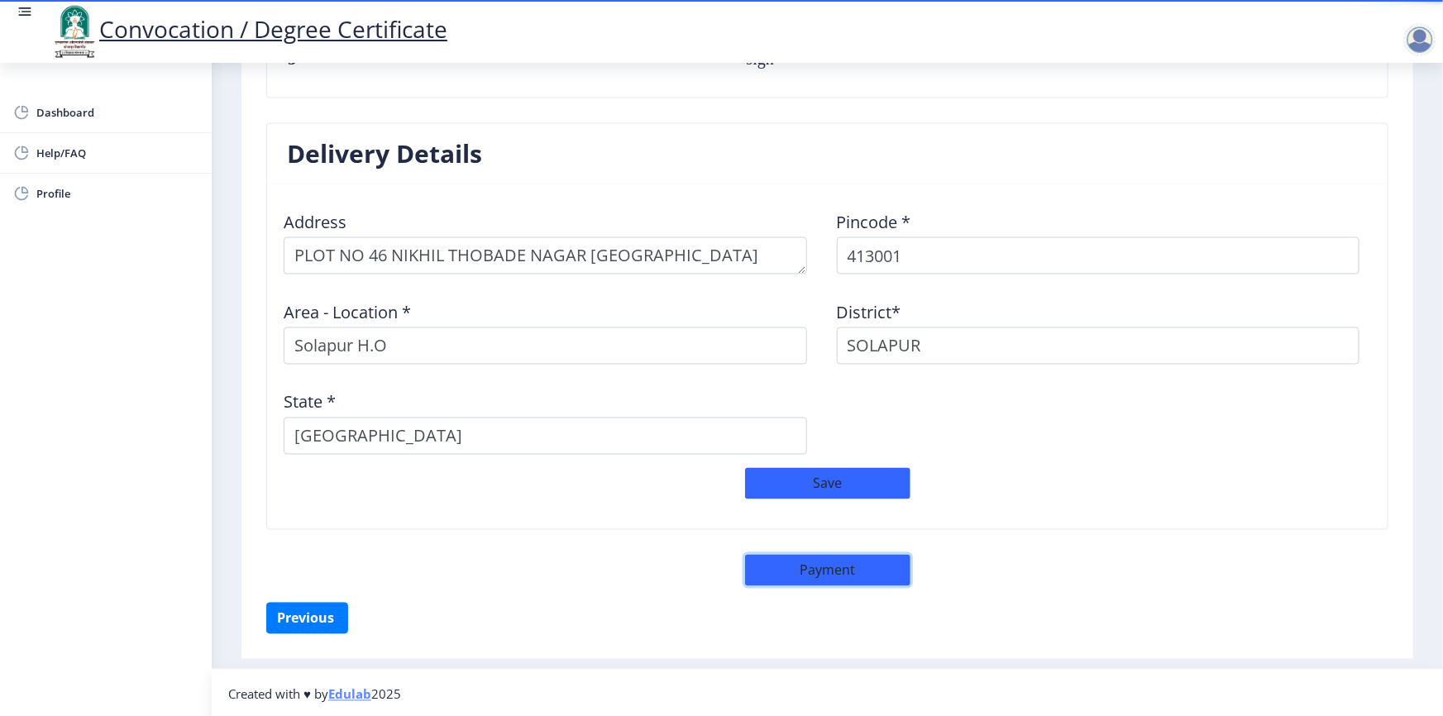
click at [818, 524] on button "Payment" at bounding box center [827, 570] width 165 height 31
select select "sealed"
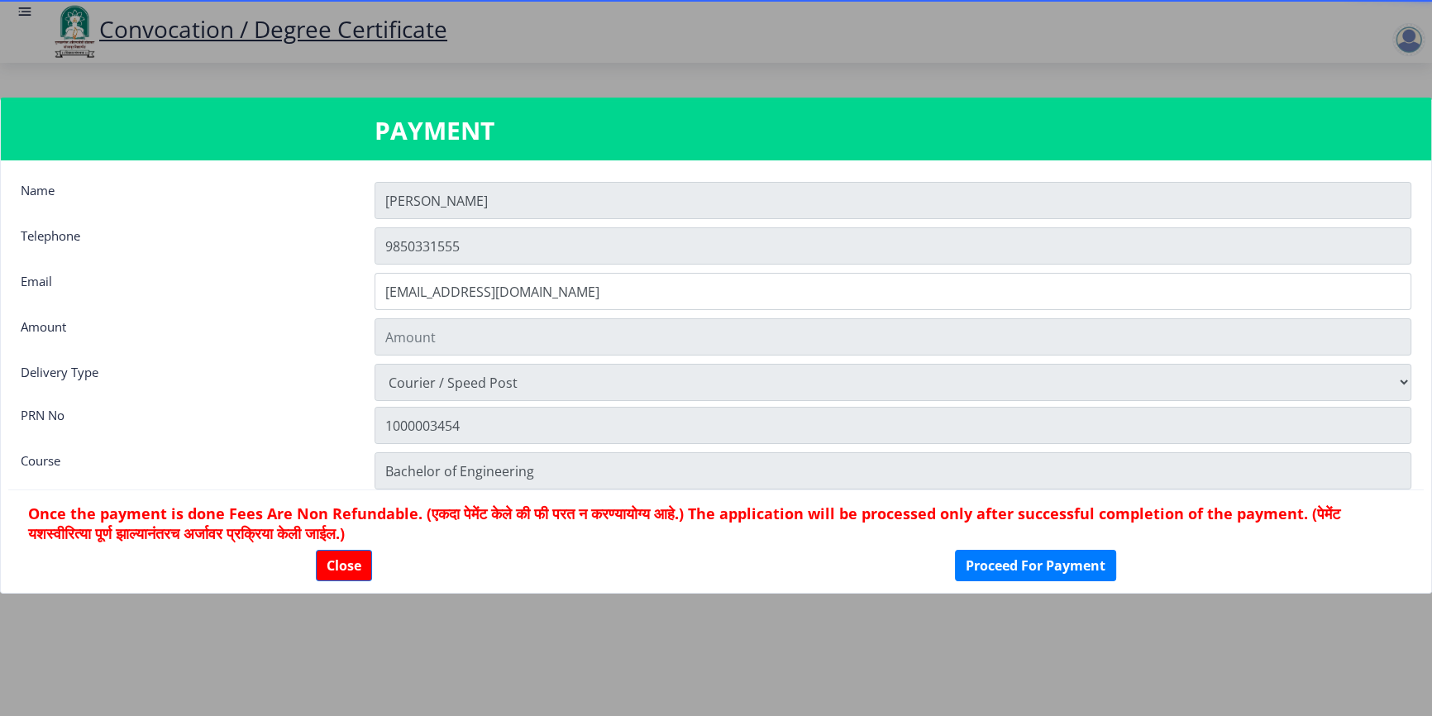
type input "2885"
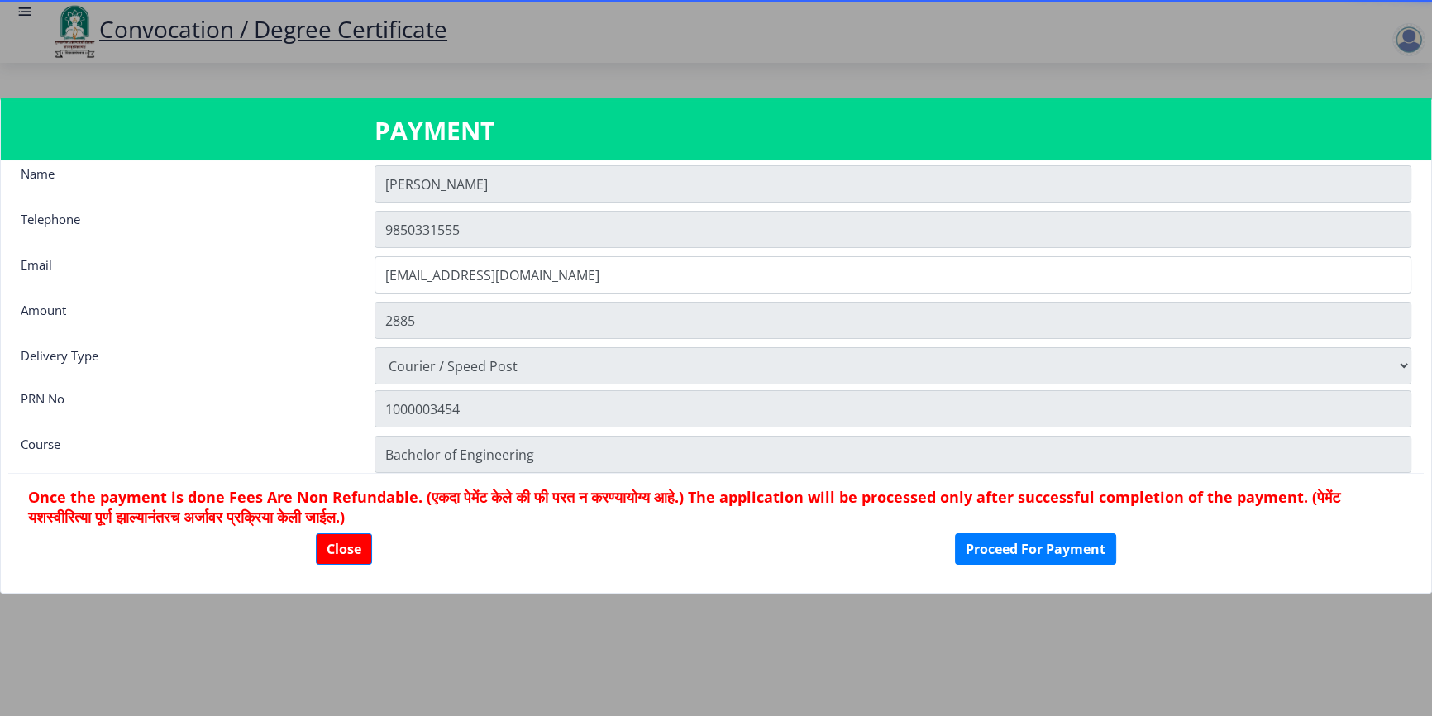
scroll to position [22, 0]
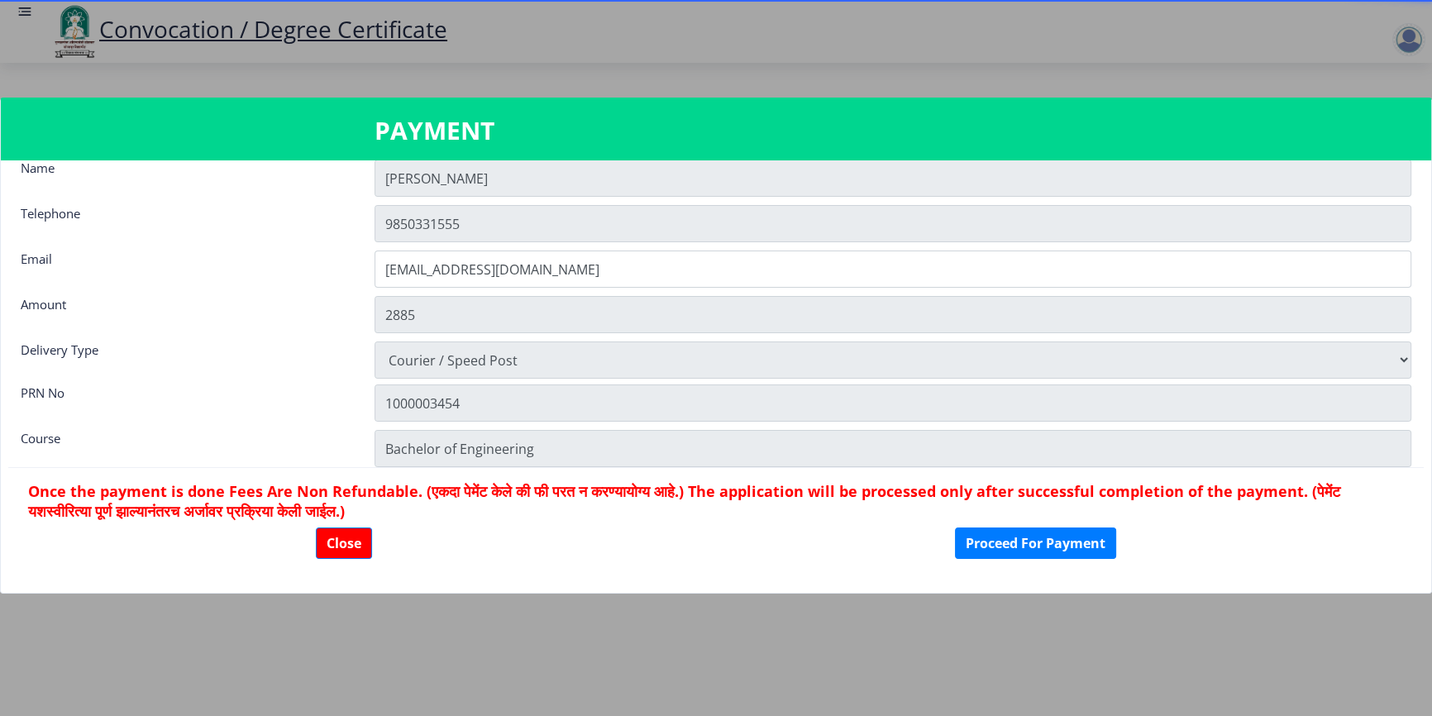
drag, startPoint x: 371, startPoint y: 314, endPoint x: 440, endPoint y: 314, distance: 68.6
click at [438, 314] on div "2885" at bounding box center [893, 314] width 1062 height 37
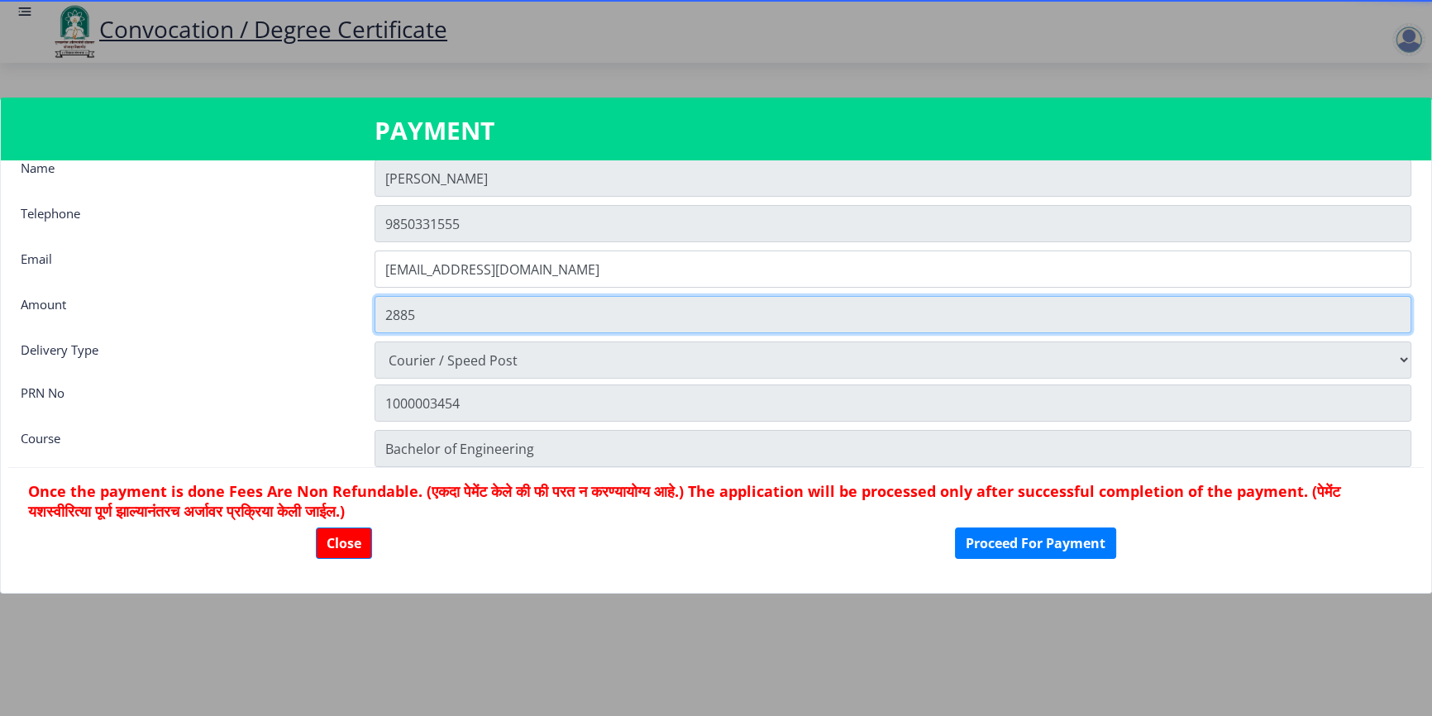
click at [491, 315] on input "2885" at bounding box center [893, 314] width 1037 height 37
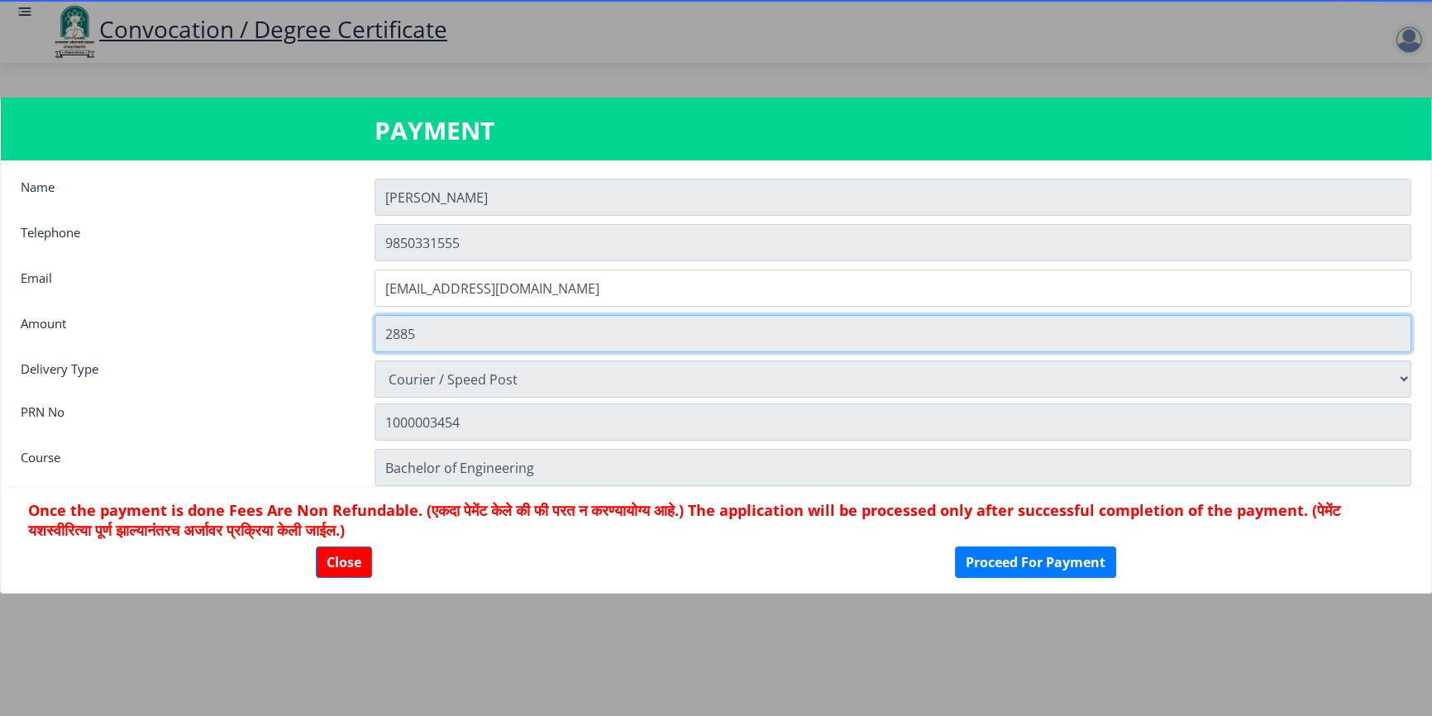
scroll to position [0, 0]
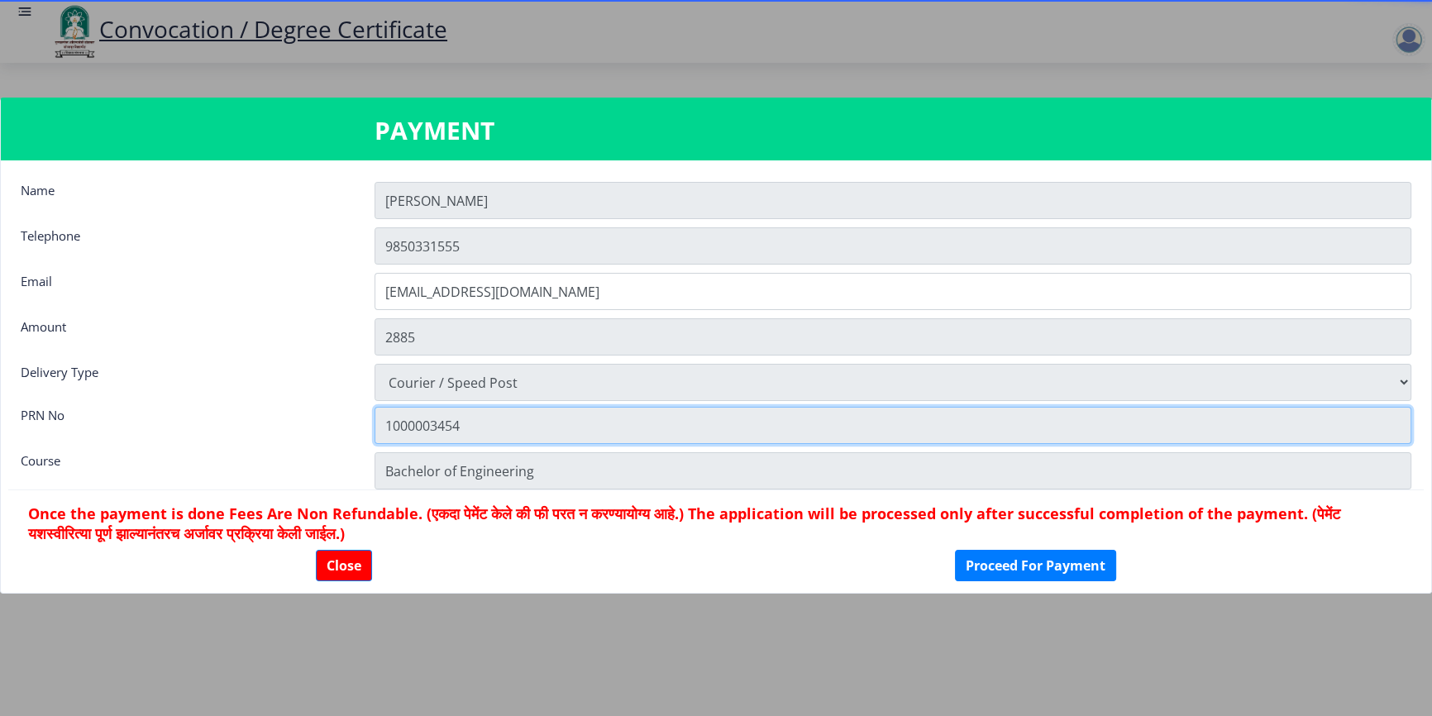
click at [405, 429] on input "1000003454" at bounding box center [893, 425] width 1037 height 37
click at [431, 431] on input "1000003454" at bounding box center [893, 425] width 1037 height 37
click at [431, 430] on input "1000003454" at bounding box center [893, 425] width 1037 height 37
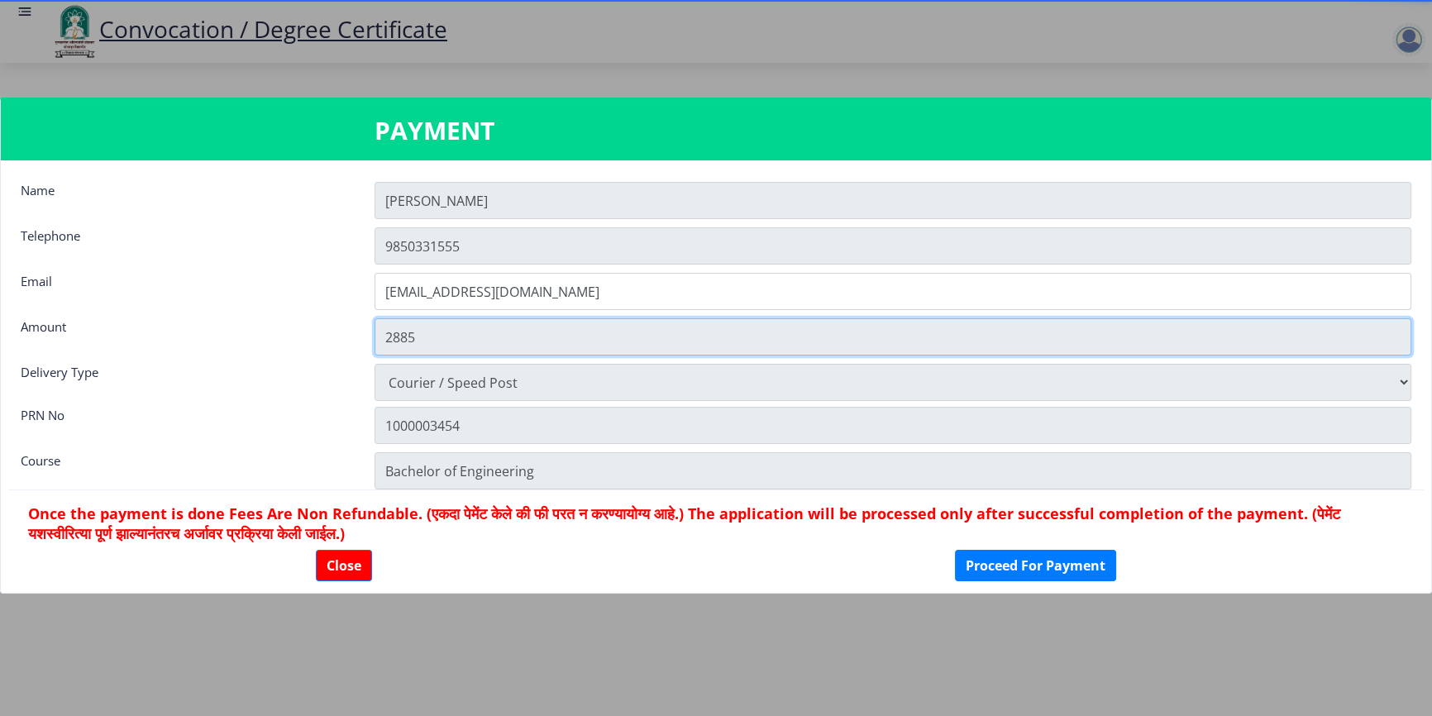
drag, startPoint x: 378, startPoint y: 338, endPoint x: 431, endPoint y: 335, distance: 53.0
click at [431, 335] on input "2885" at bounding box center [893, 336] width 1037 height 37
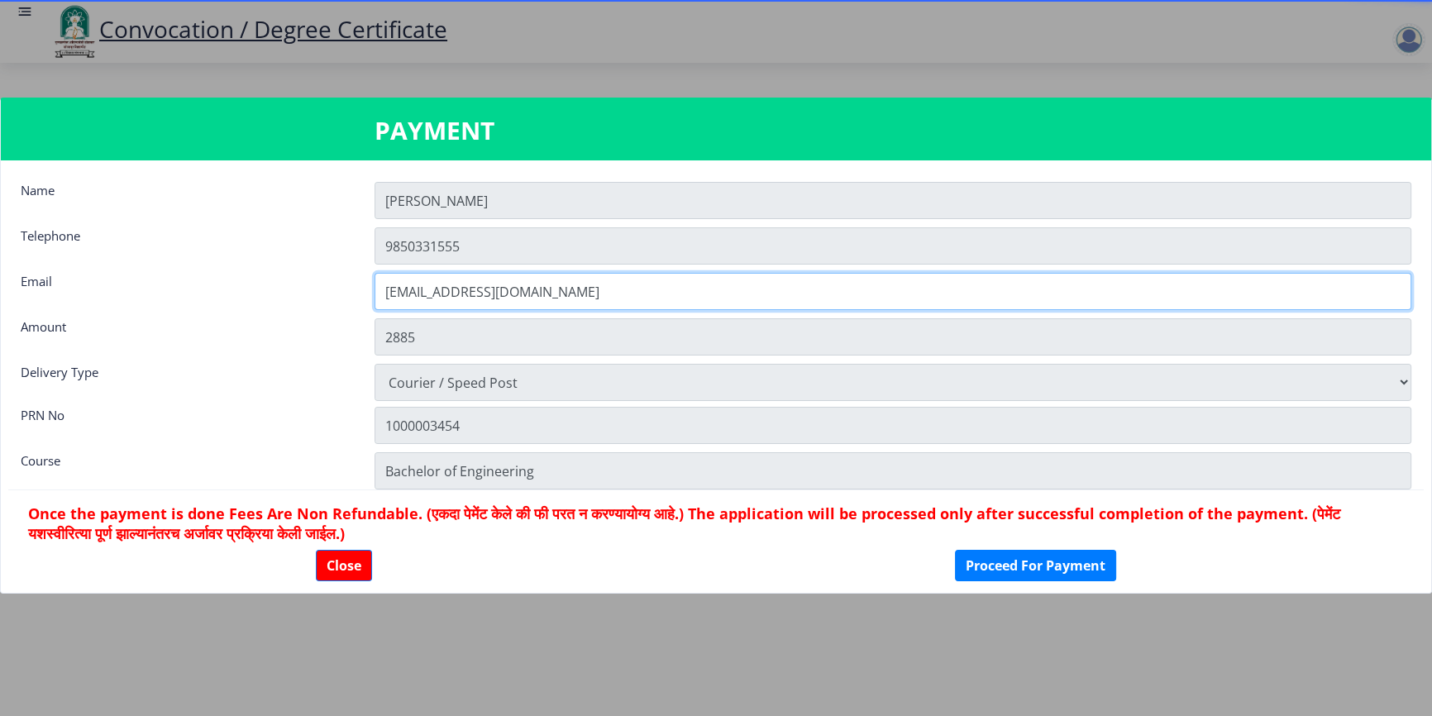
click at [408, 281] on input "[EMAIL_ADDRESS][DOMAIN_NAME]" at bounding box center [893, 291] width 1037 height 37
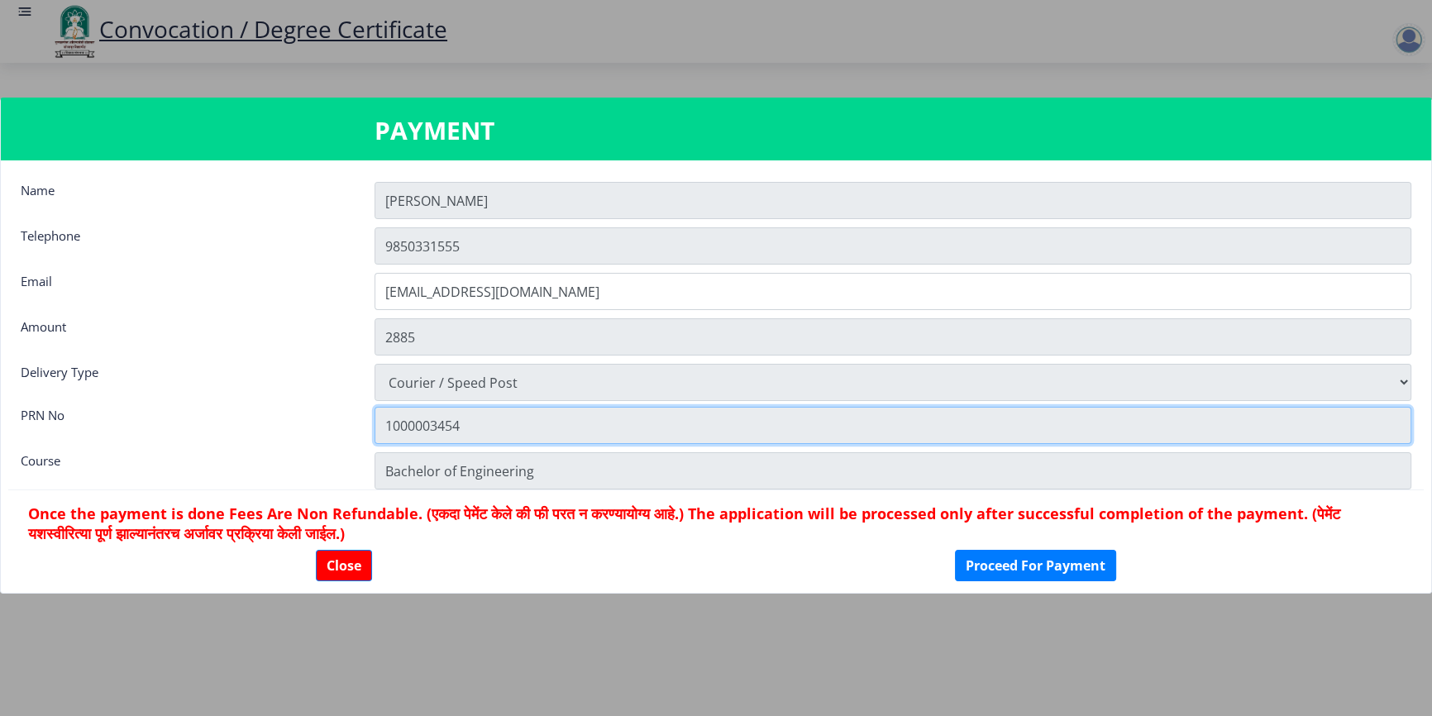
click at [429, 424] on input "1000003454" at bounding box center [893, 425] width 1037 height 37
drag, startPoint x: 378, startPoint y: 432, endPoint x: 388, endPoint y: 435, distance: 10.5
click at [379, 432] on input "1000003454" at bounding box center [893, 425] width 1037 height 37
click at [396, 431] on input "1000003454" at bounding box center [893, 425] width 1037 height 37
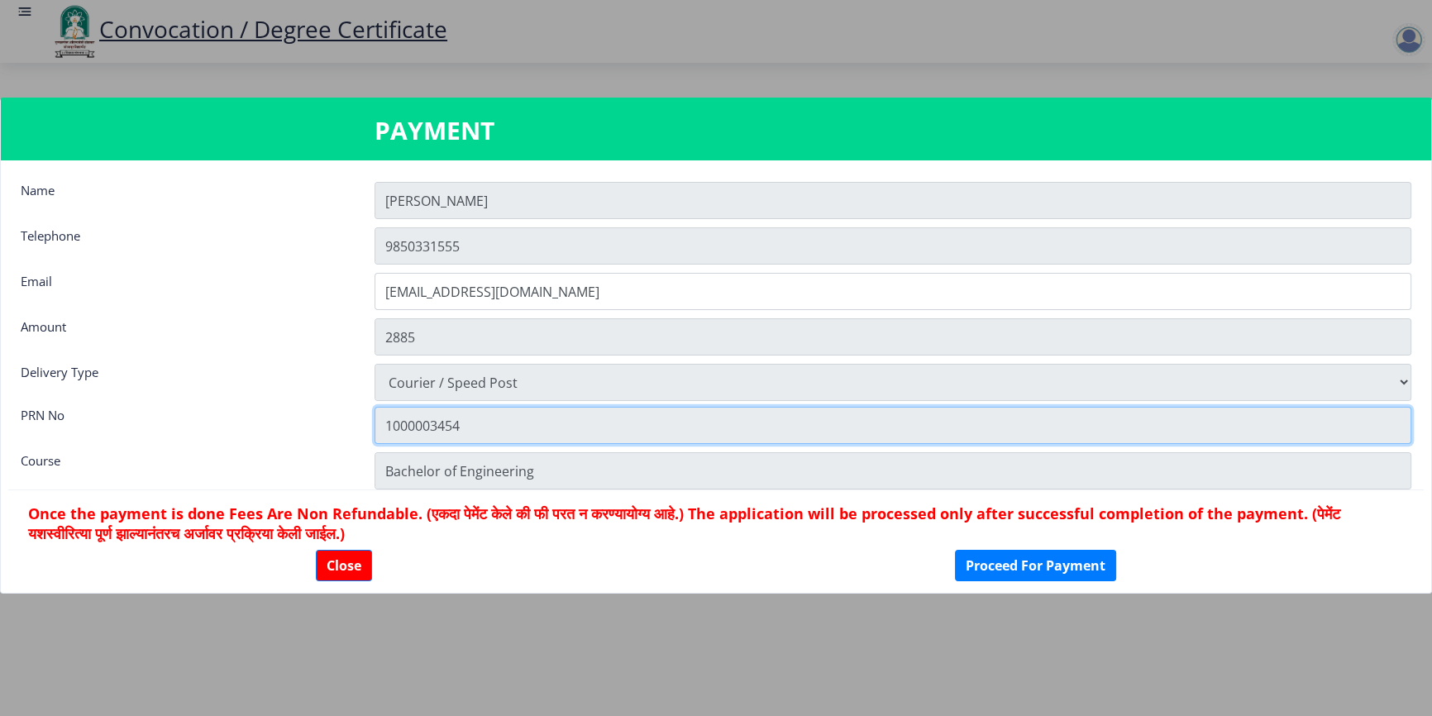
click at [467, 421] on input "1000003454" at bounding box center [893, 425] width 1037 height 37
drag, startPoint x: 393, startPoint y: 429, endPoint x: 427, endPoint y: 422, distance: 35.3
click at [427, 422] on input "1000003454" at bounding box center [893, 425] width 1037 height 37
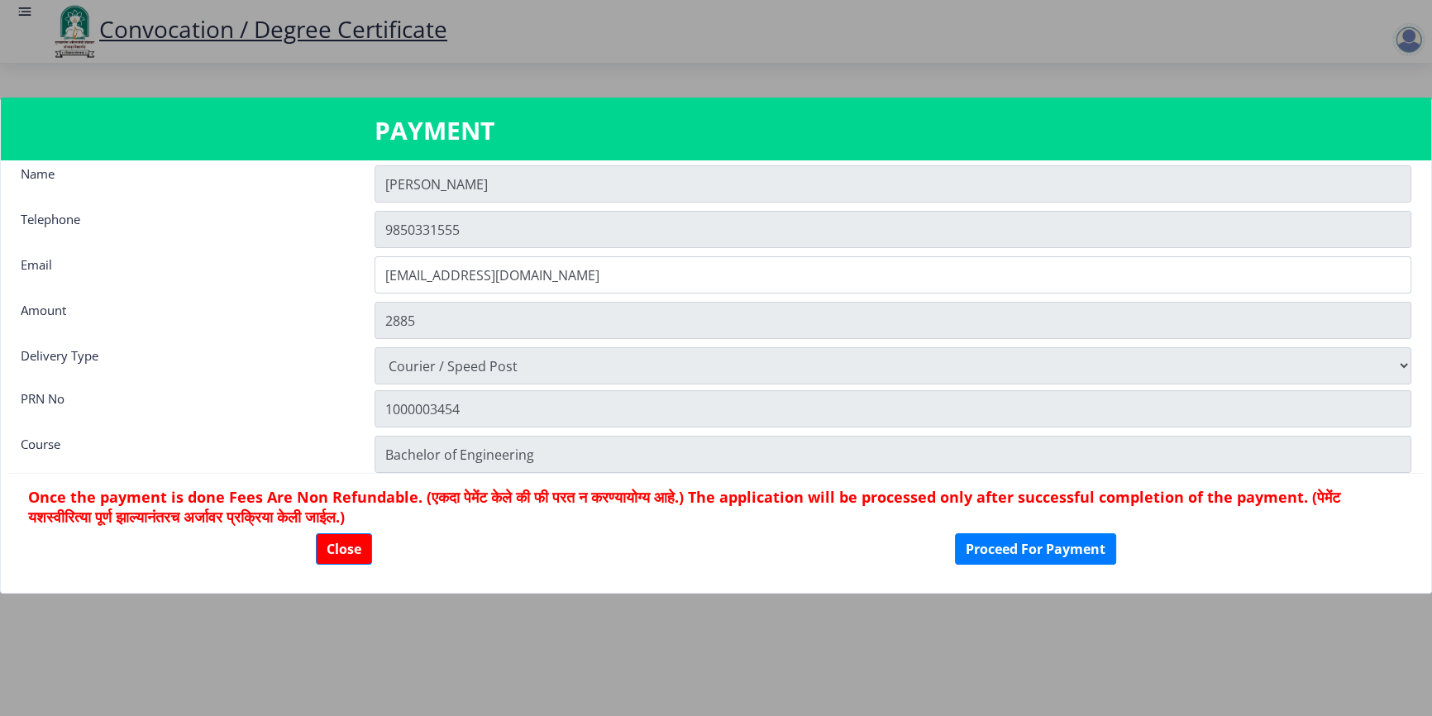
scroll to position [22, 0]
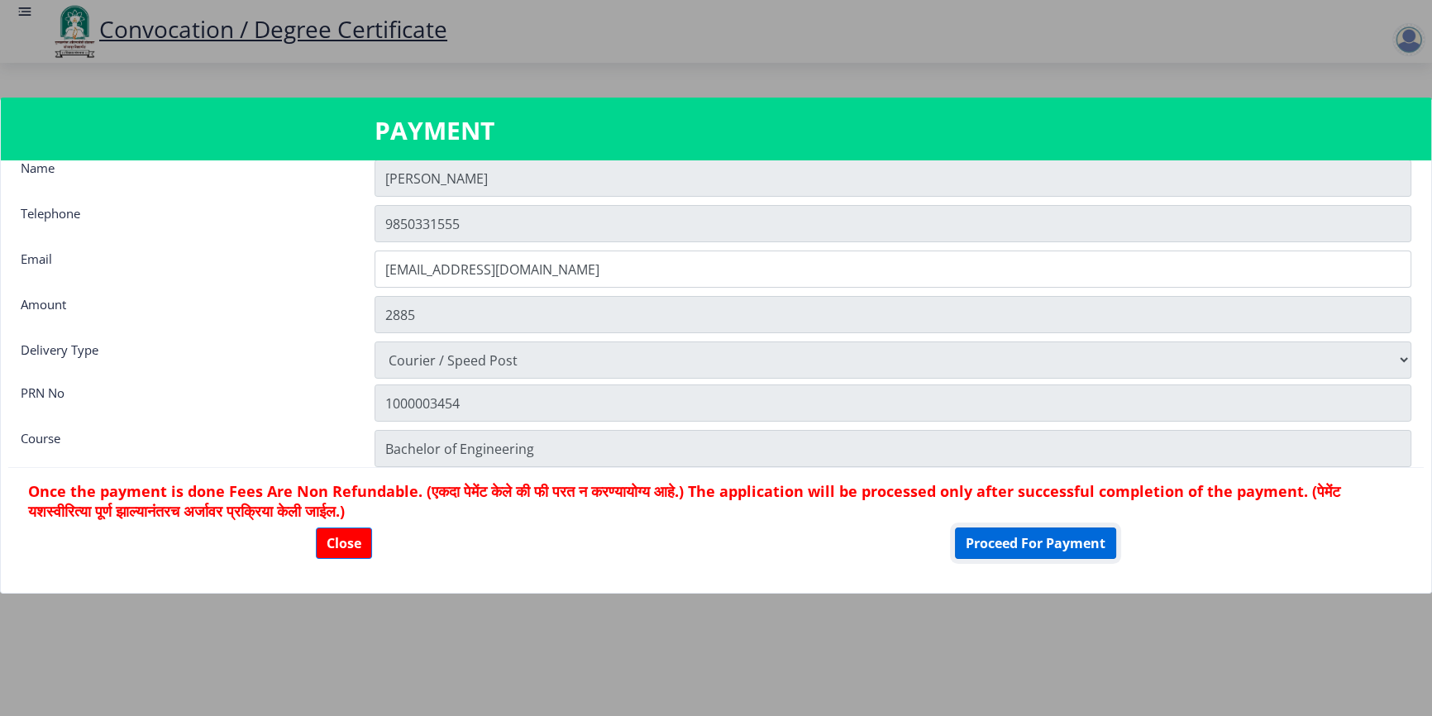
click at [1020, 524] on button "Proceed For Payment" at bounding box center [1035, 542] width 161 height 31
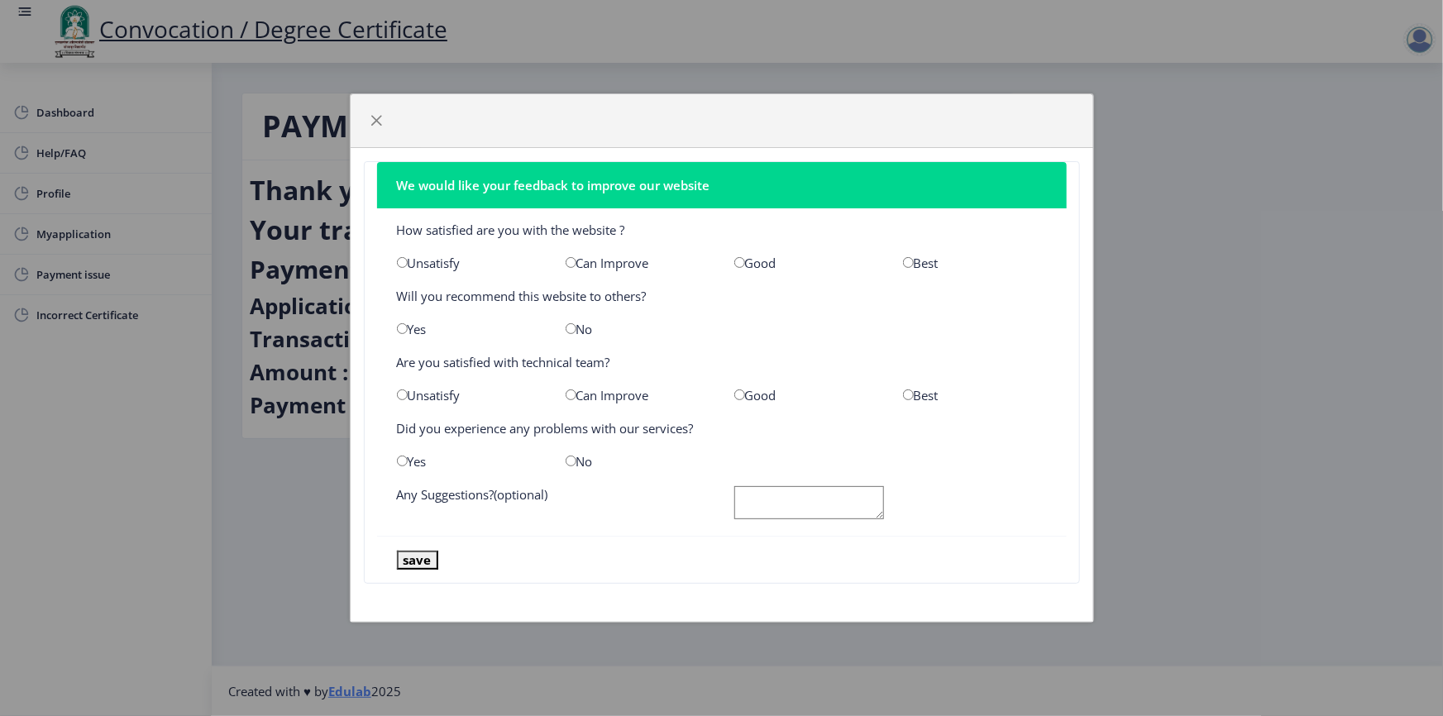
click at [403, 259] on input "radio" at bounding box center [402, 262] width 11 height 11
radio input "true"
click at [566, 262] on input "radio" at bounding box center [571, 262] width 11 height 11
radio input "true"
click at [566, 323] on input "radio" at bounding box center [571, 328] width 11 height 11
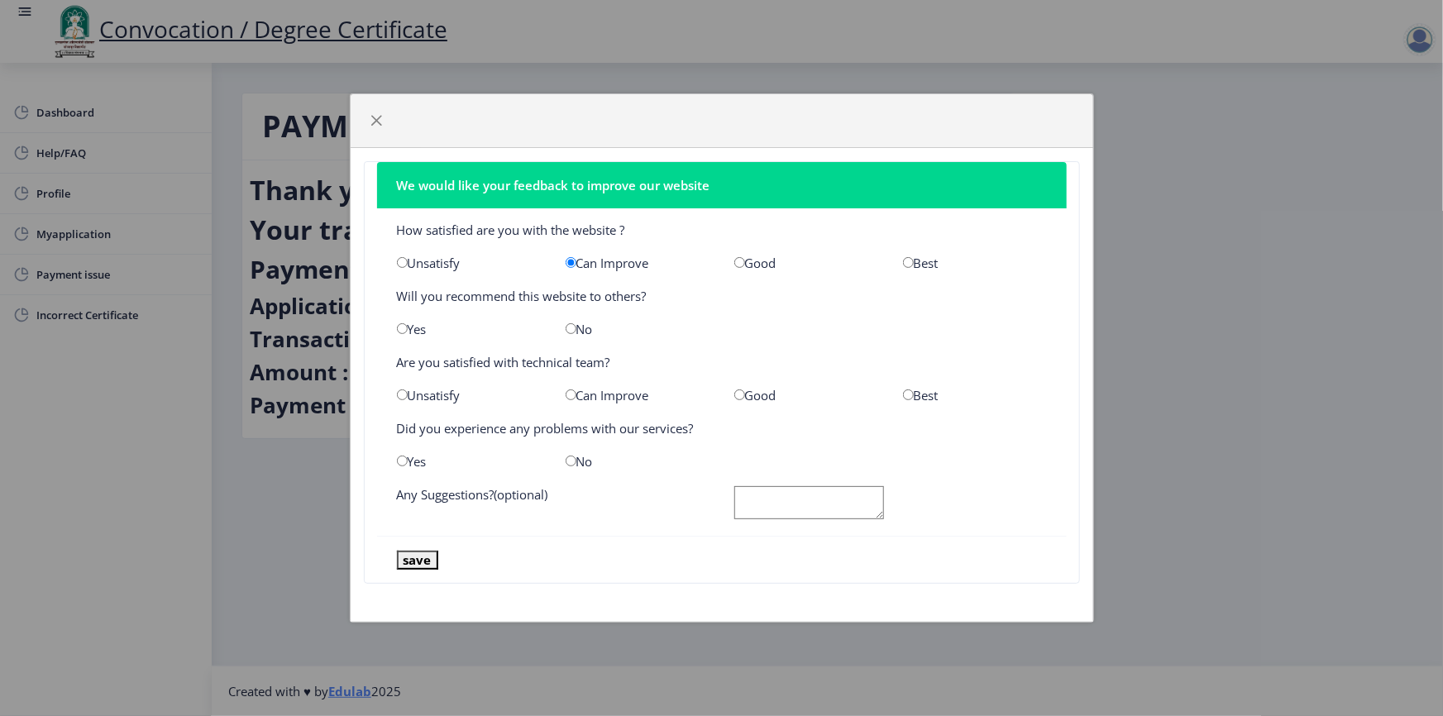
radio input "true"
click at [569, 394] on input "radio" at bounding box center [571, 394] width 11 height 11
radio input "true"
click at [567, 463] on input "radio" at bounding box center [571, 461] width 11 height 11
radio input "true"
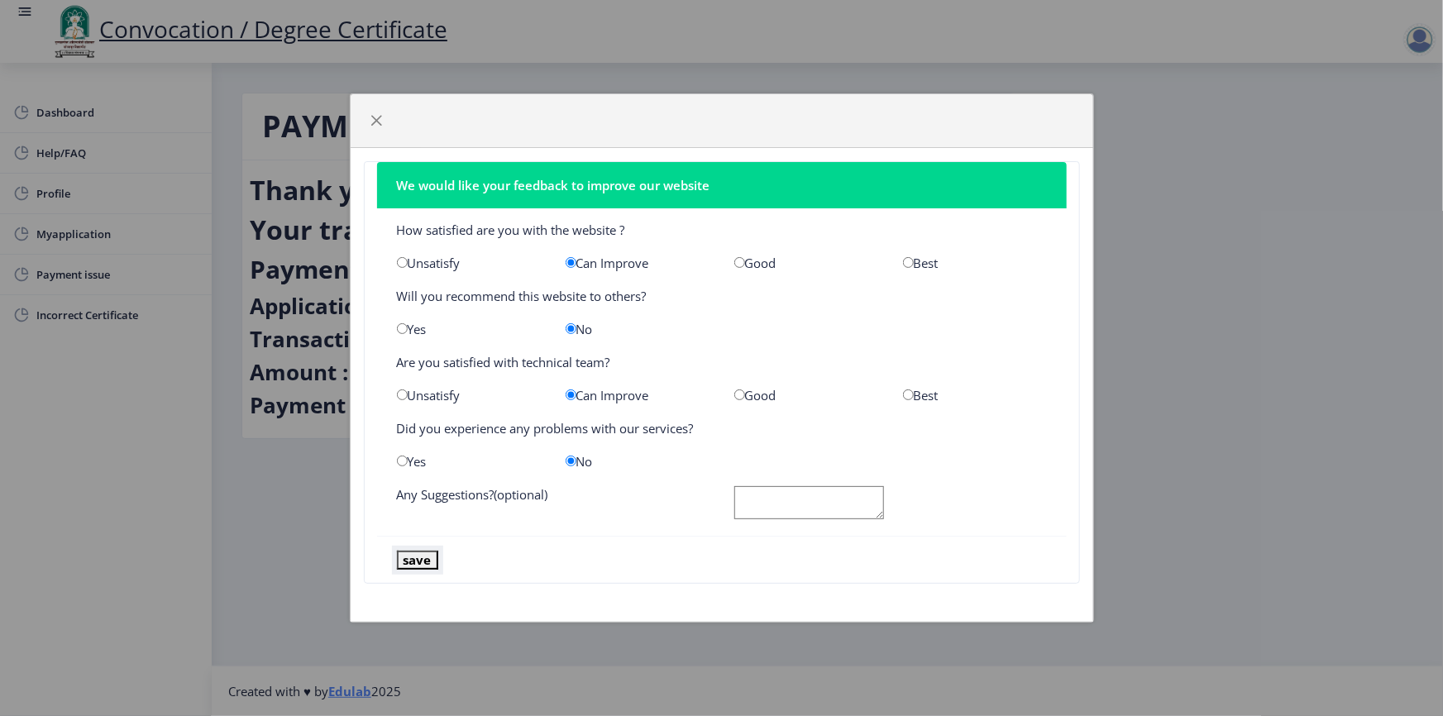
click at [421, 567] on button "save" at bounding box center [417, 560] width 41 height 19
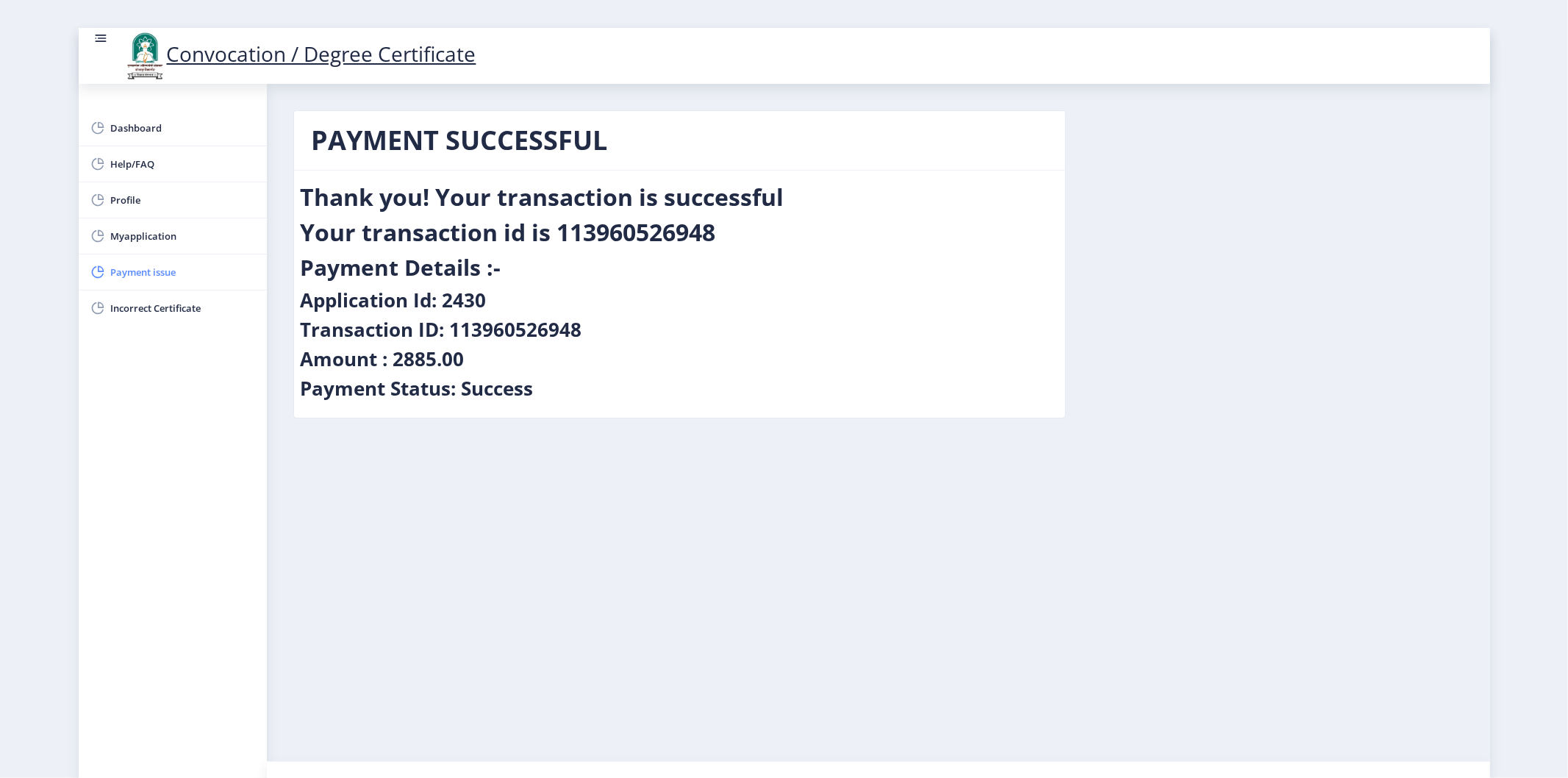
click at [125, 269] on span "Payment issue" at bounding box center [183, 272] width 144 height 18
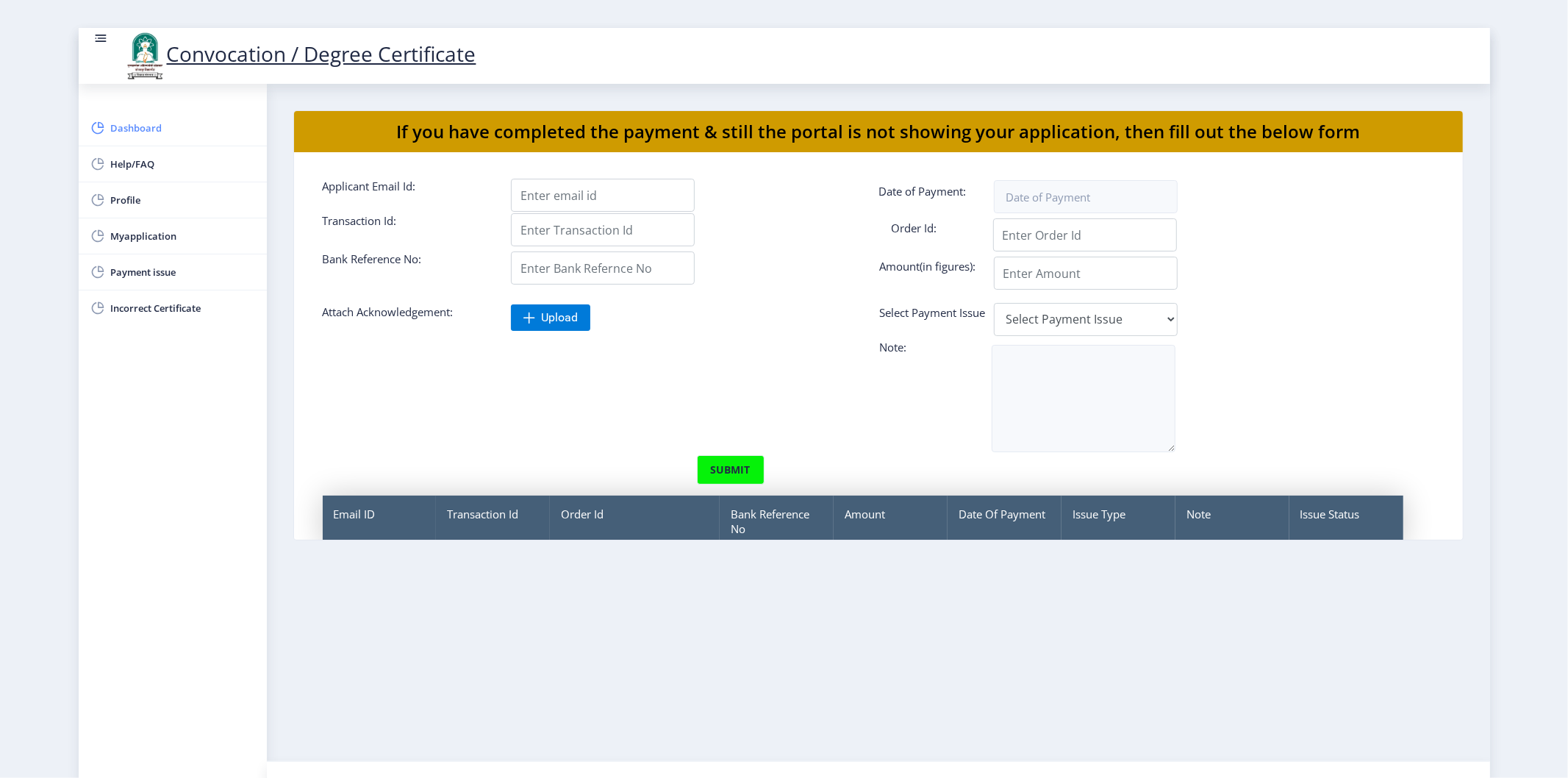
click at [125, 129] on span "Dashboard" at bounding box center [183, 128] width 144 height 18
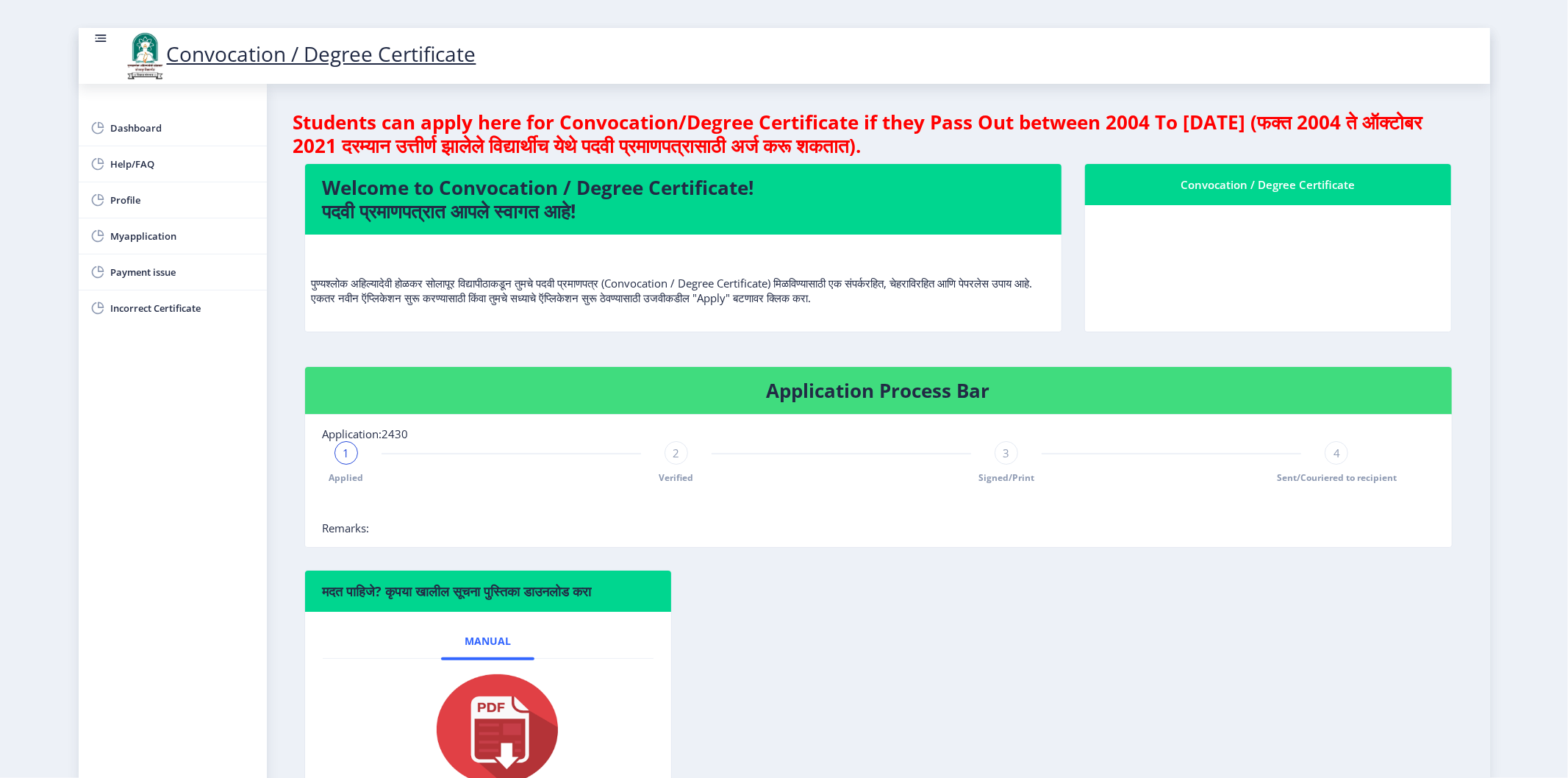
scroll to position [110, 0]
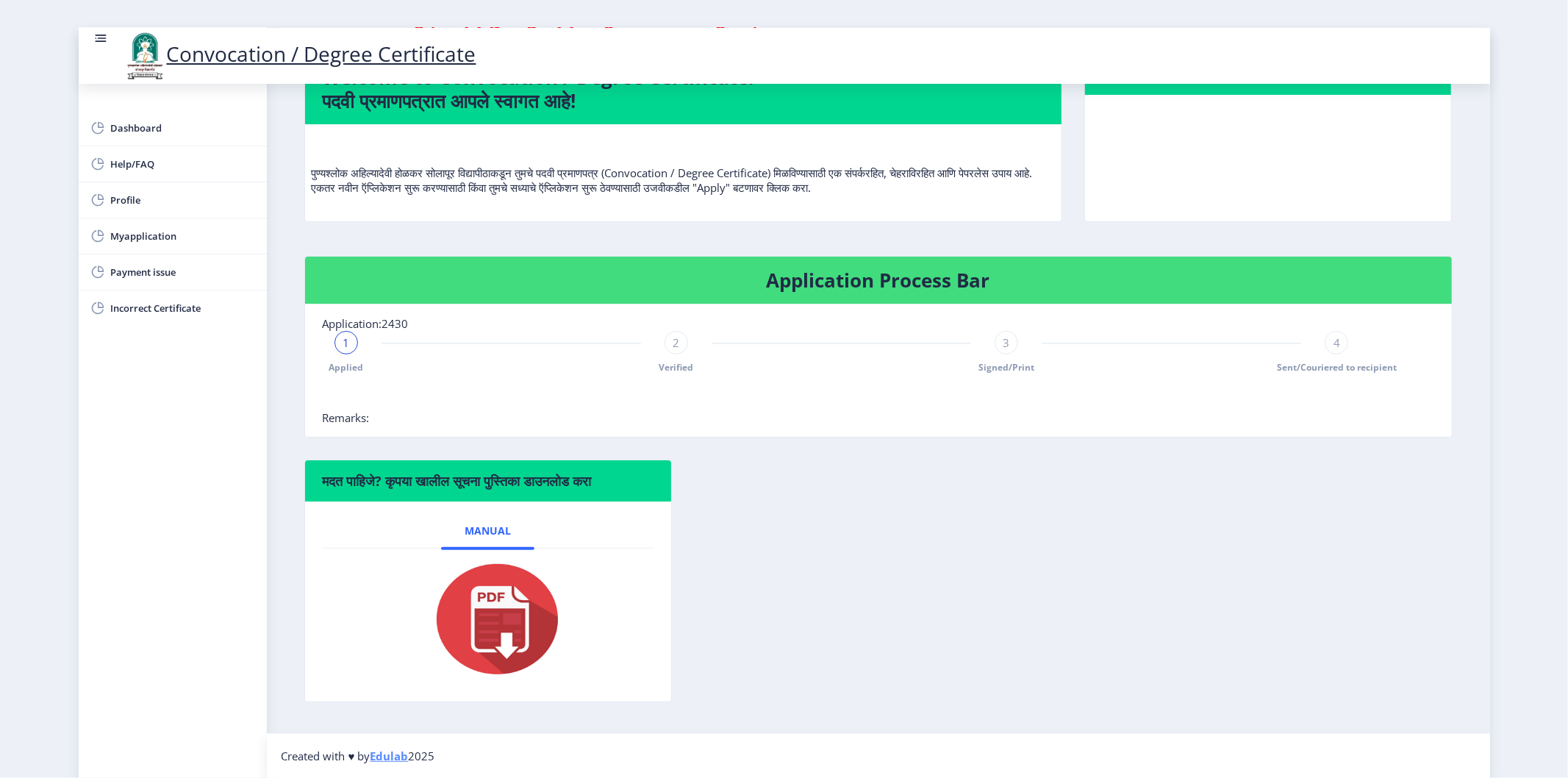
click at [518, 615] on img at bounding box center [487, 619] width 147 height 117
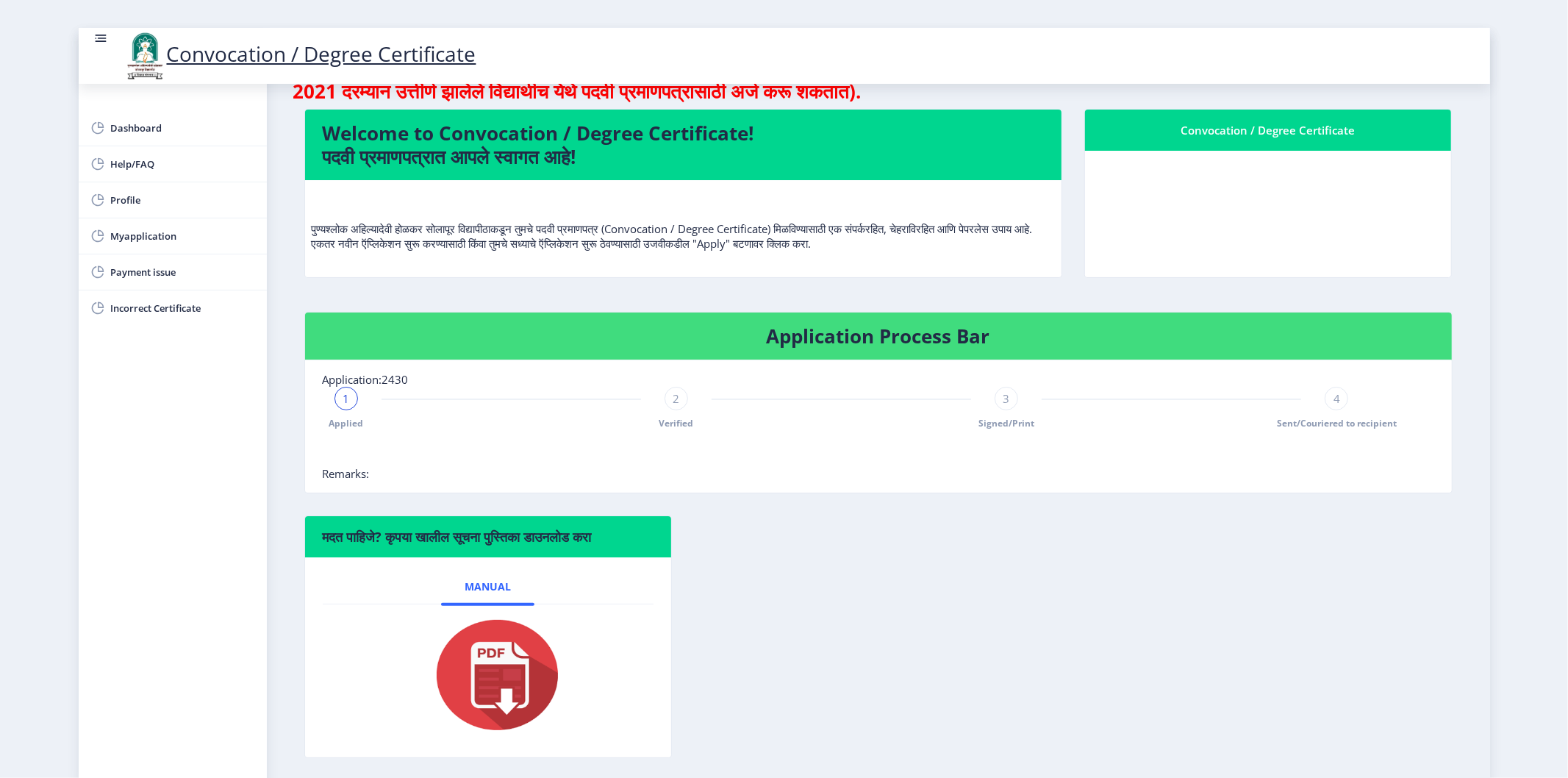
scroll to position [0, 0]
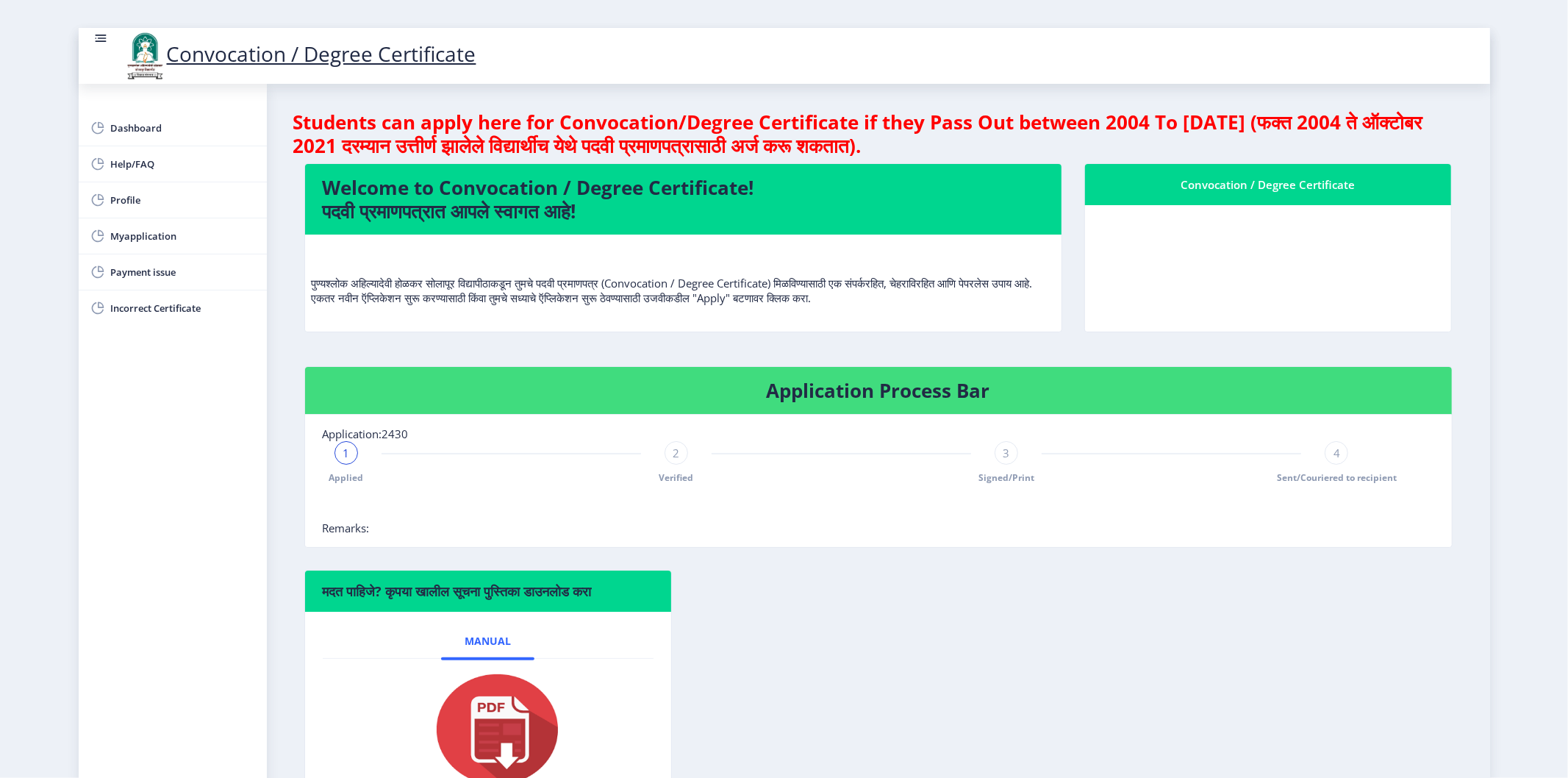
click at [657, 452] on div "1 Applied 2 Verified 3 Signed/Print 4 Sent/Couriered to recipient" at bounding box center [841, 462] width 1038 height 43
click at [672, 452] on span "2" at bounding box center [675, 453] width 6 height 15
click at [1012, 452] on div "3" at bounding box center [1007, 453] width 23 height 23
click at [1283, 477] on span "Sent/Couriered to recipient" at bounding box center [1337, 477] width 120 height 12
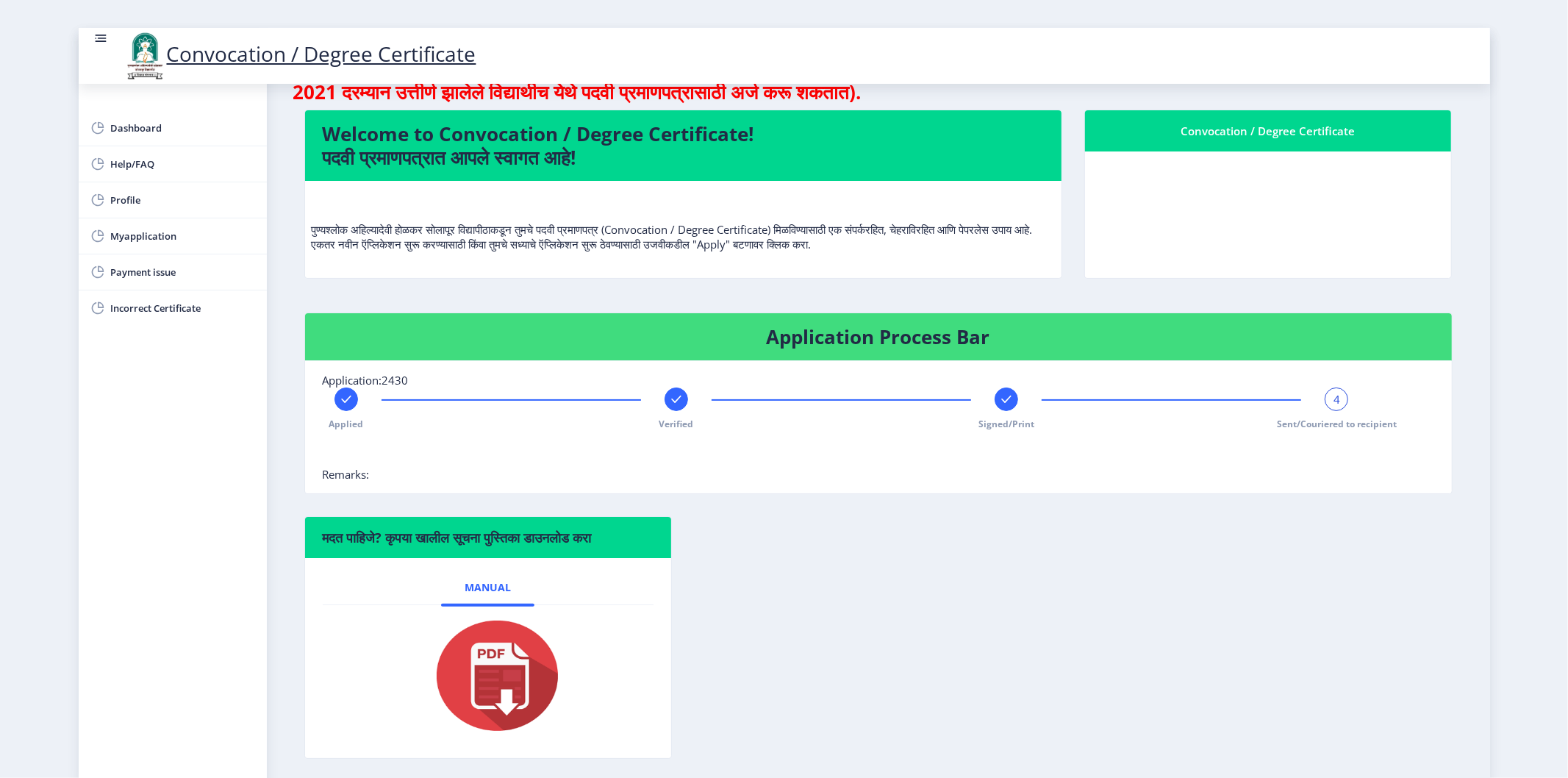
scroll to position [110, 0]
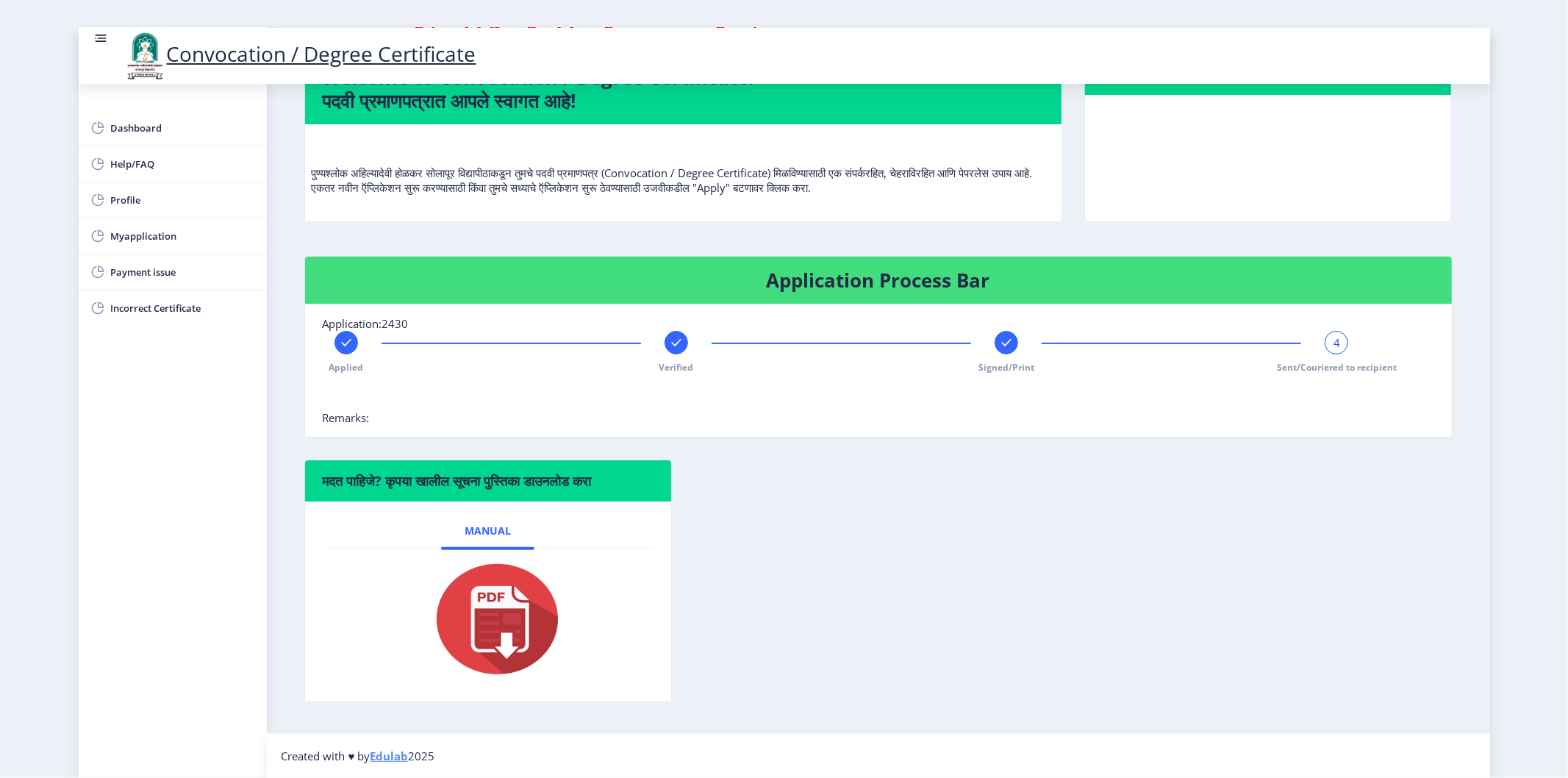
click at [1283, 346] on div "Applied Verified Signed/Print 4 Sent/Couriered to recipient" at bounding box center [841, 352] width 1038 height 43
click at [1283, 341] on span "4" at bounding box center [1337, 342] width 6 height 15
click at [1283, 367] on span "Sent/Couriered to recipient" at bounding box center [1337, 367] width 120 height 12
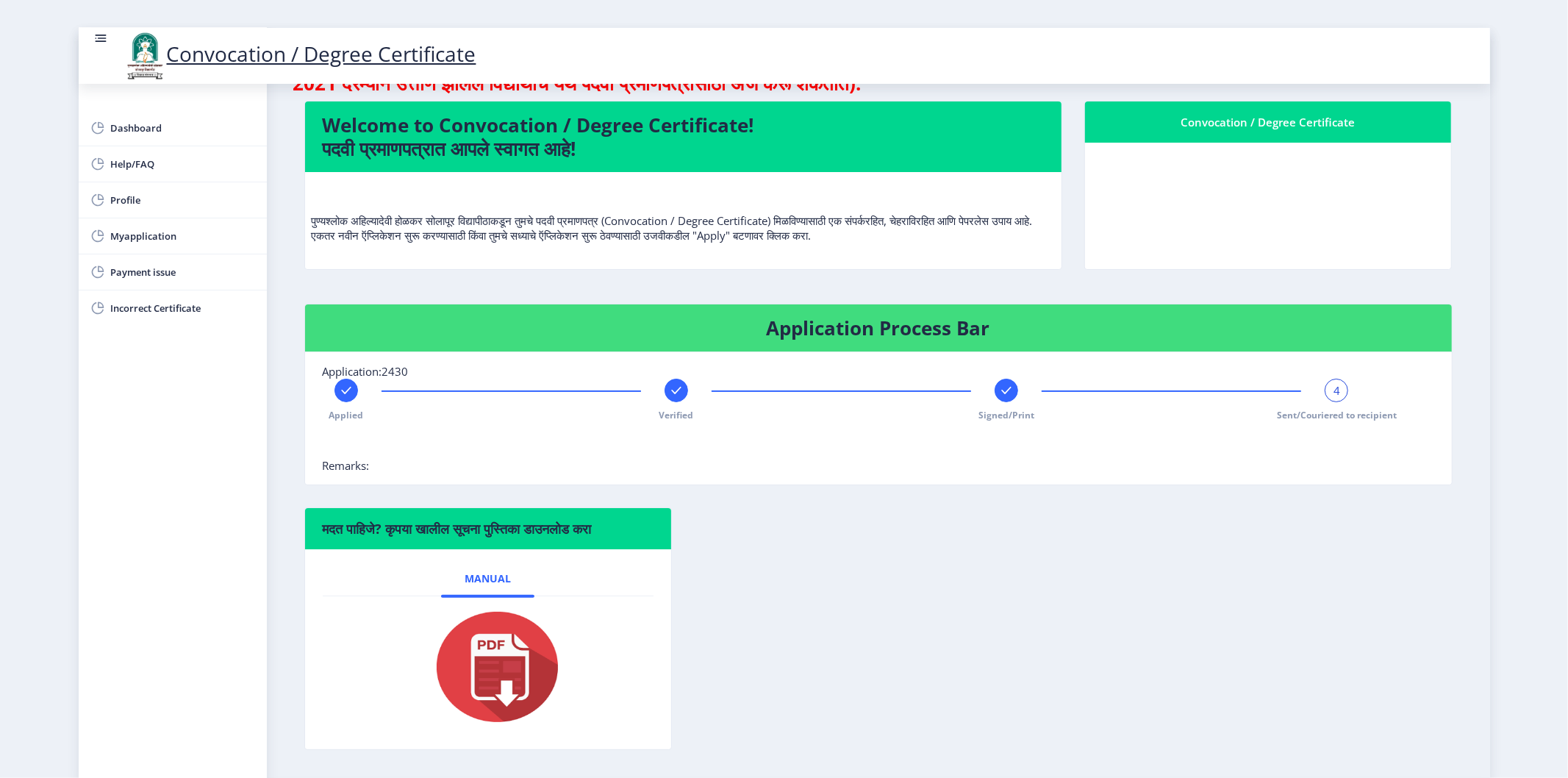
scroll to position [0, 0]
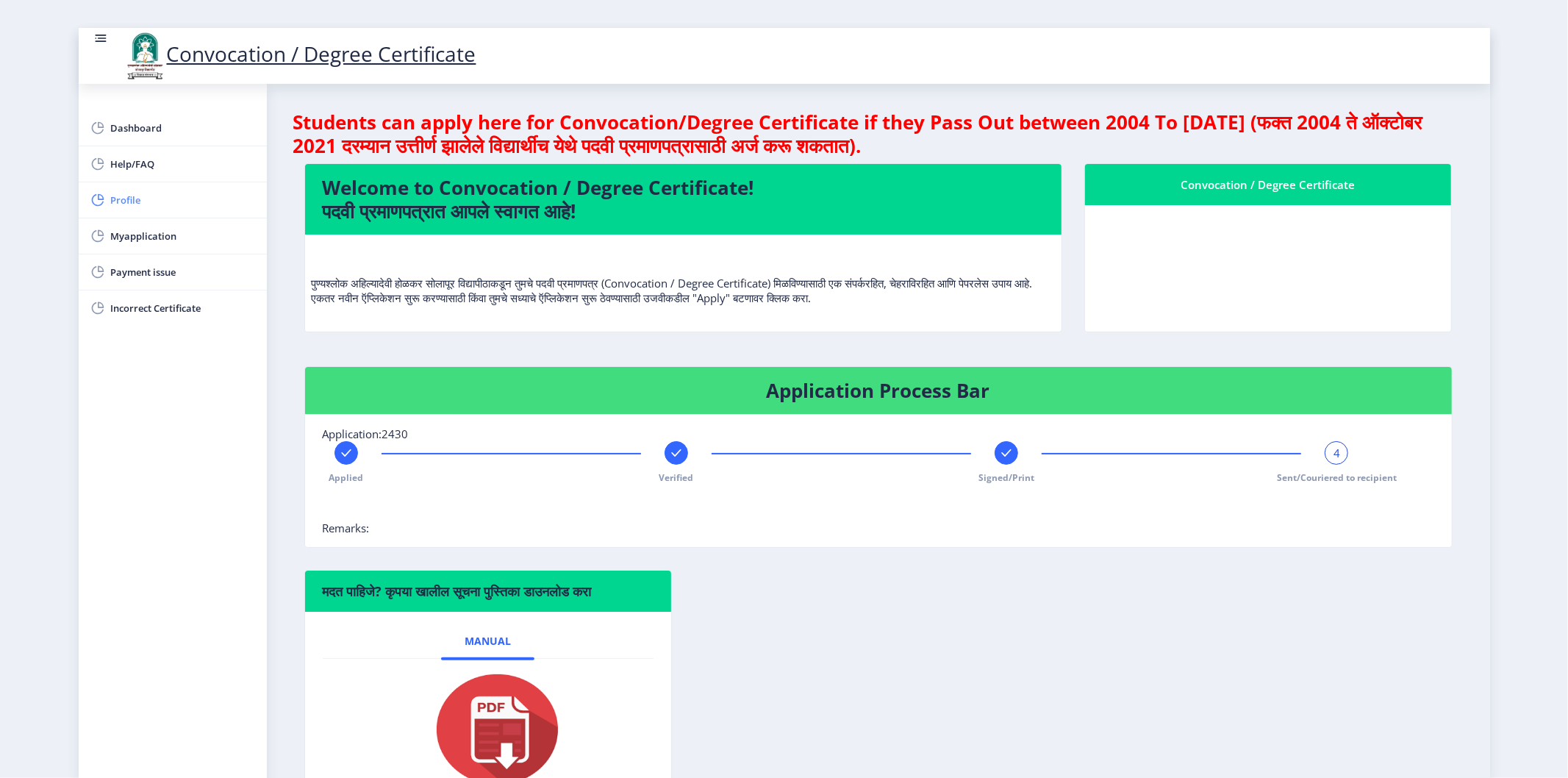
click at [121, 193] on span "Profile" at bounding box center [183, 200] width 144 height 18
select select
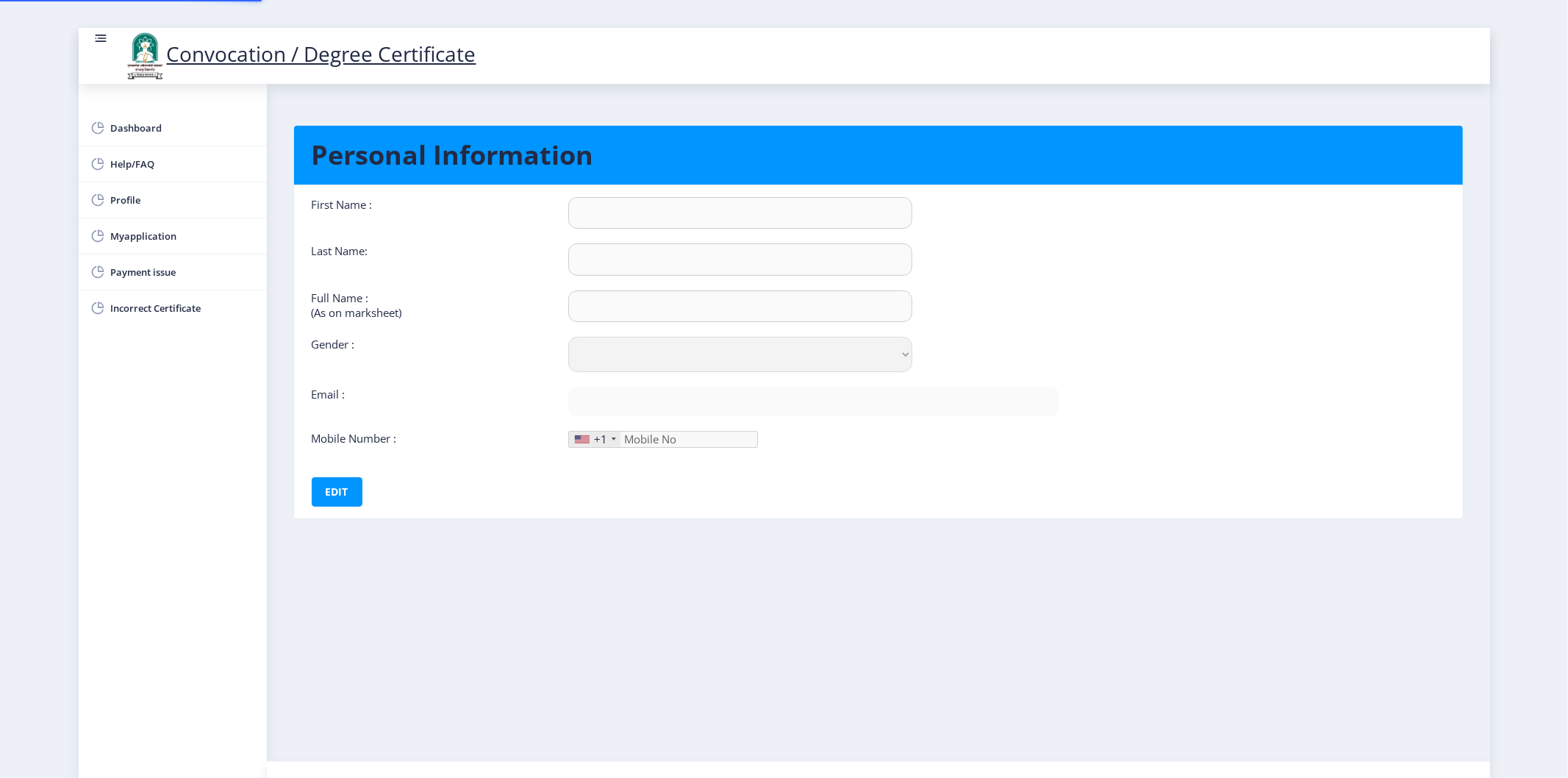
type input "[PERSON_NAME]"
type input "[PERSON_NAME] [PERSON_NAME]"
select select "[DEMOGRAPHIC_DATA]"
type input "[EMAIL_ADDRESS][DOMAIN_NAME]"
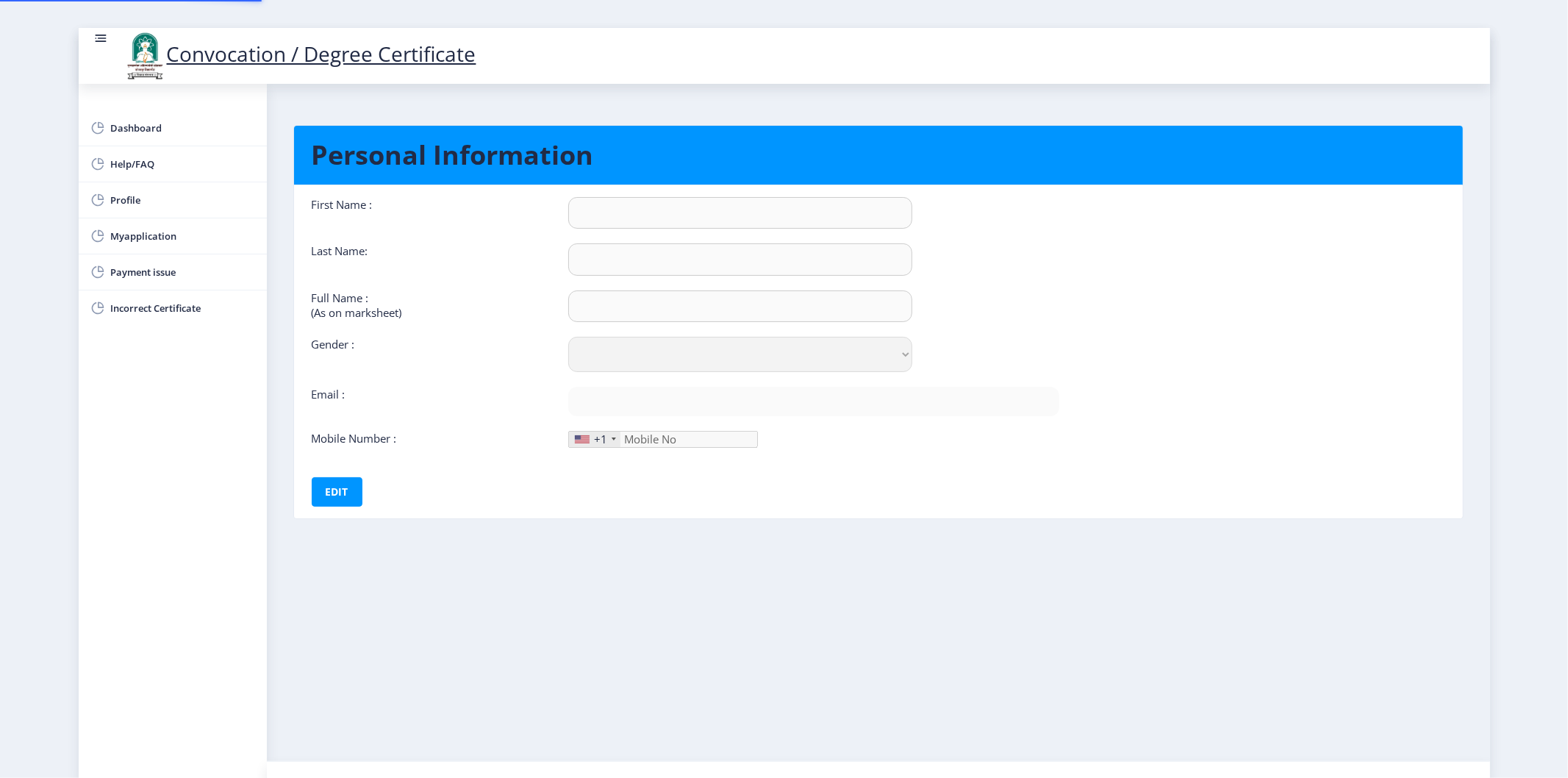
type input "9850331555"
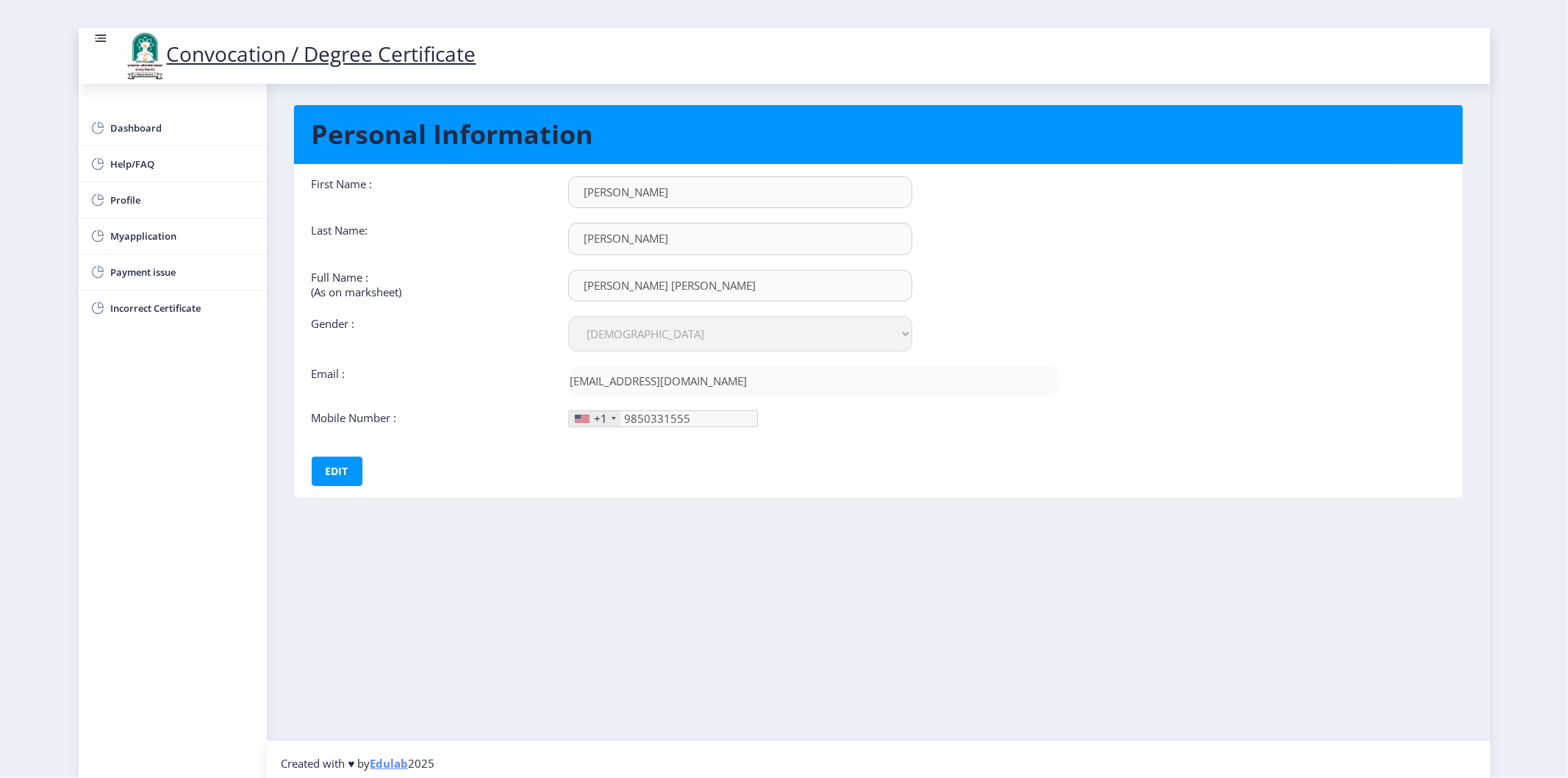
scroll to position [28, 0]
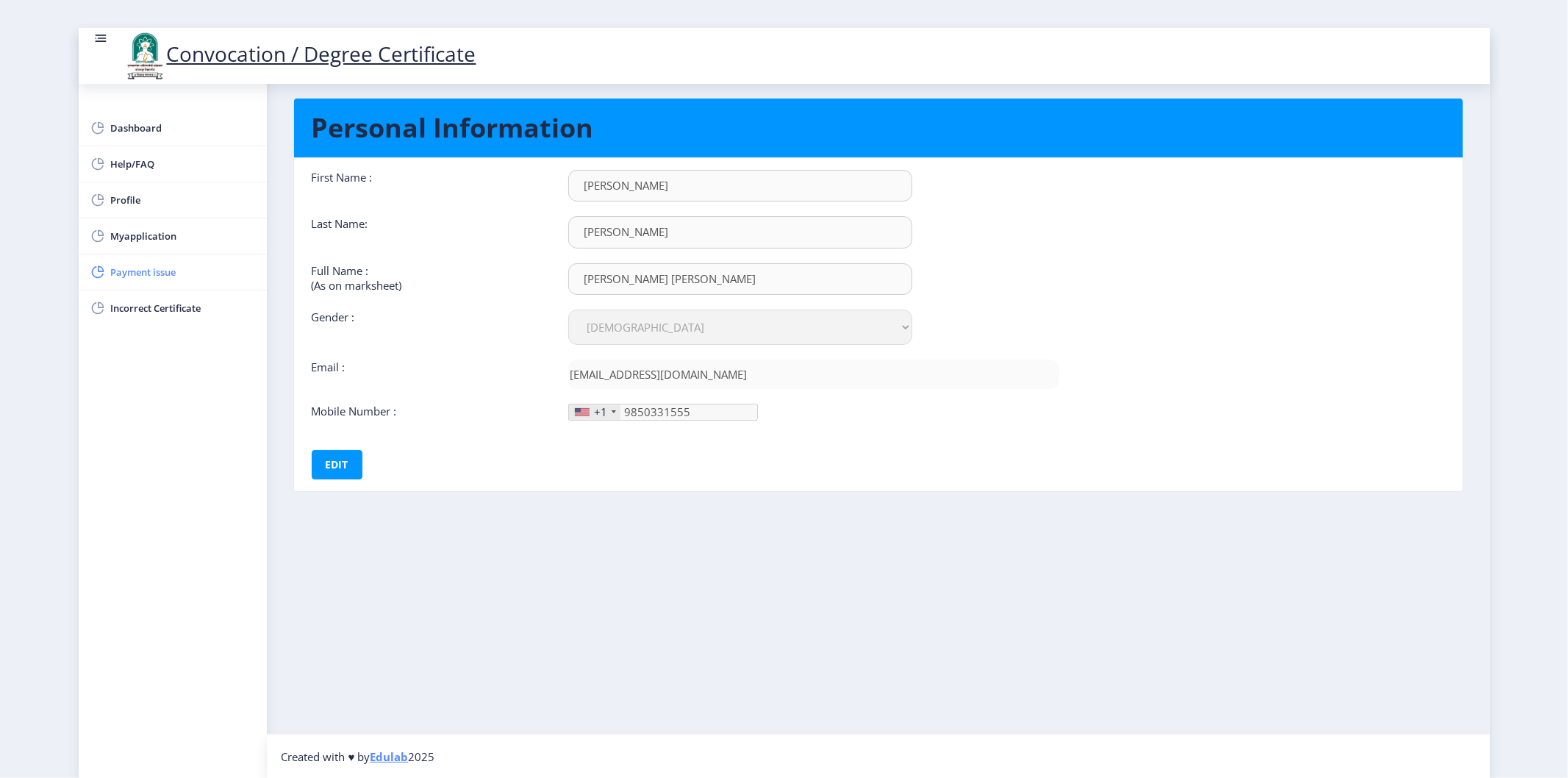
click at [146, 277] on span "Payment issue" at bounding box center [183, 272] width 144 height 18
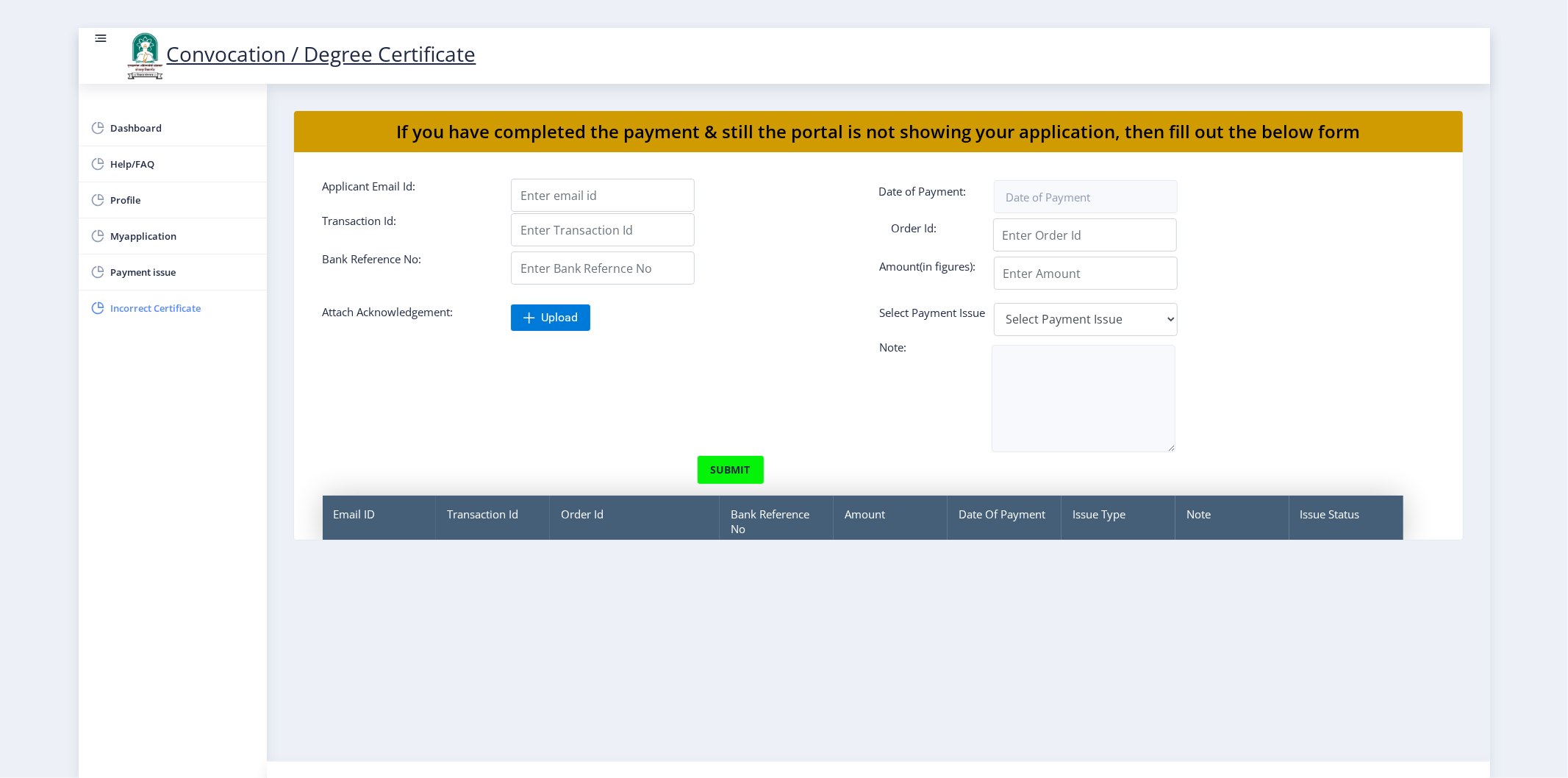
click at [178, 307] on span "Incorrect Certificate" at bounding box center [183, 308] width 144 height 18
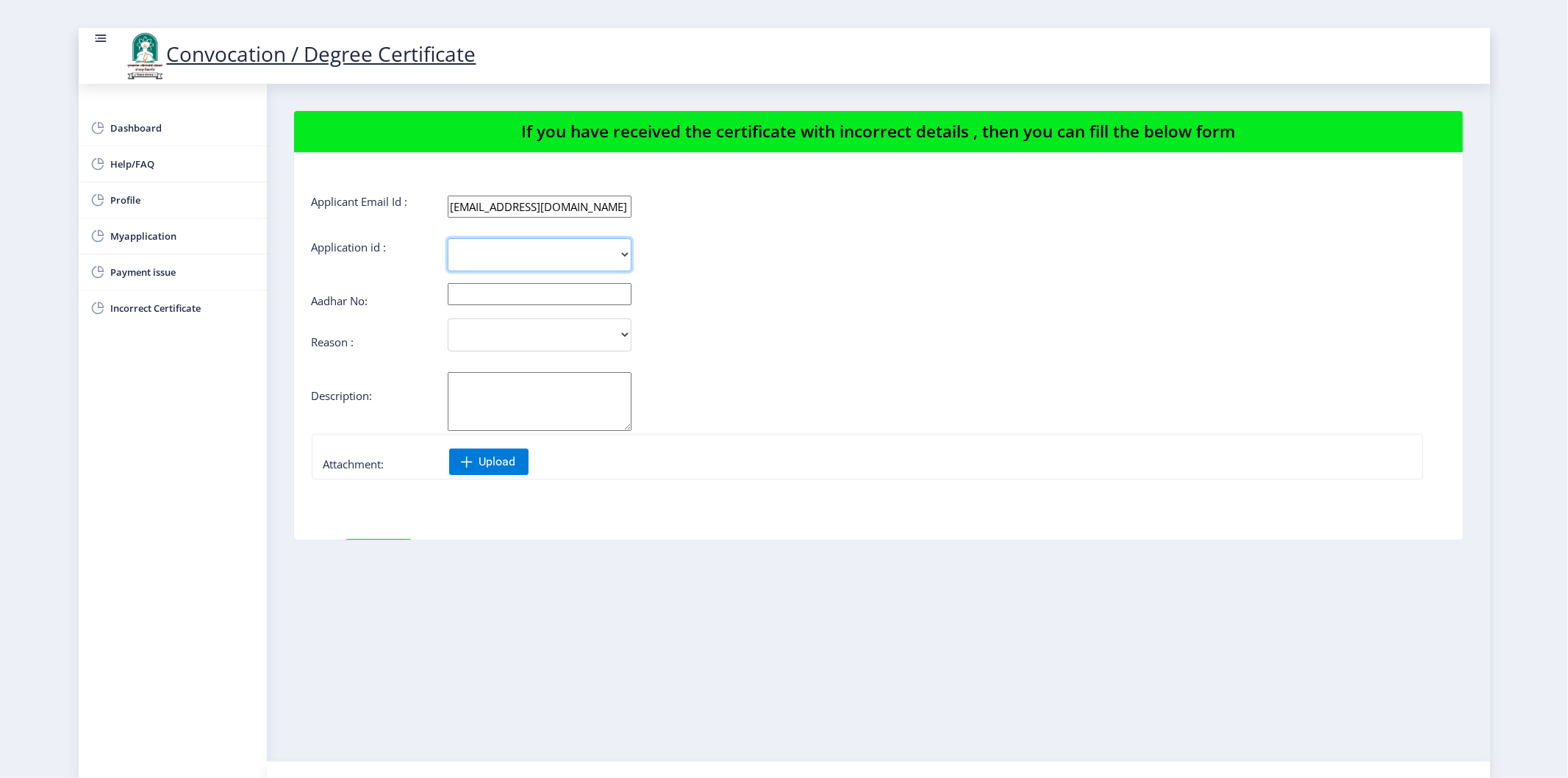
click at [578, 254] on select "2430" at bounding box center [539, 254] width 184 height 33
select select "2430"
click at [447, 238] on select "2430" at bounding box center [539, 254] width 184 height 33
click at [557, 303] on input "text" at bounding box center [539, 293] width 184 height 22
click at [876, 305] on div "Aadhar No:" at bounding box center [879, 299] width 1134 height 12
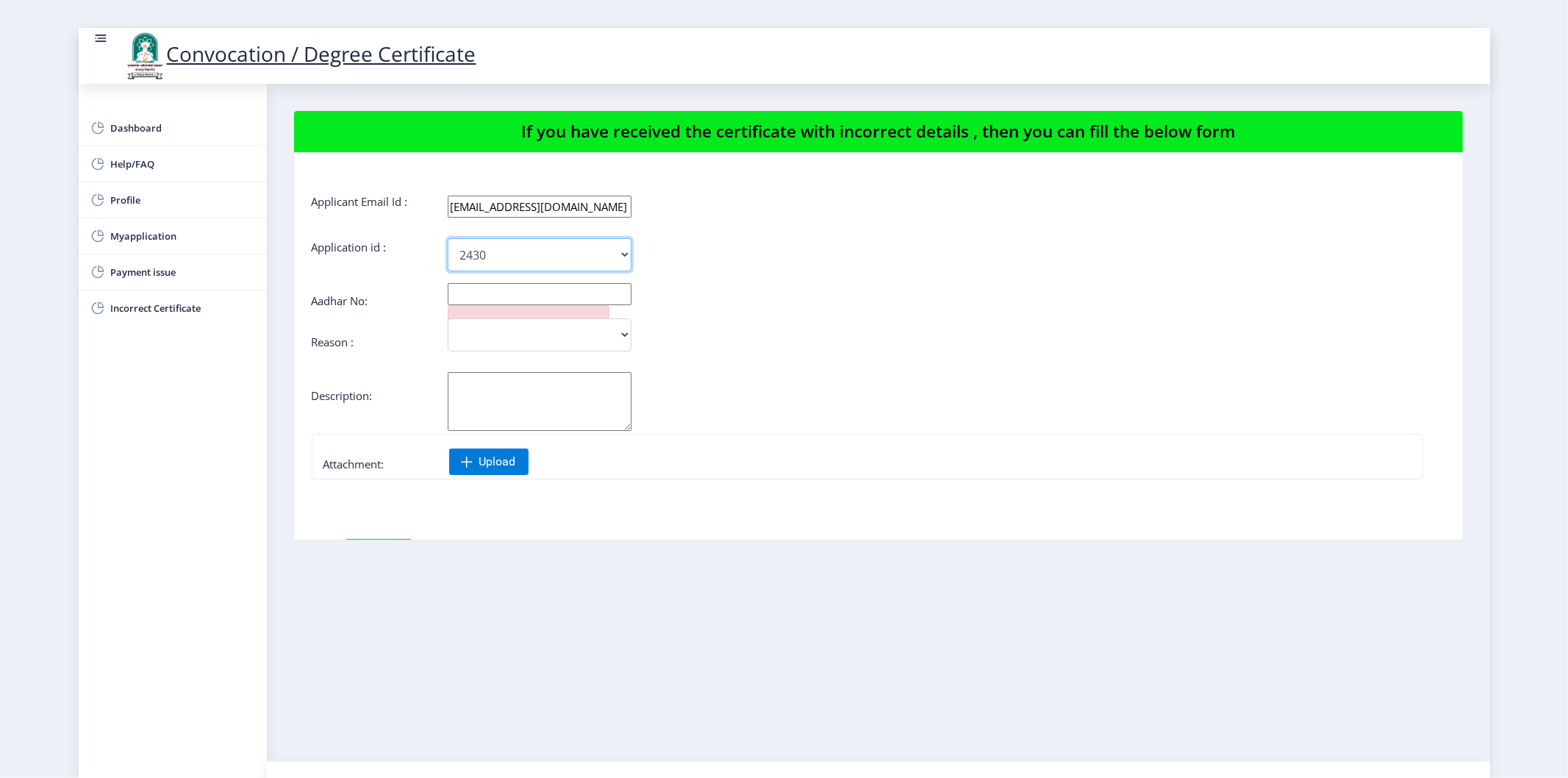
click at [591, 252] on select "2430" at bounding box center [539, 254] width 184 height 33
click at [932, 244] on div "2430" at bounding box center [784, 254] width 945 height 33
click at [135, 234] on span "Myapplication" at bounding box center [183, 236] width 144 height 18
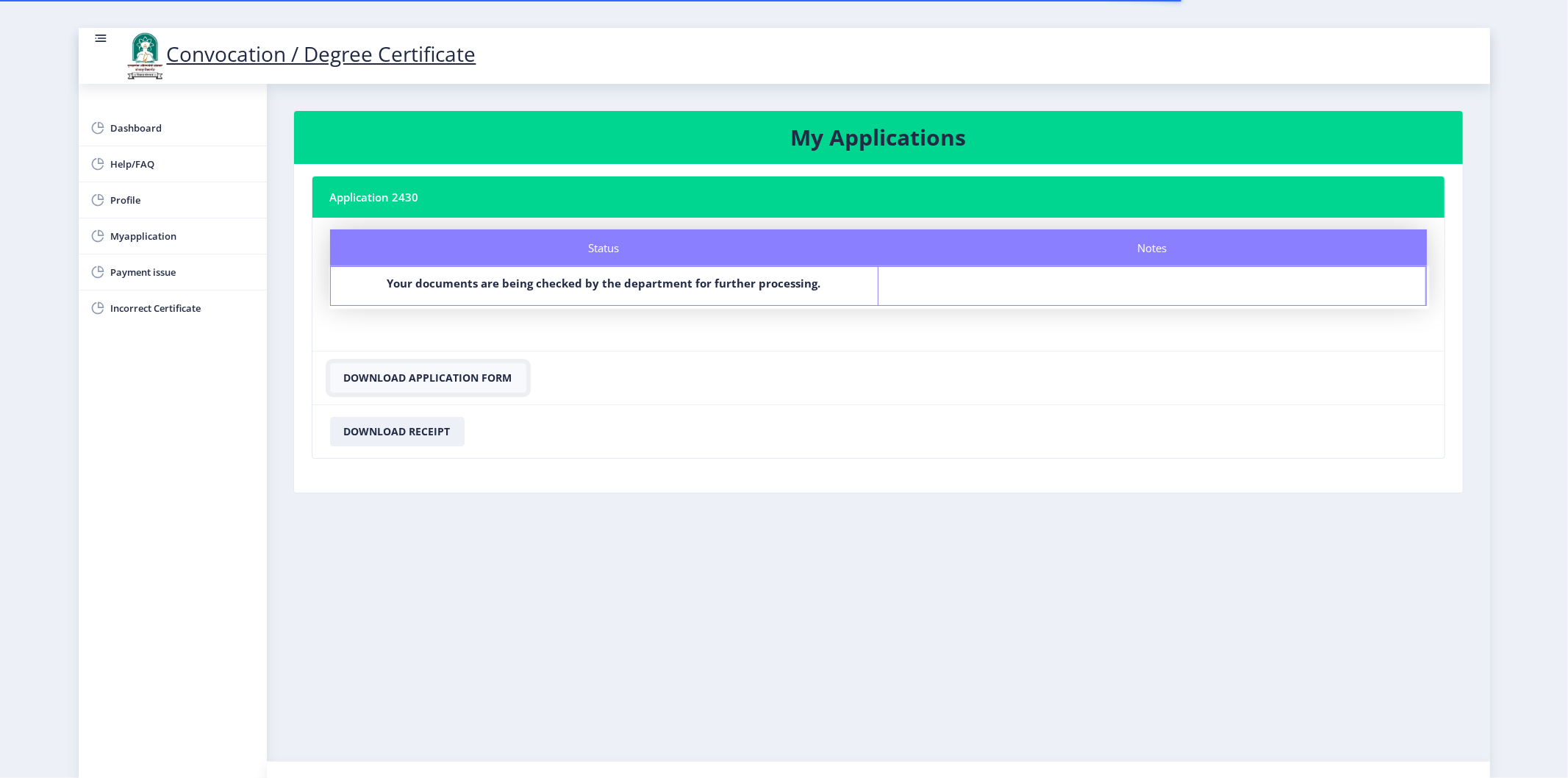
click at [446, 380] on button "Download Application Form" at bounding box center [428, 377] width 197 height 29
click at [441, 425] on button "Download Receipt" at bounding box center [397, 431] width 134 height 29
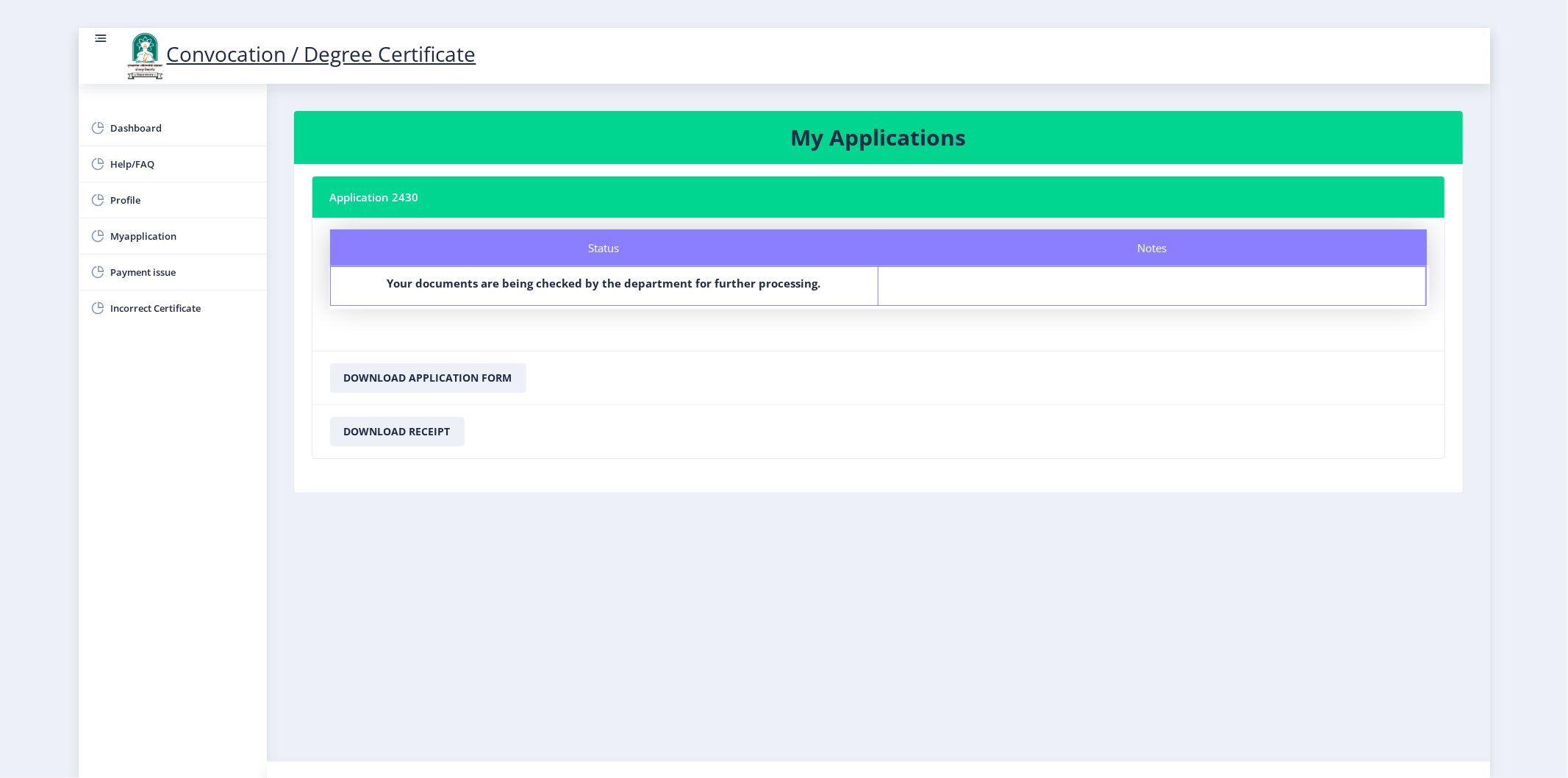
drag, startPoint x: 108, startPoint y: 40, endPoint x: 107, endPoint y: 52, distance: 12.0
click at [107, 40] on div "Convocation / Degree Certificate" at bounding box center [292, 56] width 398 height 50
click at [96, 42] on rect at bounding box center [101, 38] width 15 height 15
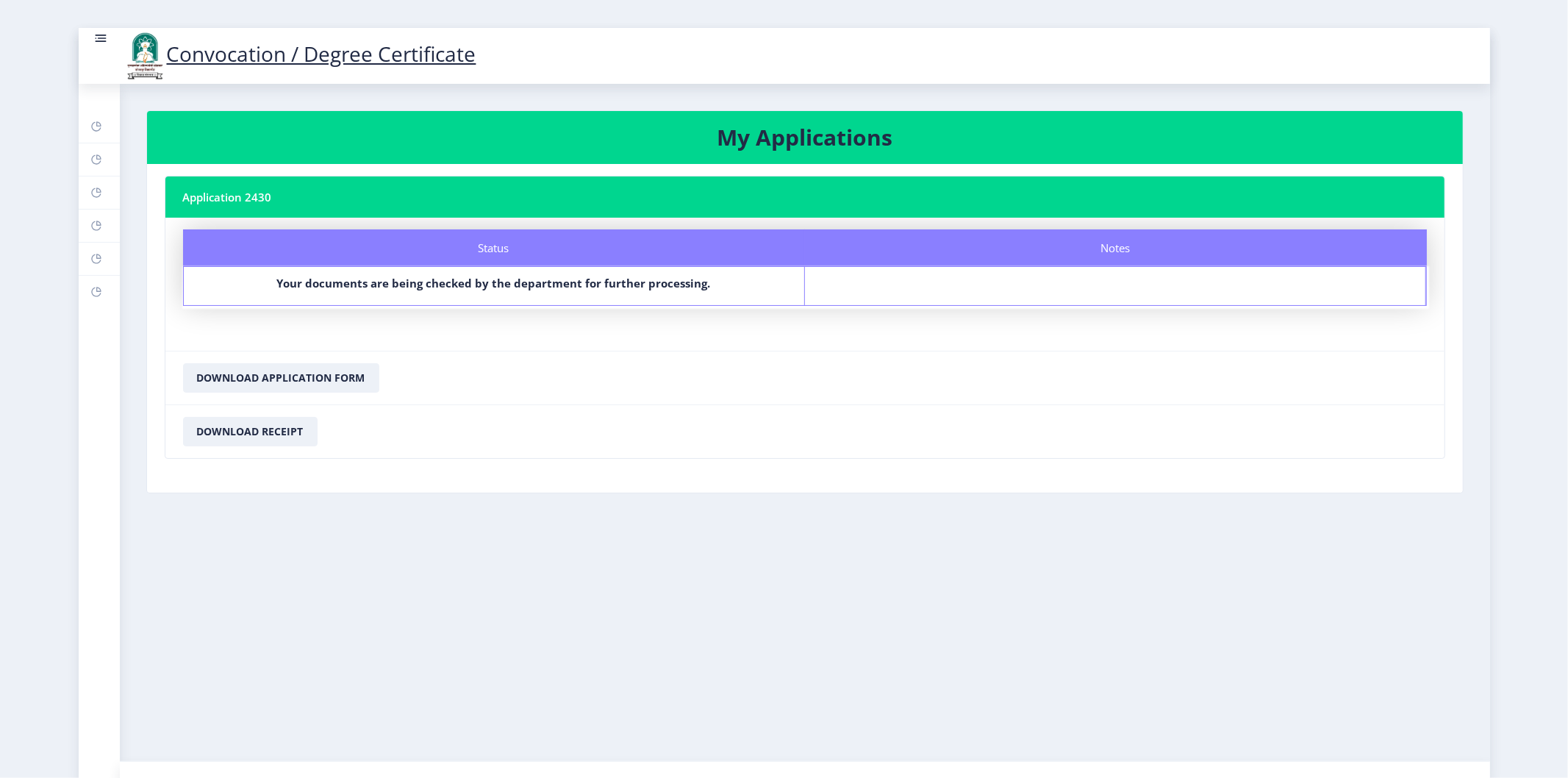
click at [93, 34] on icon at bounding box center [101, 38] width 15 height 15
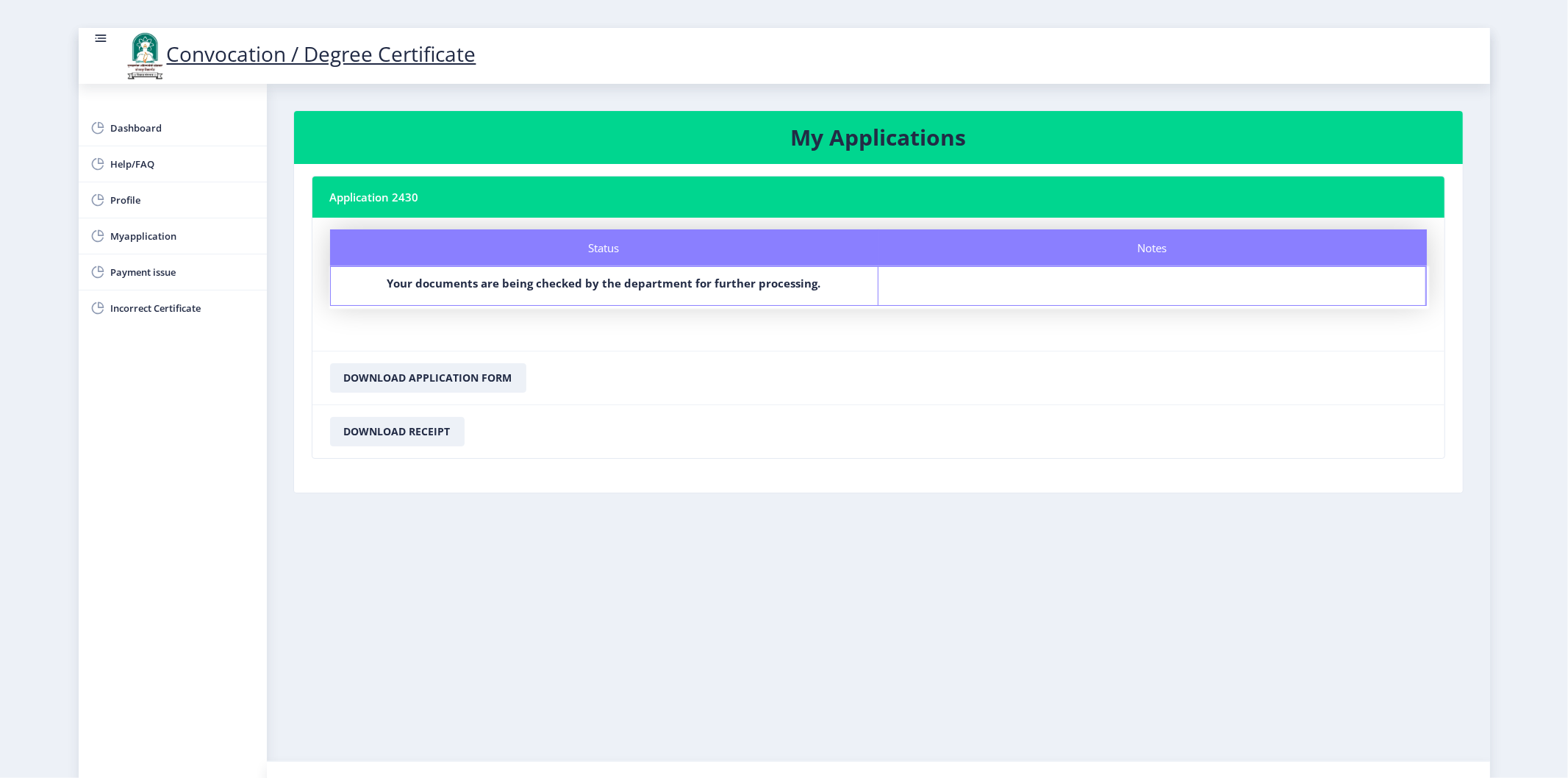
click at [100, 36] on rect at bounding box center [101, 38] width 15 height 15
